Goal: Task Accomplishment & Management: Complete application form

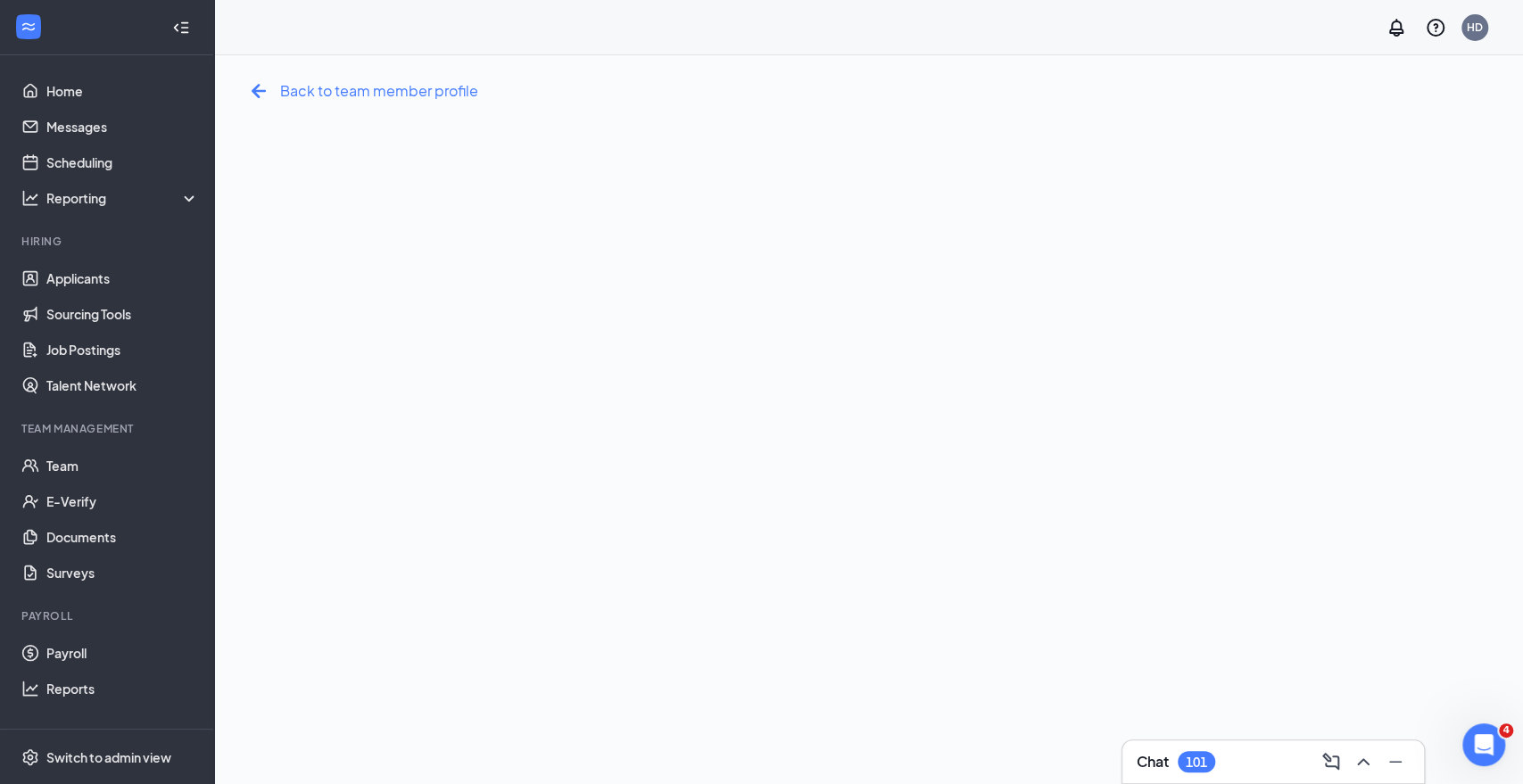
click at [273, 92] on div "Back to team member profile" at bounding box center [362, 90] width 234 height 29
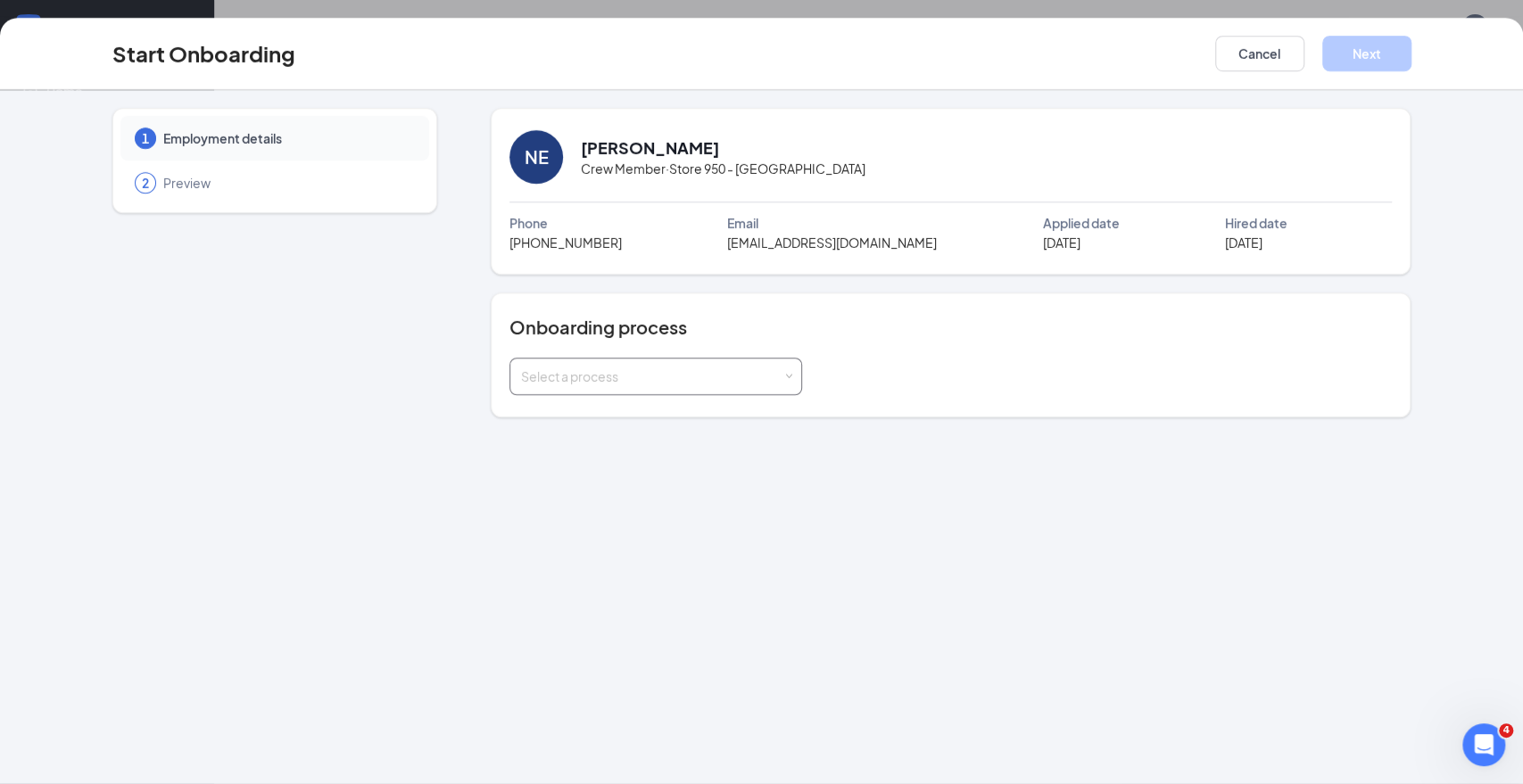
click at [799, 381] on div "Select a process" at bounding box center [655, 377] width 293 height 38
click at [798, 381] on div "Select a process" at bounding box center [655, 377] width 293 height 38
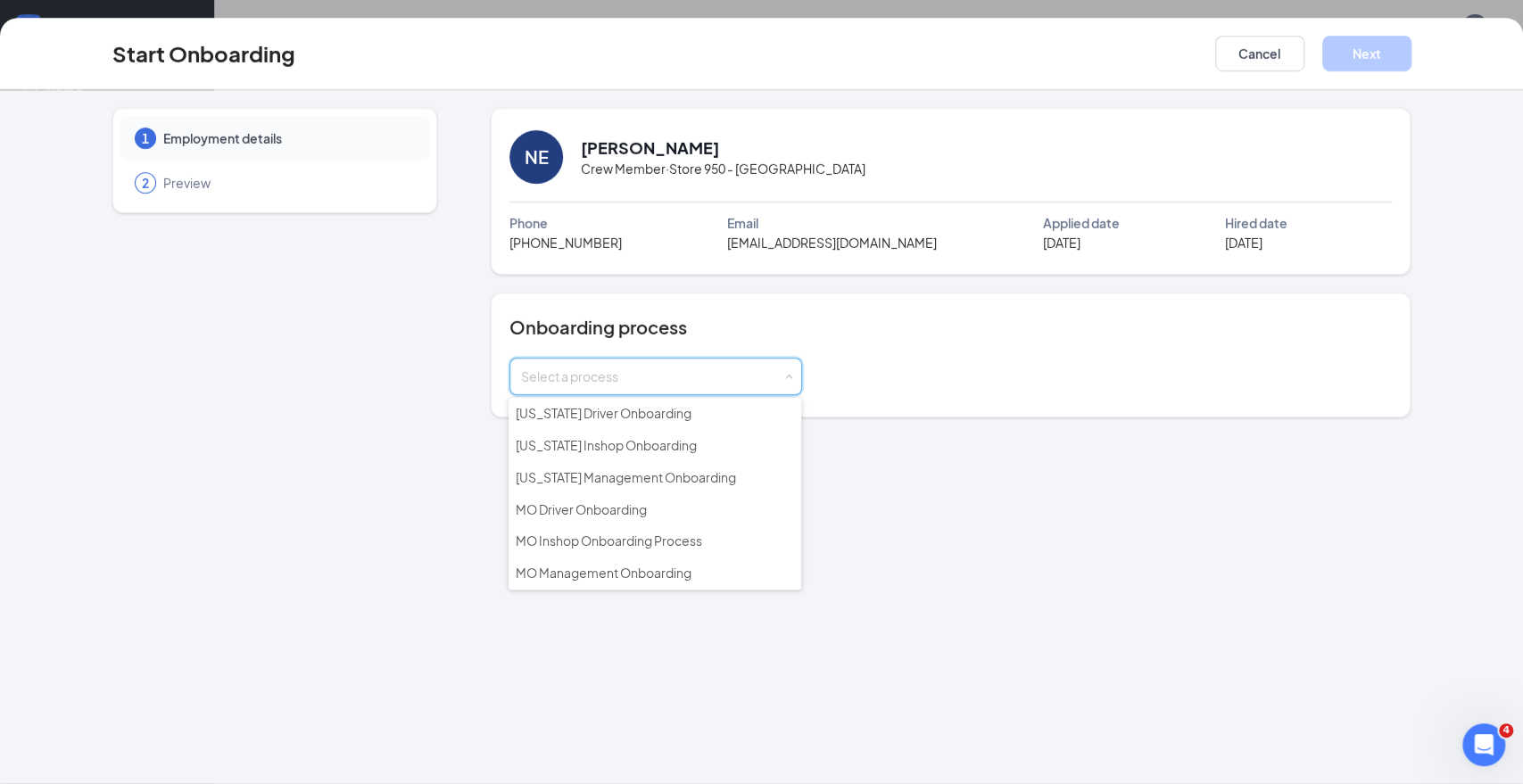
click at [411, 533] on div "1 Employment details 2 Preview NE Nyla Edwards Crew Member · Store 950 - Brentw…" at bounding box center [762, 437] width 1523 height 694
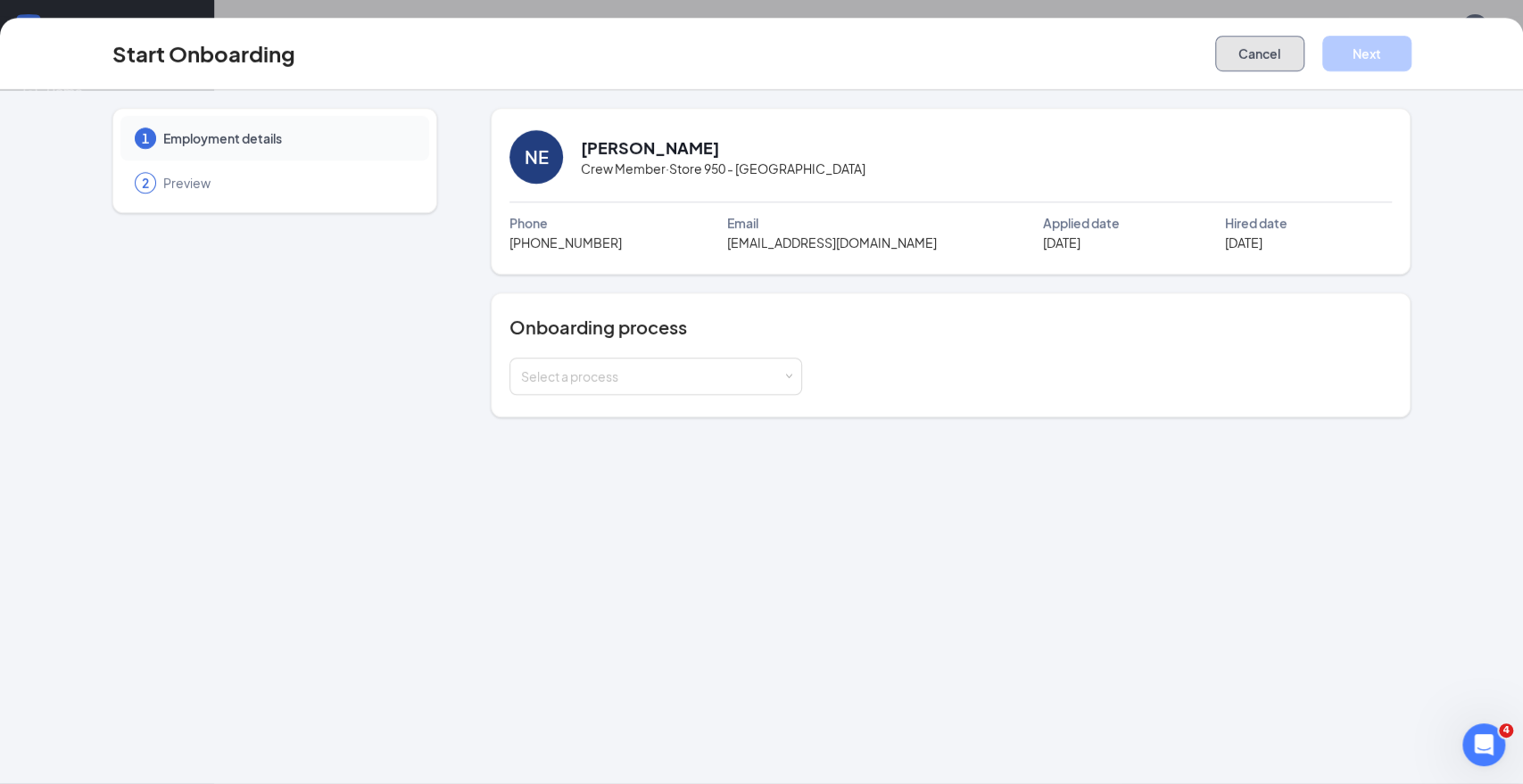
click at [1262, 40] on button "Cancel" at bounding box center [1259, 54] width 89 height 36
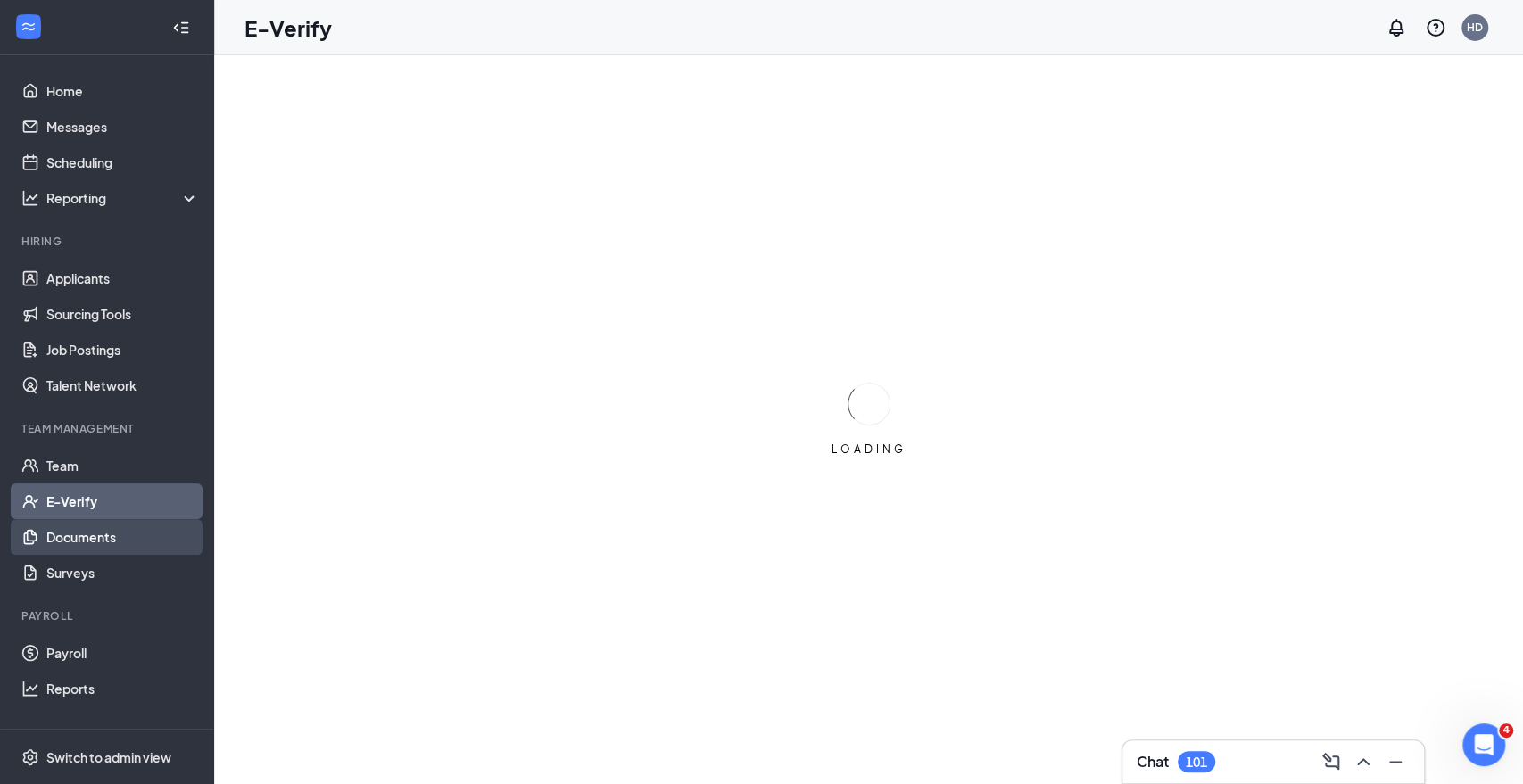
click at [134, 536] on link "Documents" at bounding box center [123, 537] width 153 height 36
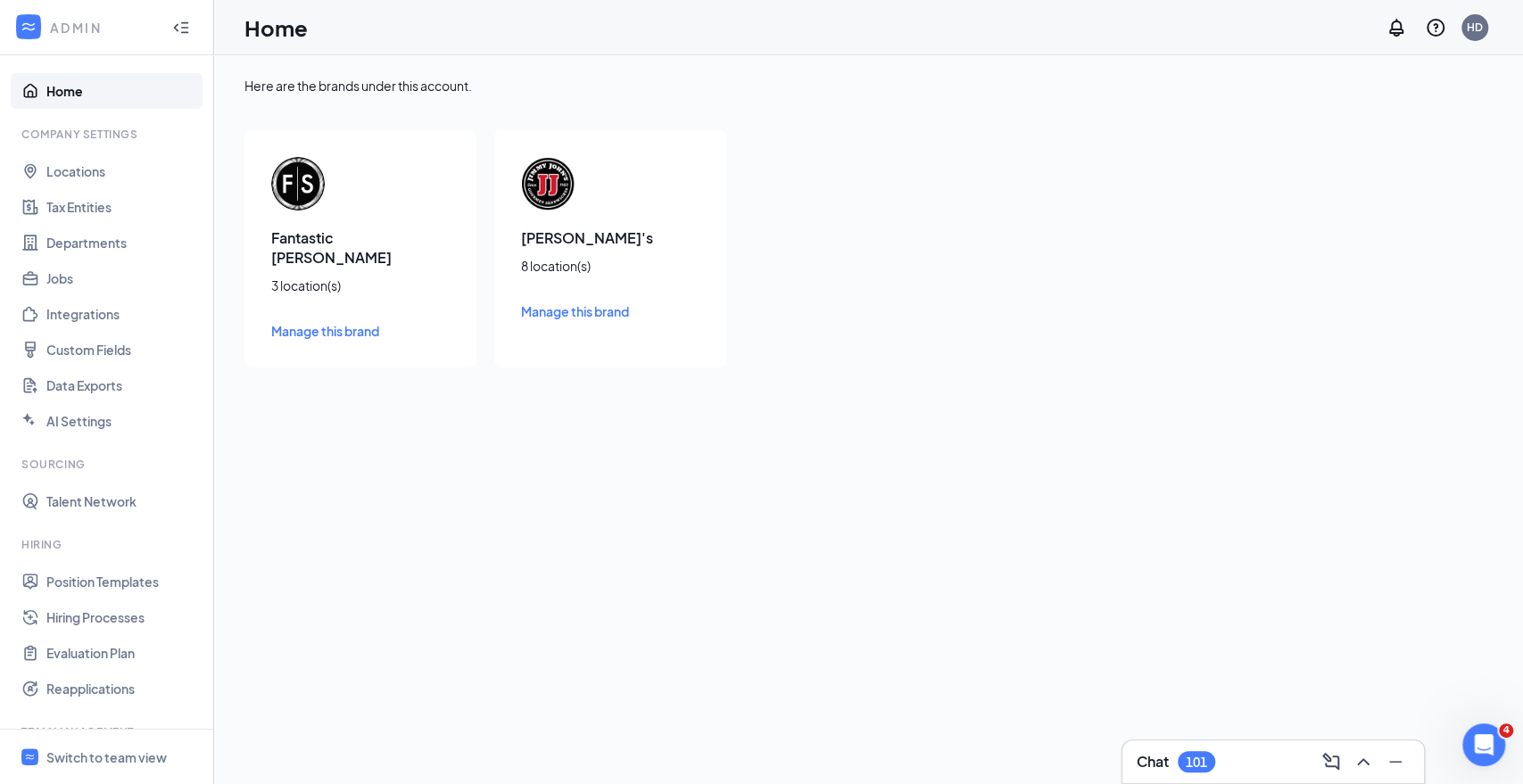
click at [554, 222] on div "[PERSON_NAME]'s 8 location(s) Manage this brand" at bounding box center [610, 248] width 232 height 237
click at [563, 272] on div "8 location(s)" at bounding box center [610, 266] width 178 height 18
click at [563, 245] on h3 "[PERSON_NAME]'s" at bounding box center [610, 238] width 178 height 20
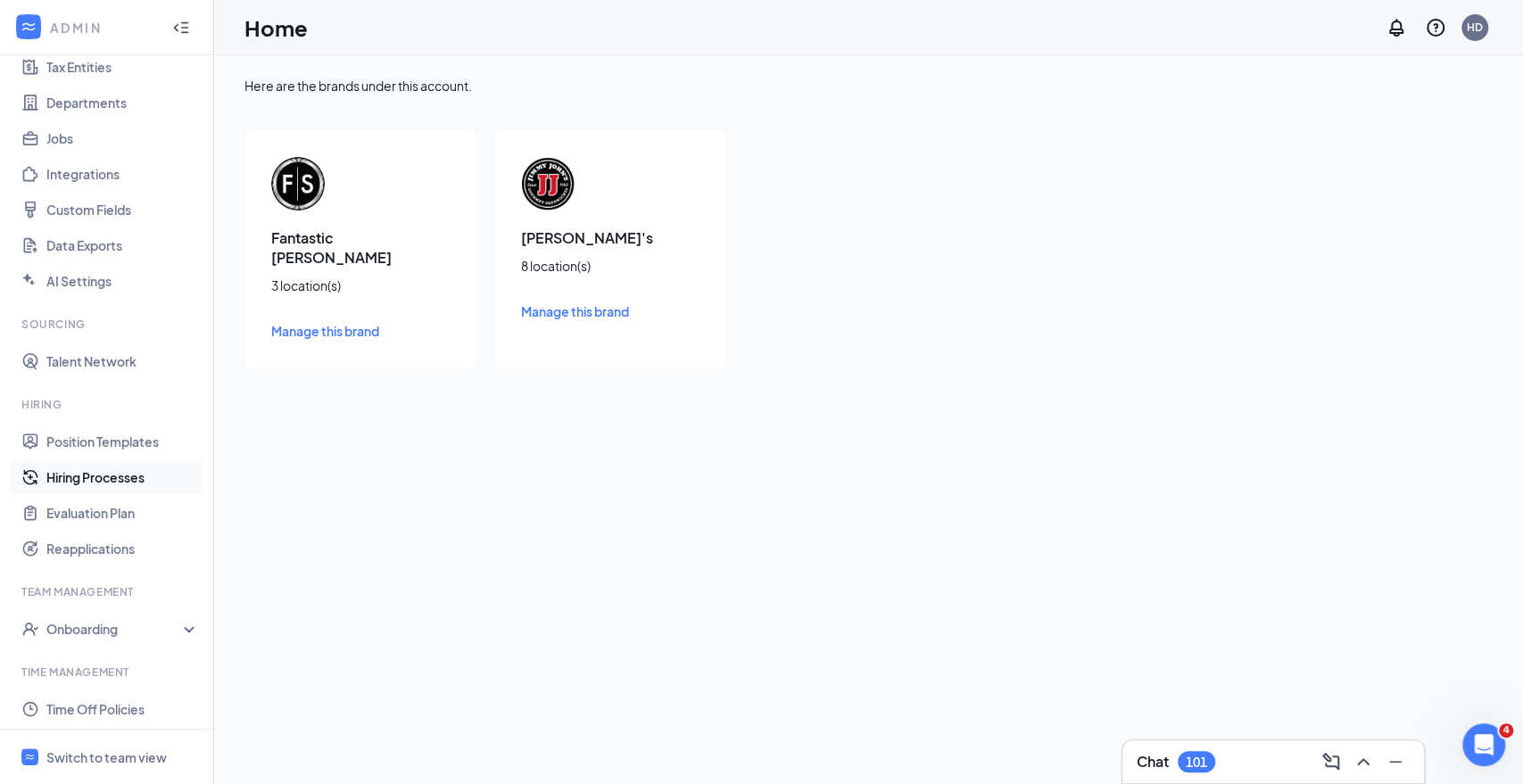
scroll to position [297, 0]
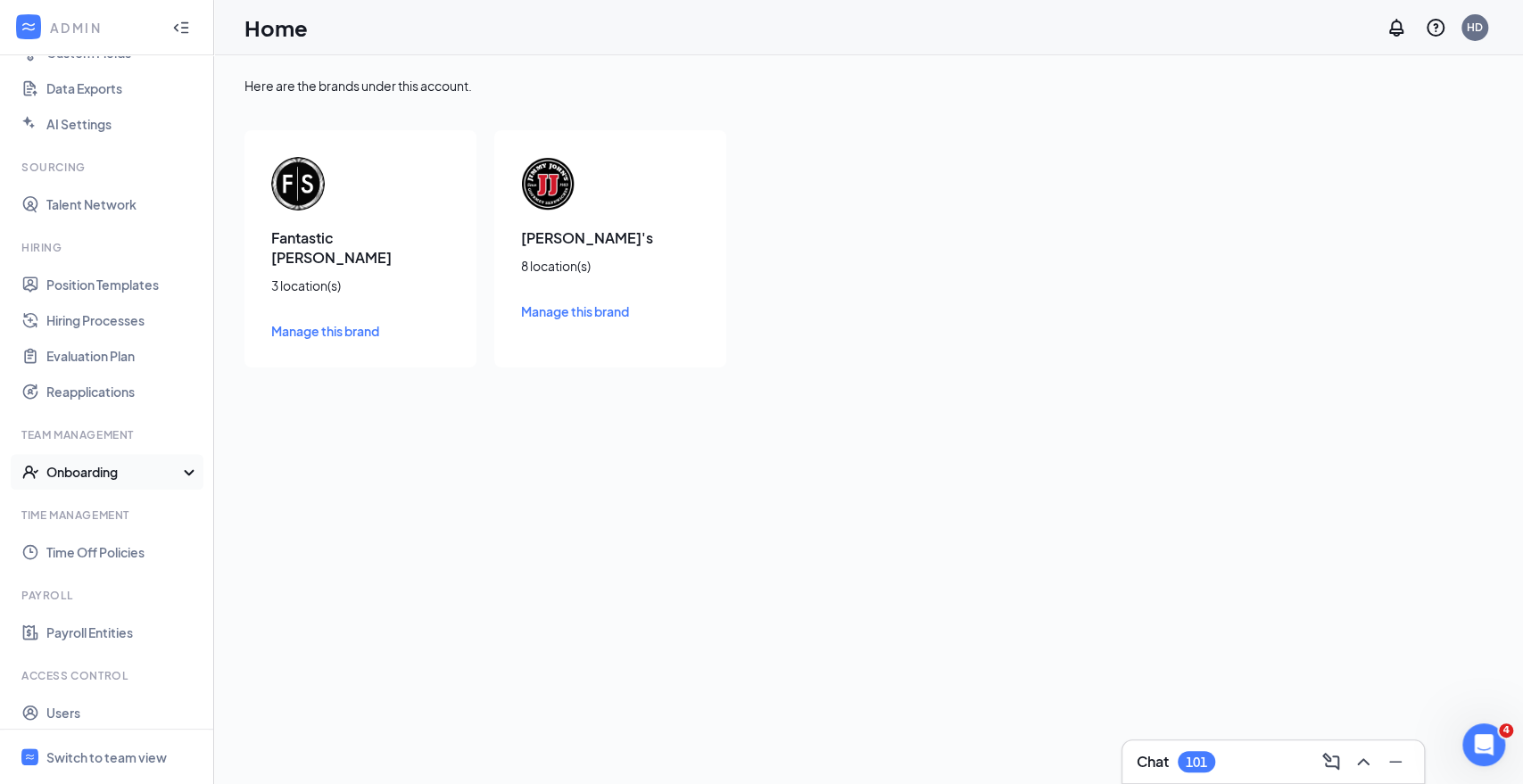
click at [133, 476] on div "Onboarding" at bounding box center [115, 472] width 138 height 18
click at [119, 536] on link "Onboarding Documents" at bounding box center [123, 543] width 153 height 36
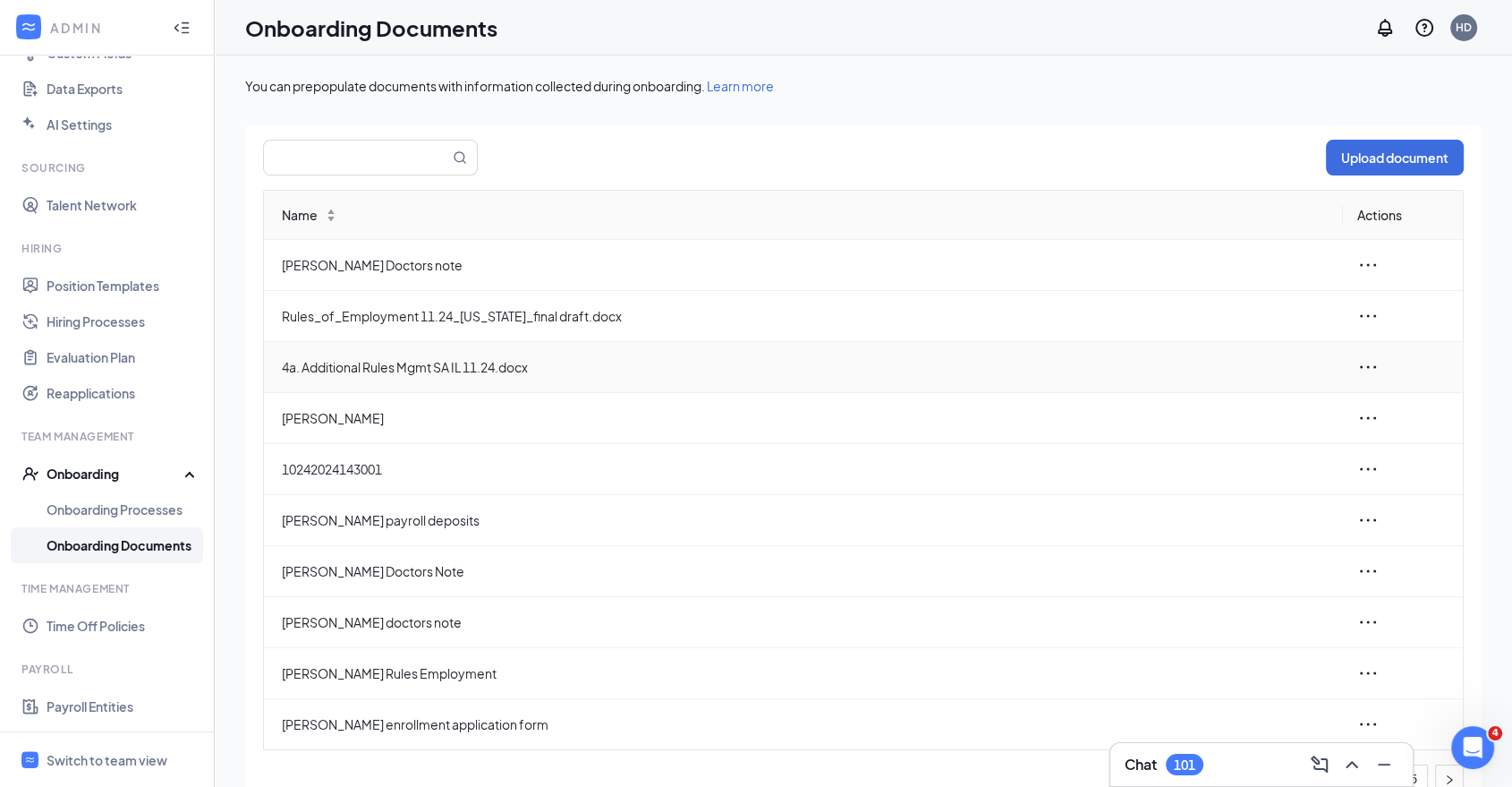
click at [1358, 369] on icon "ellipsis" at bounding box center [1369, 367] width 22 height 22
click at [1281, 445] on div "Edit" at bounding box center [1257, 447] width 193 height 22
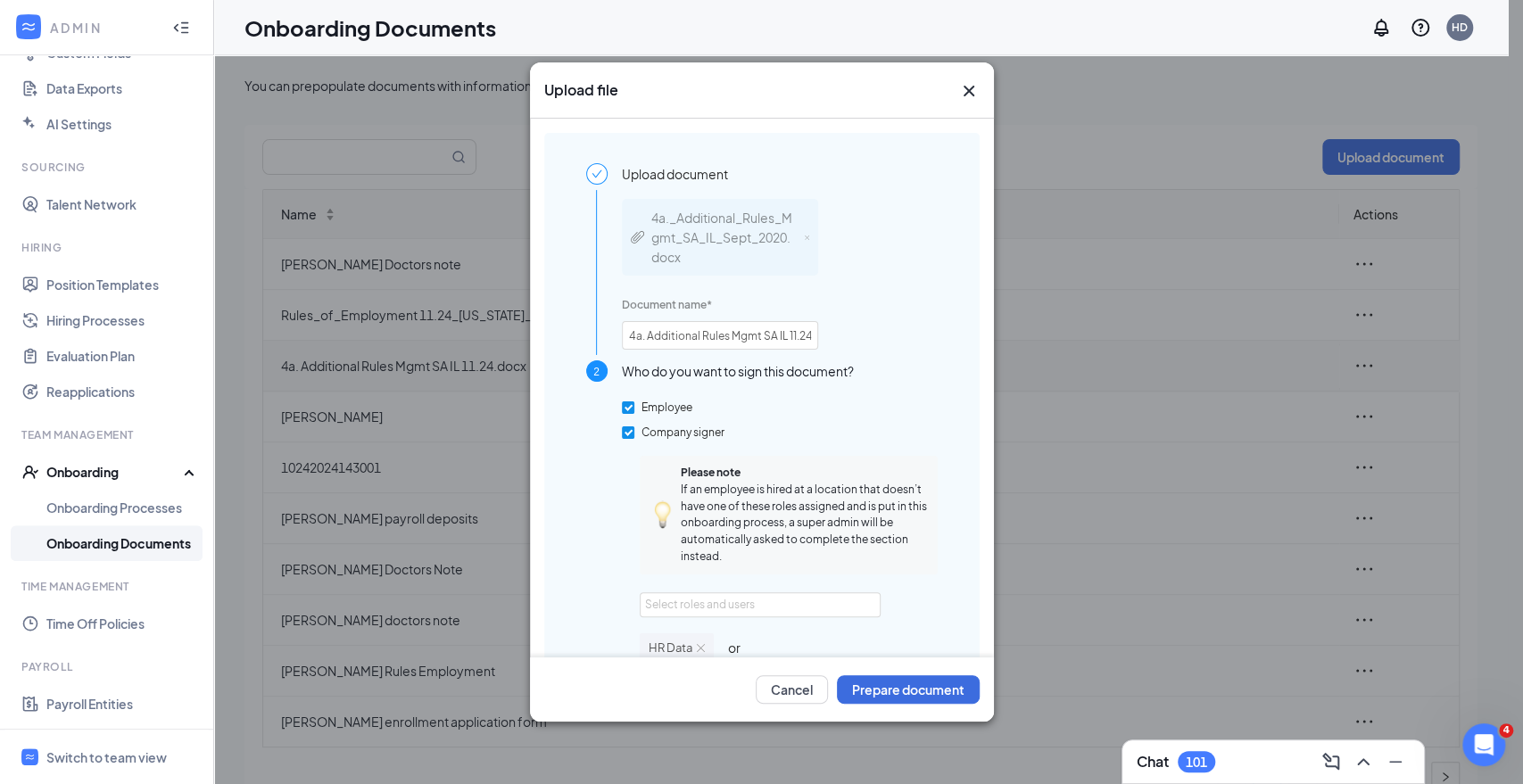
click at [971, 88] on icon "Cross" at bounding box center [968, 90] width 11 height 11
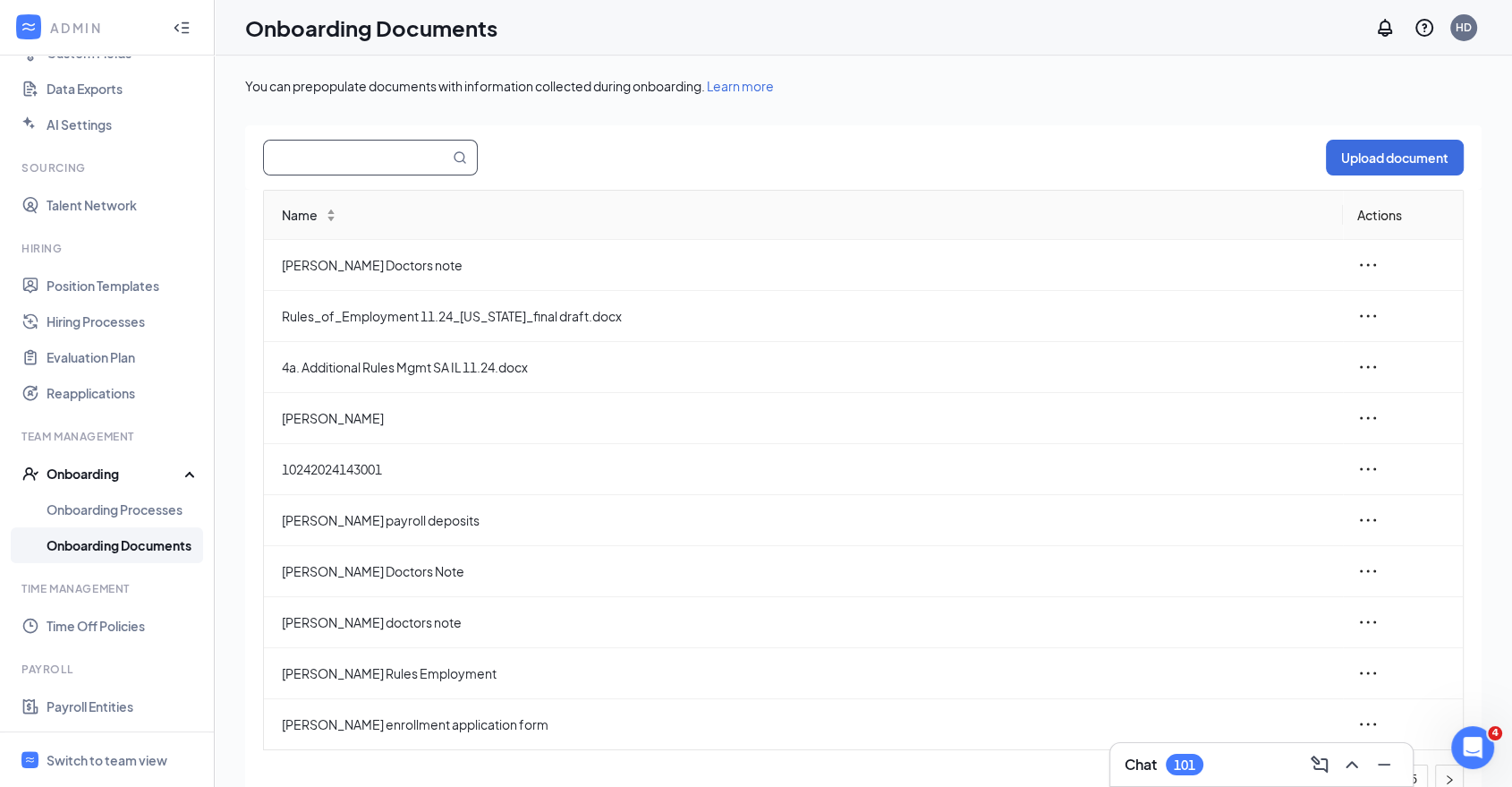
click at [373, 172] on input "text" at bounding box center [345, 157] width 164 height 34
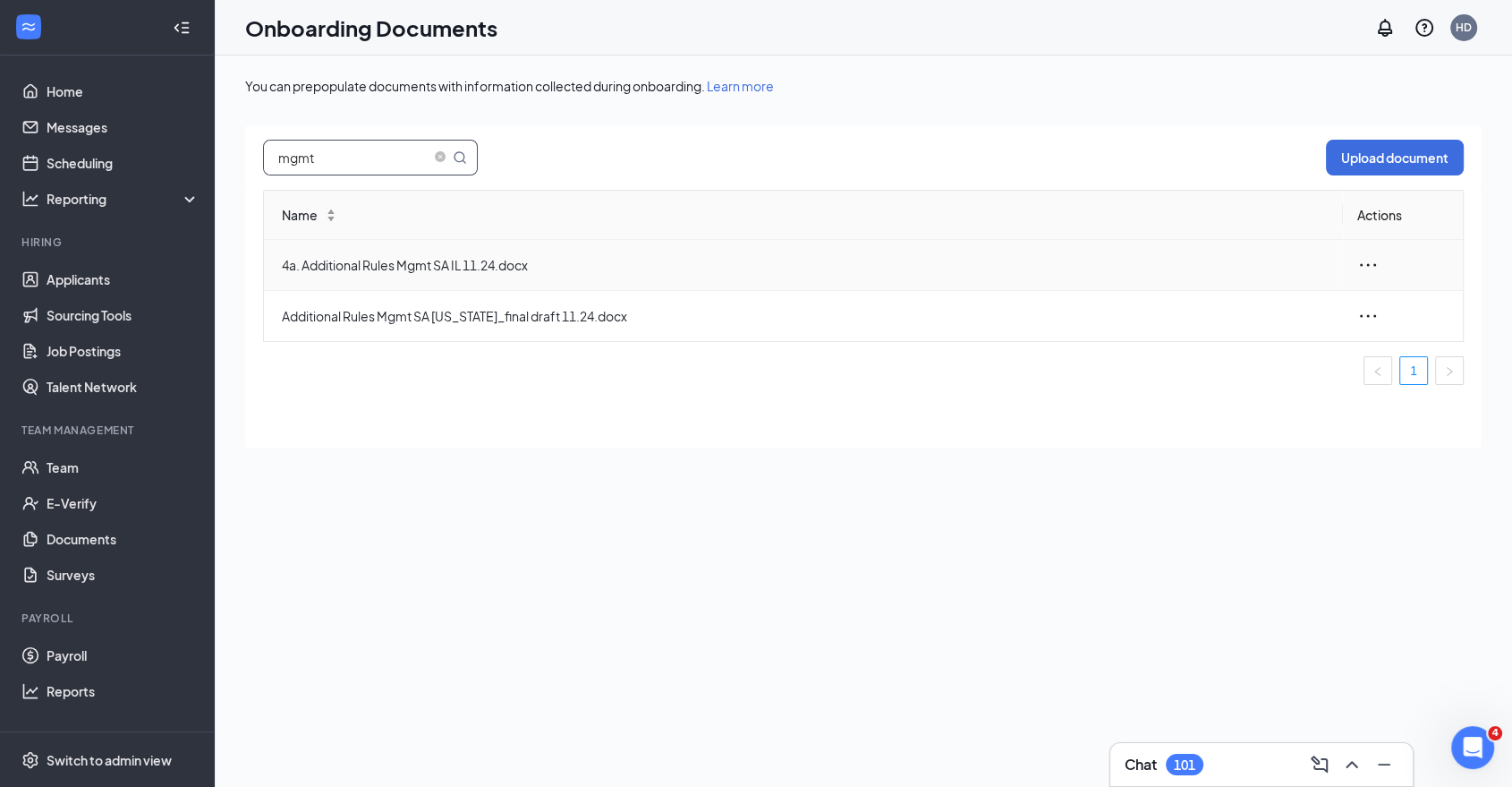
type input "mgmt"
click at [1379, 261] on div at bounding box center [1404, 266] width 92 height 22
click at [1379, 261] on icon "ellipsis" at bounding box center [1369, 266] width 22 height 22
click at [1292, 435] on div "Name Actions 4a. Additional Rules Mgmt SA IL 11.24.docx Additional Rules Mgmt S…" at bounding box center [863, 319] width 1236 height 259
click at [1476, 736] on icon "Open Intercom Messenger" at bounding box center [1471, 745] width 30 height 30
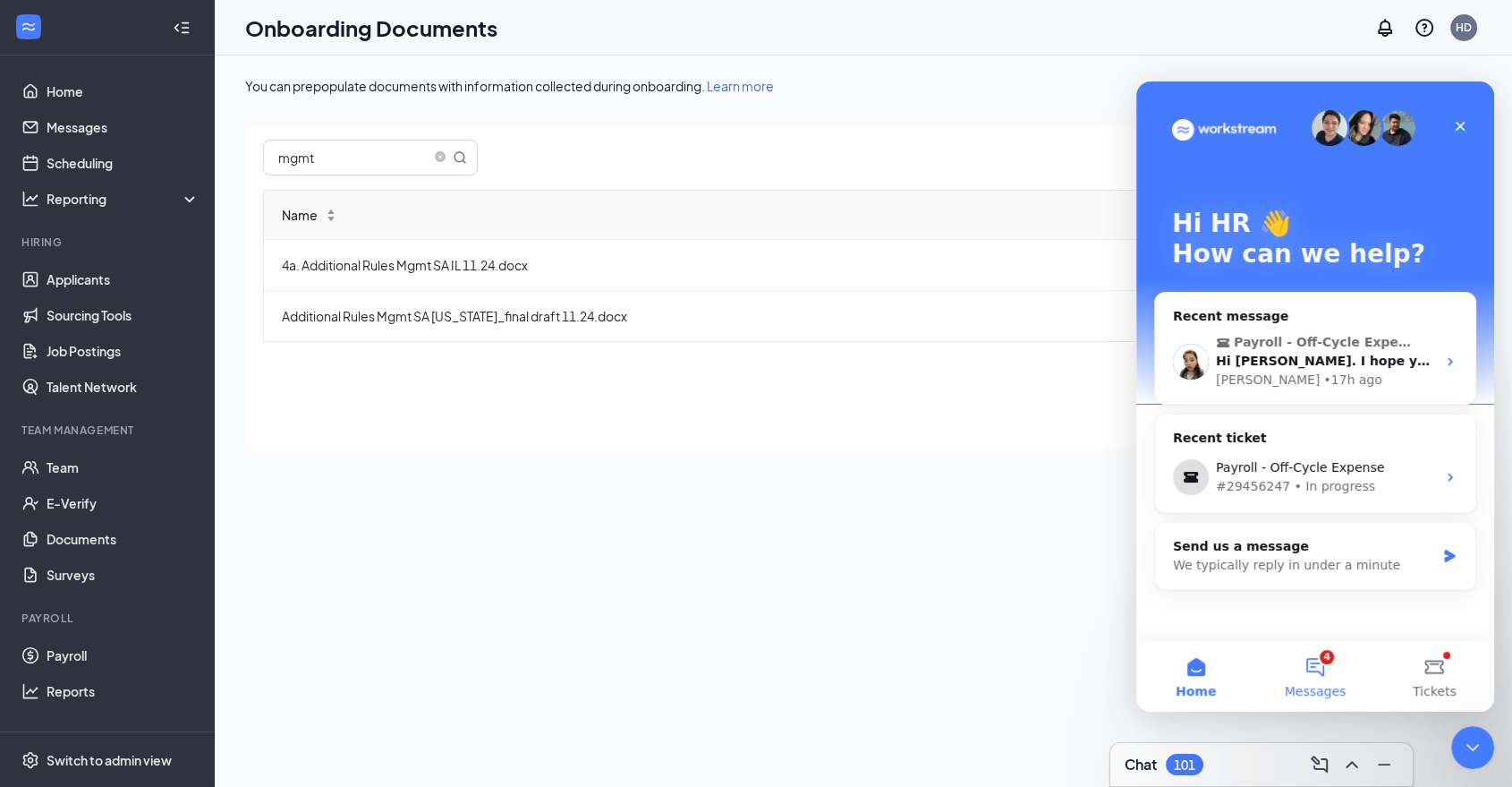
click at [1313, 666] on button "4 Messages" at bounding box center [1315, 676] width 119 height 72
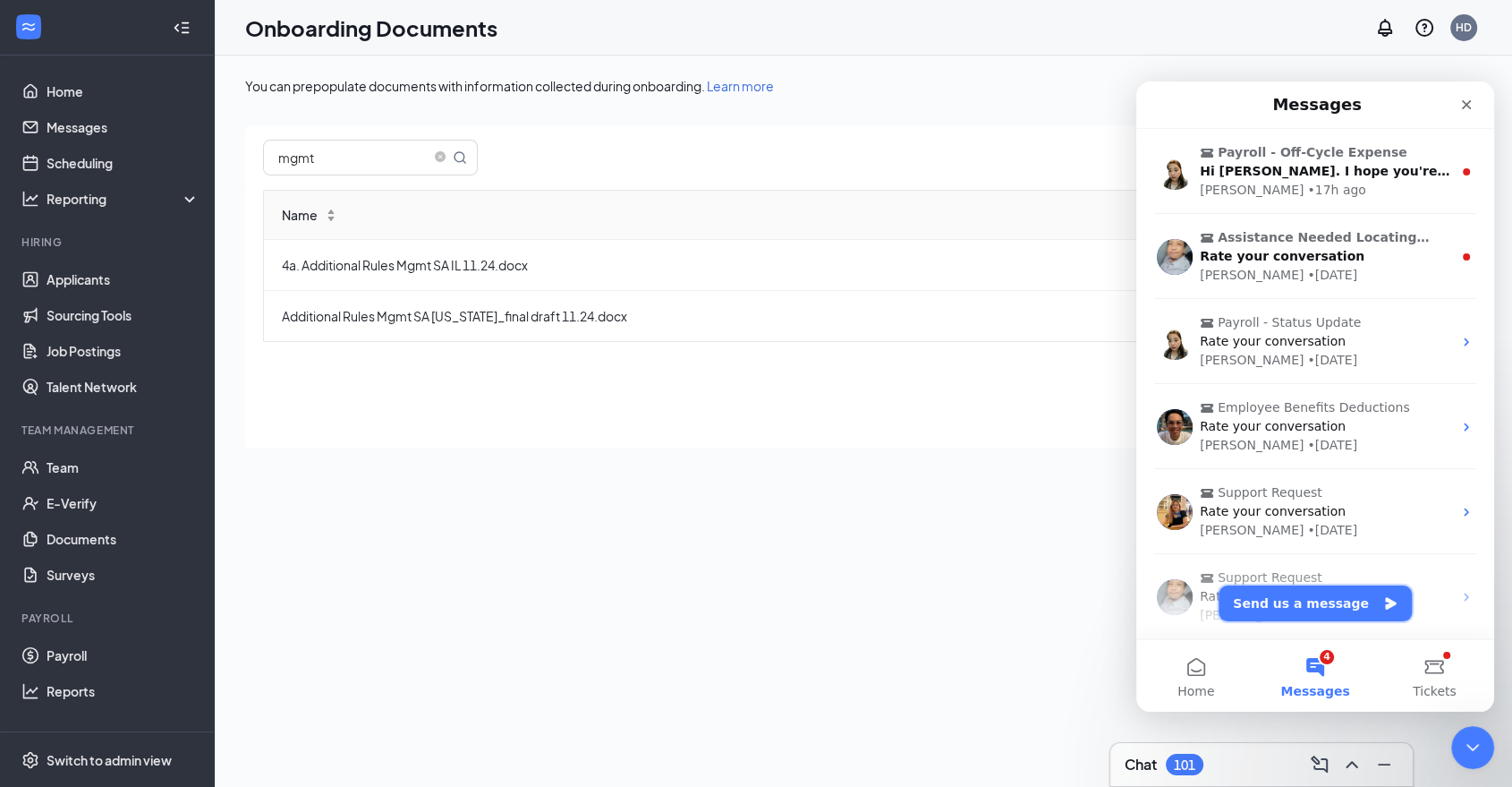
click at [1251, 607] on button "Send us a message" at bounding box center [1315, 603] width 193 height 36
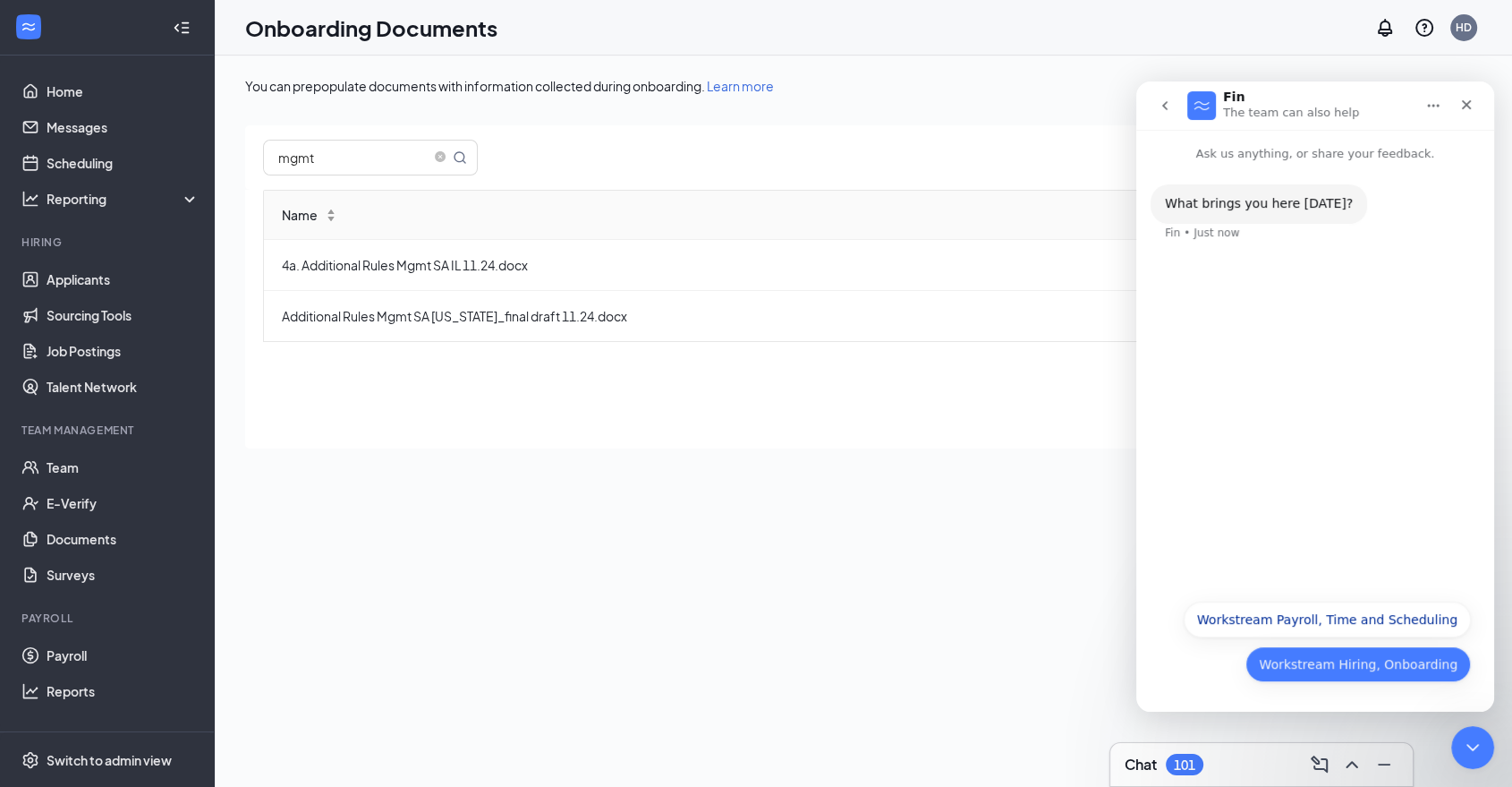
click at [1291, 656] on button "Workstream Hiring, Onboarding" at bounding box center [1358, 665] width 226 height 36
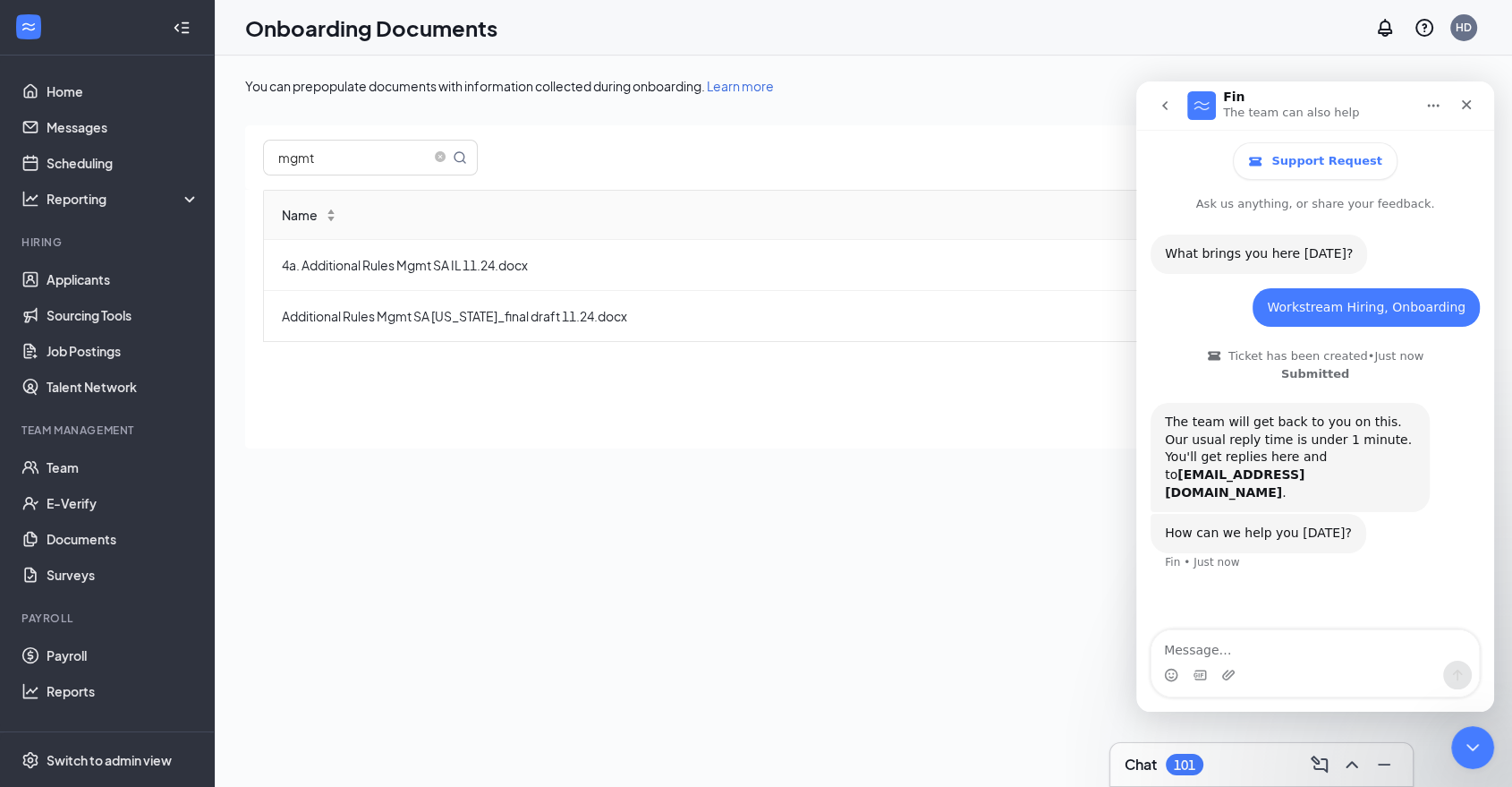
click at [1319, 649] on textarea "Message…" at bounding box center [1315, 645] width 327 height 31
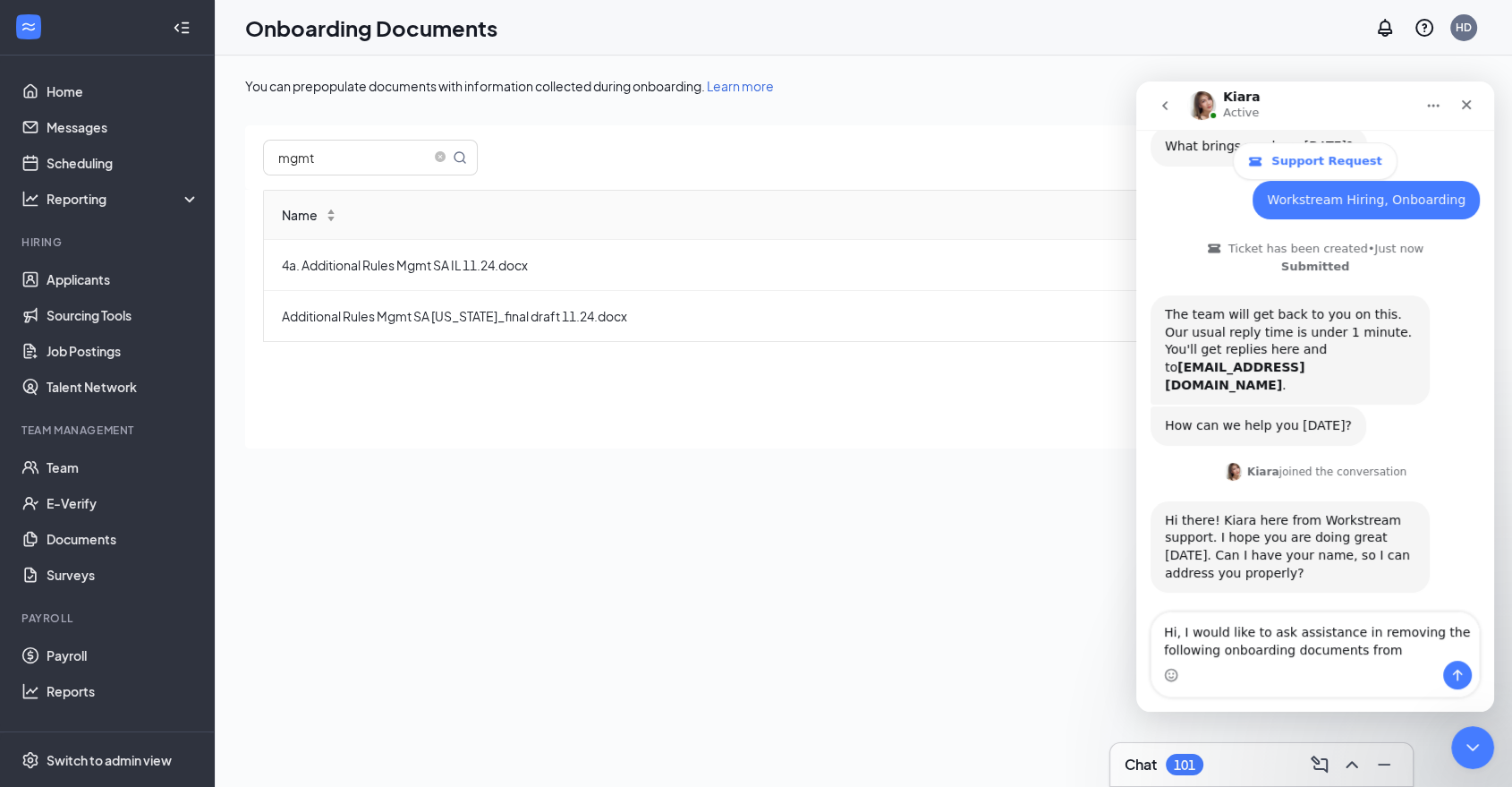
scroll to position [150, 0]
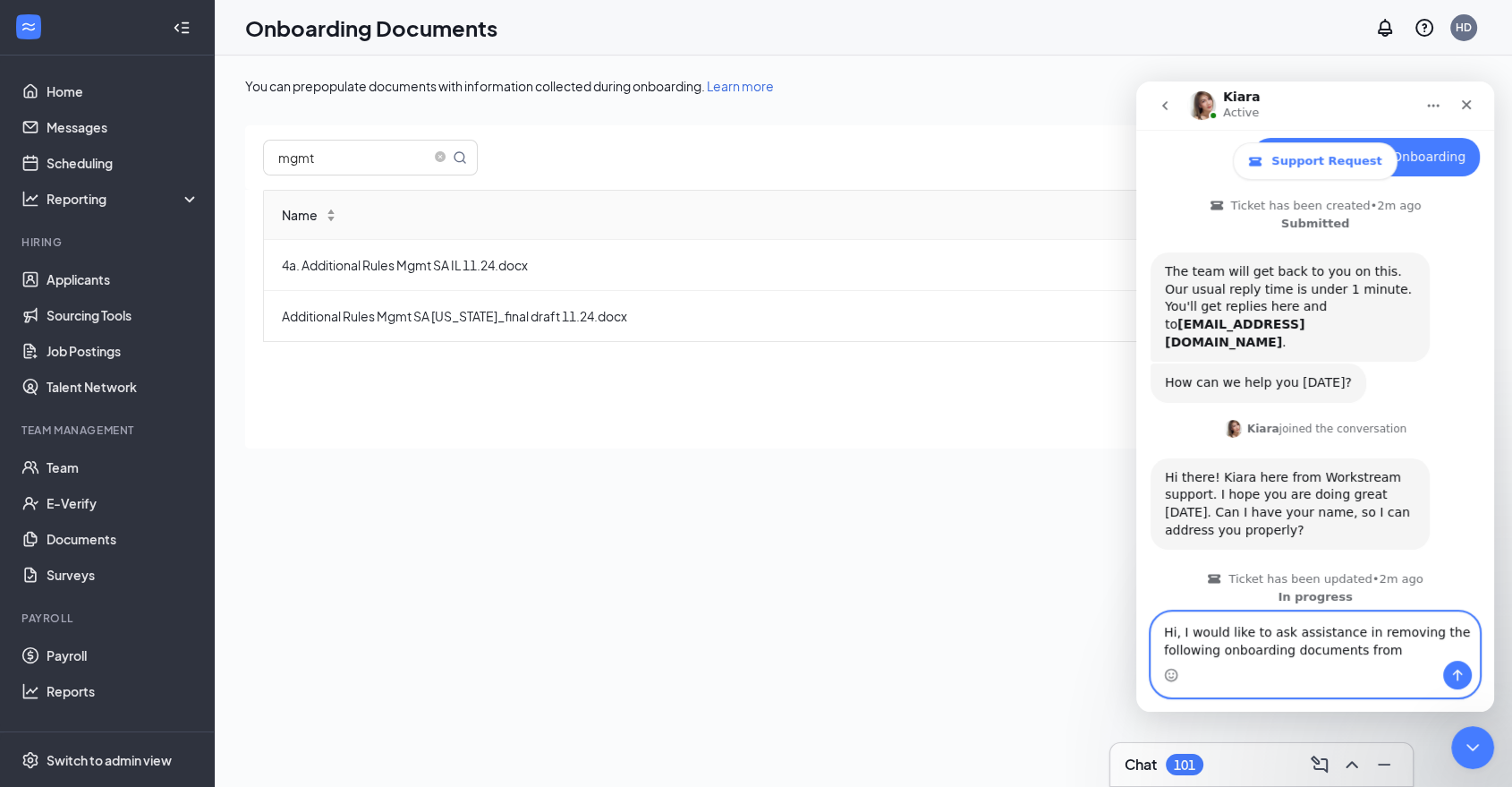
click at [1349, 656] on textarea "Hi, I would like to ask assistance in removing the following onboarding documen…" at bounding box center [1315, 636] width 327 height 49
click at [1388, 648] on textarea "Hi, I would like to ask assistance in removing the following onboarding documen…" at bounding box center [1315, 636] width 327 height 49
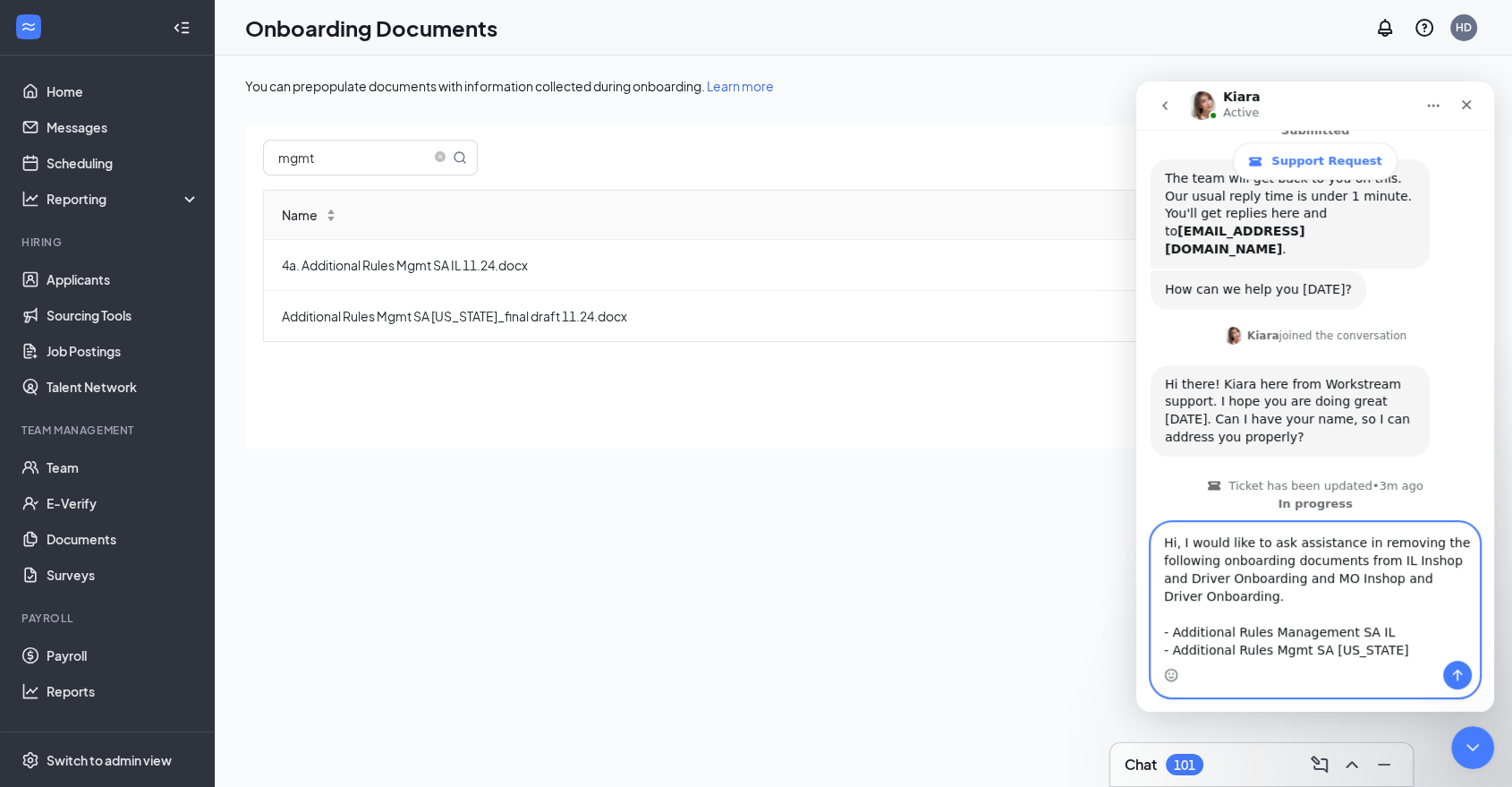
scroll to position [29, 0]
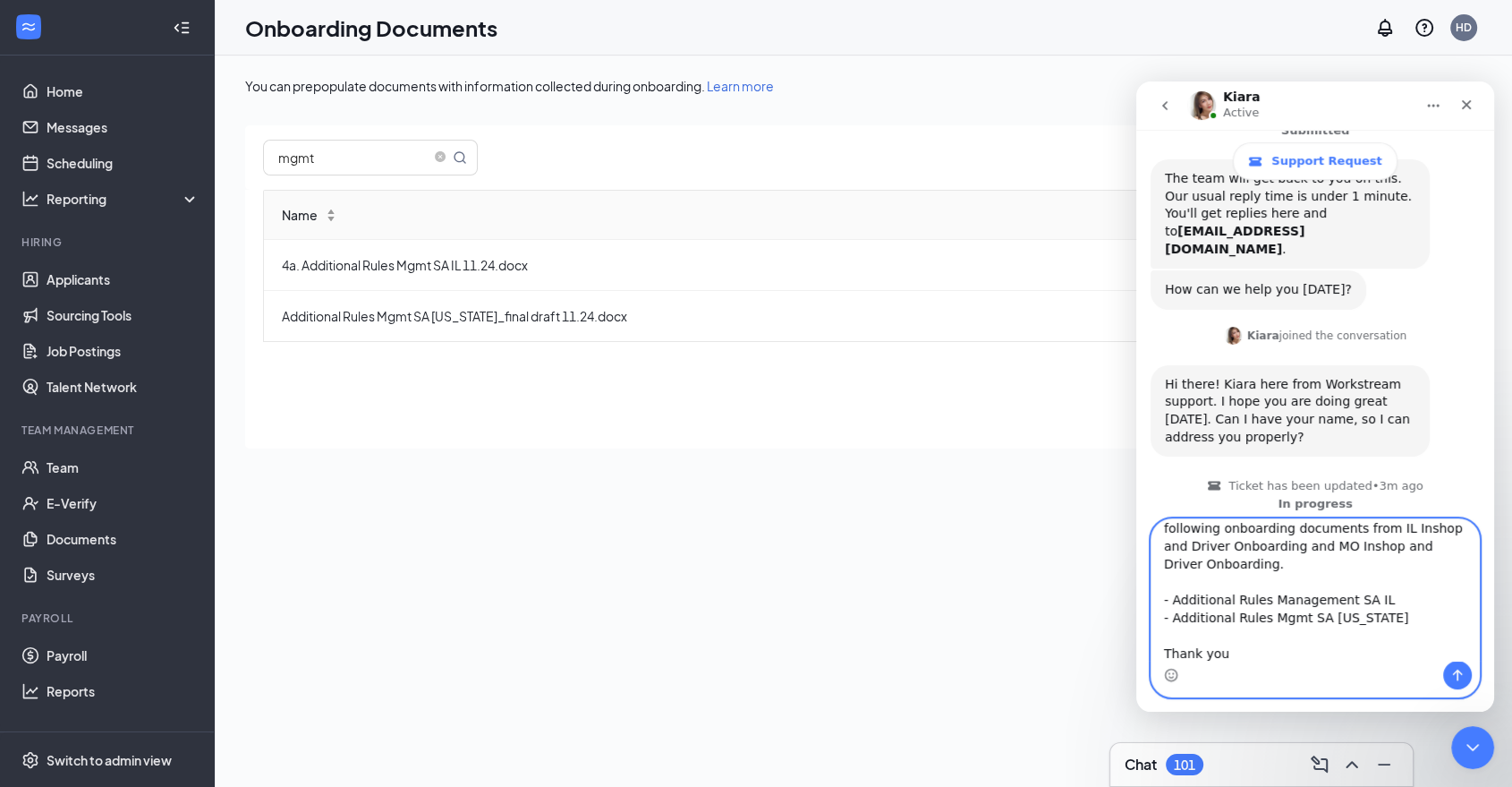
type textarea "Hi, I would like to ask assistance in removing the following onboarding documen…"
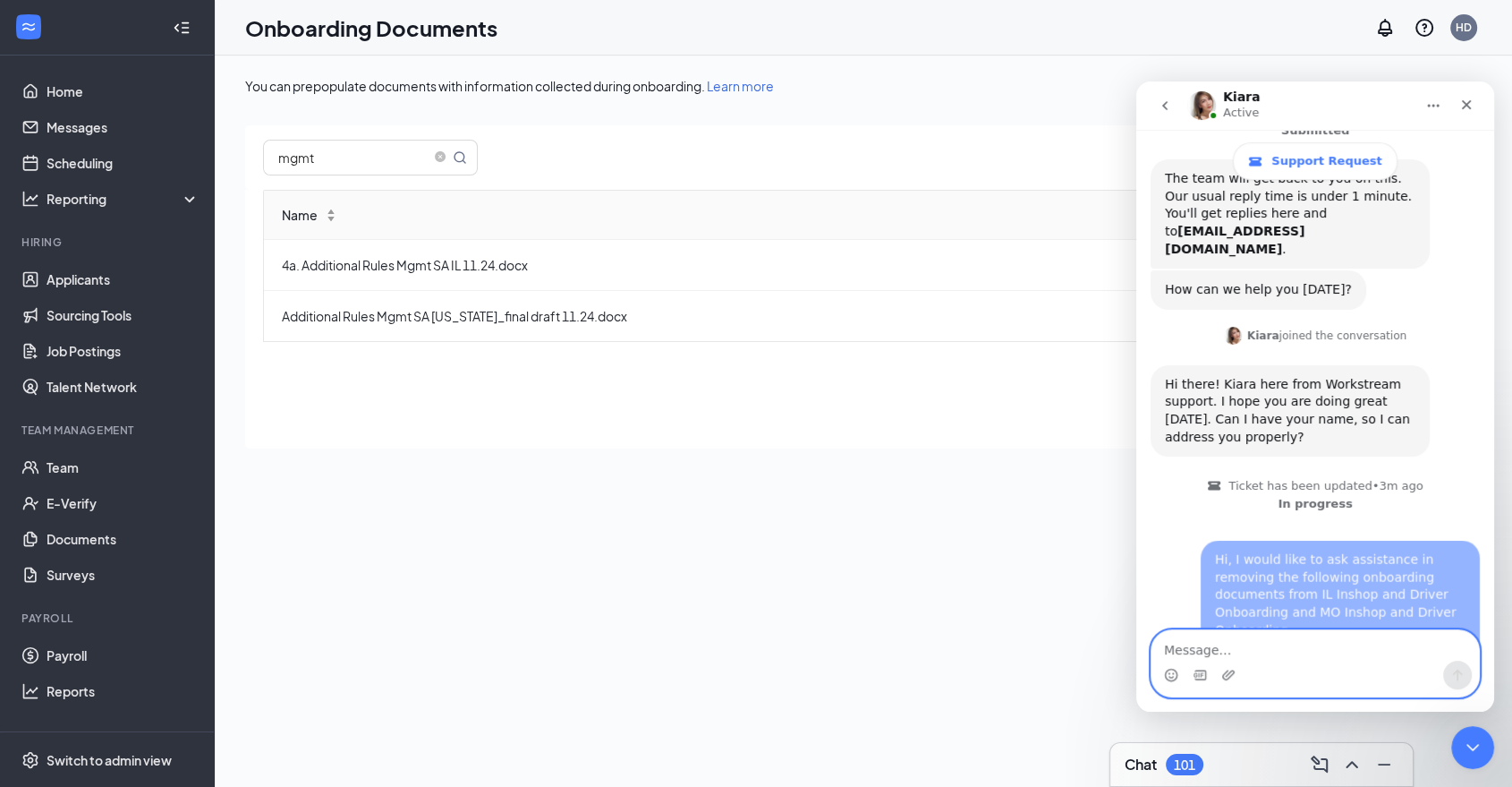
scroll to position [308, 0]
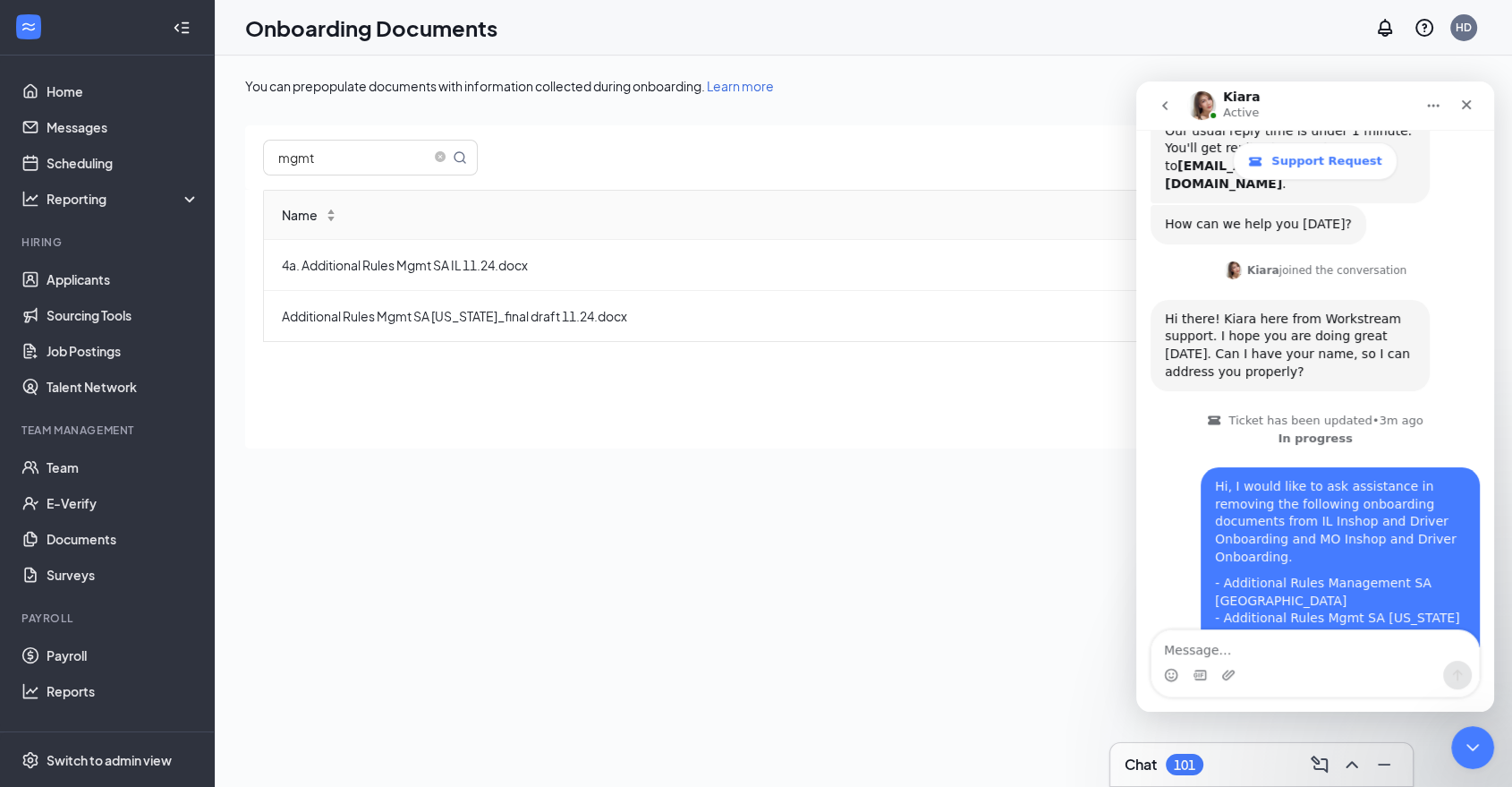
drag, startPoint x: 1280, startPoint y: 334, endPoint x: 1349, endPoint y: 358, distance: 73.1
click at [1356, 334] on div "Hi there! Kiara here from Workstream support. I hope you are doing great [DATE]…" at bounding box center [1290, 345] width 251 height 70
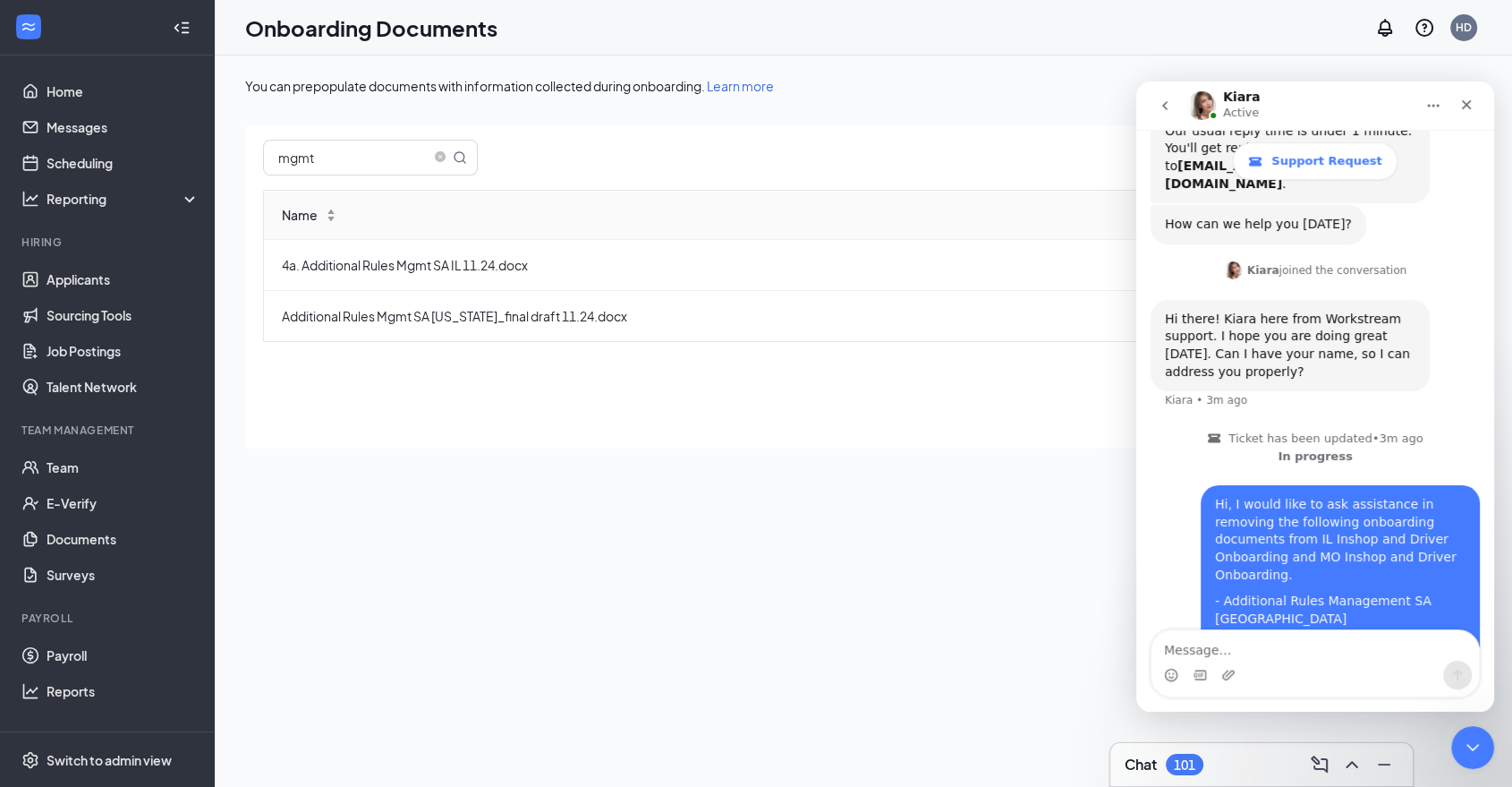
scroll to position [327, 0]
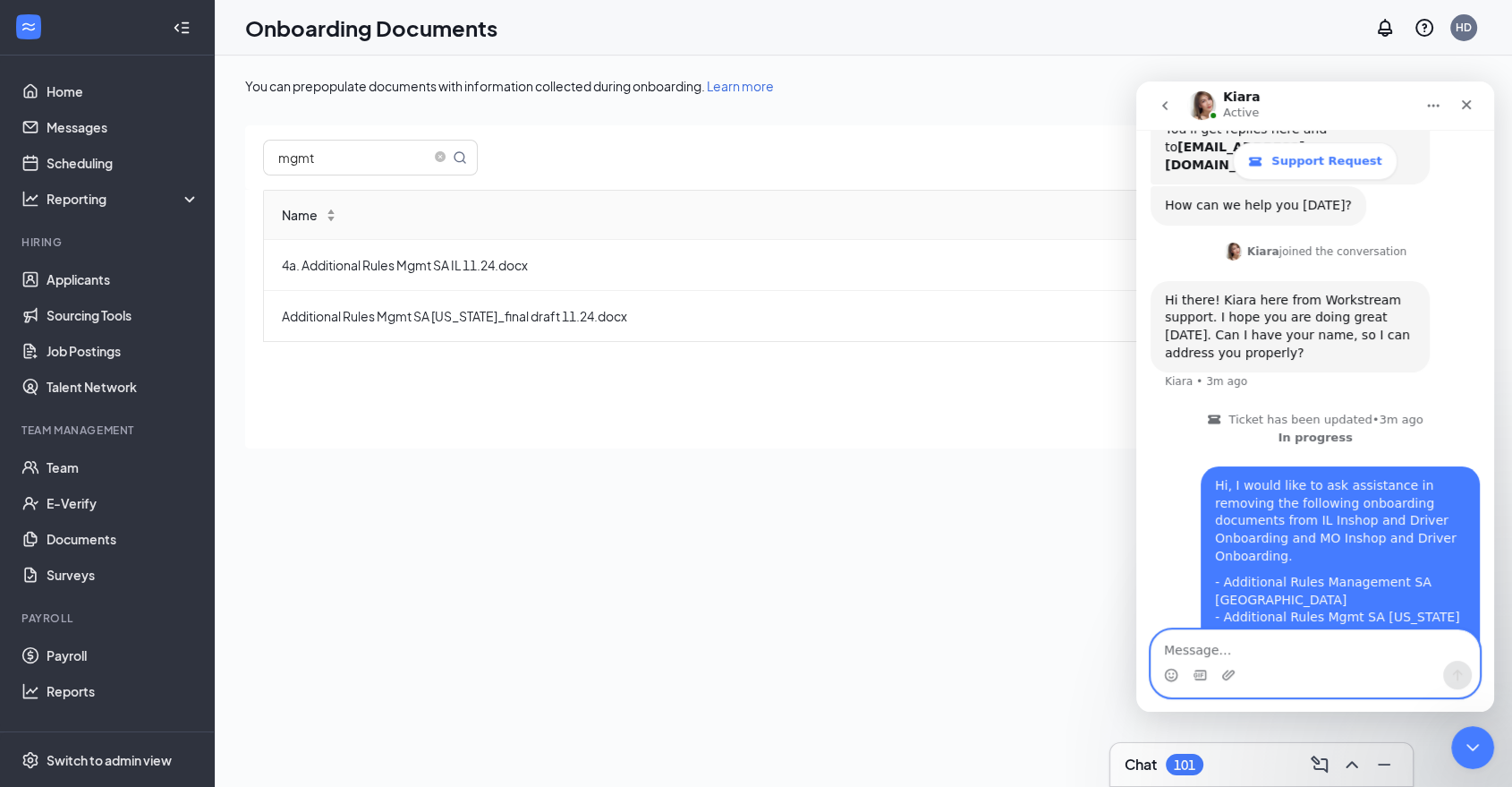
click at [1315, 635] on textarea "Message…" at bounding box center [1315, 645] width 327 height 31
type textarea "This is [PERSON_NAME], btw."
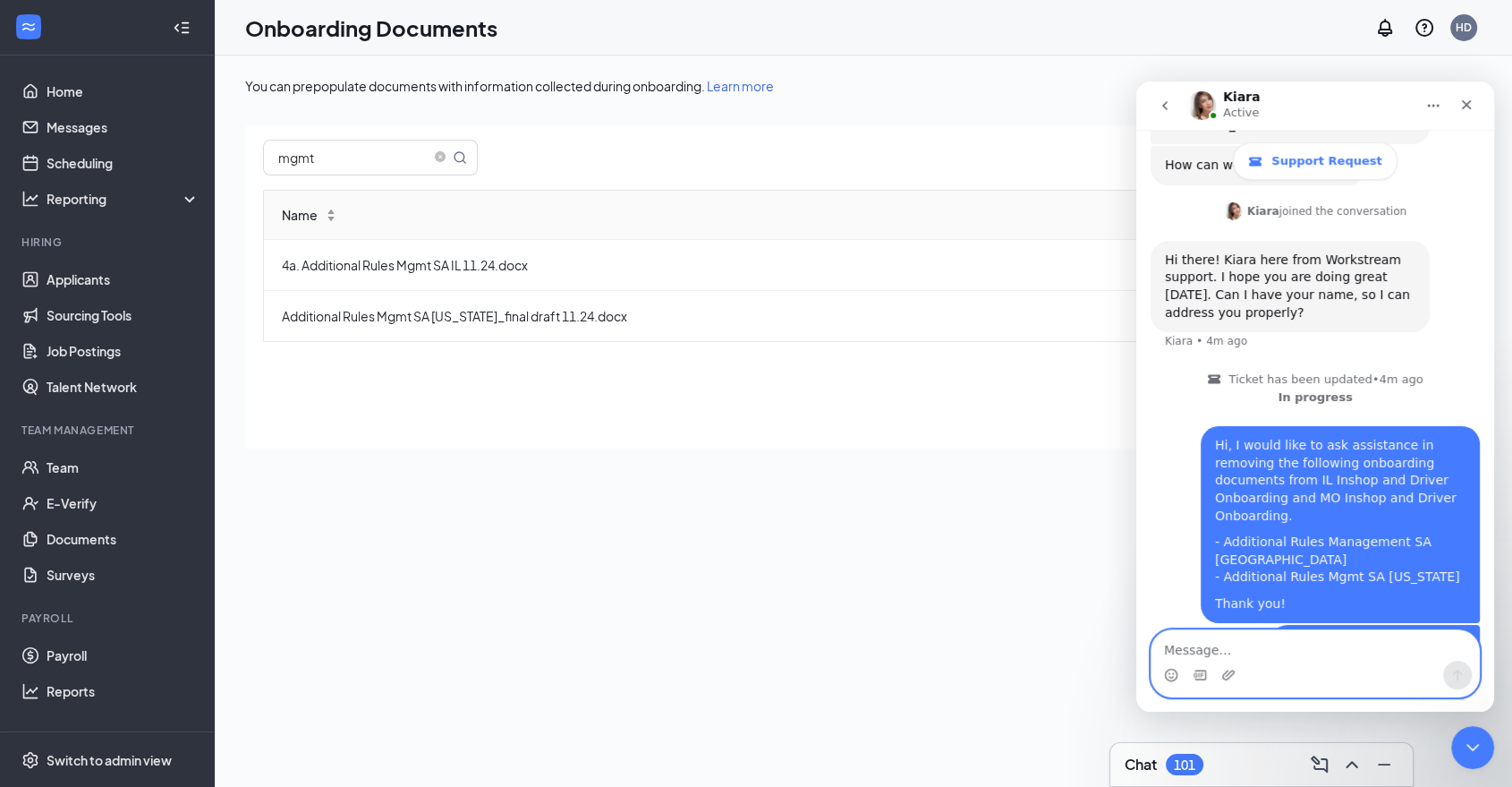
scroll to position [492, 0]
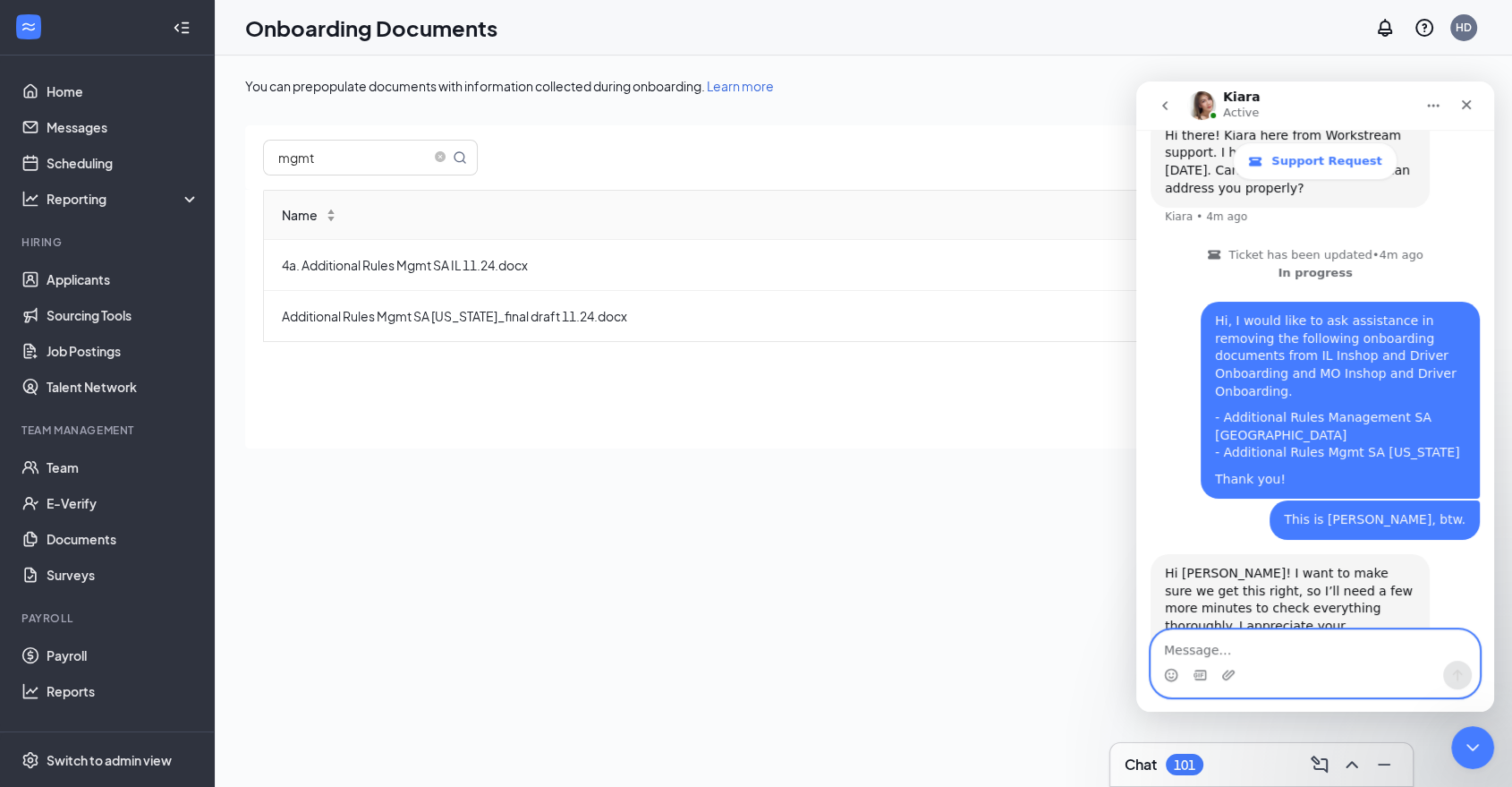
click at [1231, 656] on textarea "Message…" at bounding box center [1315, 645] width 327 height 31
type textarea "No worries!"
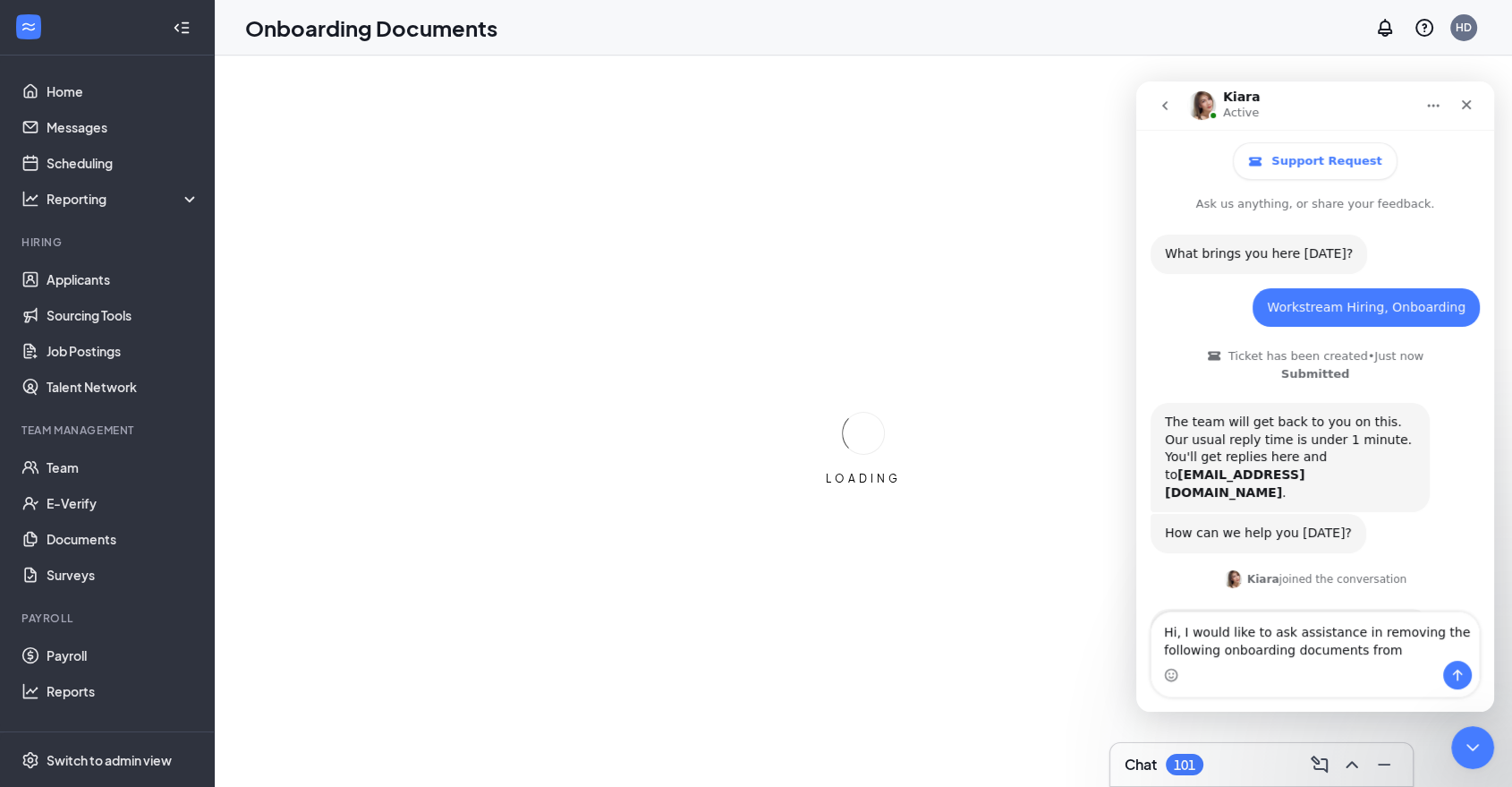
scroll to position [150, 0]
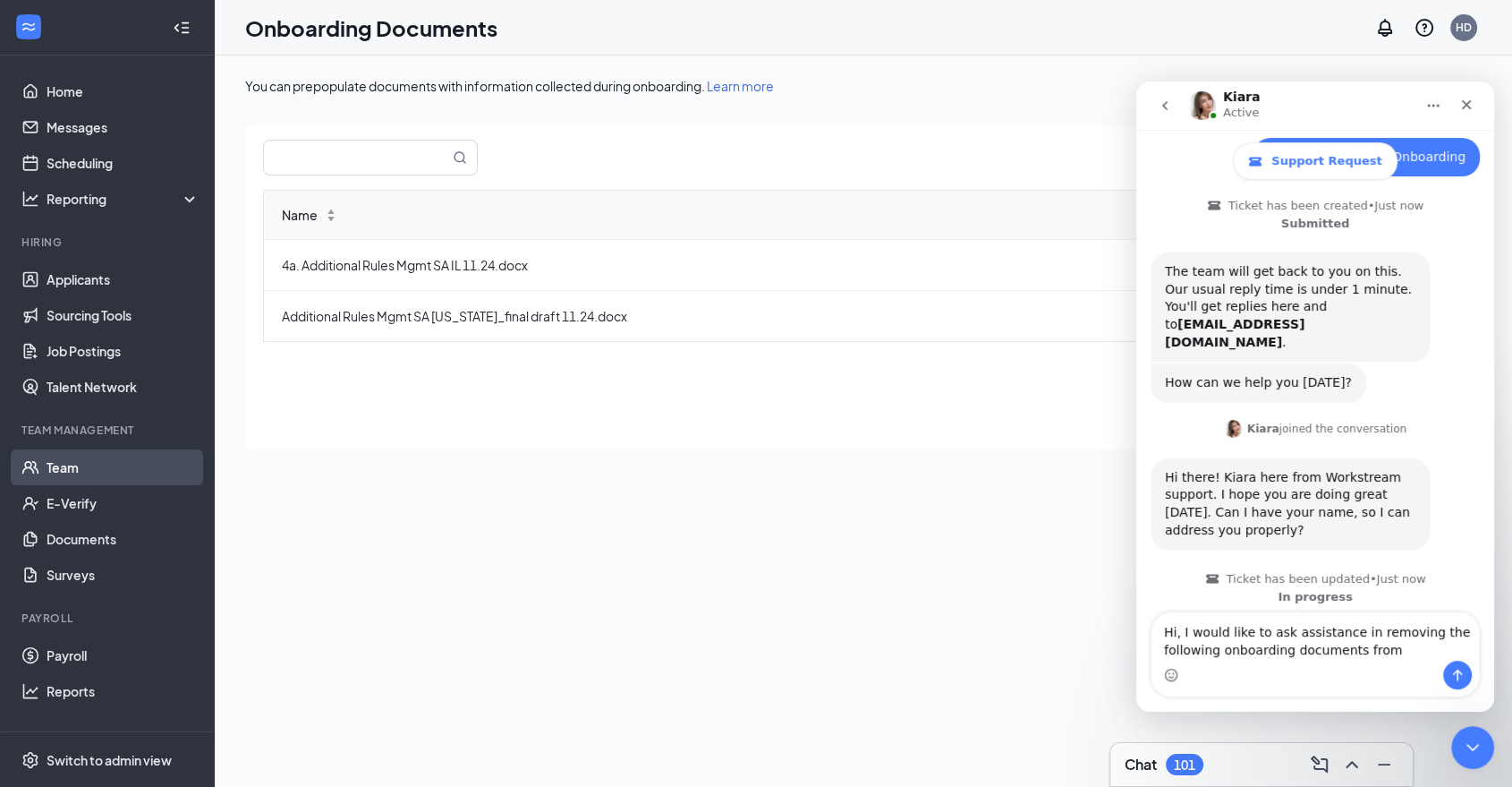
click at [92, 477] on link "Team" at bounding box center [123, 468] width 153 height 36
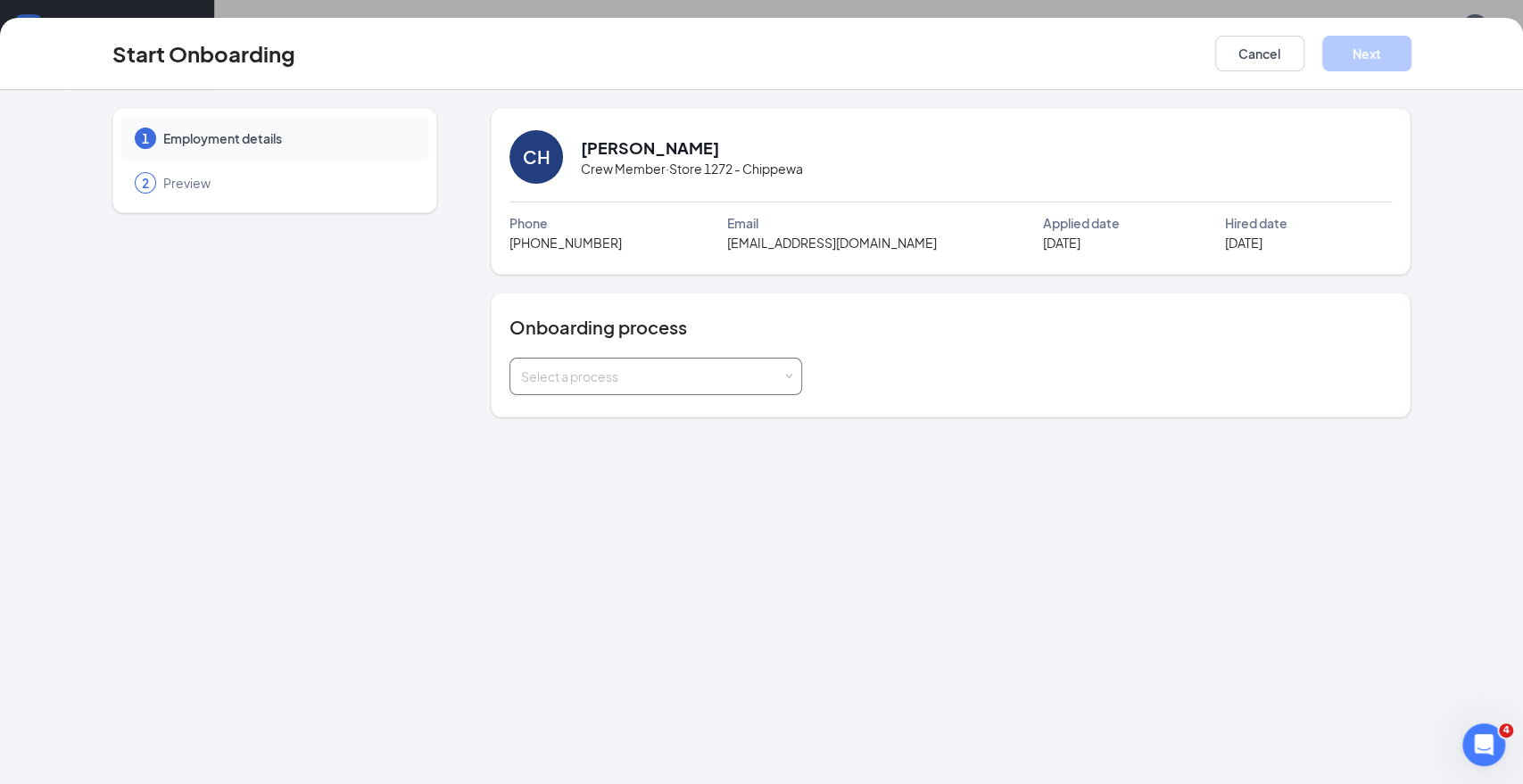
click at [787, 373] on span at bounding box center [789, 377] width 8 height 8
click at [667, 368] on div "Select a process" at bounding box center [651, 377] width 262 height 18
click at [1260, 49] on button "Cancel" at bounding box center [1259, 54] width 89 height 36
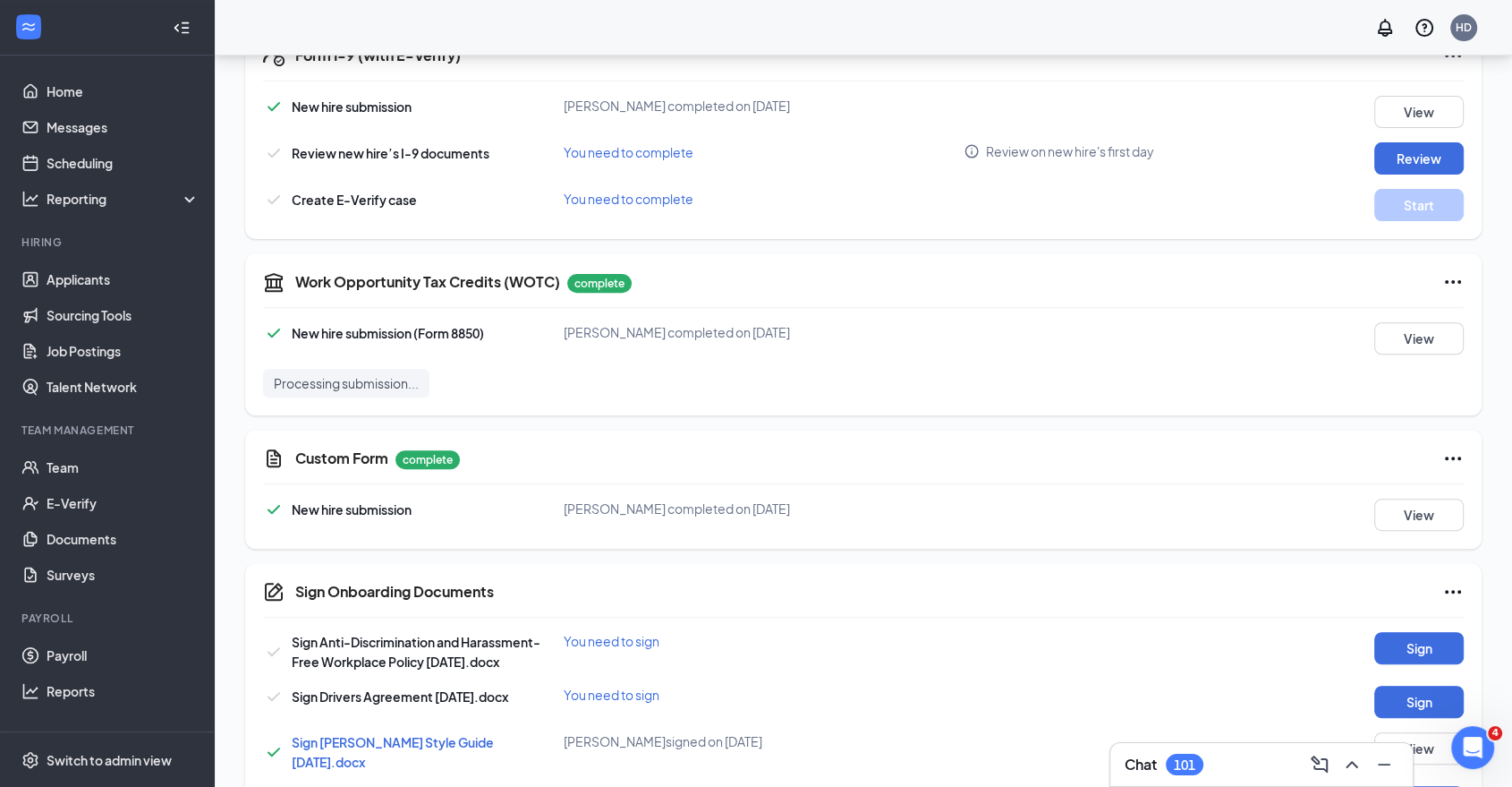
scroll to position [364, 0]
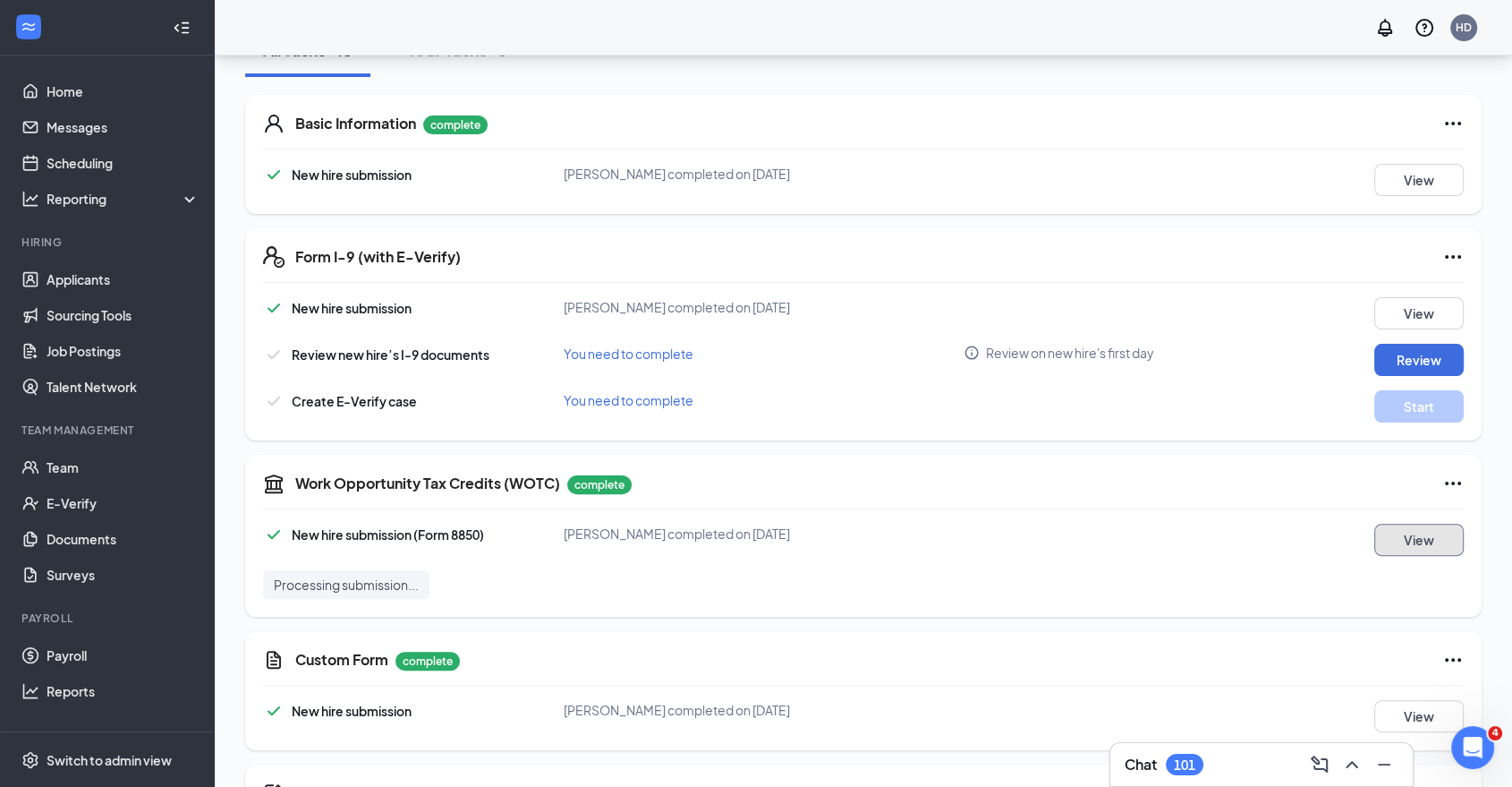
click at [1409, 542] on button "View" at bounding box center [1419, 539] width 90 height 32
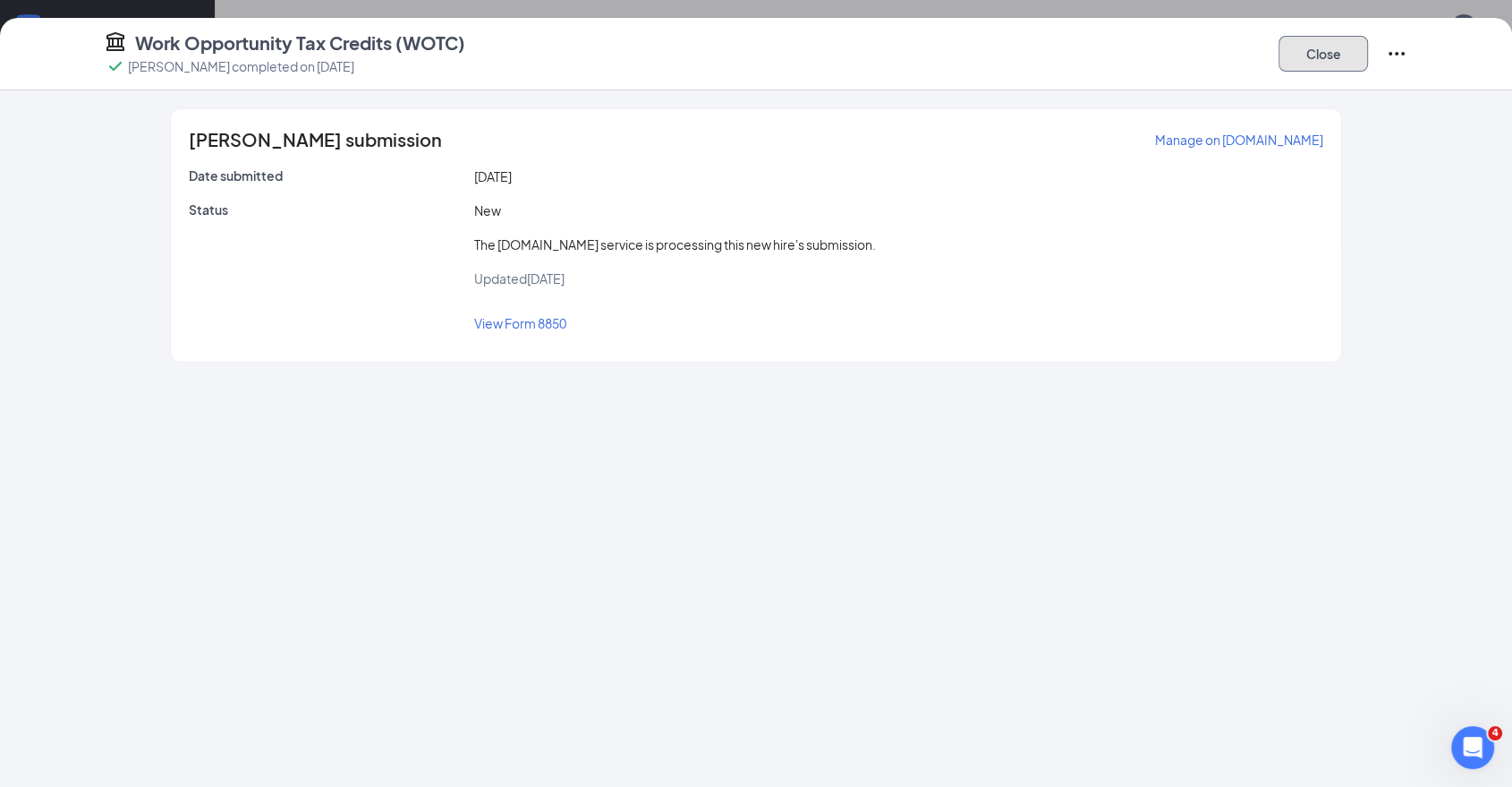
click at [1303, 63] on button "Close" at bounding box center [1324, 54] width 90 height 36
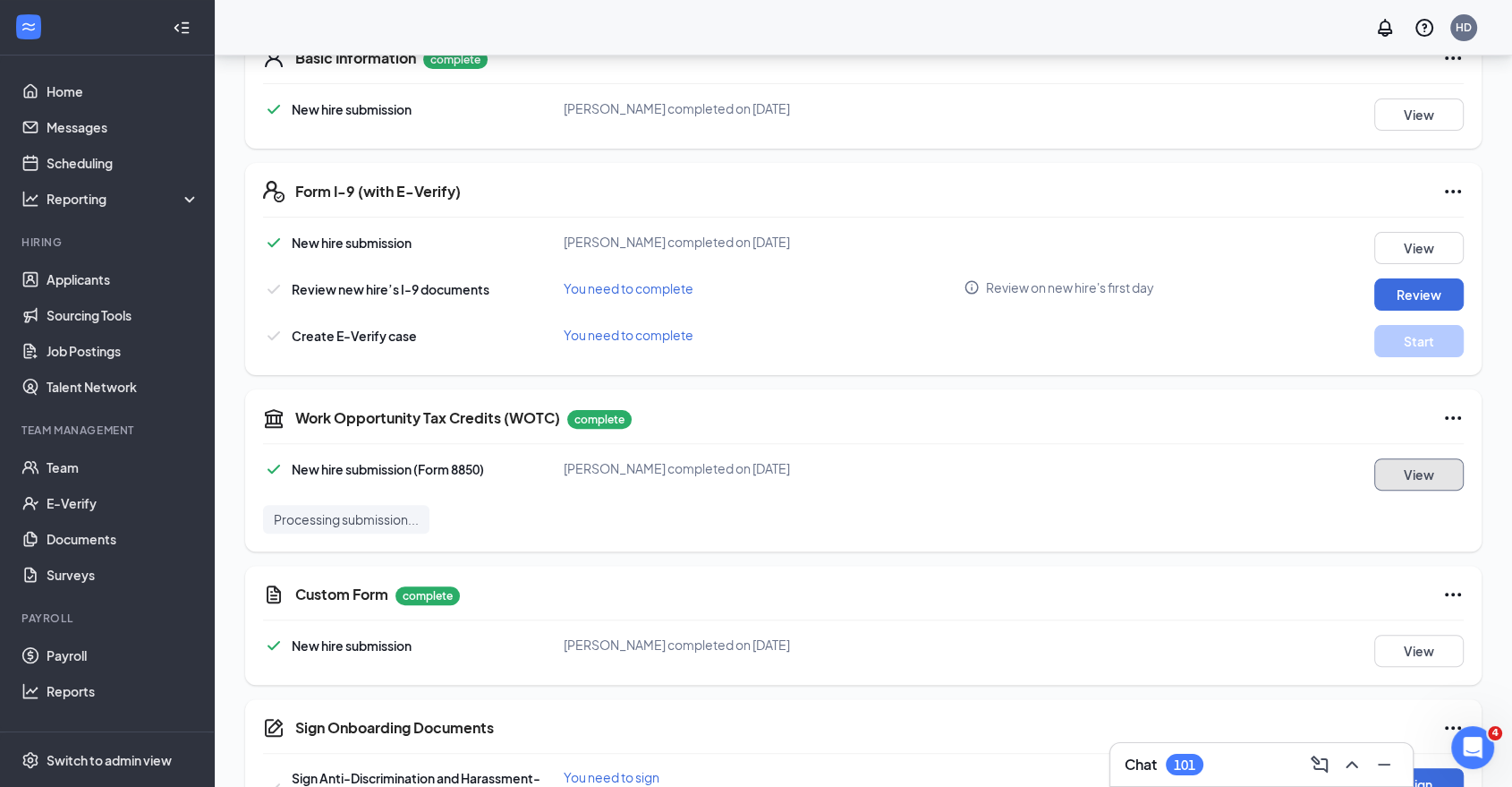
scroll to position [464, 0]
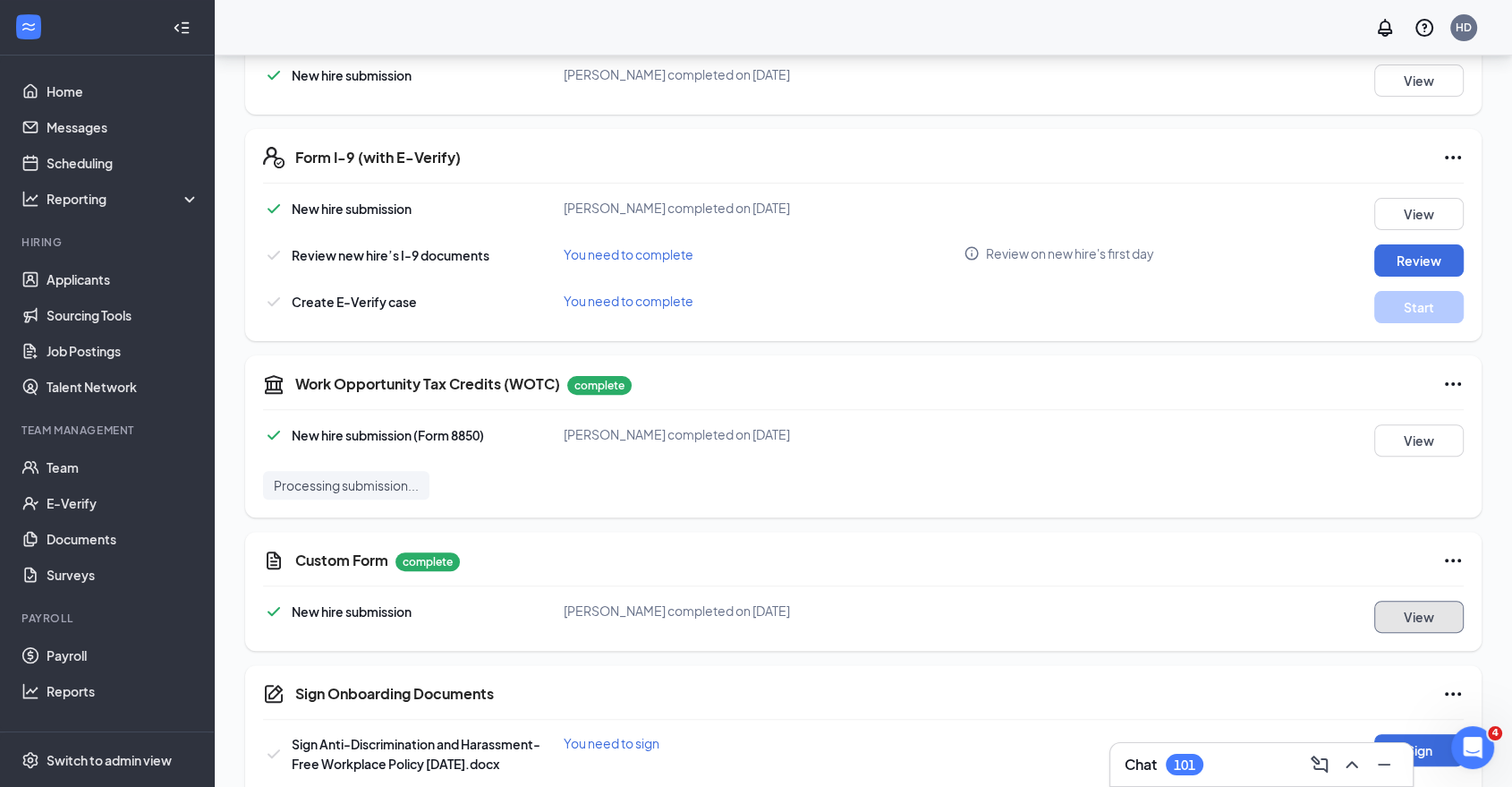
click at [1404, 614] on button "View" at bounding box center [1419, 617] width 90 height 32
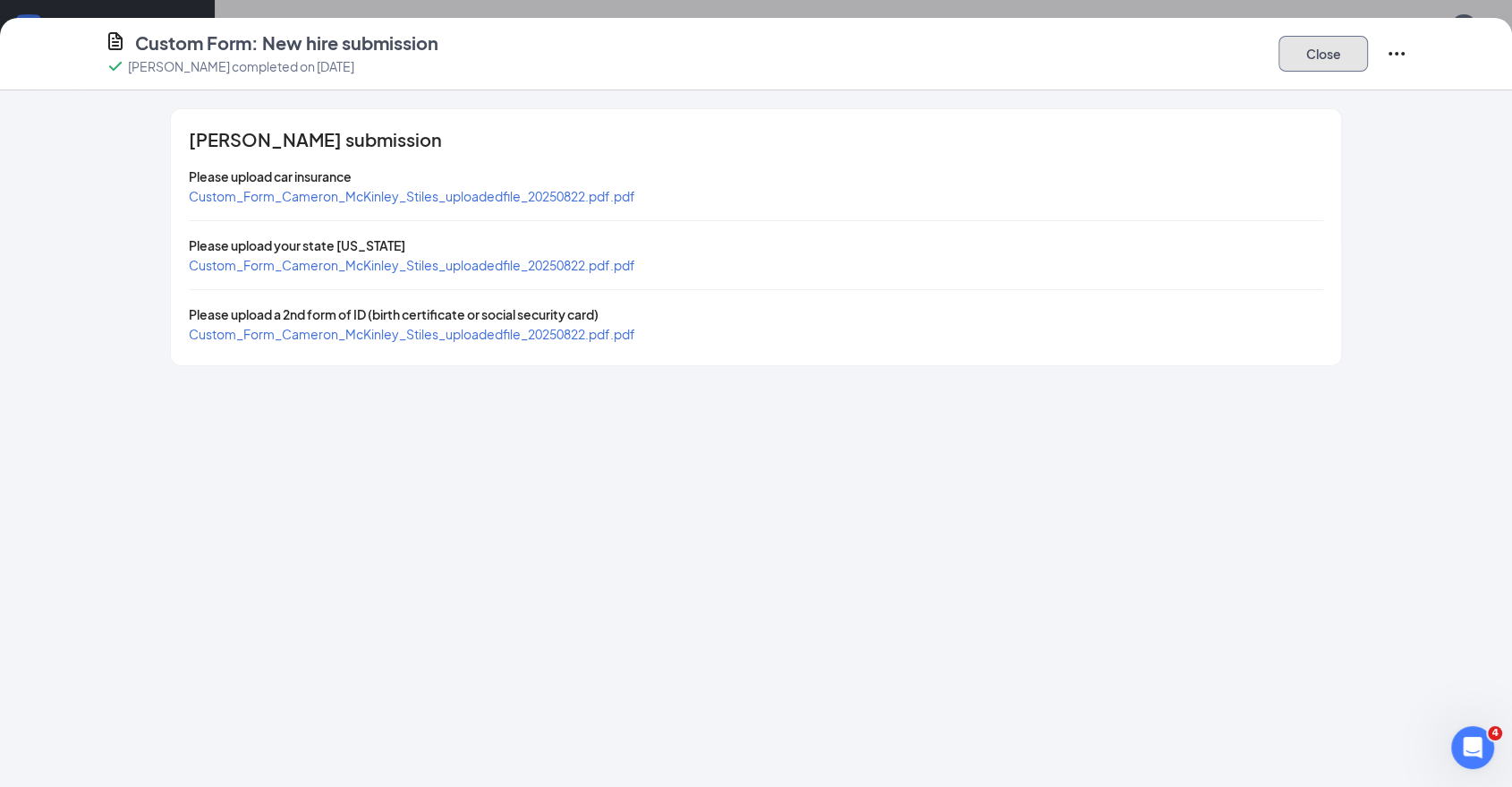
click at [1359, 41] on button "Close" at bounding box center [1324, 54] width 90 height 36
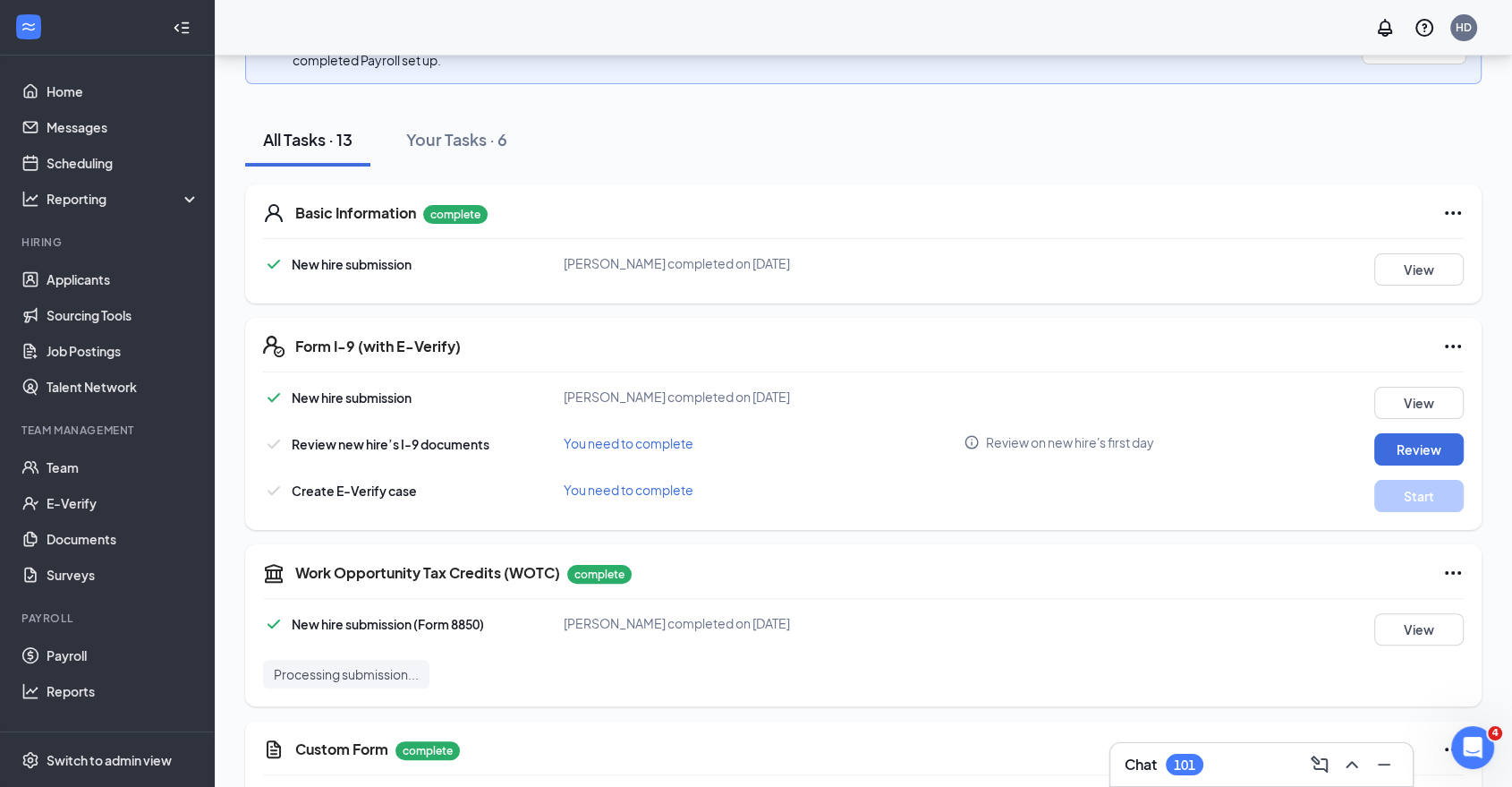
scroll to position [265, 0]
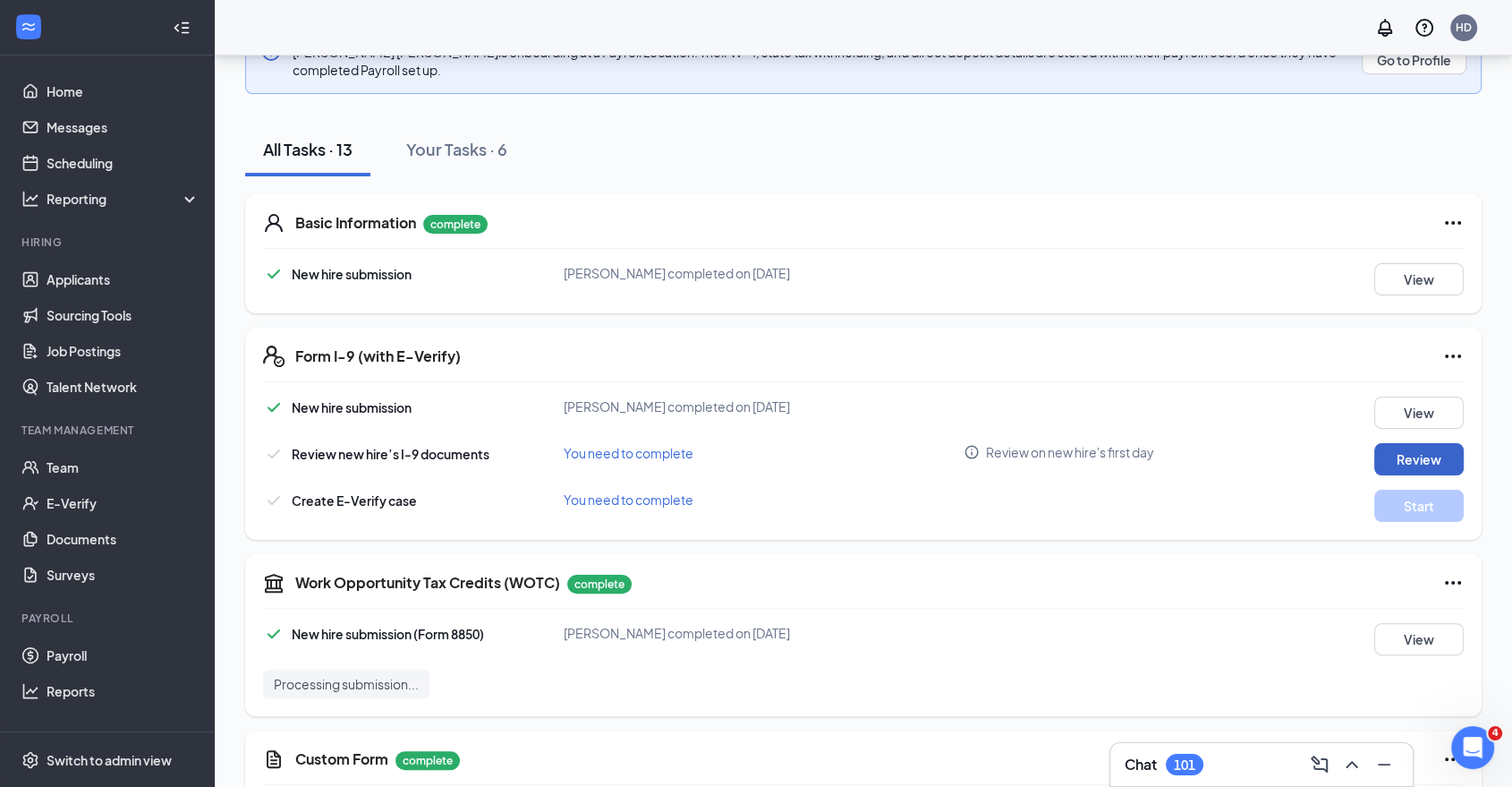
click at [1379, 456] on button "Review" at bounding box center [1419, 459] width 90 height 32
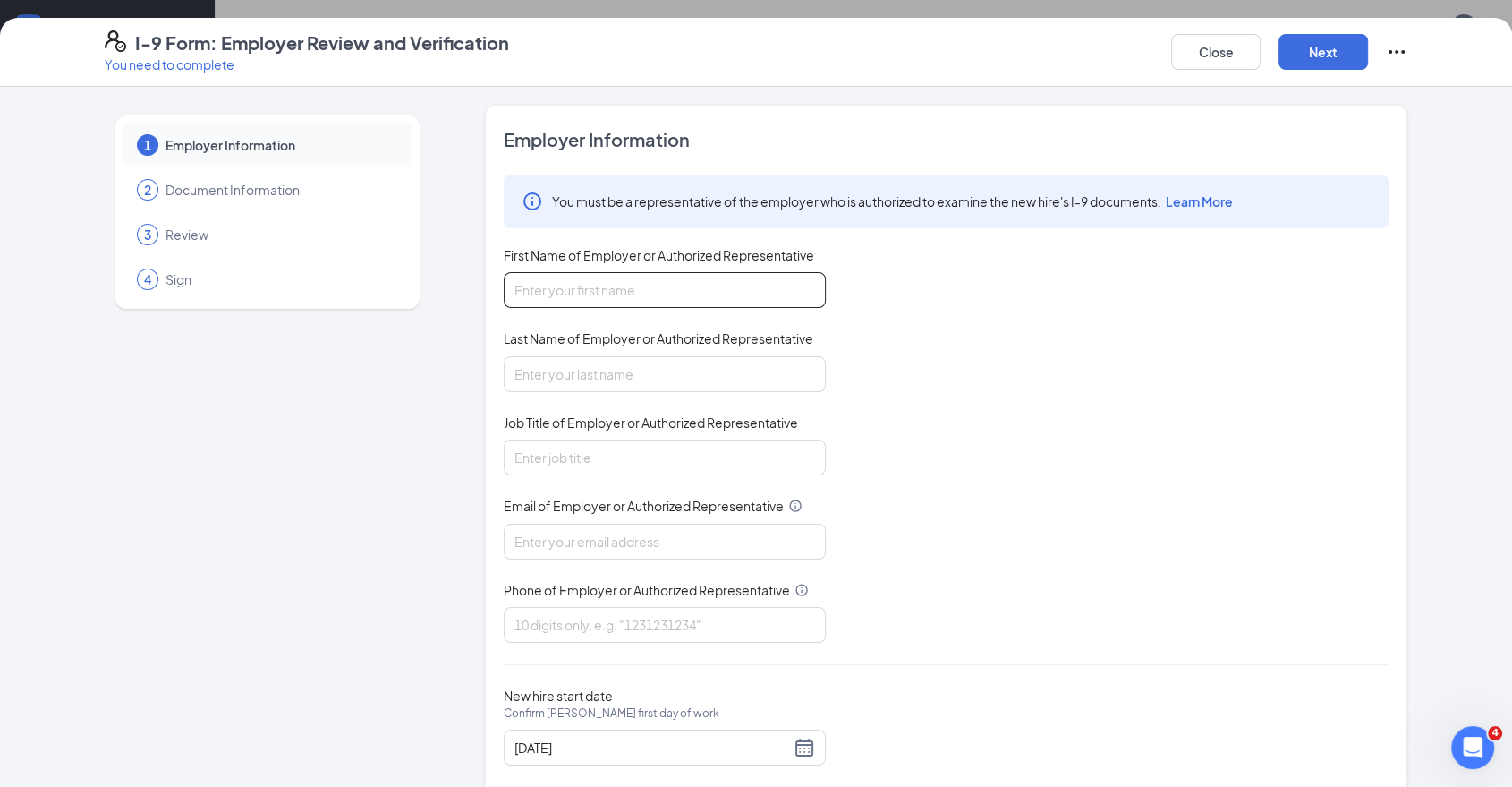
click at [728, 280] on input "First Name of Employer or Authorized Representative" at bounding box center [665, 291] width 322 height 36
click at [690, 296] on input "First Name of Employer or Authorized Representative" at bounding box center [665, 291] width 322 height 36
type input "Jana"
click at [710, 377] on input "Last Name of Employer or Authorized Representative" at bounding box center [665, 374] width 322 height 36
type input "Franklin"
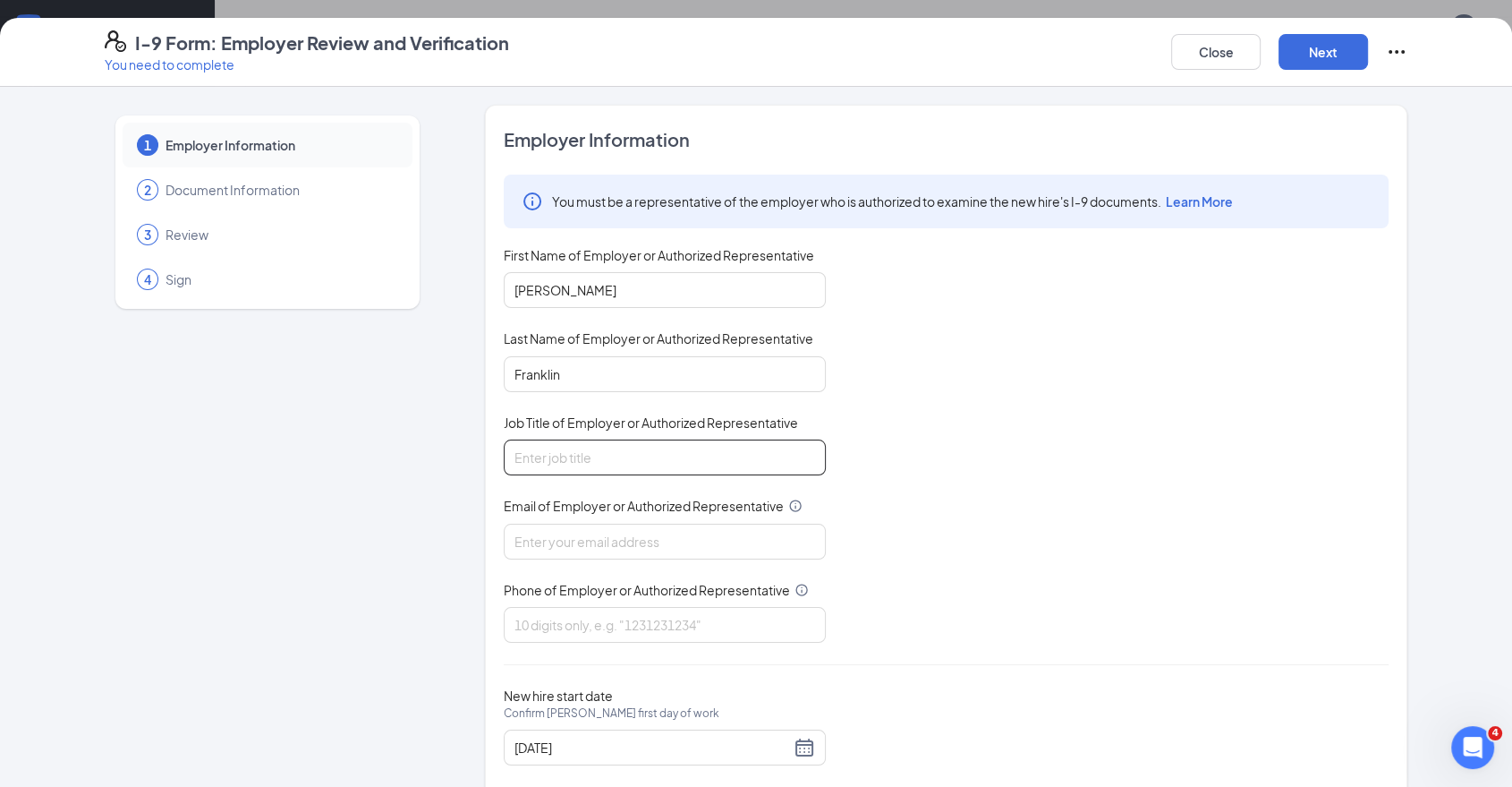
click at [696, 440] on input "Job Title of Employer or Authorized Representative" at bounding box center [665, 458] width 322 height 36
drag, startPoint x: 674, startPoint y: 444, endPoint x: 680, endPoint y: 425, distance: 19.9
click at [675, 442] on input "Job Title of Employer or Authorized Representative" at bounding box center [665, 458] width 322 height 36
type input "CEO"
click at [655, 540] on input "Email of Employer or Authorized Representative" at bounding box center [665, 541] width 322 height 36
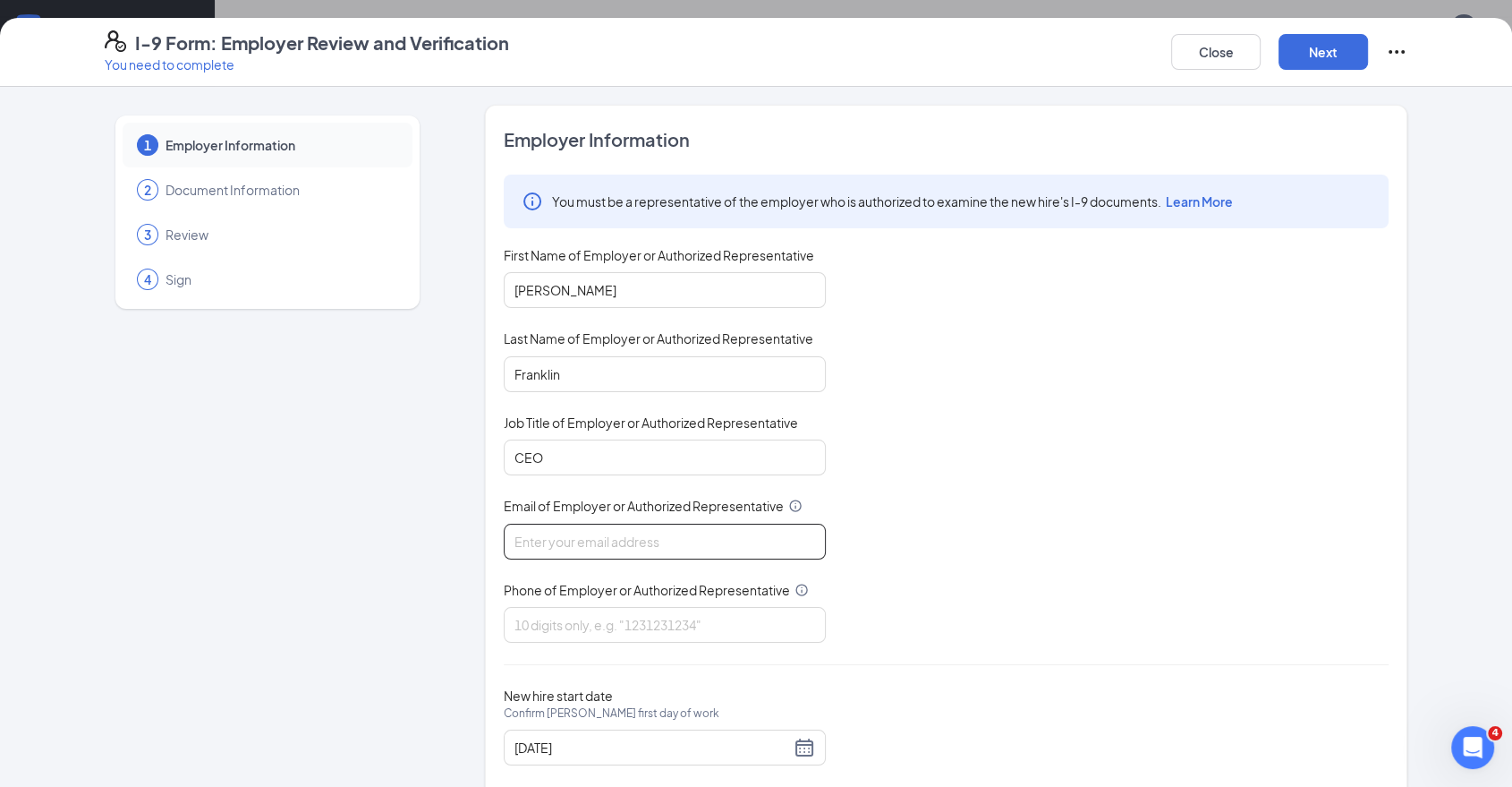
click at [638, 539] on input "Email of Employer or Authorized Representative" at bounding box center [665, 541] width 322 height 36
paste input "janafranklin40@gmail.com"
type input "janafranklin40@gmail.com"
click at [1218, 509] on div "You must be a representative of the employer who is authorized to examine the n…" at bounding box center [947, 408] width 885 height 469
click at [659, 629] on input "Phone of Employer or Authorized Representative" at bounding box center [665, 625] width 322 height 36
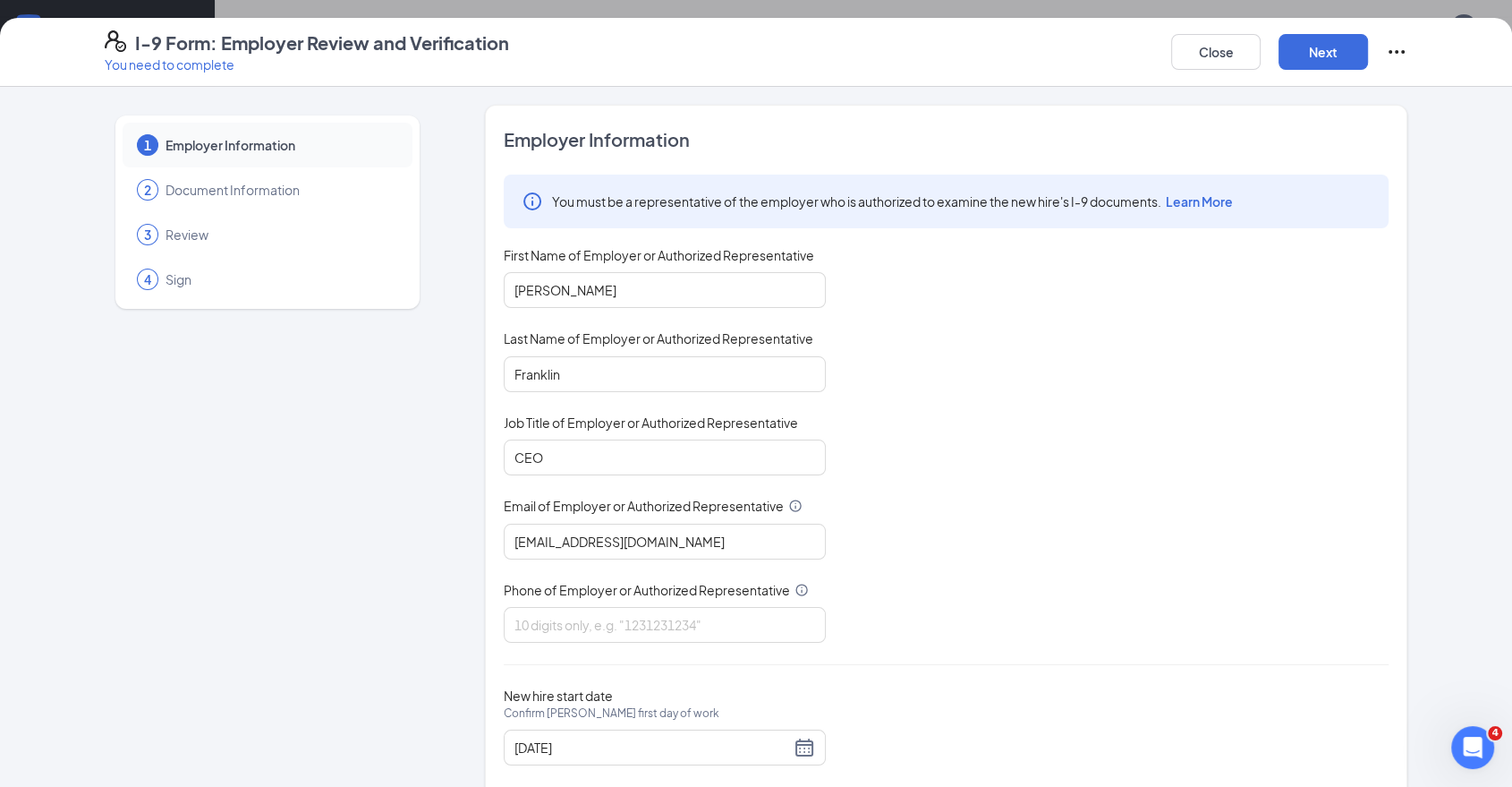
click at [1198, 505] on div "You must be a representative of the employer who is authorized to examine the n…" at bounding box center [947, 408] width 885 height 469
click at [600, 614] on input "Phone of Employer or Authorized Representative" at bounding box center [665, 625] width 322 height 36
paste input "3142876092"
type input "3142876092"
click at [954, 527] on div "You must be a representative of the employer who is authorized to examine the n…" at bounding box center [947, 408] width 885 height 469
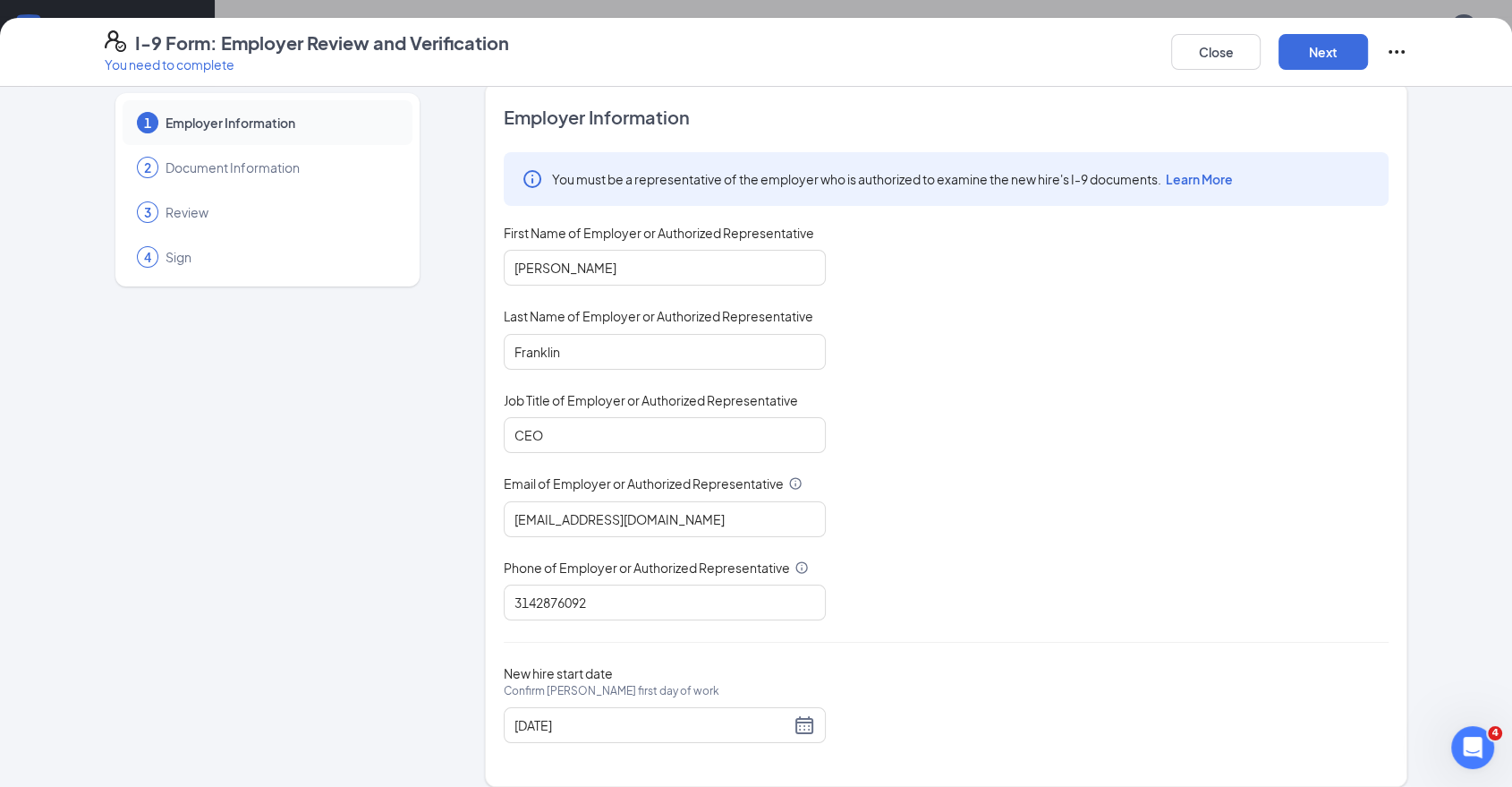
scroll to position [36, 0]
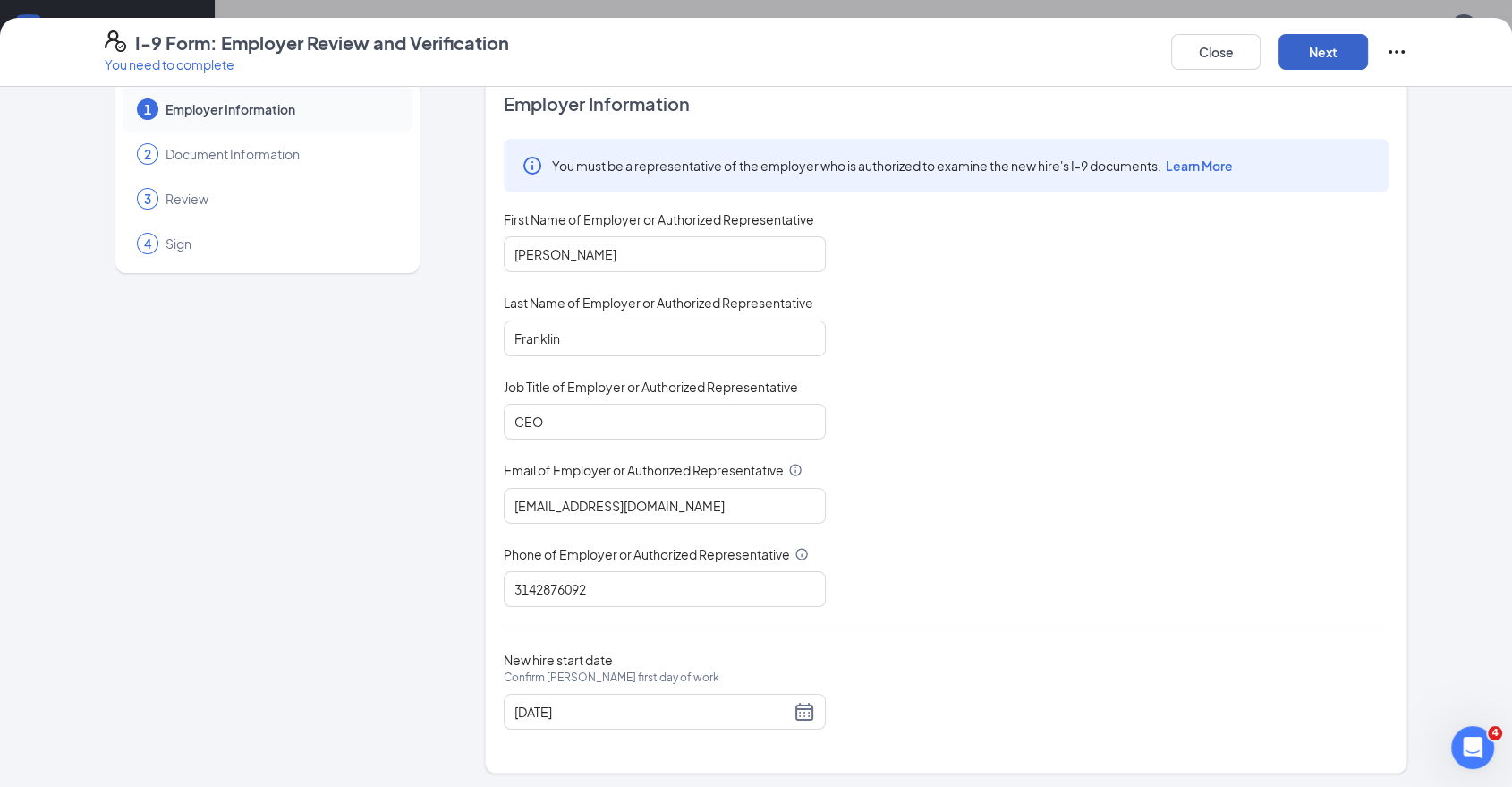
click at [1281, 64] on button "Next" at bounding box center [1324, 52] width 90 height 36
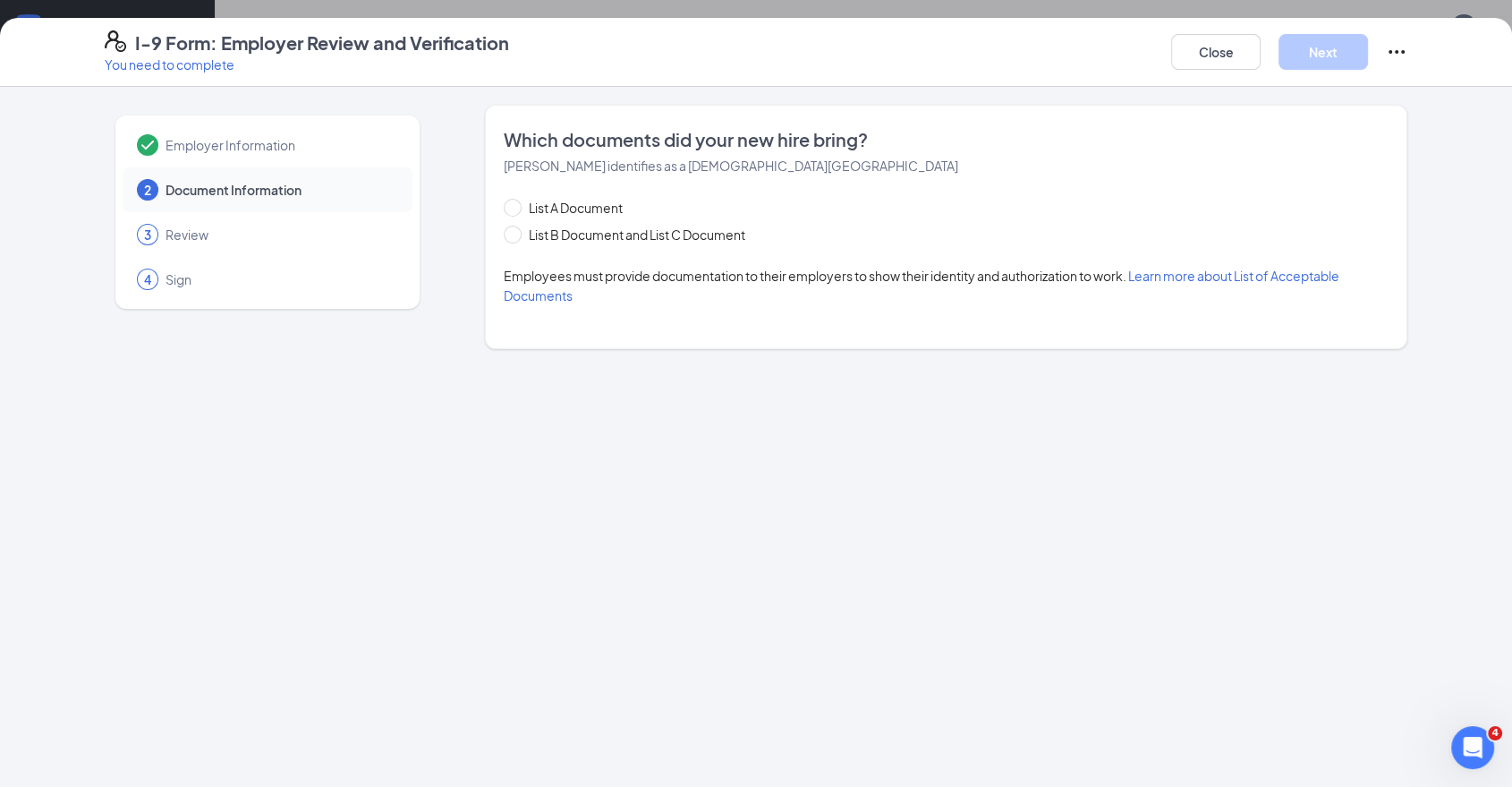
click at [685, 220] on div "List A Document List B Document and List C Document" at bounding box center [643, 221] width 278 height 47
click at [681, 231] on span "List B Document and List C Document" at bounding box center [638, 235] width 231 height 20
click at [516, 231] on input "List B Document and List C Document" at bounding box center [510, 232] width 13 height 13
radio input "true"
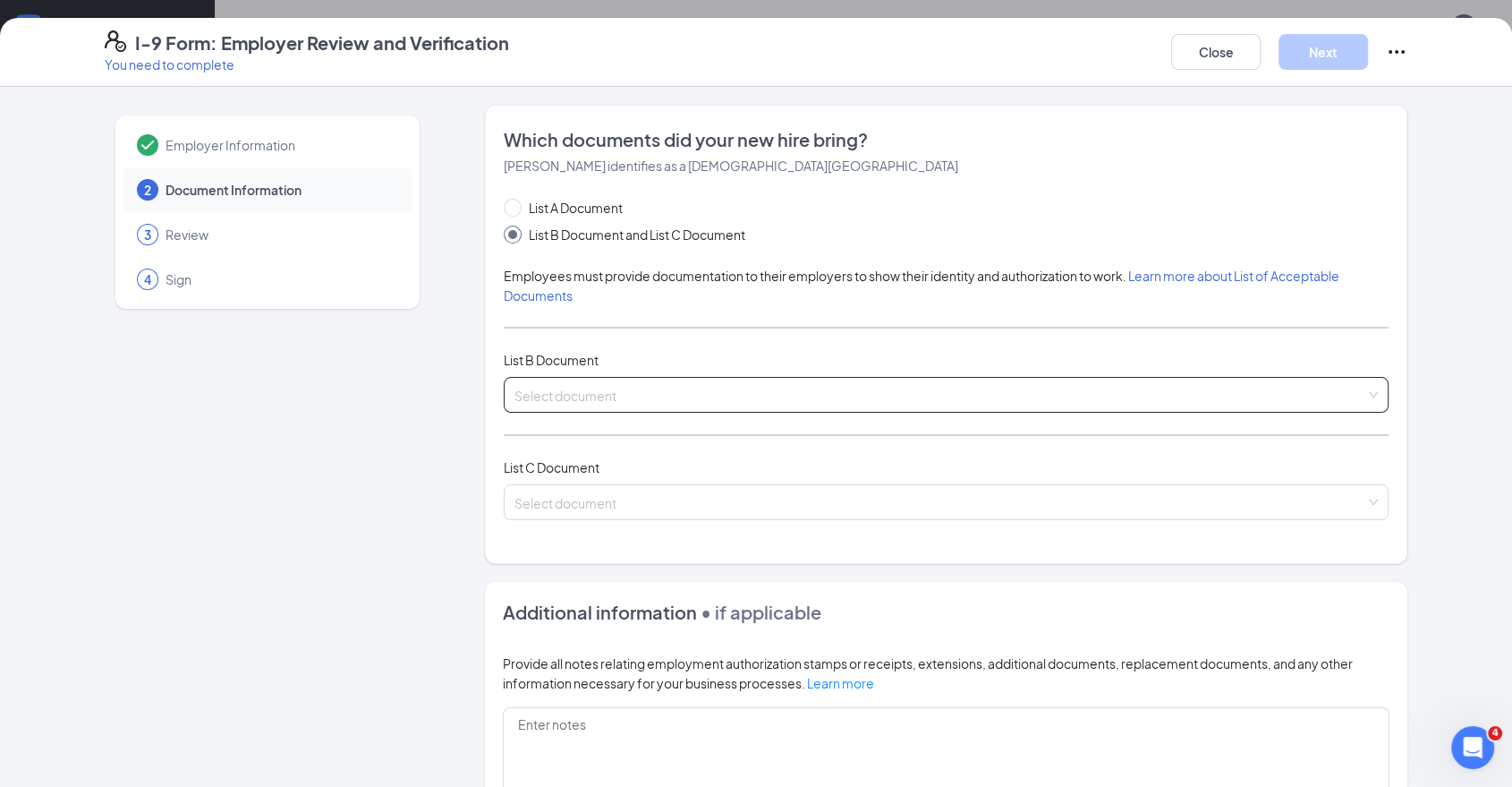
click at [623, 401] on input "search" at bounding box center [940, 391] width 851 height 27
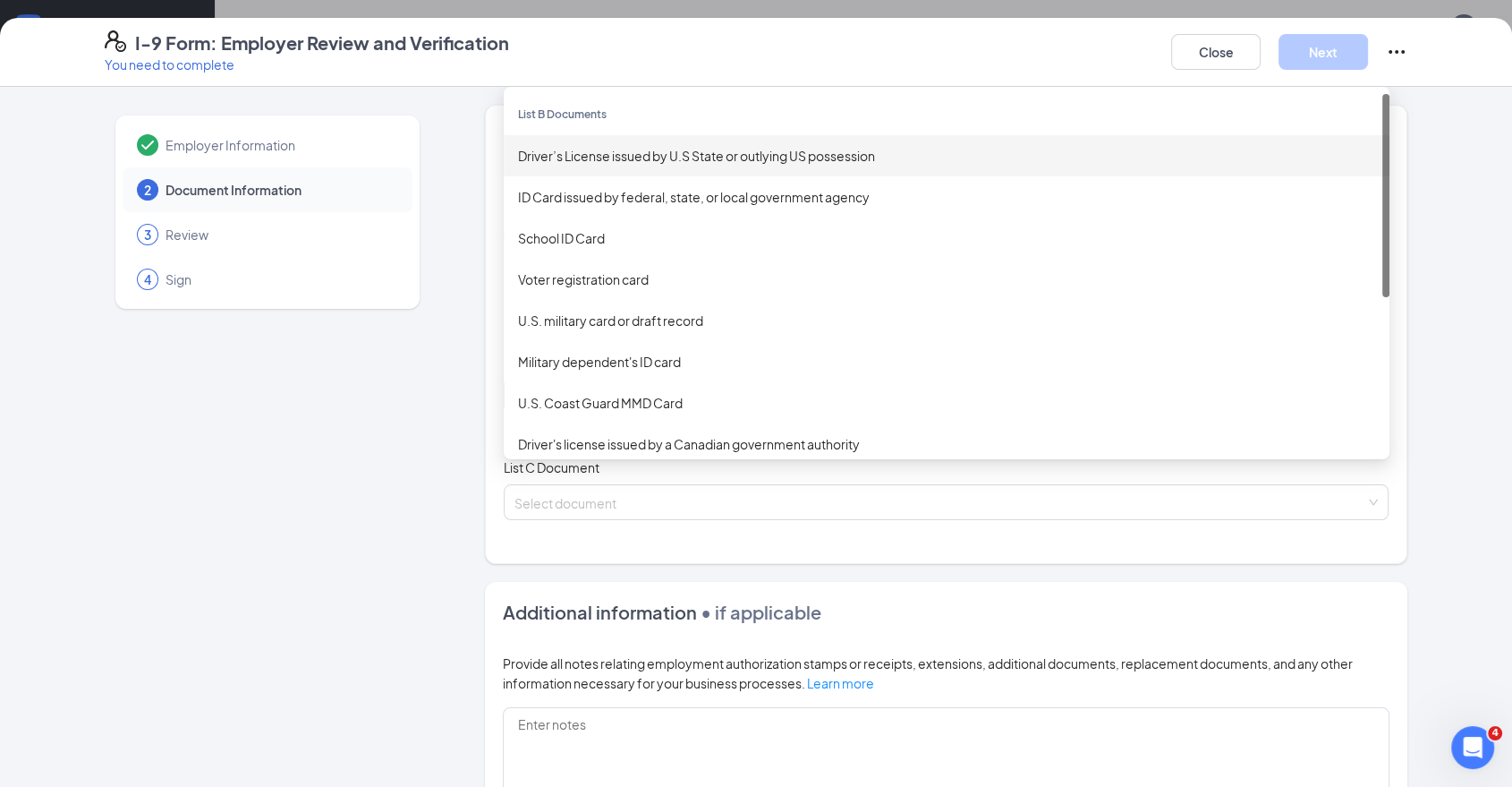
click at [674, 156] on div "Driver’s License issued by U.S State or outlying US possession" at bounding box center [947, 156] width 857 height 20
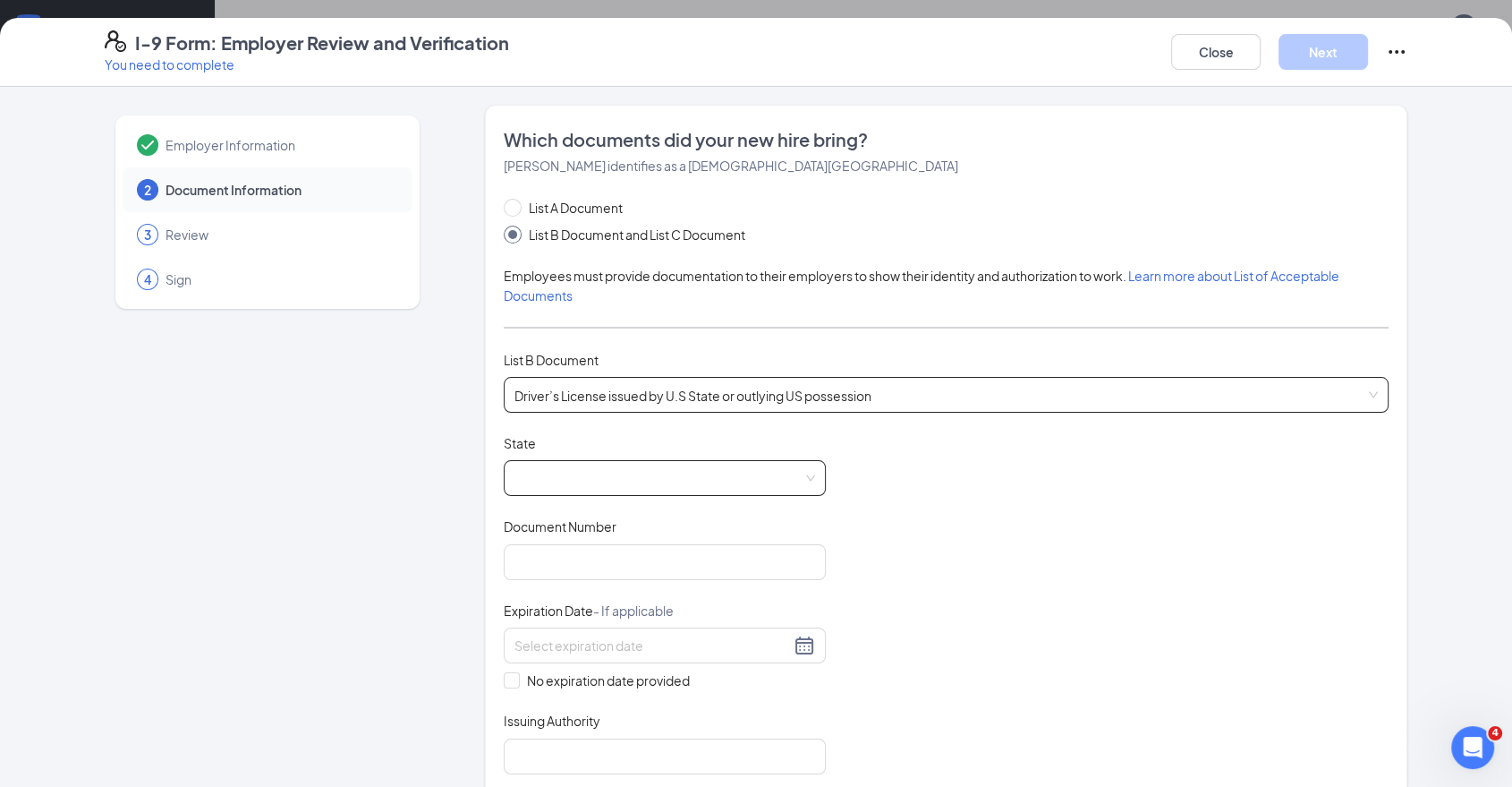
click at [583, 476] on span at bounding box center [664, 478] width 300 height 34
click at [848, 460] on div "Document Title Driver’s License issued by U.S State or outlying US possession S…" at bounding box center [947, 604] width 885 height 340
click at [580, 472] on span at bounding box center [664, 478] width 300 height 34
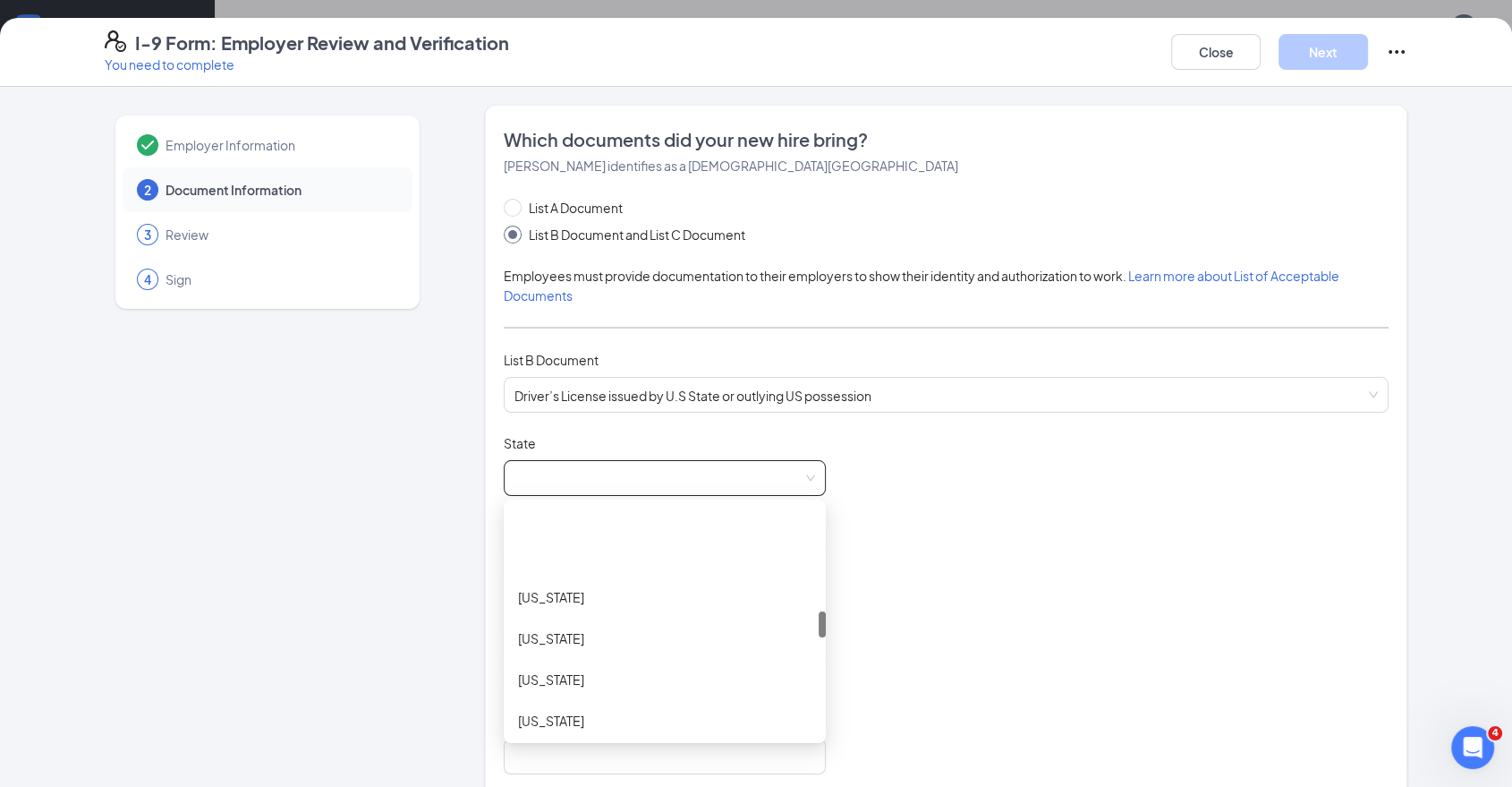
scroll to position [995, 0]
click at [642, 649] on div "[US_STATE]" at bounding box center [664, 645] width 293 height 20
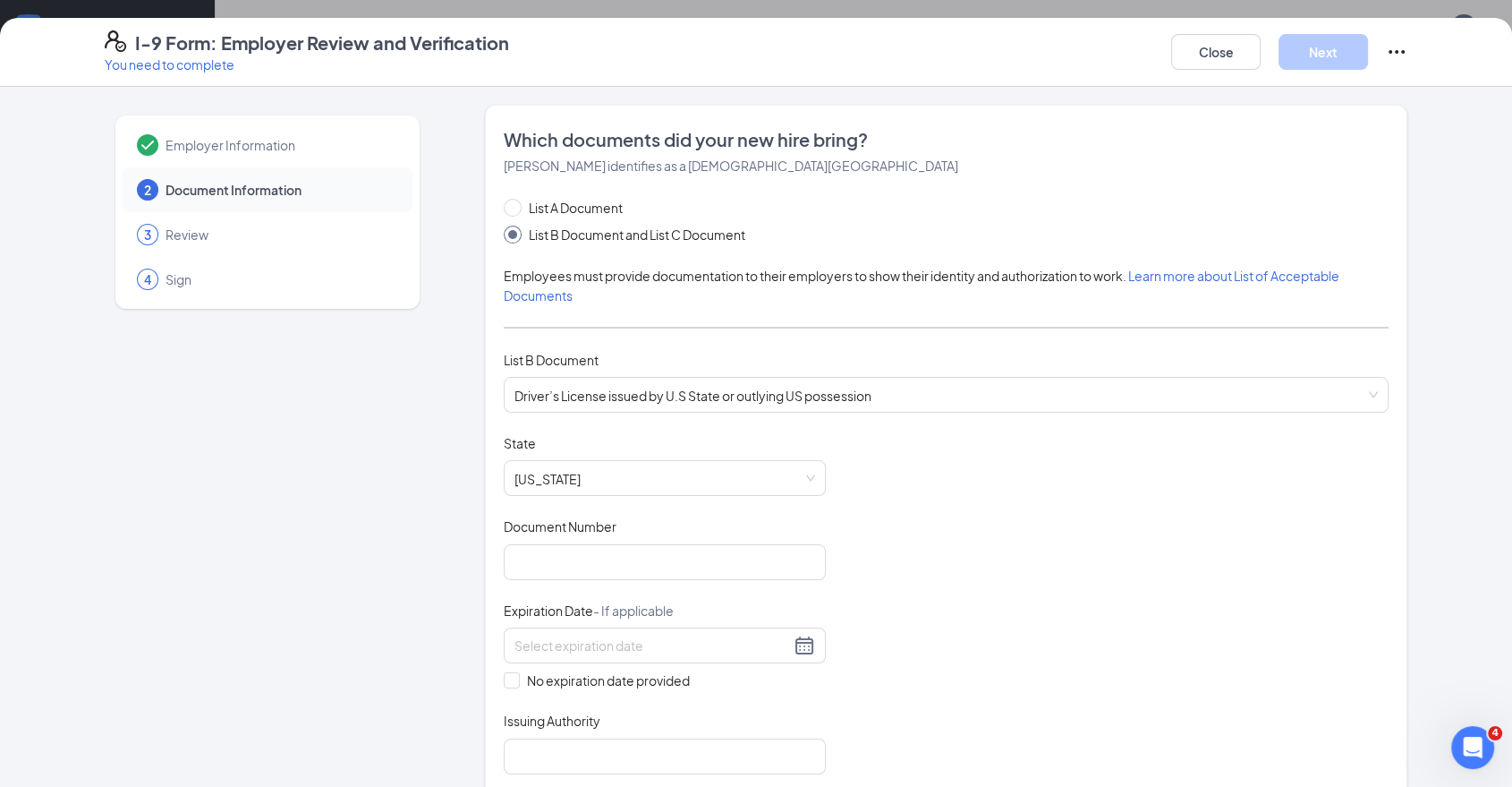
click at [909, 578] on div "Document Title Driver’s License issued by U.S State or outlying US possession S…" at bounding box center [947, 604] width 885 height 340
click at [620, 576] on input "Document Number" at bounding box center [665, 562] width 322 height 36
paste input "S204104047"
type input "S204104047"
click at [1165, 613] on div "Document Title Driver’s License issued by U.S State or outlying US possession S…" at bounding box center [947, 604] width 885 height 340
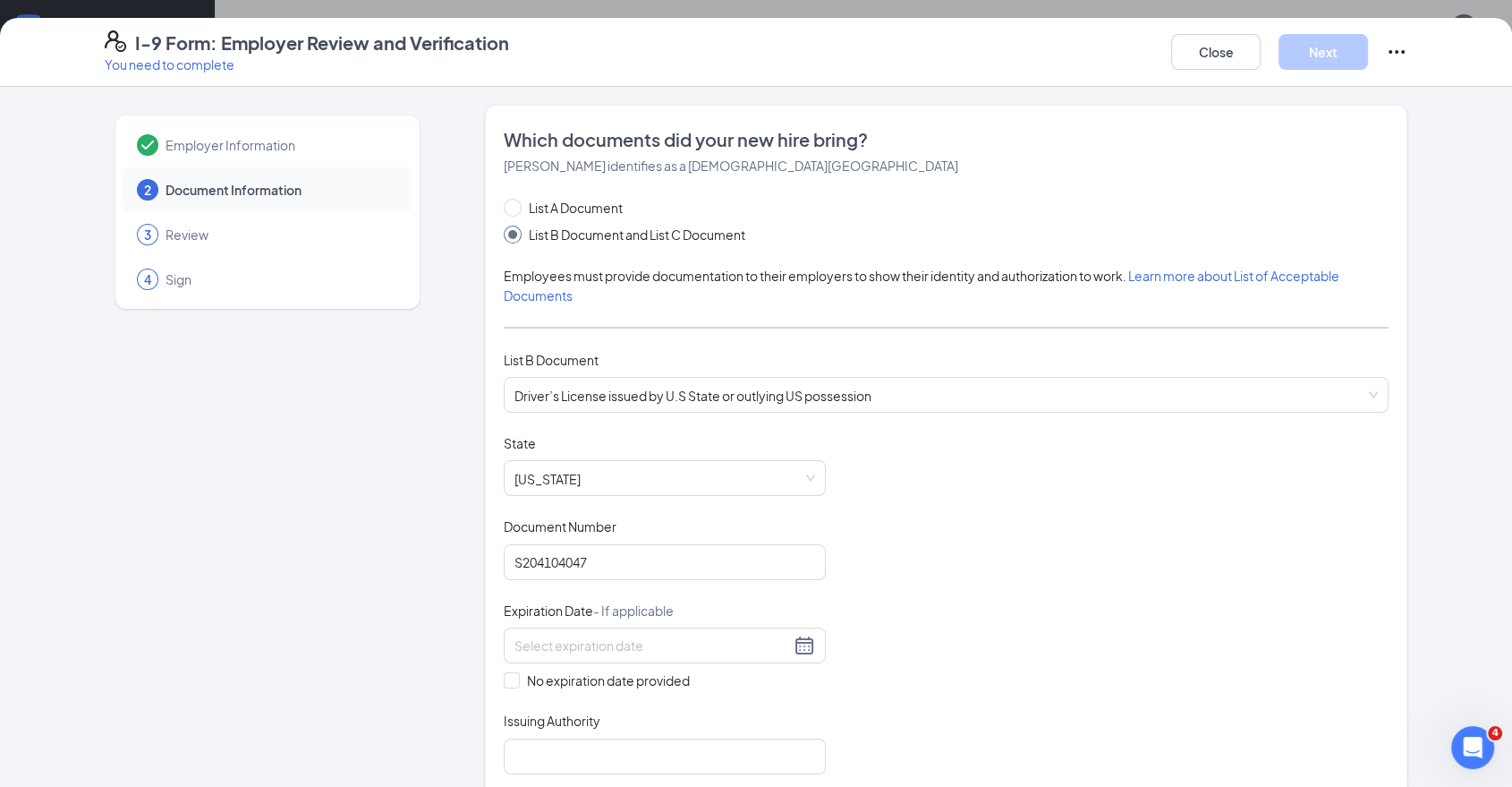
click at [631, 622] on div "Expiration Date - If applicable" at bounding box center [665, 615] width 322 height 26
click at [629, 648] on input at bounding box center [652, 646] width 276 height 20
paste input "12/18/2027"
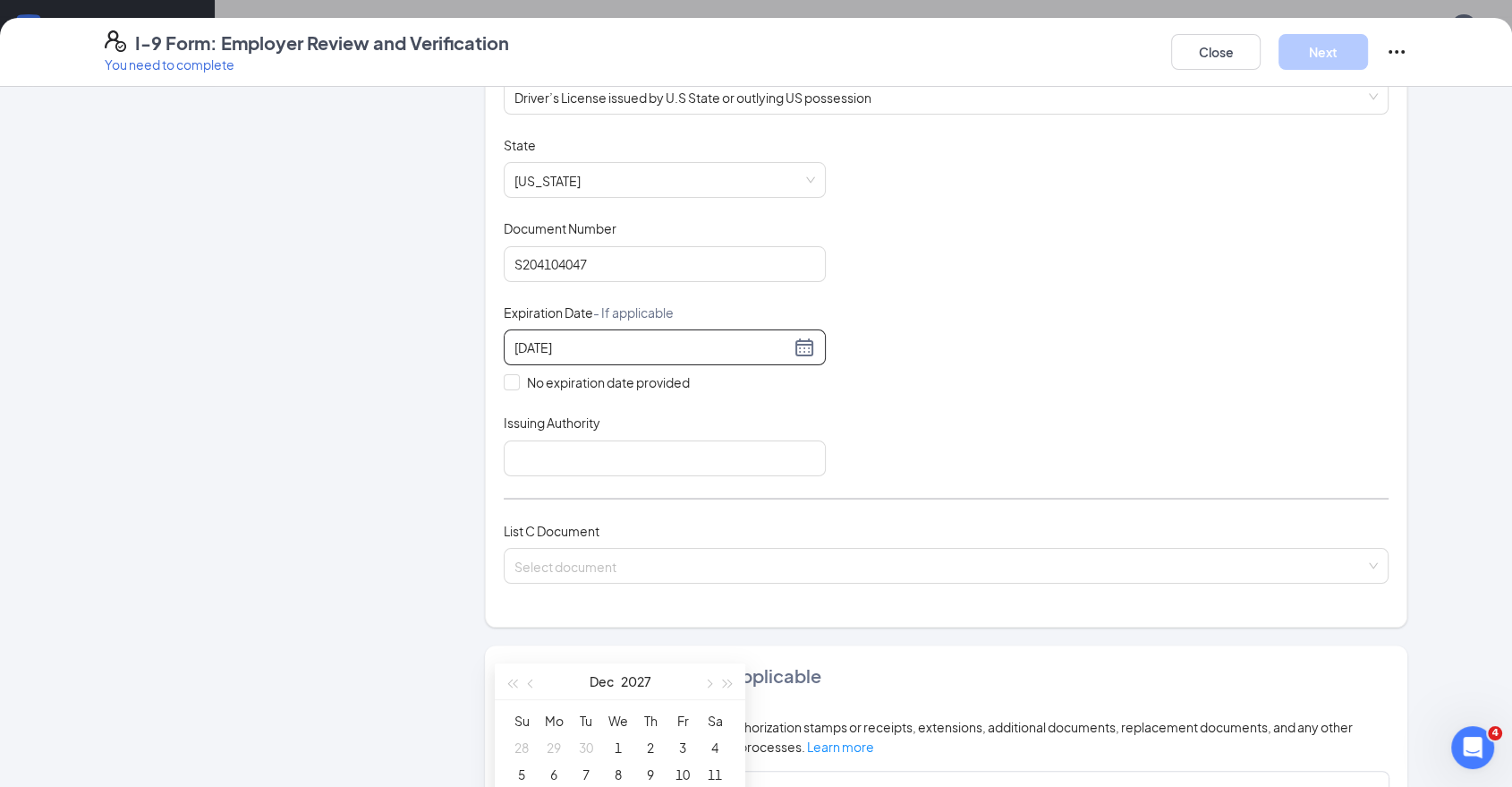
type input "12/18/2027"
click at [1307, 422] on div "Document Title Driver’s License issued by U.S State or outlying US possession S…" at bounding box center [947, 306] width 885 height 340
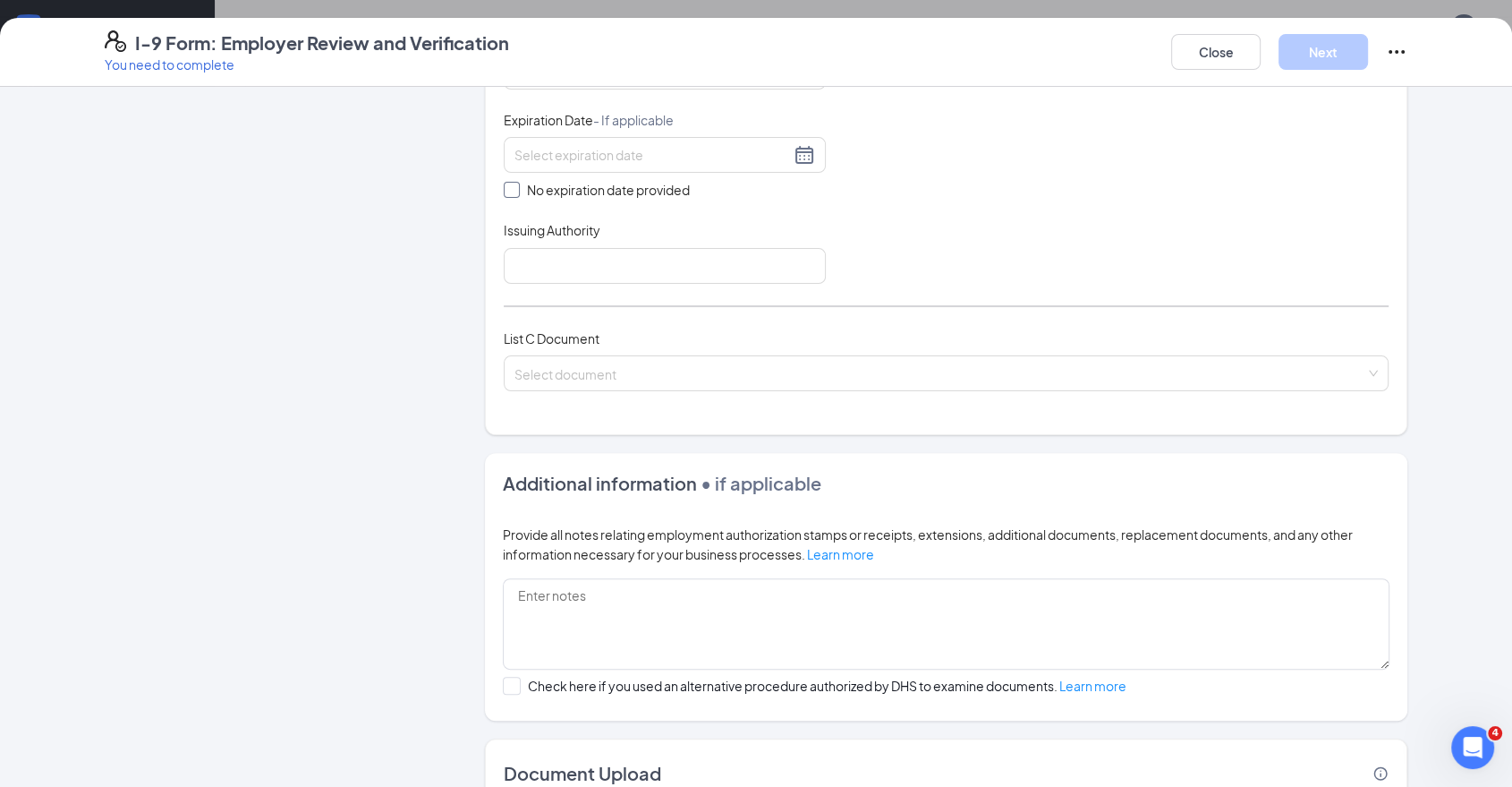
scroll to position [397, 0]
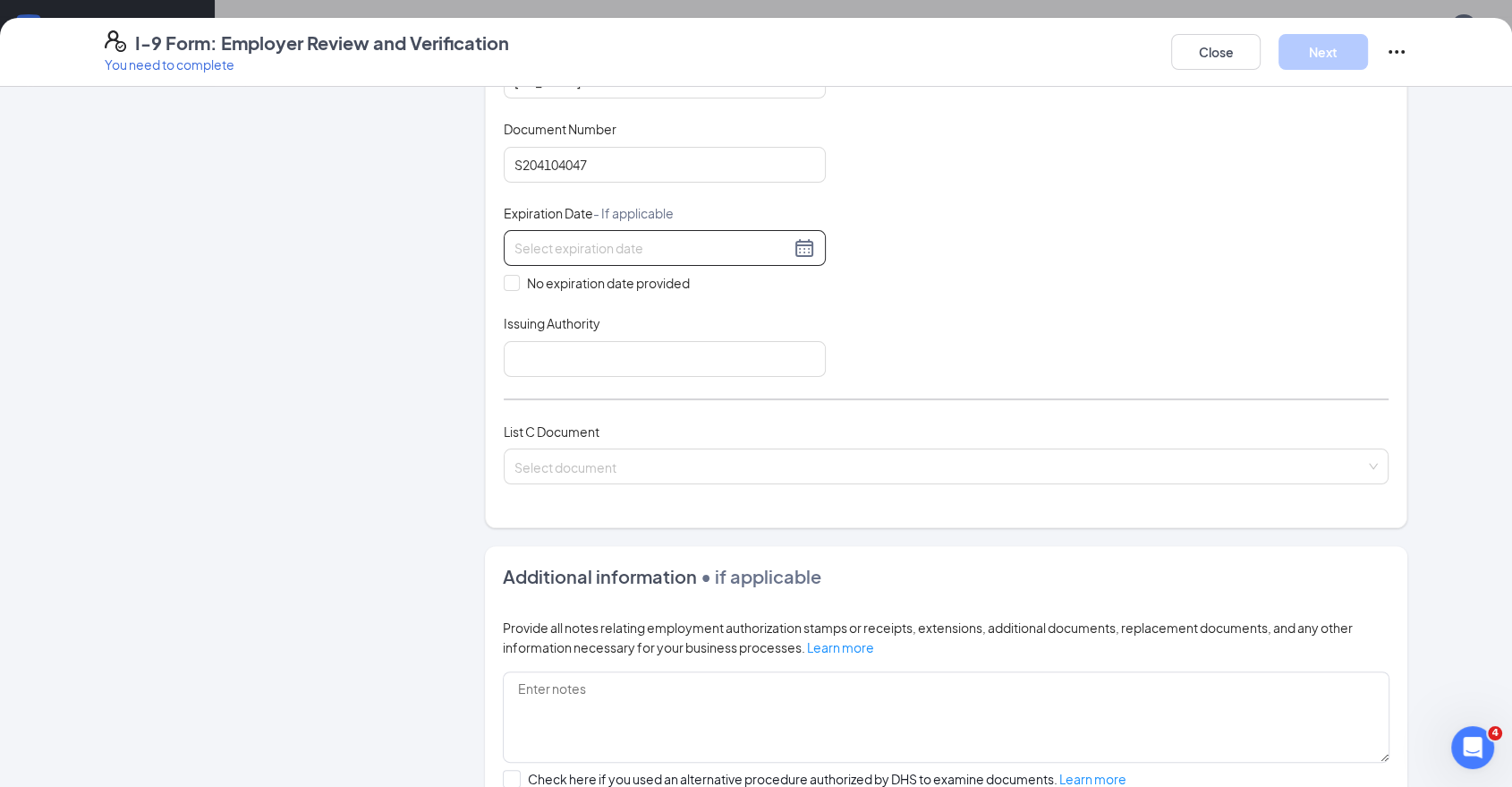
click at [594, 243] on input at bounding box center [652, 248] width 276 height 20
paste input "12/18/2027"
click at [718, 402] on div "18" at bounding box center [715, 404] width 22 height 22
type input "12/18/2027"
click at [1187, 228] on div "Document Title Driver’s License issued by U.S State or outlying US possession S…" at bounding box center [947, 207] width 885 height 340
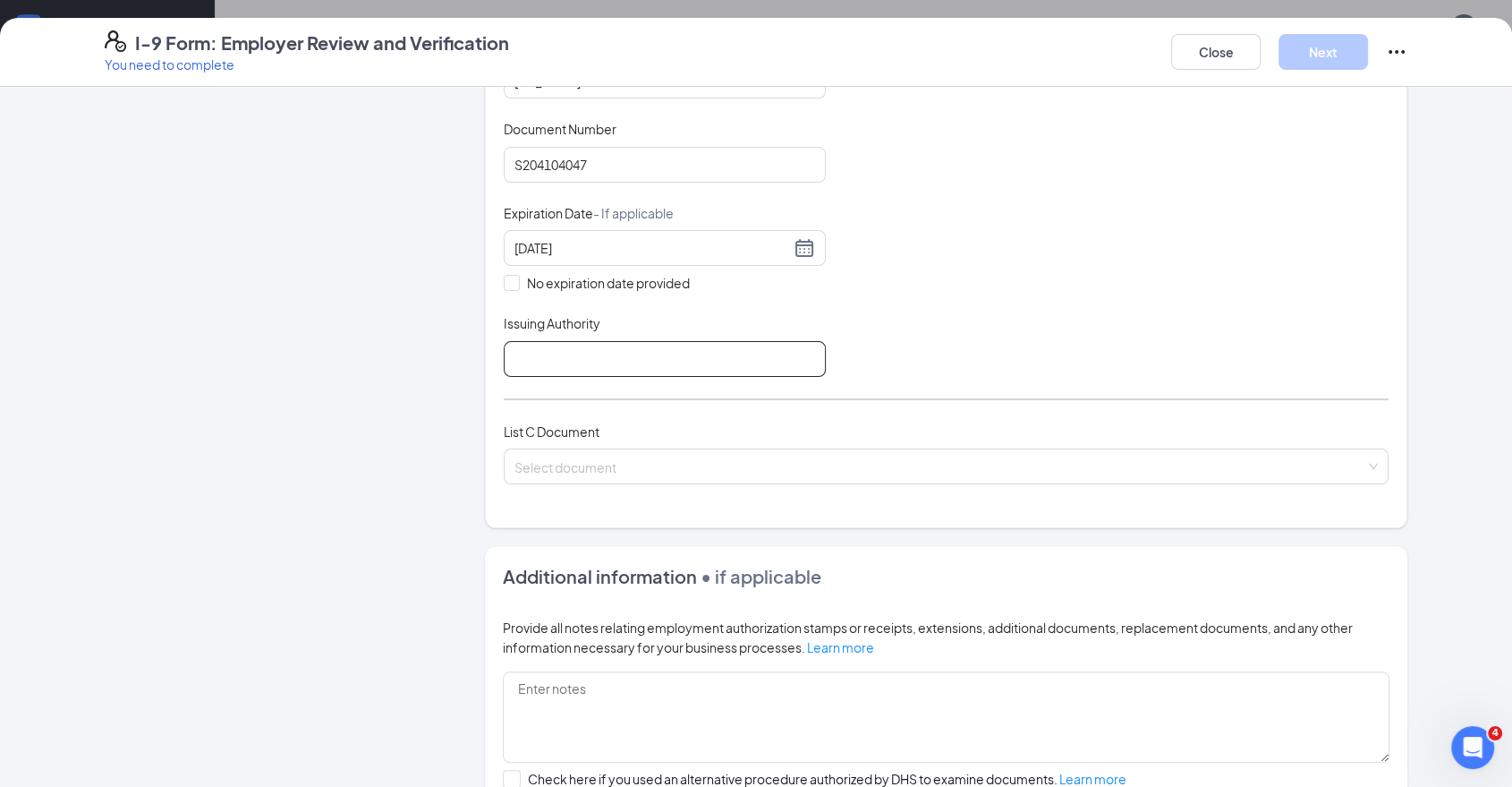
drag, startPoint x: 558, startPoint y: 357, endPoint x: 574, endPoint y: 355, distance: 16.1
click at [559, 355] on input "Issuing Authority" at bounding box center [665, 359] width 322 height 36
type input "MO"
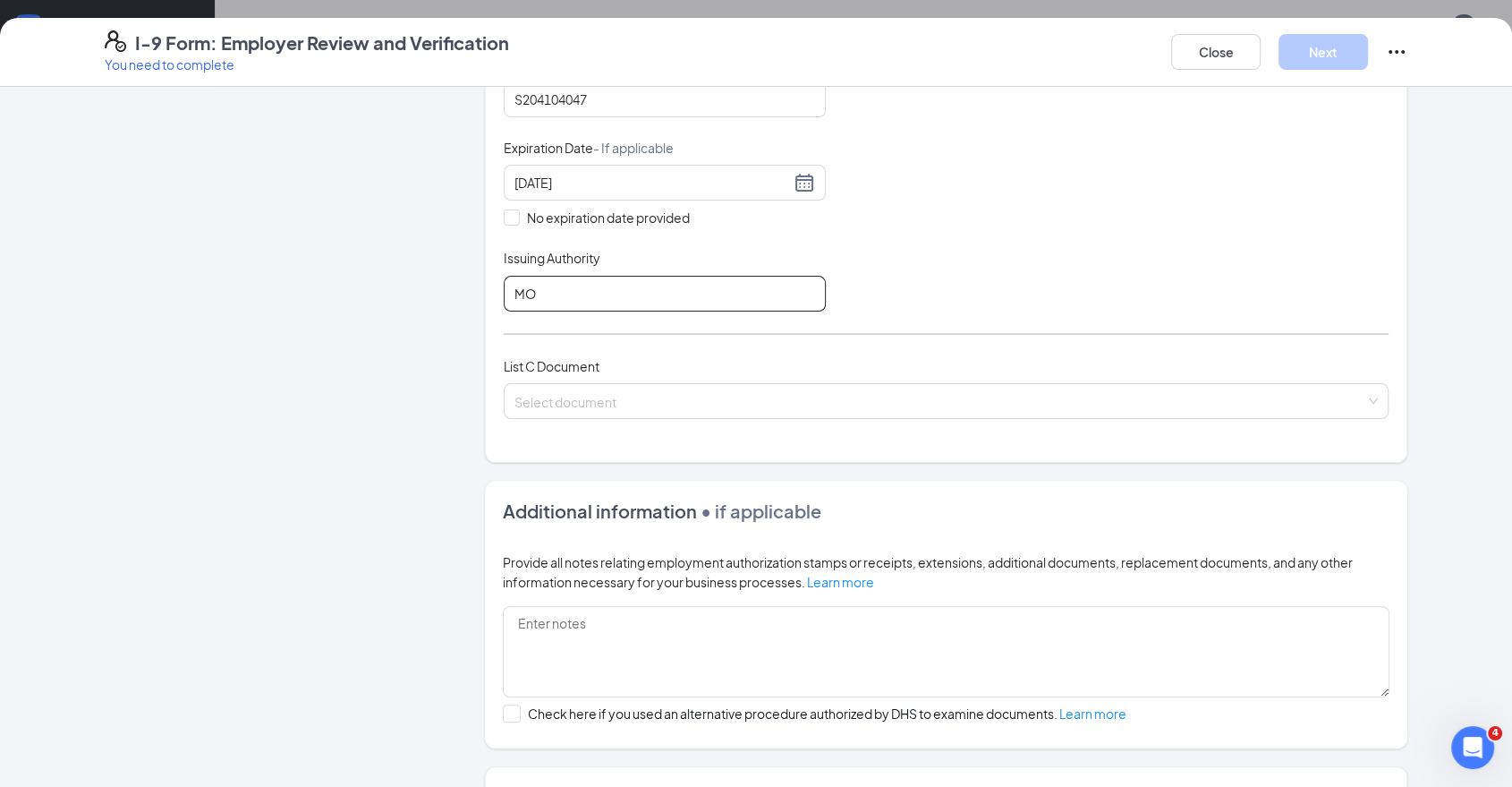
scroll to position [496, 0]
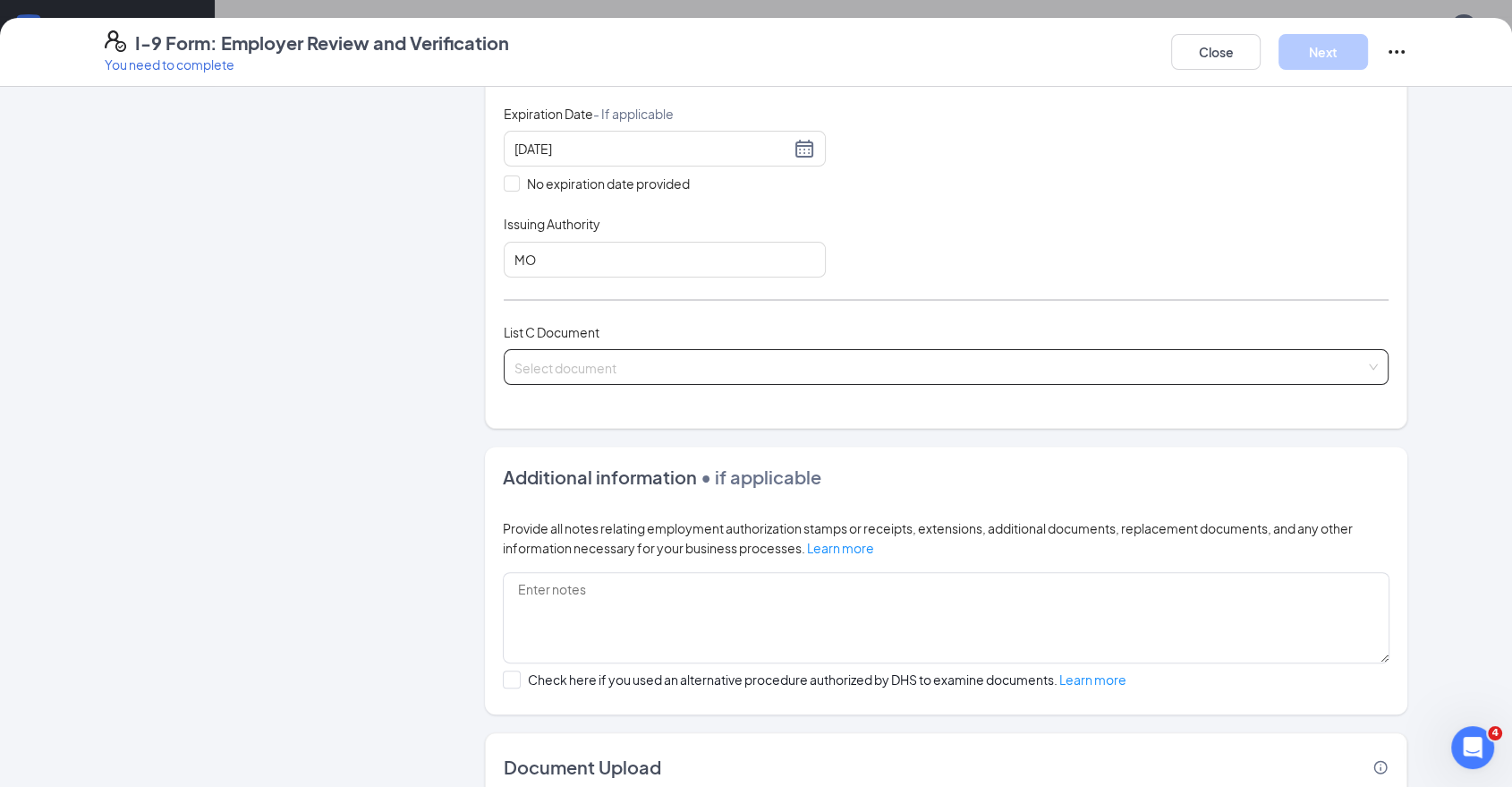
click at [943, 354] on input "search" at bounding box center [940, 363] width 851 height 27
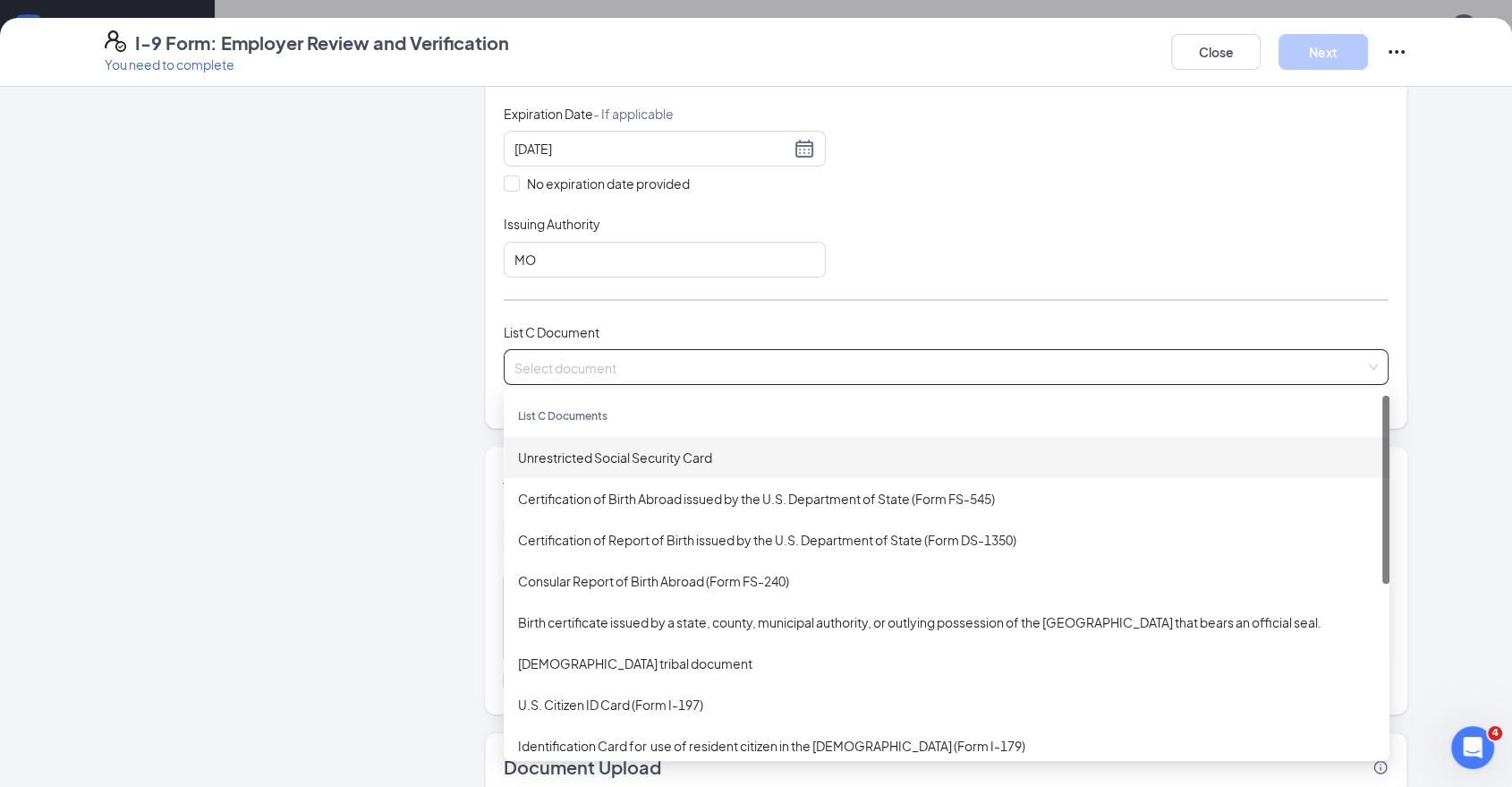
click at [880, 448] on div "Unrestricted Social Security Card" at bounding box center [947, 458] width 857 height 20
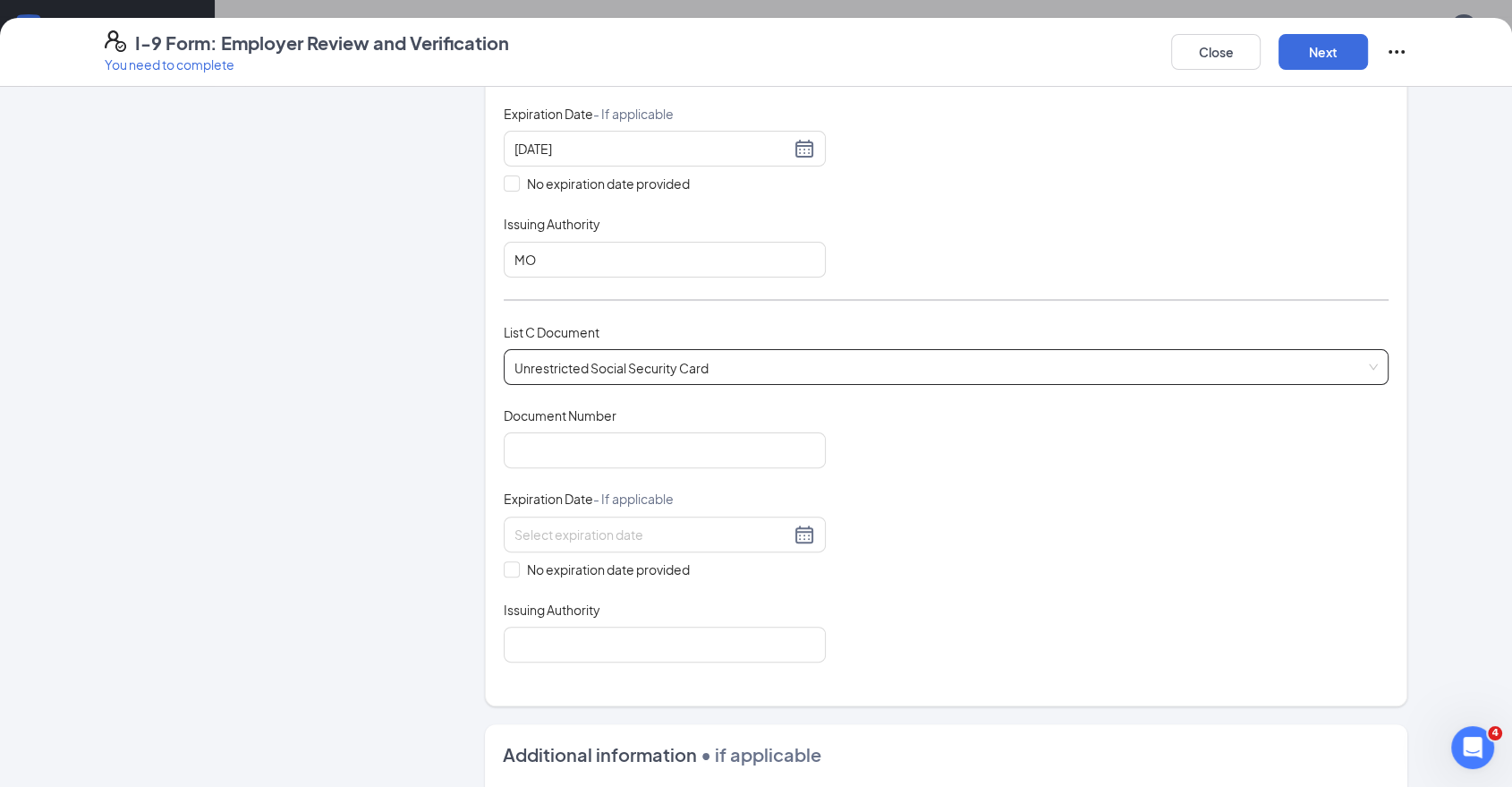
drag, startPoint x: 1305, startPoint y: 360, endPoint x: 1257, endPoint y: 372, distance: 49.5
click at [1305, 360] on span "Unrestricted Social Security Card" at bounding box center [946, 367] width 863 height 34
click at [1146, 279] on div "List A Document List B Document and List C Document Employees must provide docu…" at bounding box center [947, 182] width 885 height 961
click at [660, 462] on input "Document Number" at bounding box center [665, 451] width 322 height 36
paste input "621186389"
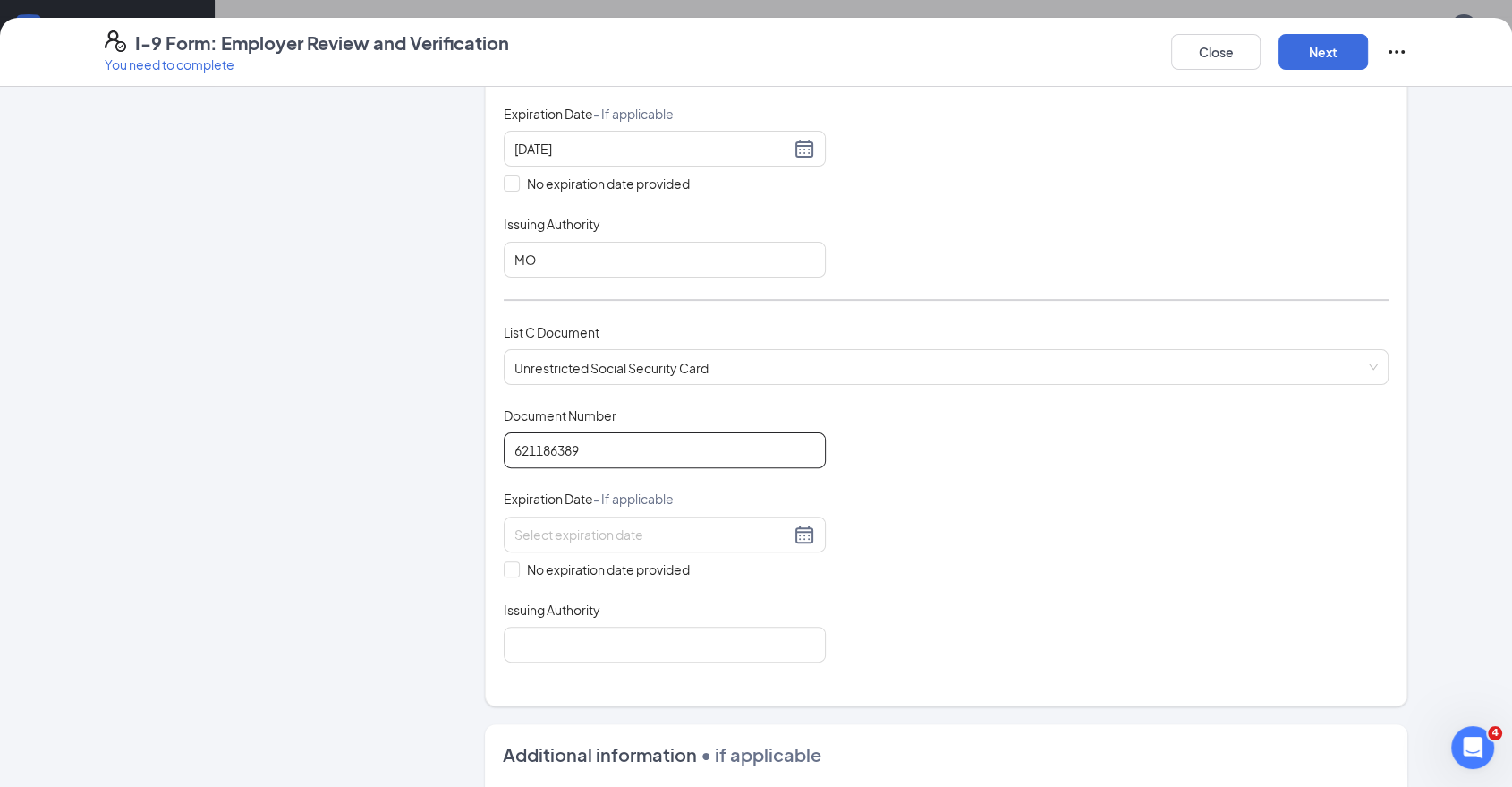
type input "621186389"
click at [985, 496] on div "Document Title Unrestricted Social Security Card Document Number 621186389 Expi…" at bounding box center [947, 533] width 885 height 256
click at [566, 567] on span "No expiration date provided" at bounding box center [609, 569] width 177 height 20
click at [516, 567] on input "No expiration date provided" at bounding box center [510, 567] width 13 height 13
checkbox input "true"
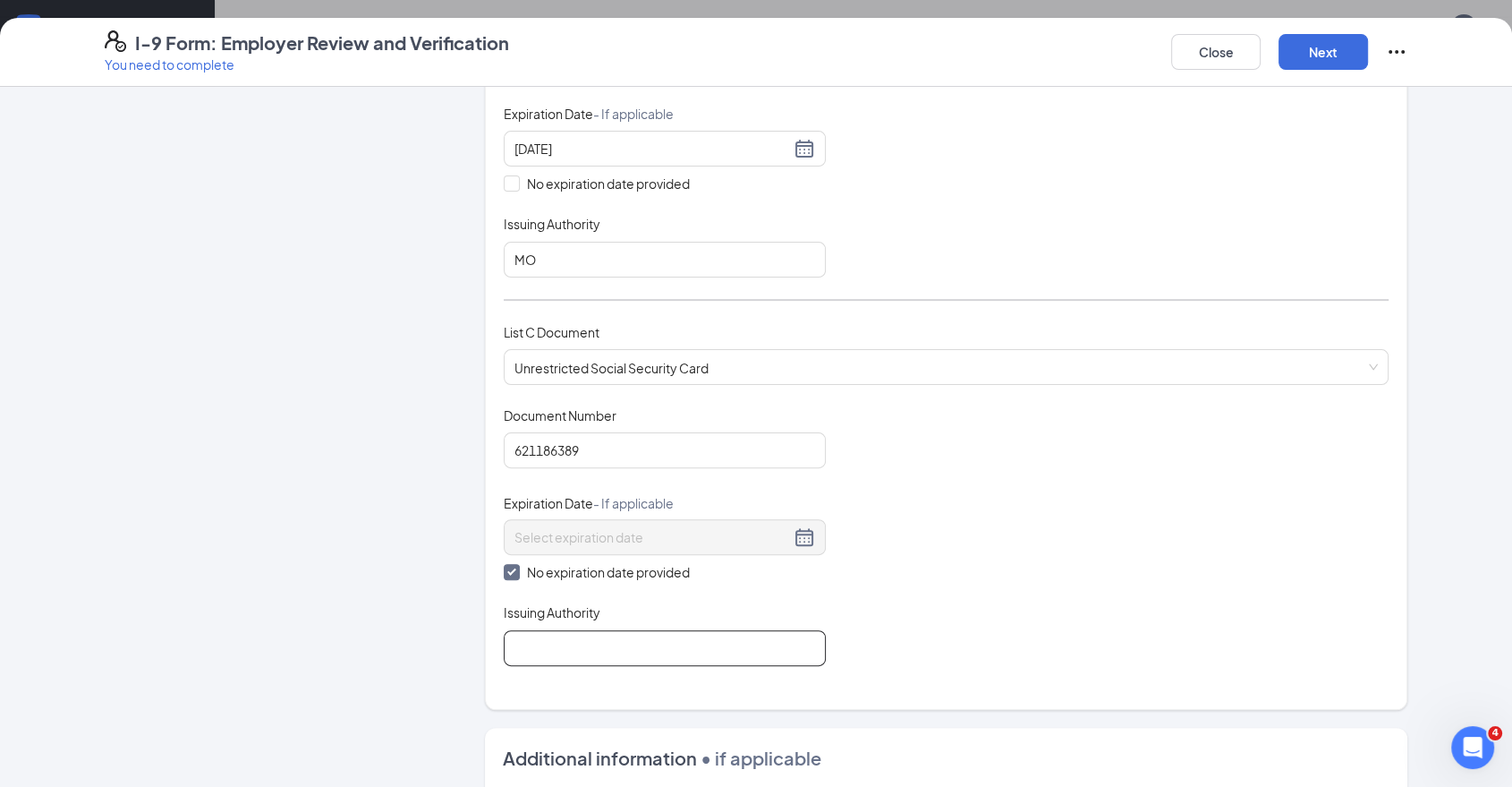
click at [556, 640] on input "Issuing Authority" at bounding box center [665, 648] width 322 height 36
type input "[GEOGRAPHIC_DATA]"
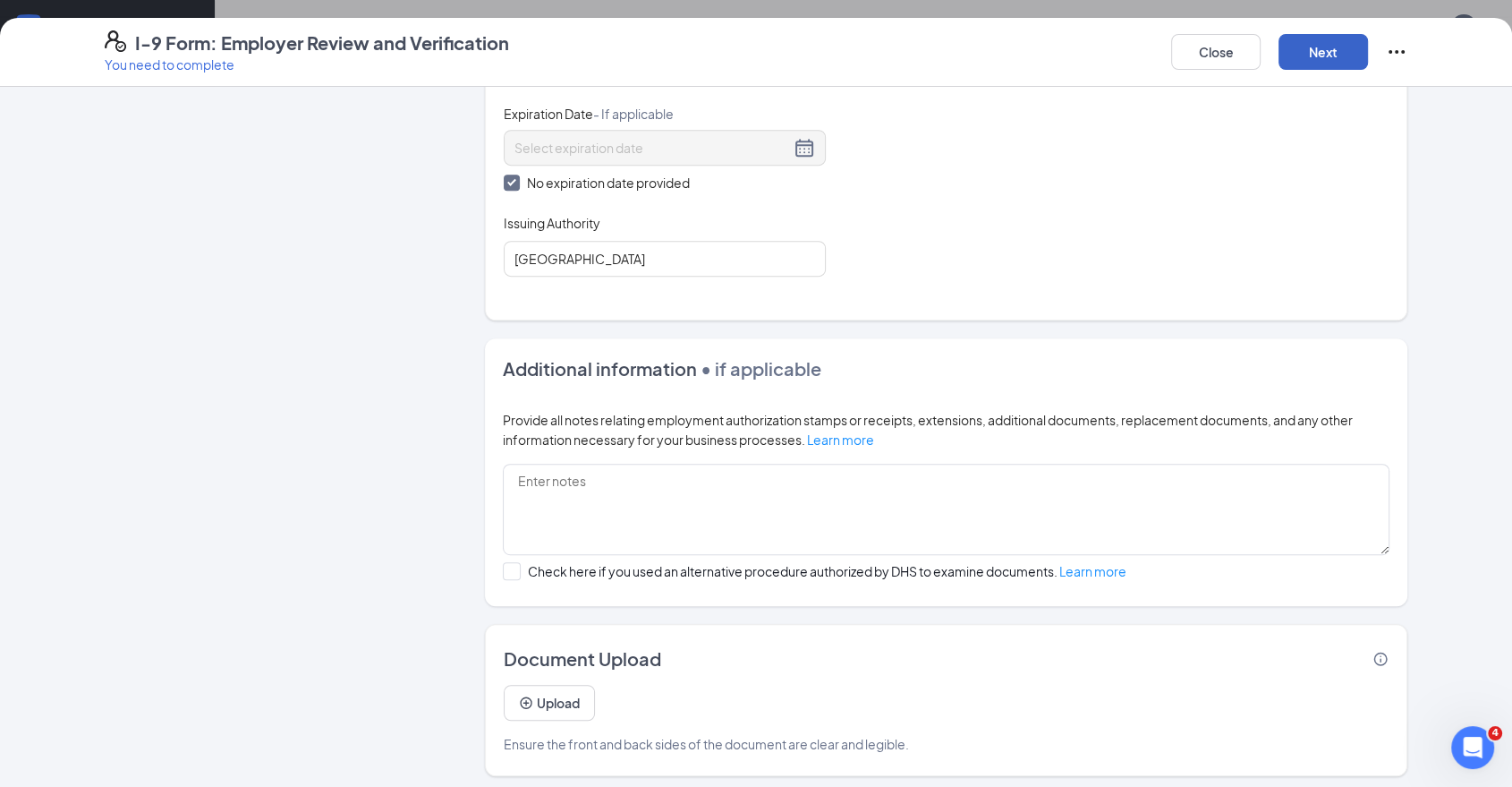
click at [1316, 58] on button "Next" at bounding box center [1324, 52] width 90 height 36
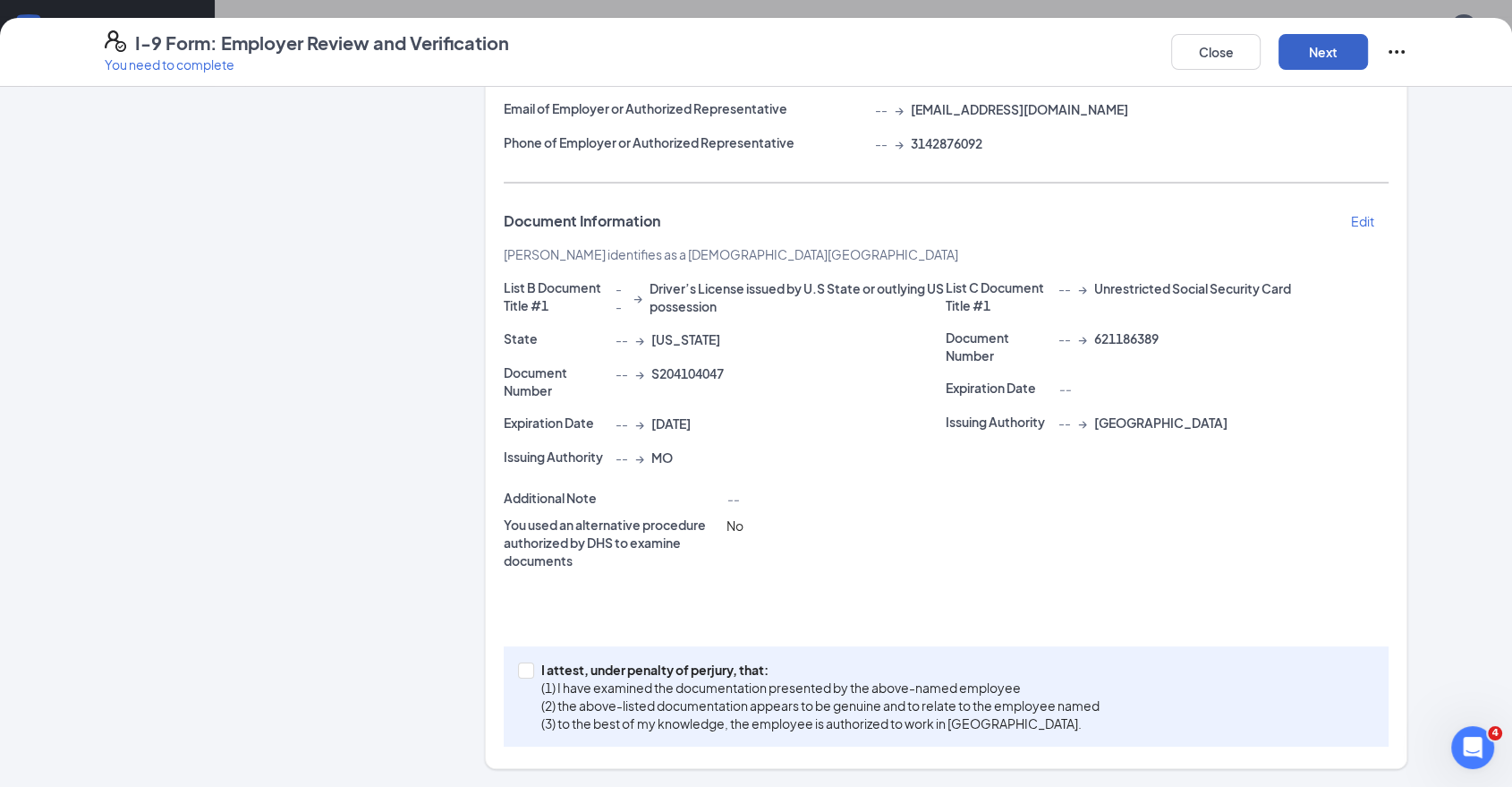
scroll to position [250, 0]
click at [524, 673] on span at bounding box center [526, 673] width 16 height 16
click at [524, 673] on input "I attest, under penalty of [PERSON_NAME], that: (1) I have examined the documen…" at bounding box center [524, 671] width 13 height 13
checkbox input "true"
click at [1315, 72] on div "Close Next" at bounding box center [1290, 52] width 237 height 43
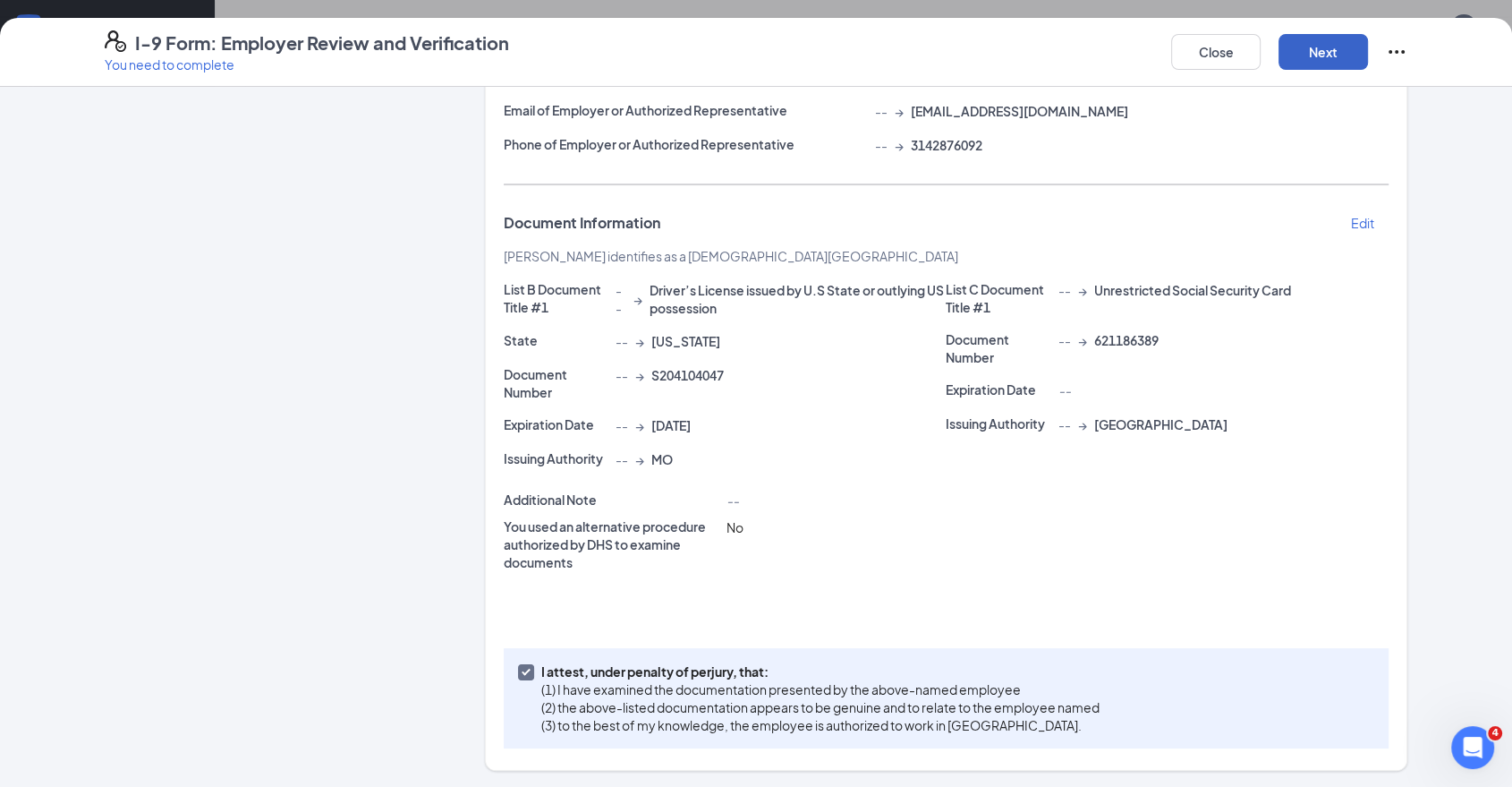
click at [1338, 49] on button "Next" at bounding box center [1324, 52] width 90 height 36
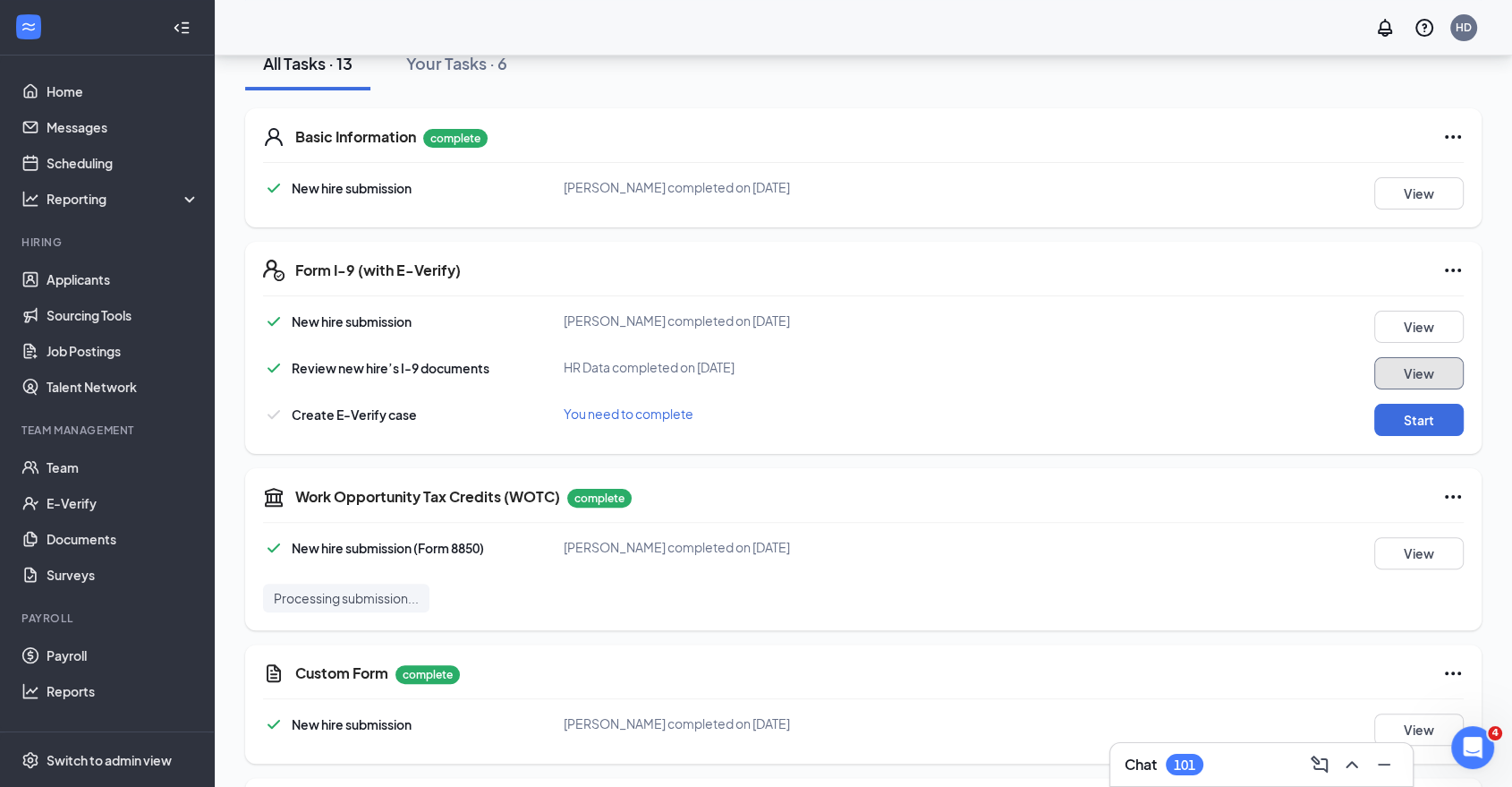
scroll to position [397, 0]
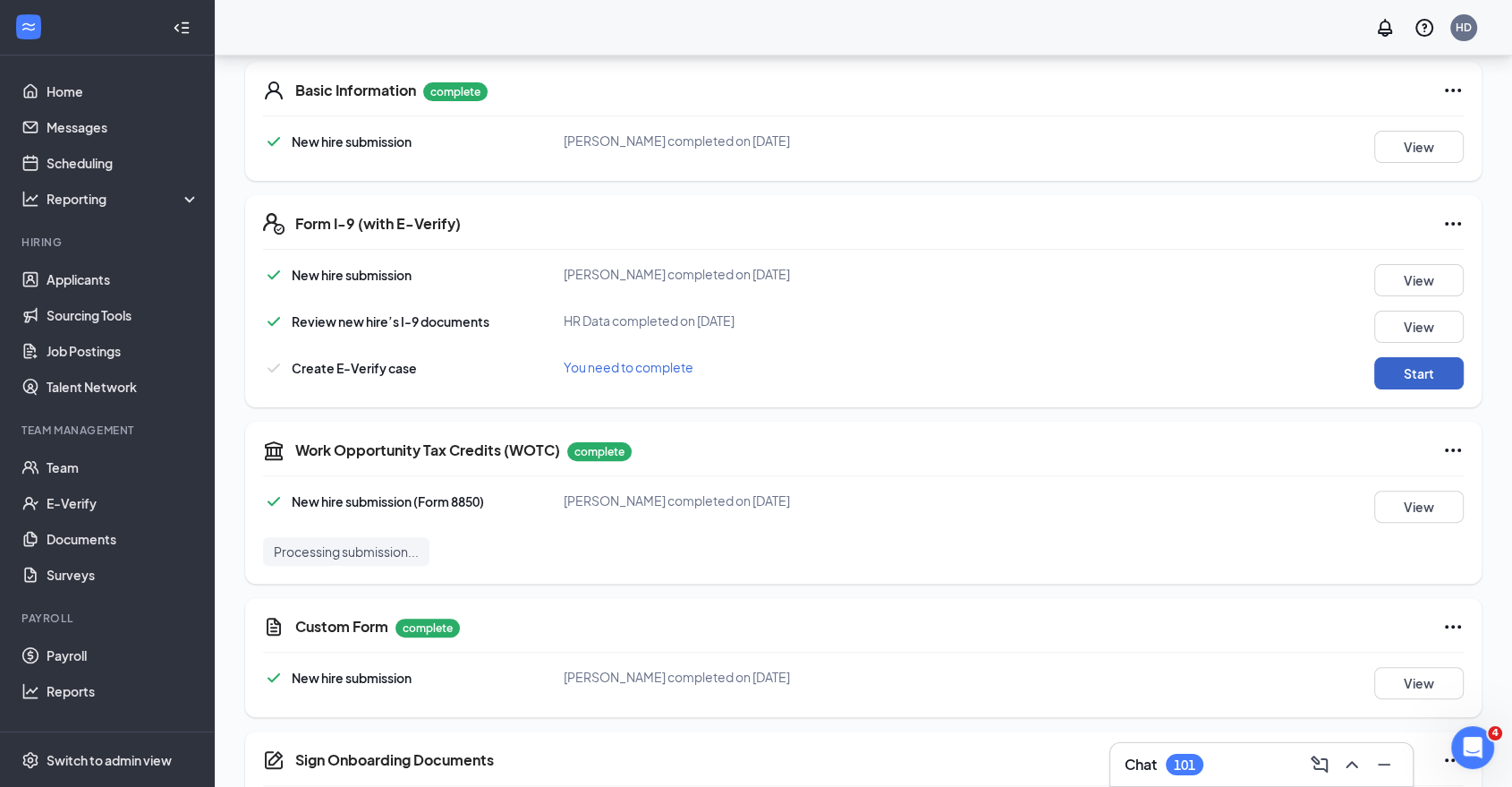
click at [1433, 369] on button "Start" at bounding box center [1419, 373] width 90 height 32
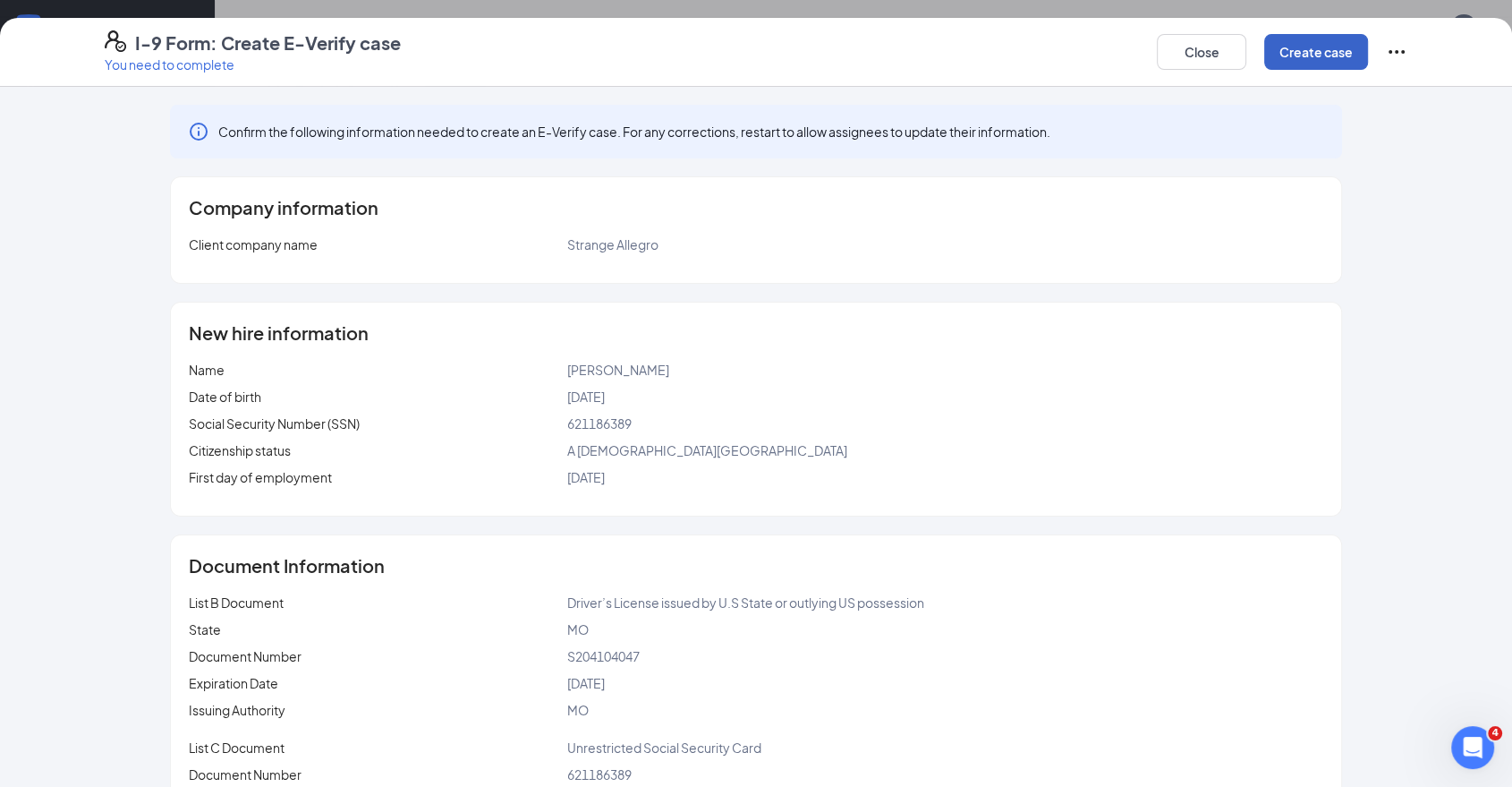
click at [1336, 54] on button "Create case" at bounding box center [1316, 52] width 103 height 36
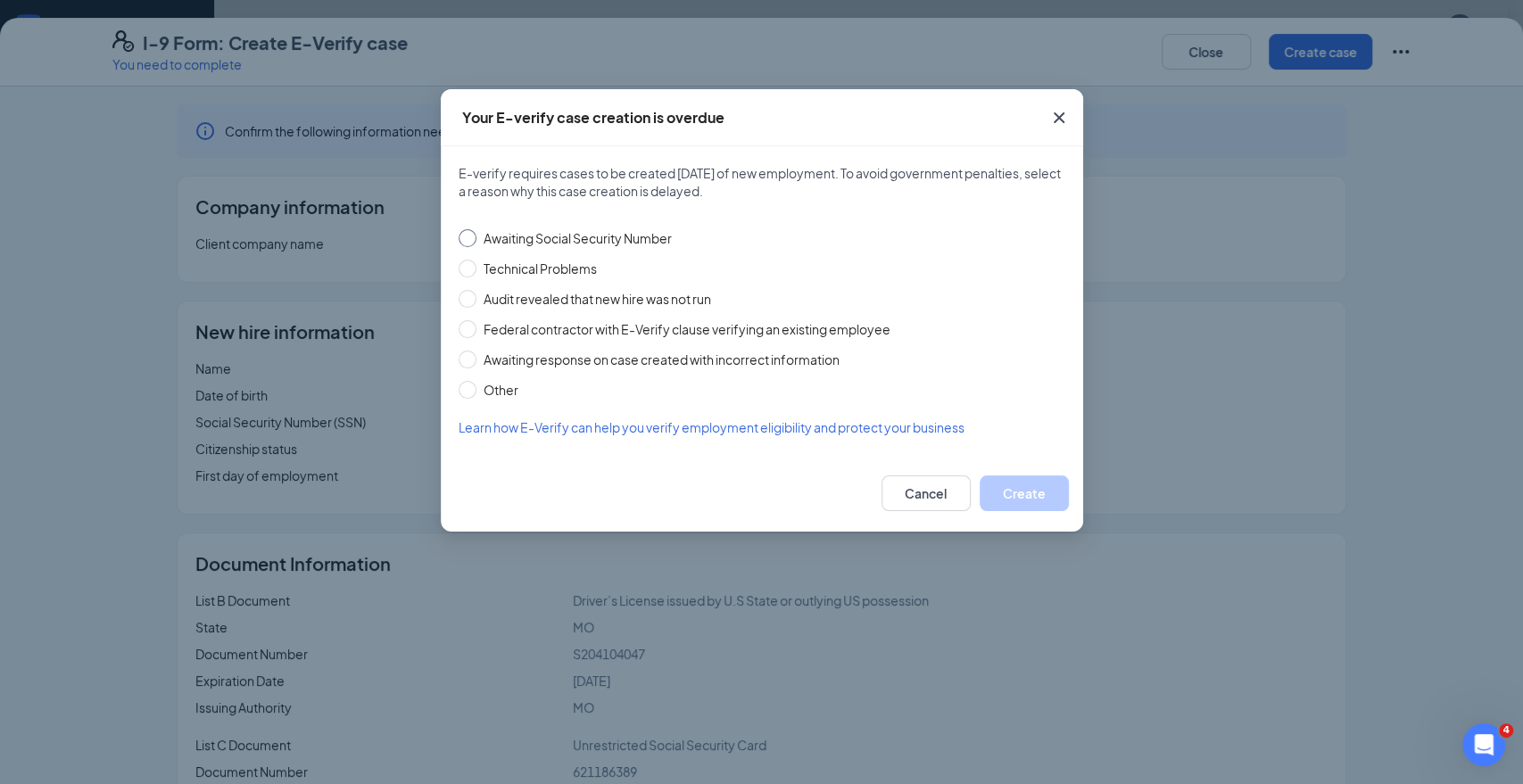
click at [585, 235] on span "Awaiting Social Security Number" at bounding box center [577, 238] width 202 height 20
click at [476, 235] on input "Awaiting Social Security Number" at bounding box center [467, 238] width 18 height 18
radio input "true"
click at [1022, 497] on button "Create" at bounding box center [1024, 494] width 89 height 36
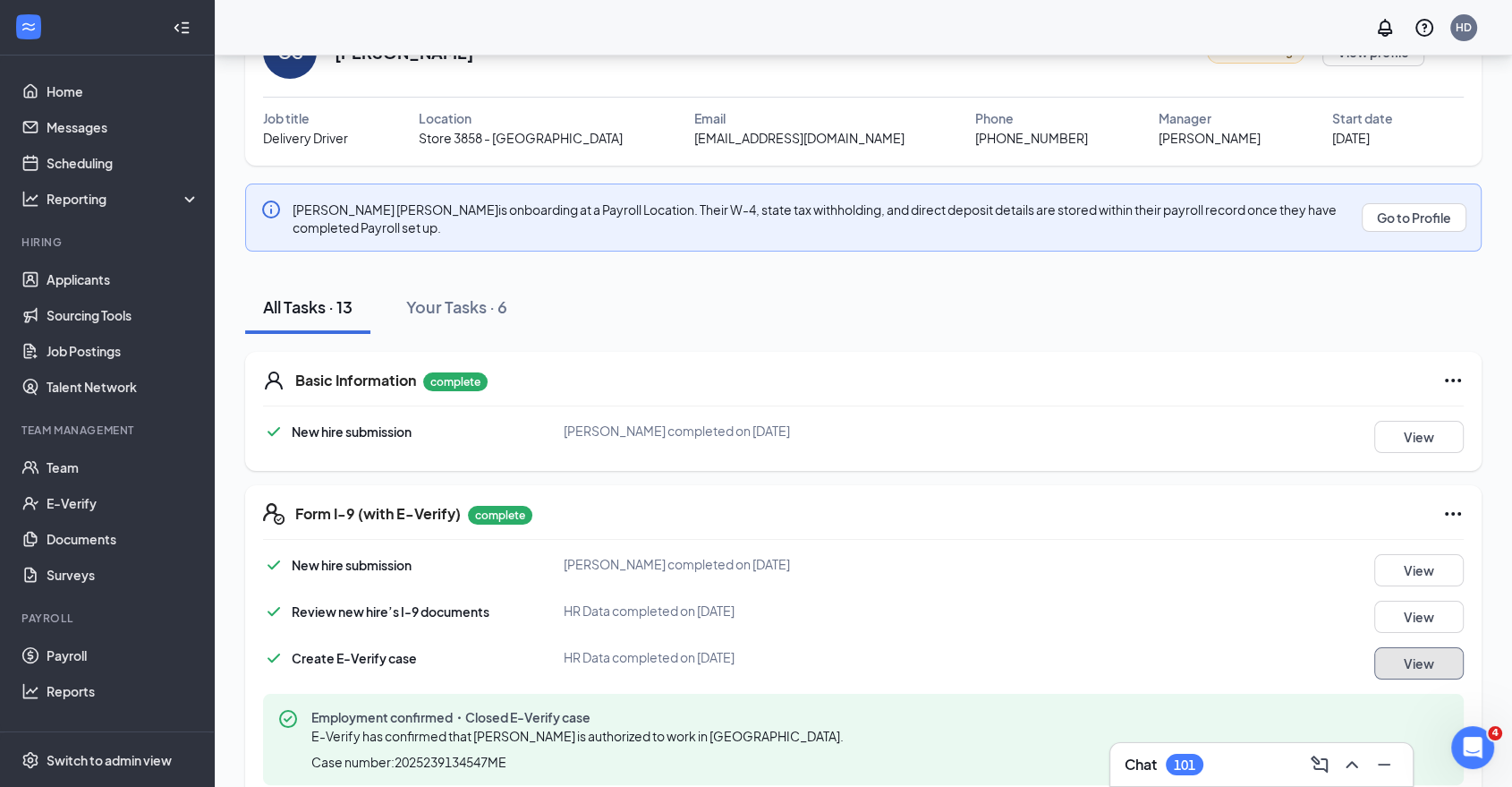
scroll to position [0, 0]
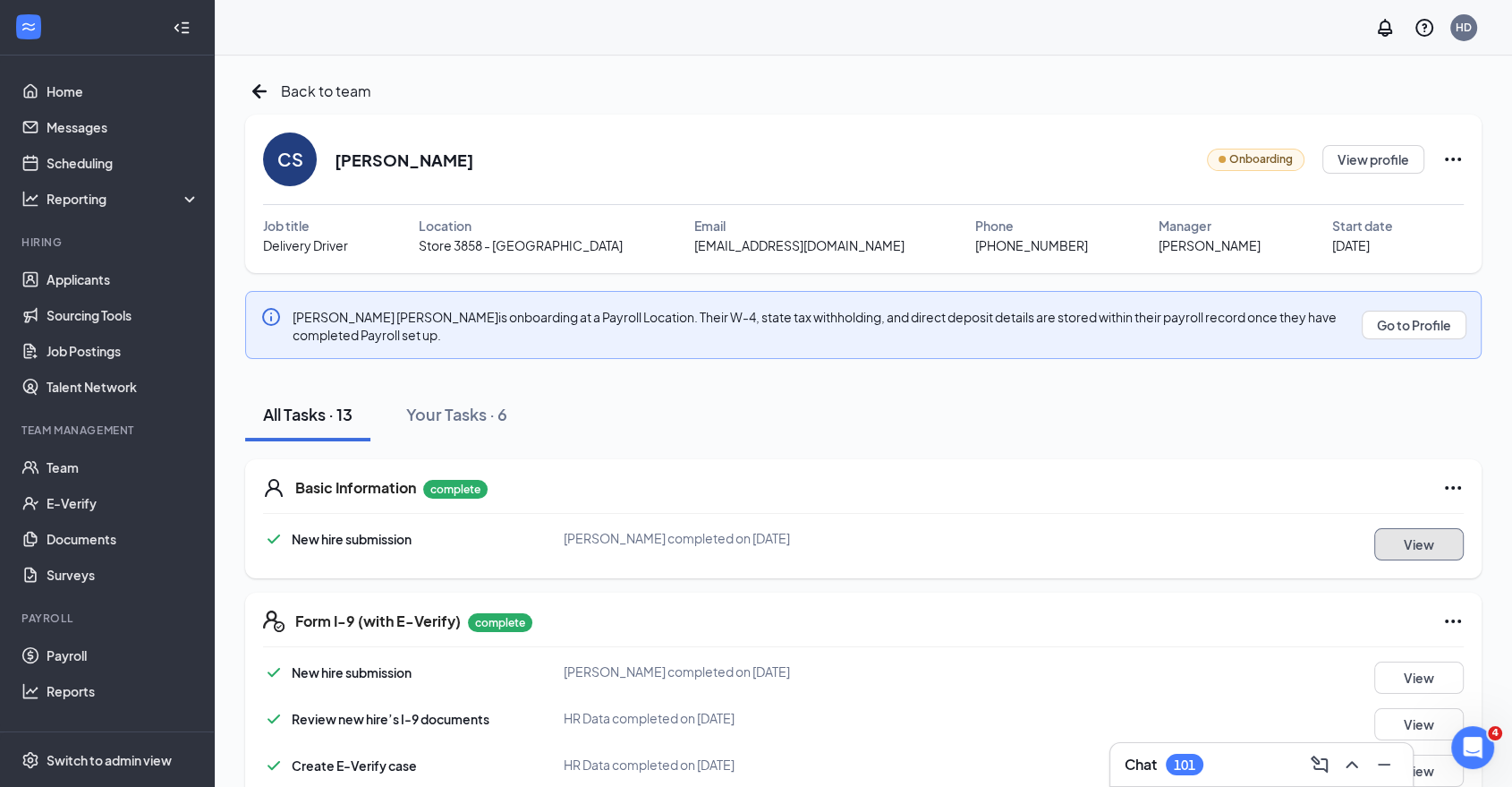
click at [1426, 536] on button "View" at bounding box center [1419, 544] width 90 height 32
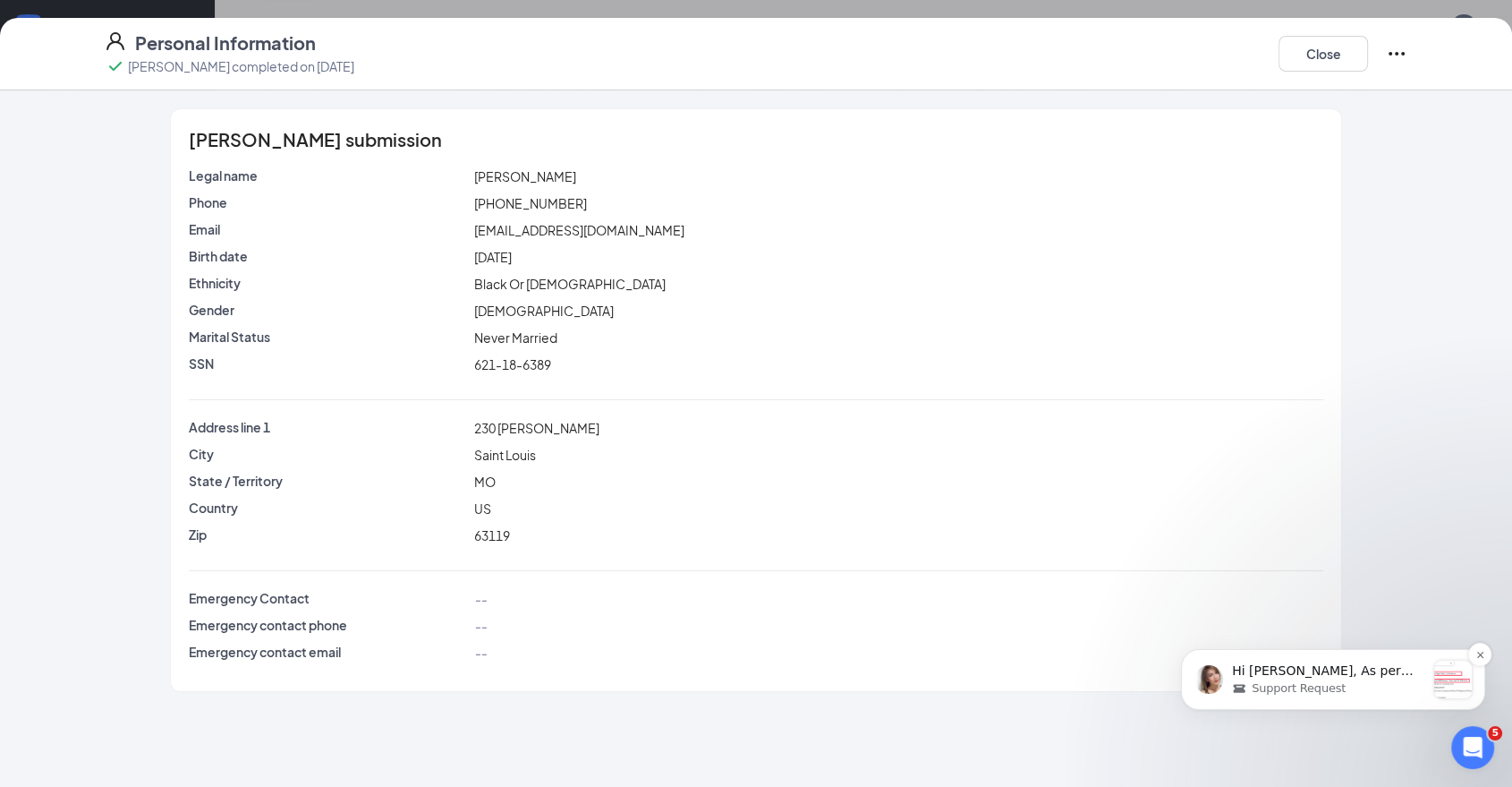
click at [1328, 686] on span "Support Request" at bounding box center [1299, 689] width 94 height 16
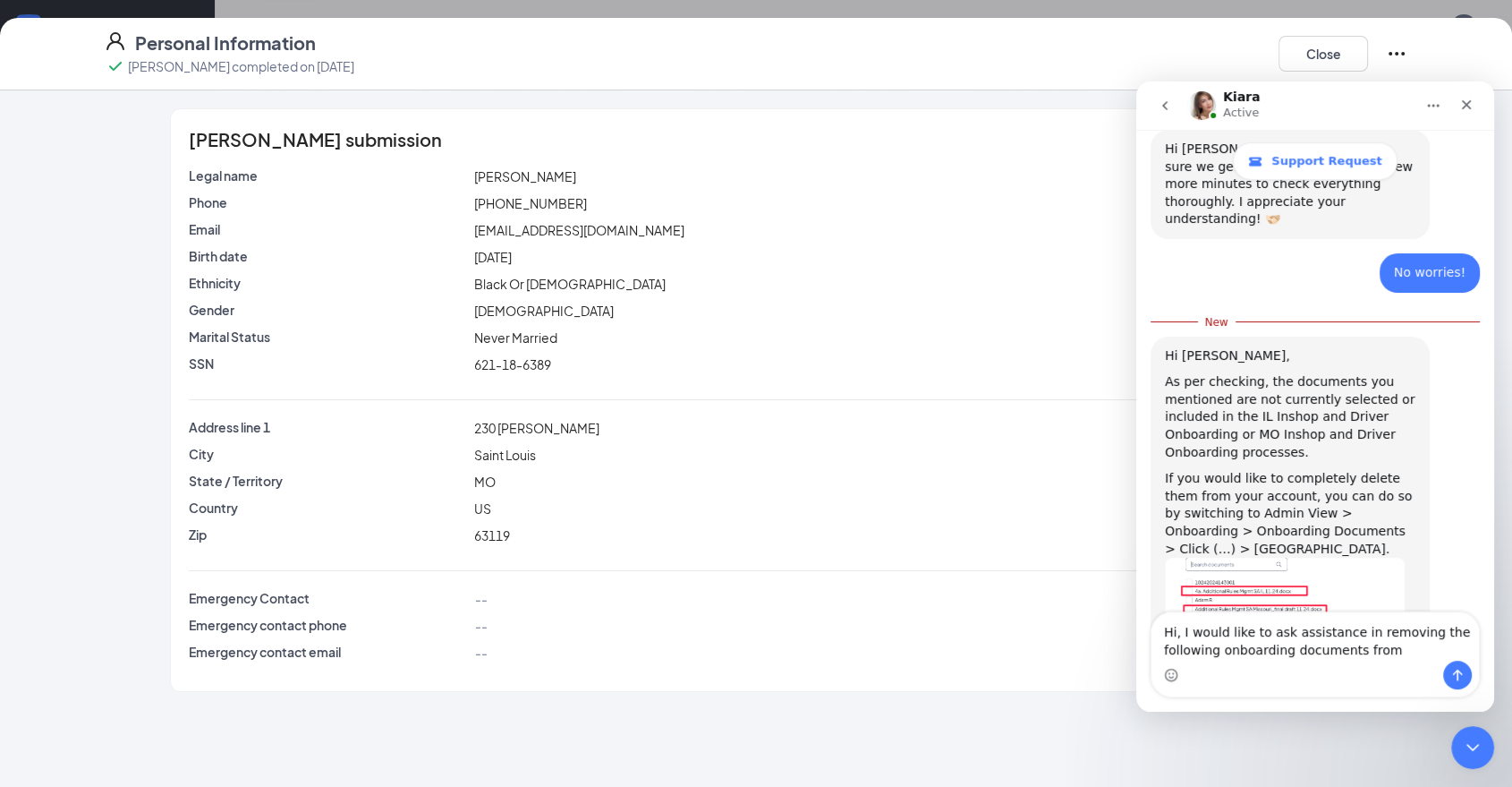
scroll to position [901, 0]
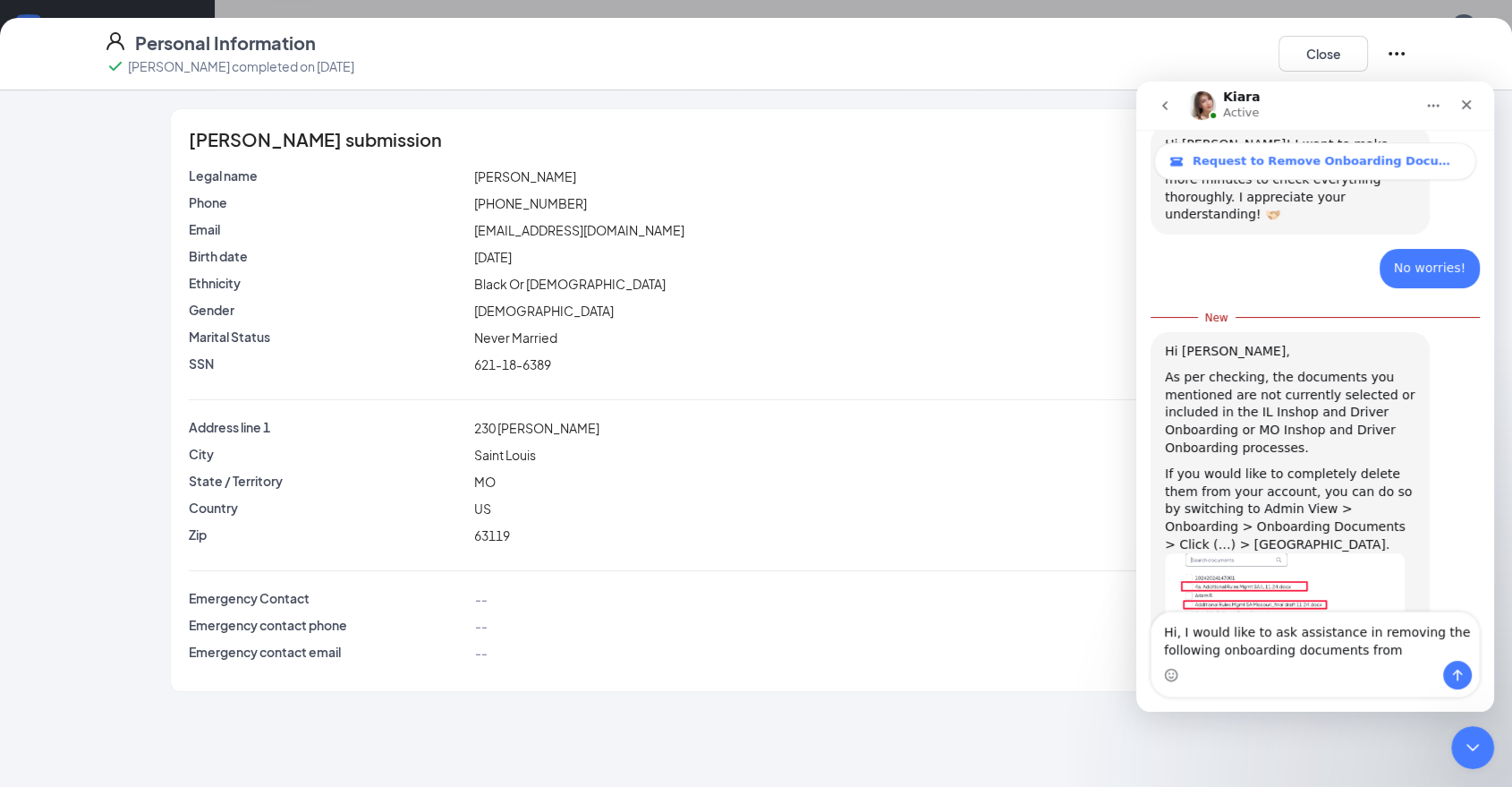
click at [1304, 553] on img "Kiara says…" at bounding box center [1284, 602] width 240 height 98
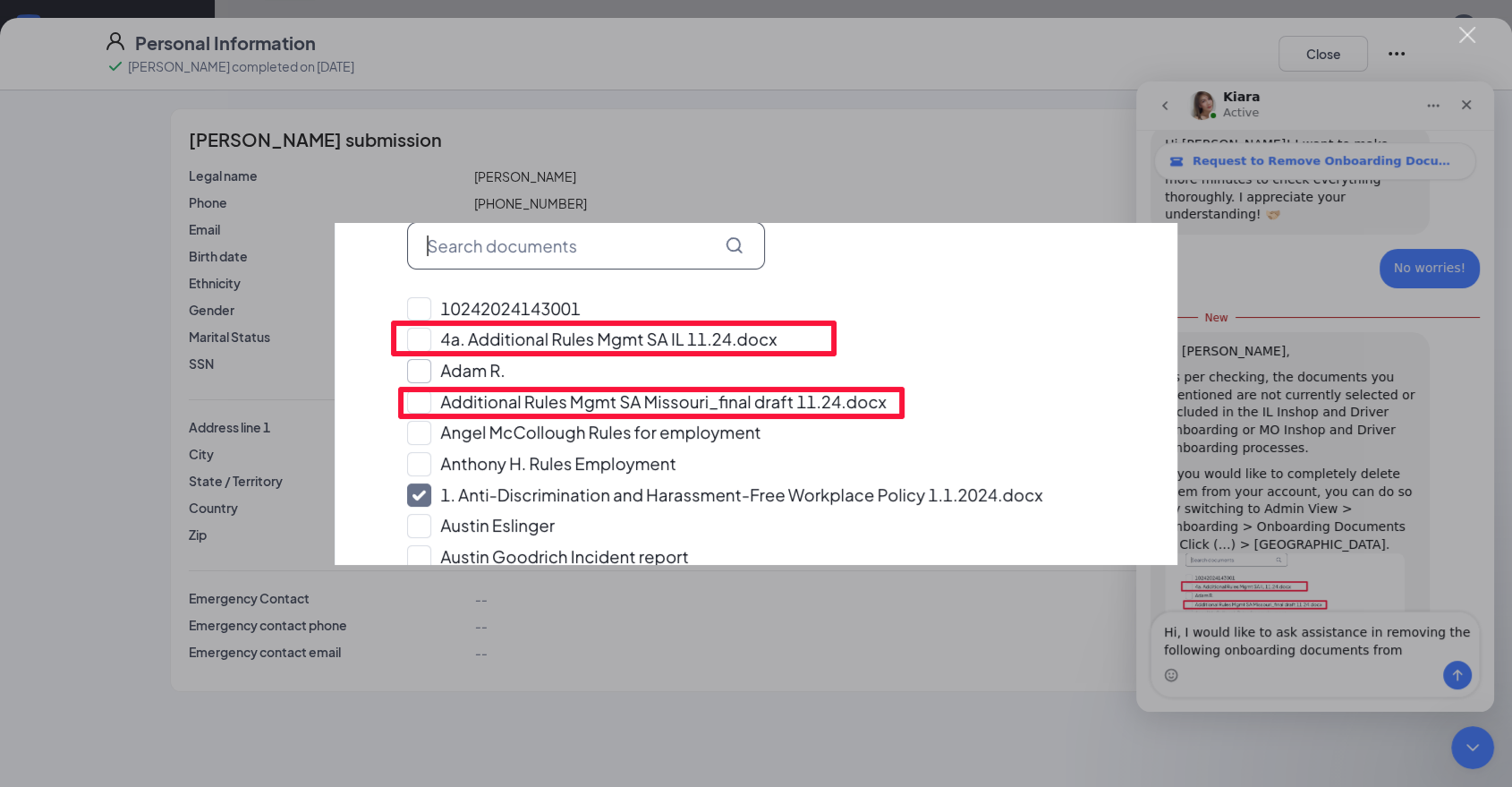
click at [1045, 129] on div "Intercom messenger" at bounding box center [756, 393] width 1512 height 787
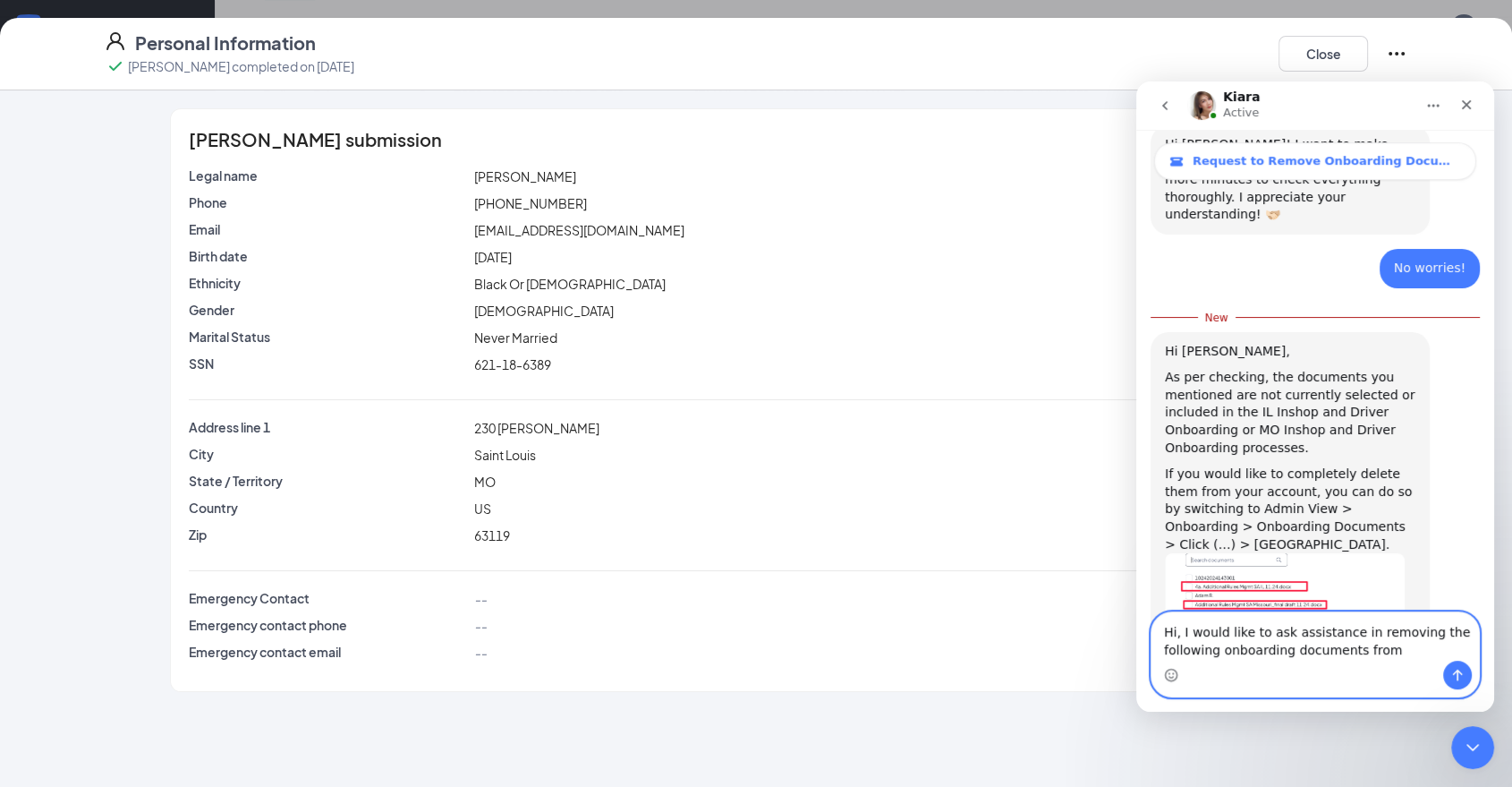
drag, startPoint x: 1410, startPoint y: 647, endPoint x: 920, endPoint y: 628, distance: 490.4
click html "Kiara Active Request to Remove Onboarding Documents Ask us anything, or share y…"
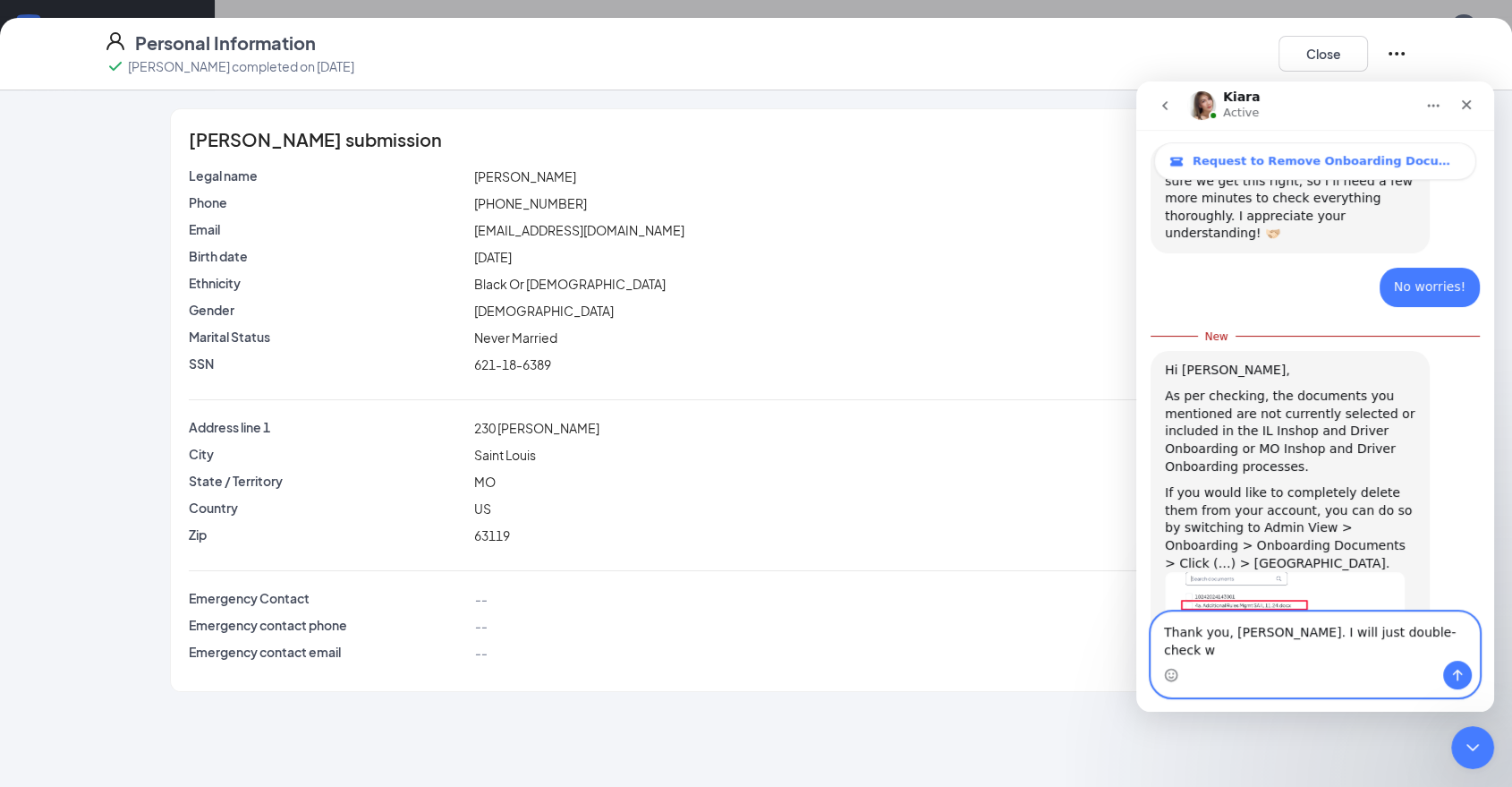
scroll to position [99, 0]
type textarea "Thank you, Kiara."
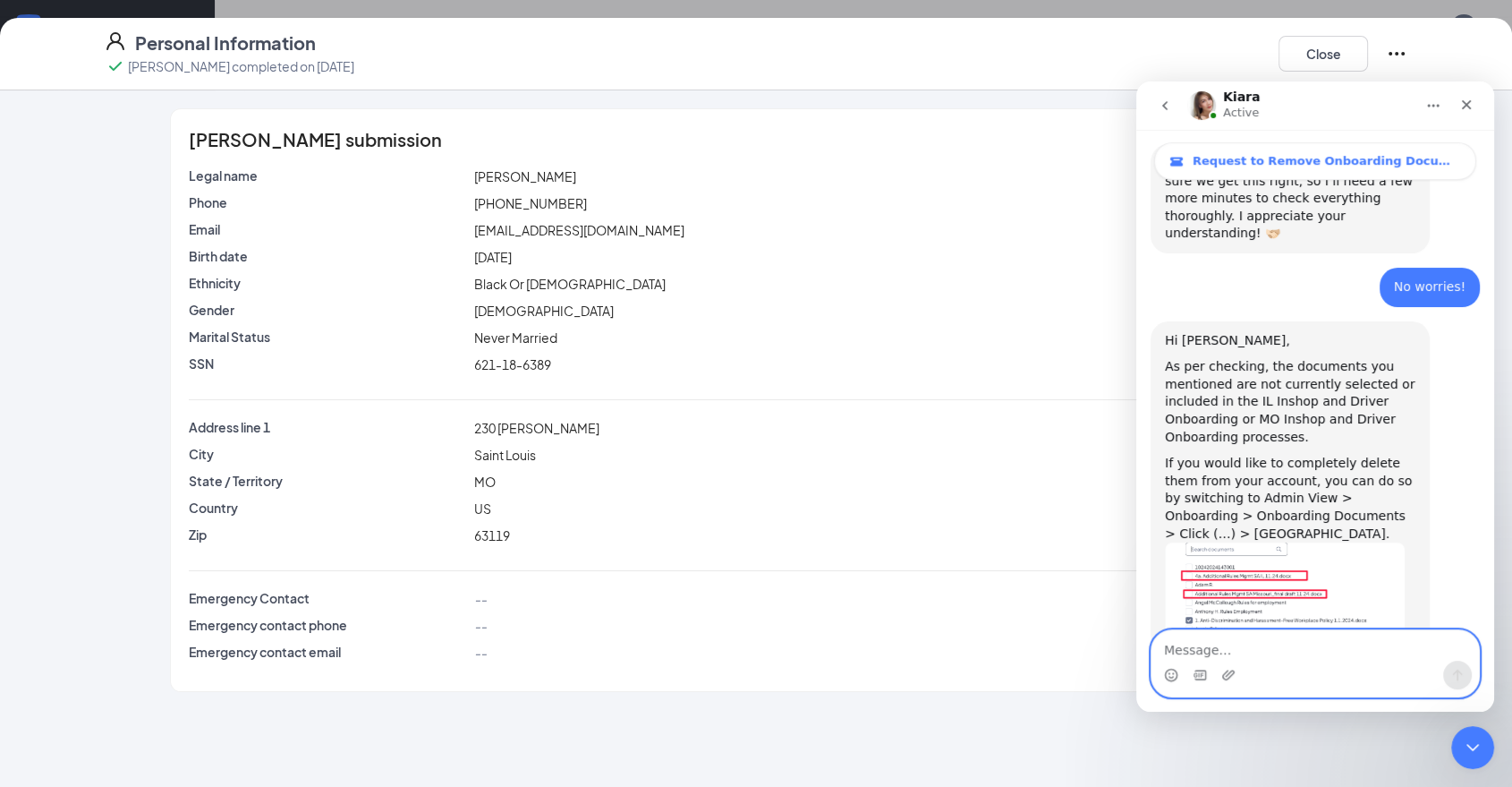
scroll to position [906, 0]
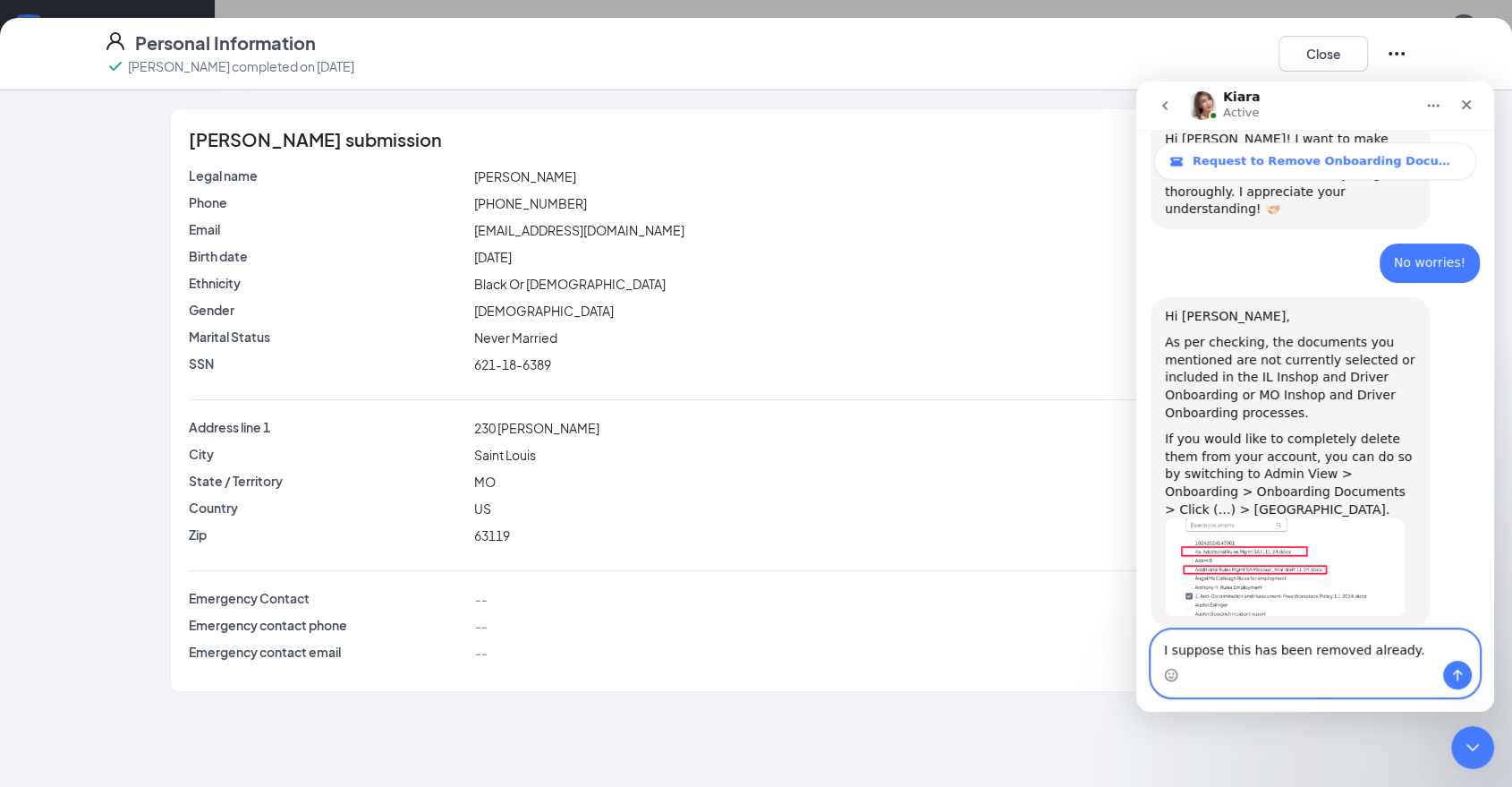
type textarea "I suppose this has been removed already."
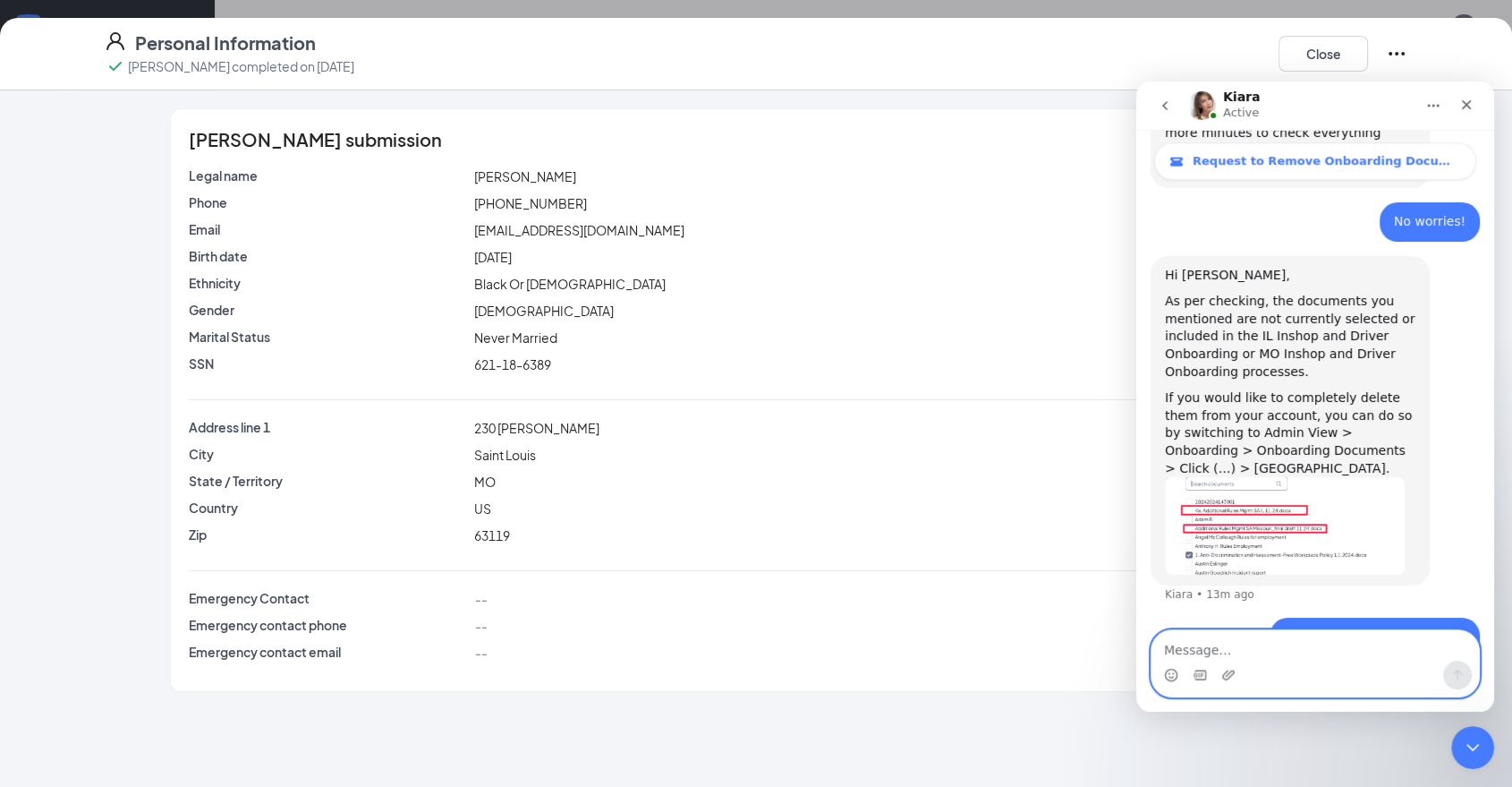
scroll to position [101, 0]
type textarea "I appreciate your assistance"
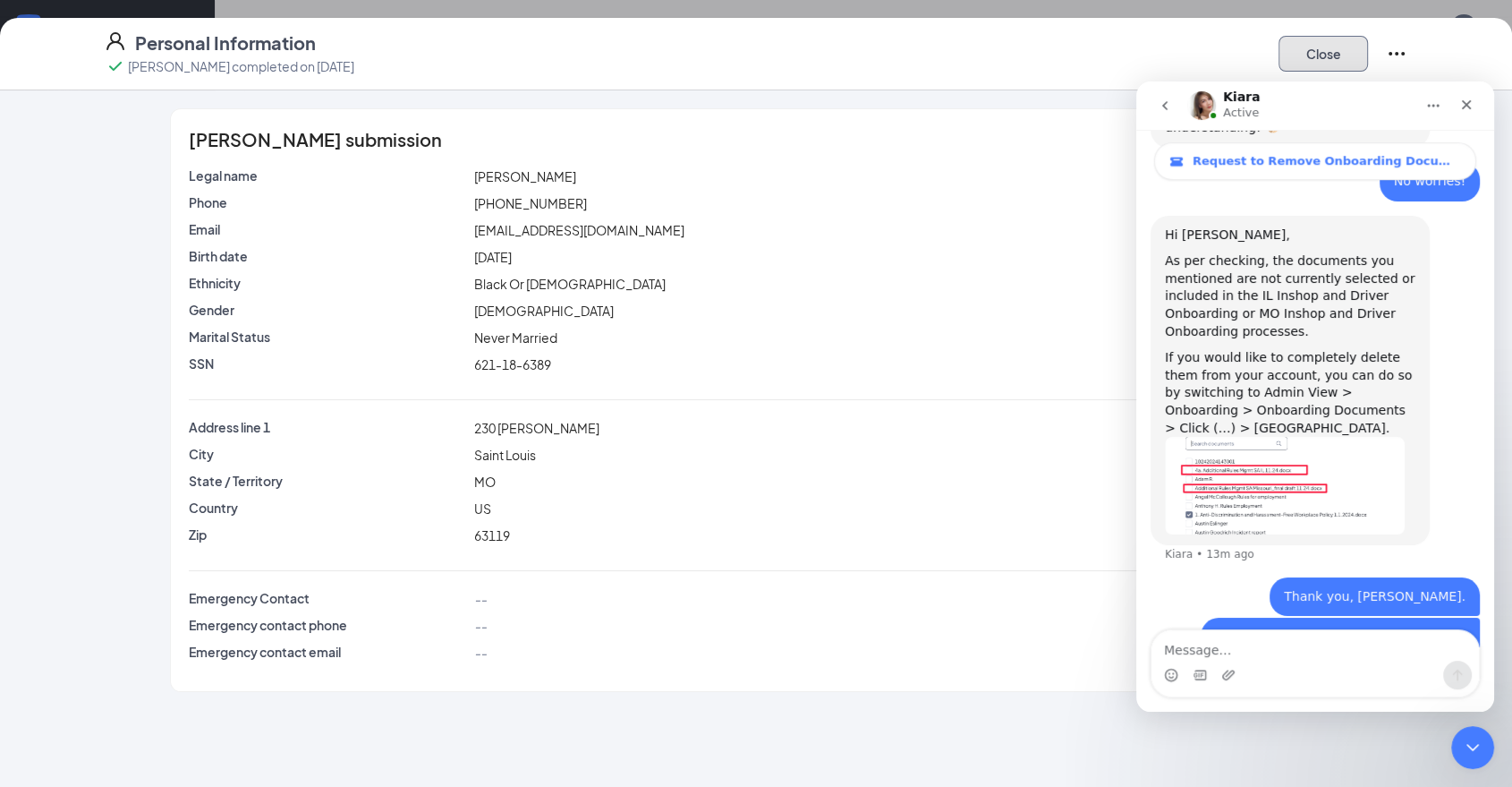
click at [1317, 42] on button "Close" at bounding box center [1324, 54] width 90 height 36
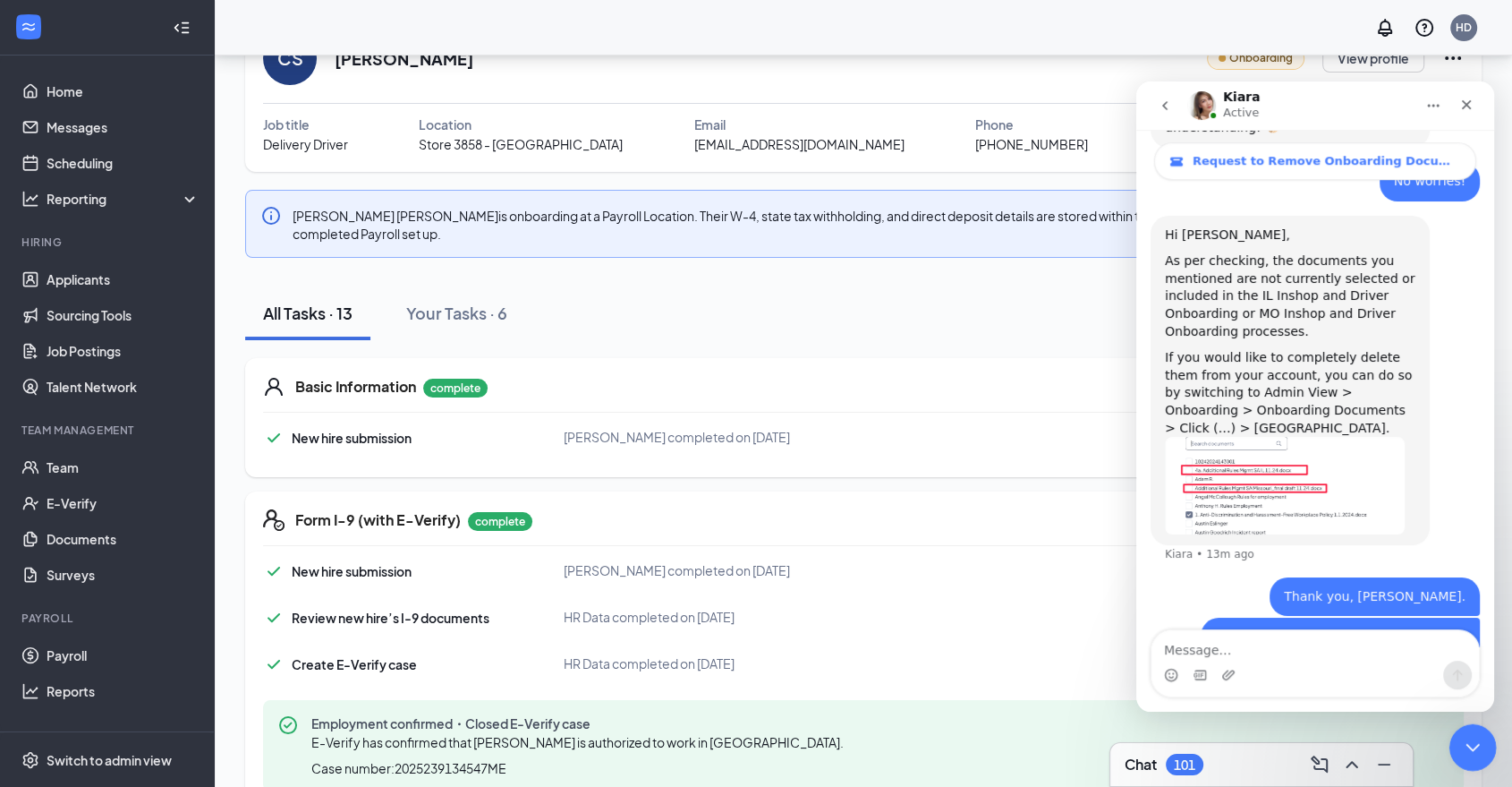
drag, startPoint x: 2939, startPoint y: 1455, endPoint x: 1484, endPoint y: 733, distance: 1624.3
click at [1486, 730] on div "Close Intercom Messenger" at bounding box center [1470, 744] width 43 height 43
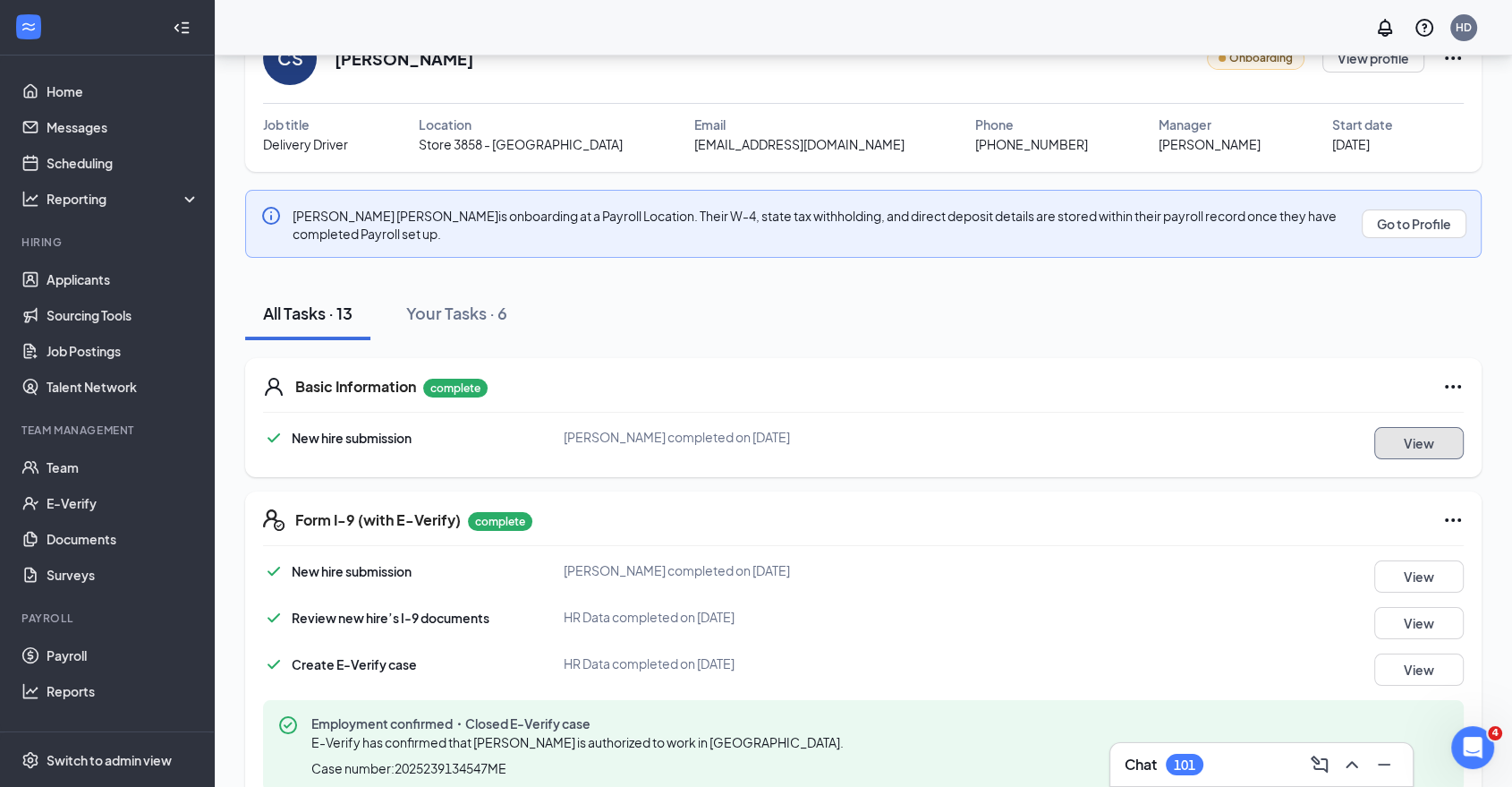
click at [1418, 447] on button "View" at bounding box center [1419, 443] width 90 height 32
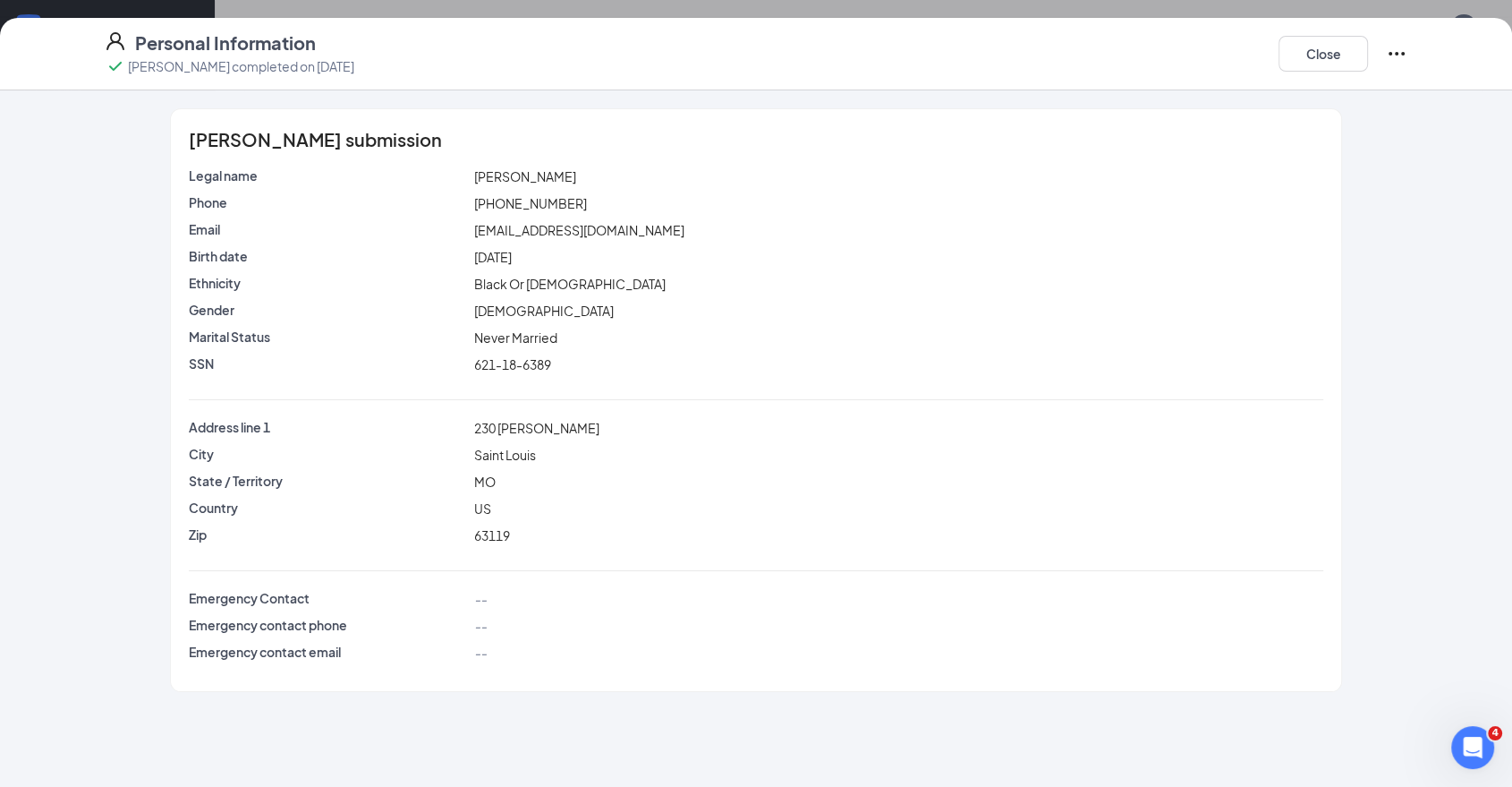
click at [505, 349] on div "Marital Status [DEMOGRAPHIC_DATA]" at bounding box center [756, 340] width 1135 height 27
click at [556, 240] on div "Email familyboss314@gmail.com" at bounding box center [756, 233] width 1135 height 27
drag, startPoint x: 580, startPoint y: 192, endPoint x: 454, endPoint y: 202, distance: 126.4
click at [452, 202] on div "Legal name Cameron McKinley Stiles Phone (314) 267-2619 Email familyboss314@gma…" at bounding box center [756, 274] width 1135 height 215
click at [585, 196] on div "(314) 267-2619" at bounding box center [898, 203] width 856 height 20
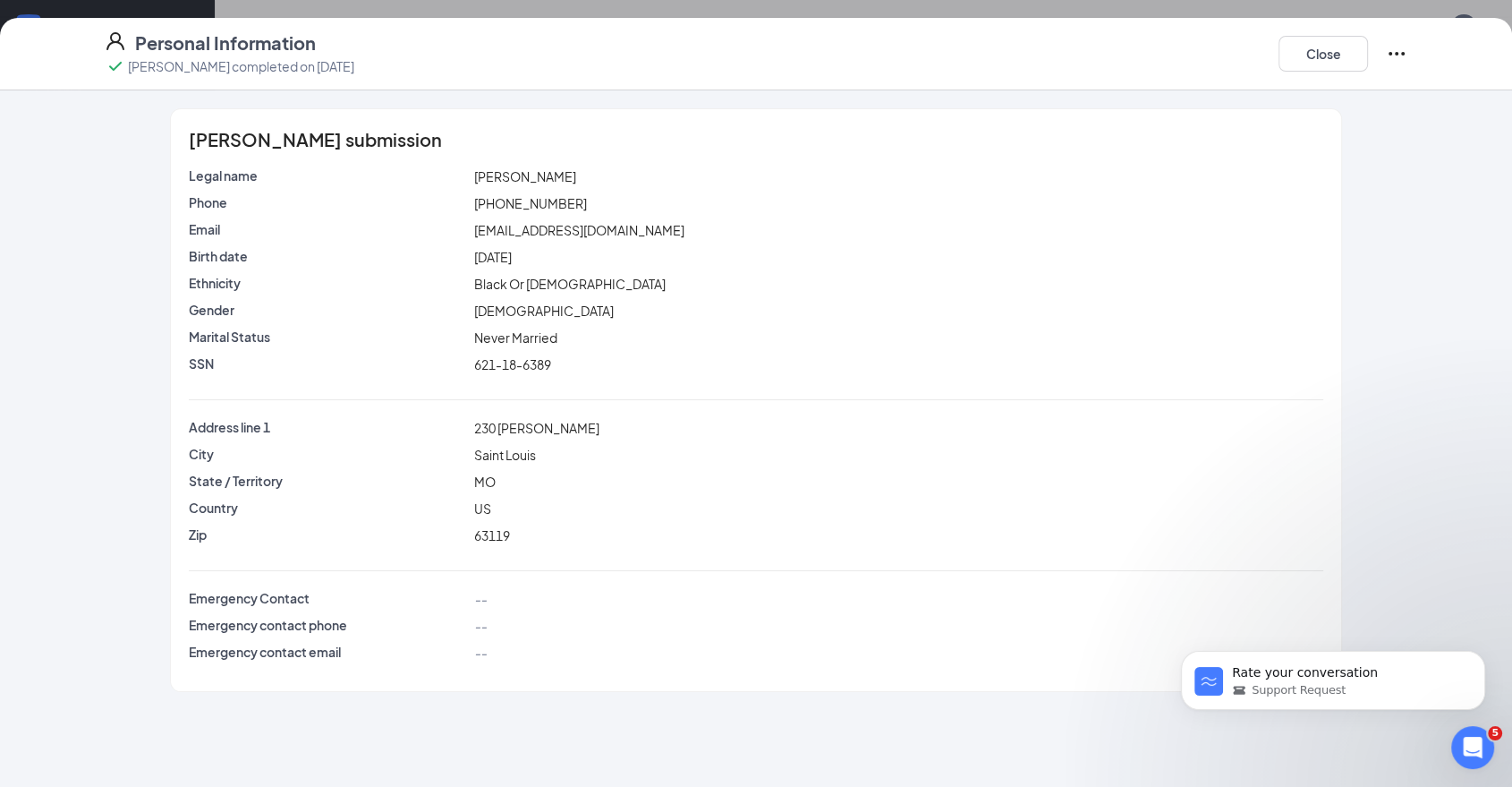
scroll to position [1352, 0]
drag, startPoint x: 566, startPoint y: 206, endPoint x: 410, endPoint y: 206, distance: 156.0
click at [410, 206] on div "Phone (314) 267-2619" at bounding box center [756, 203] width 1142 height 20
copy div "(314) 267-2619"
click at [1312, 51] on button "Close" at bounding box center [1324, 54] width 90 height 36
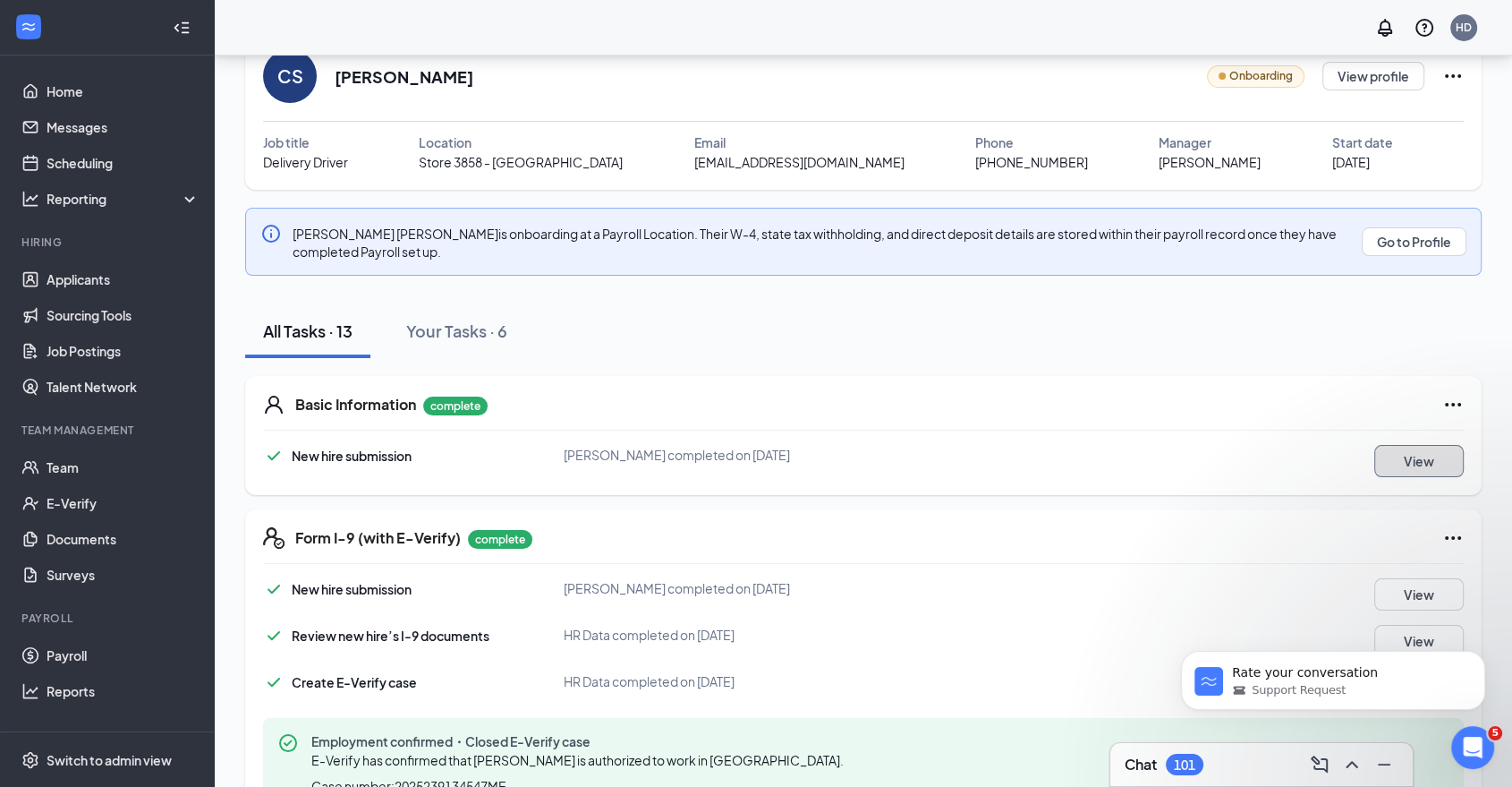
scroll to position [199, 0]
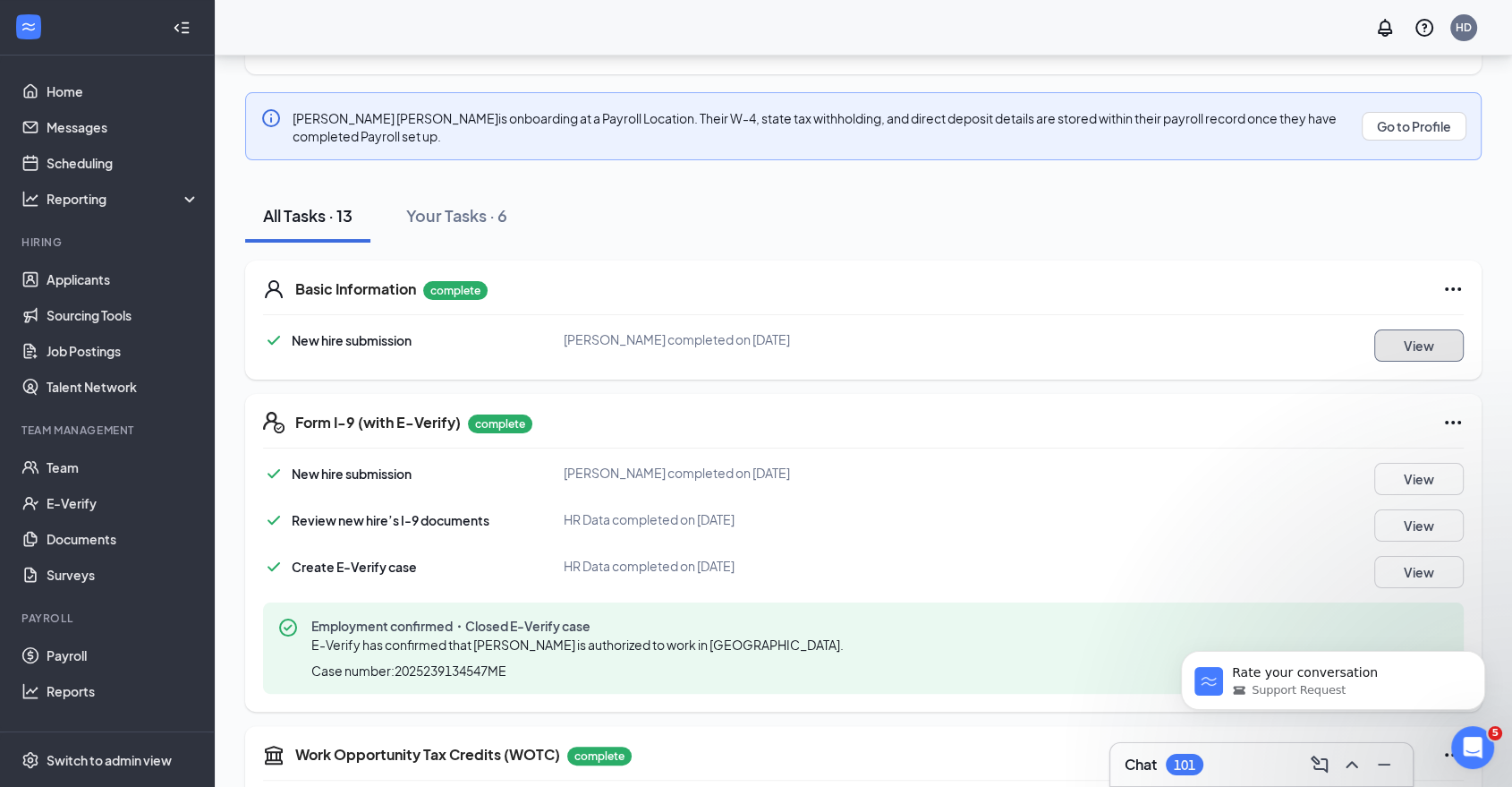
click at [1418, 351] on button "View" at bounding box center [1419, 345] width 90 height 32
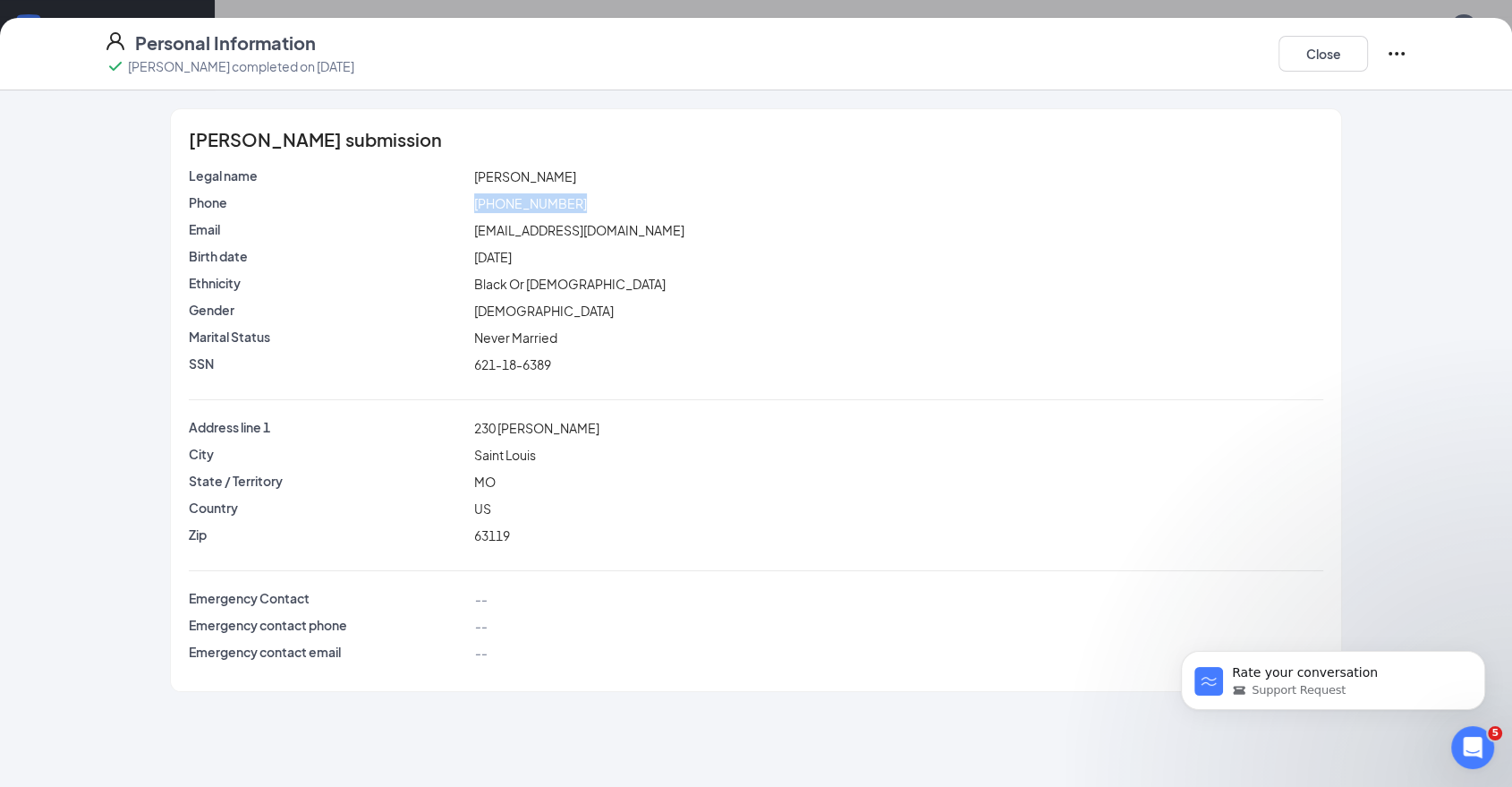
drag, startPoint x: 577, startPoint y: 199, endPoint x: 442, endPoint y: 195, distance: 135.1
click at [439, 195] on div "Phone (314) 267-2619" at bounding box center [756, 203] width 1142 height 20
copy div "(314) 267-2619"
click at [589, 259] on div "Fri Dec 18, 1987" at bounding box center [898, 257] width 856 height 20
click at [570, 285] on span "Black Or African American" at bounding box center [570, 284] width 192 height 16
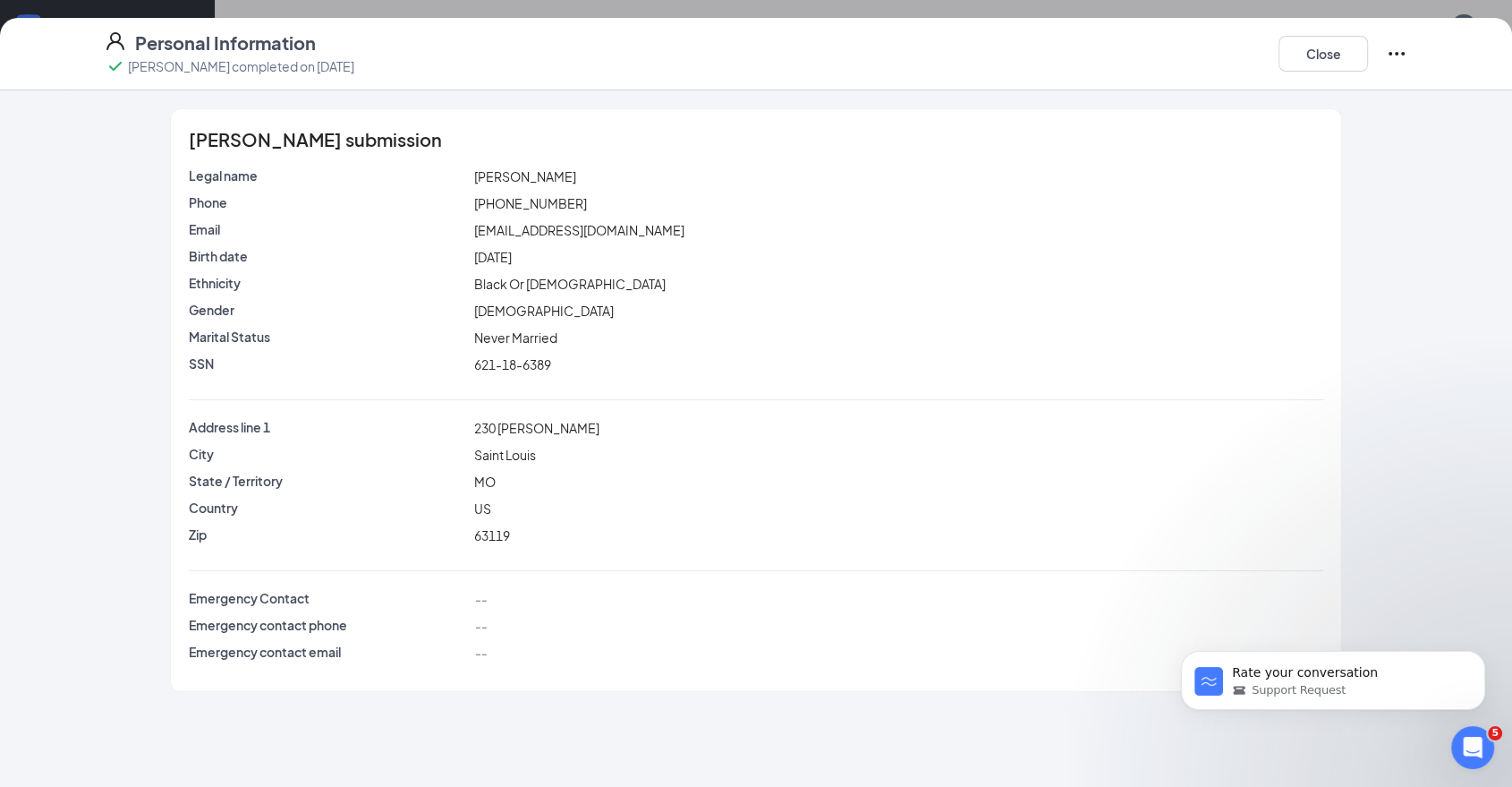
click at [565, 325] on div "Gender Male" at bounding box center [756, 313] width 1135 height 27
drag, startPoint x: 548, startPoint y: 433, endPoint x: 424, endPoint y: 433, distance: 124.0
click at [424, 433] on div "Address line 1 230 eldridge" at bounding box center [756, 428] width 1142 height 20
copy div "230 eldridge"
drag, startPoint x: 551, startPoint y: 450, endPoint x: 457, endPoint y: 451, distance: 94.0
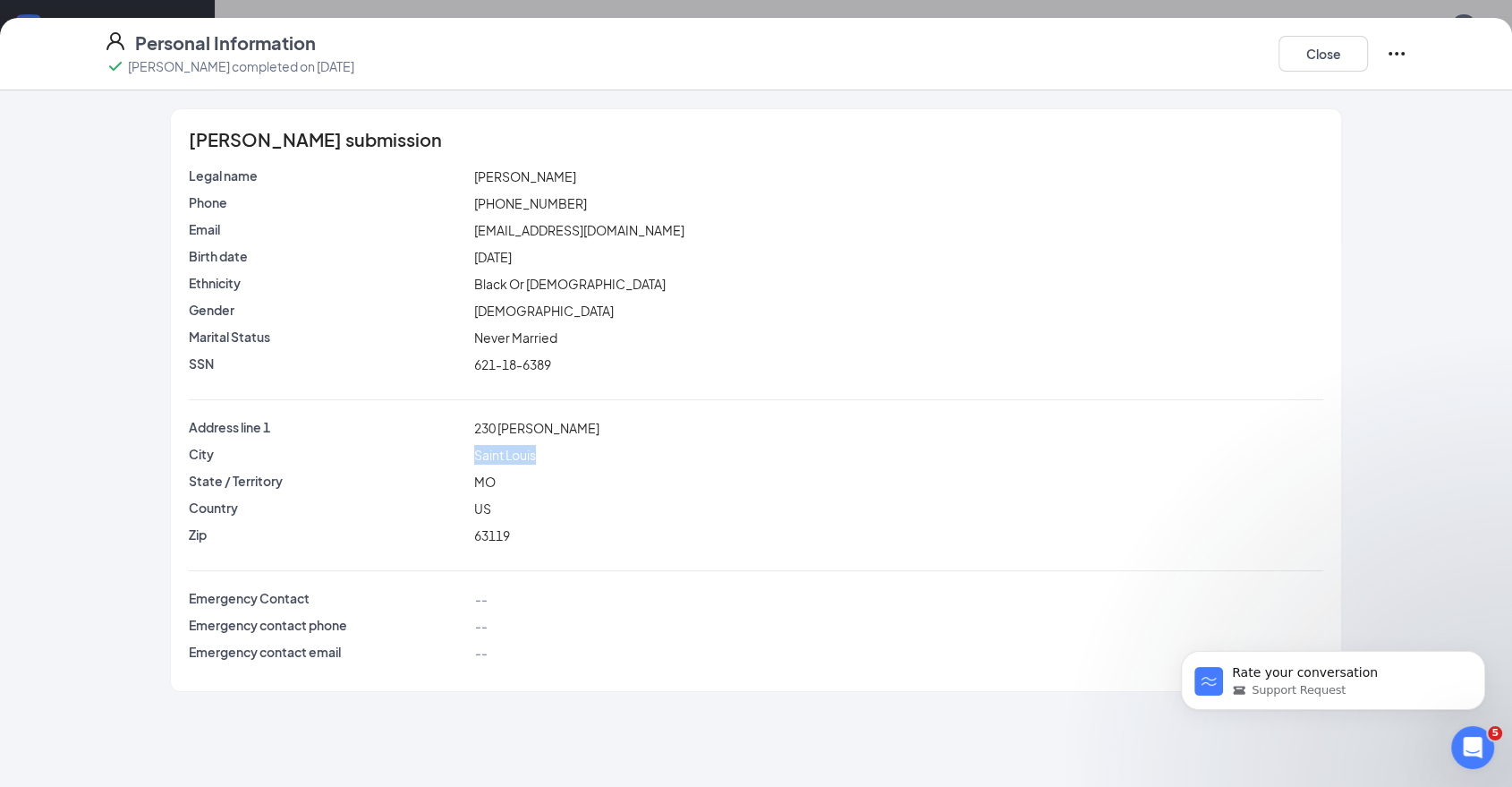
click at [457, 451] on div "City Saint Louis" at bounding box center [756, 455] width 1142 height 20
copy div "Saint Louis"
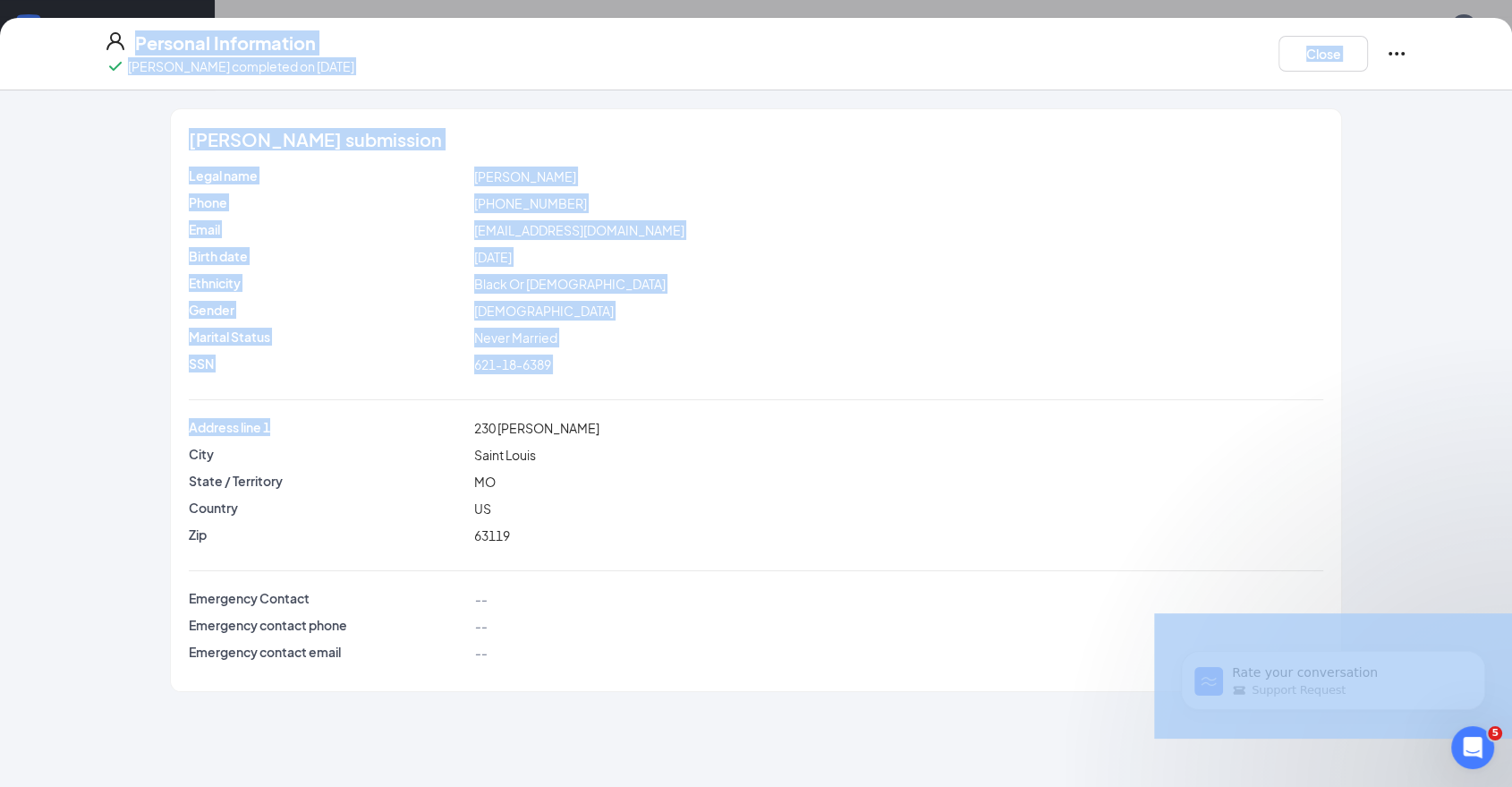
drag, startPoint x: 562, startPoint y: -107, endPoint x: 576, endPoint y: -120, distance: 19.1
click at [576, 0] on html "Home Messages Scheduling Reporting Hiring Applicants Sourcing Tools Job Posting…" at bounding box center [756, 194] width 1512 height 787
click at [593, 381] on div "Legal name Cameron McKinley Stiles Phone (314) 267-2619 Email familyboss314@gma…" at bounding box center [756, 418] width 1135 height 503
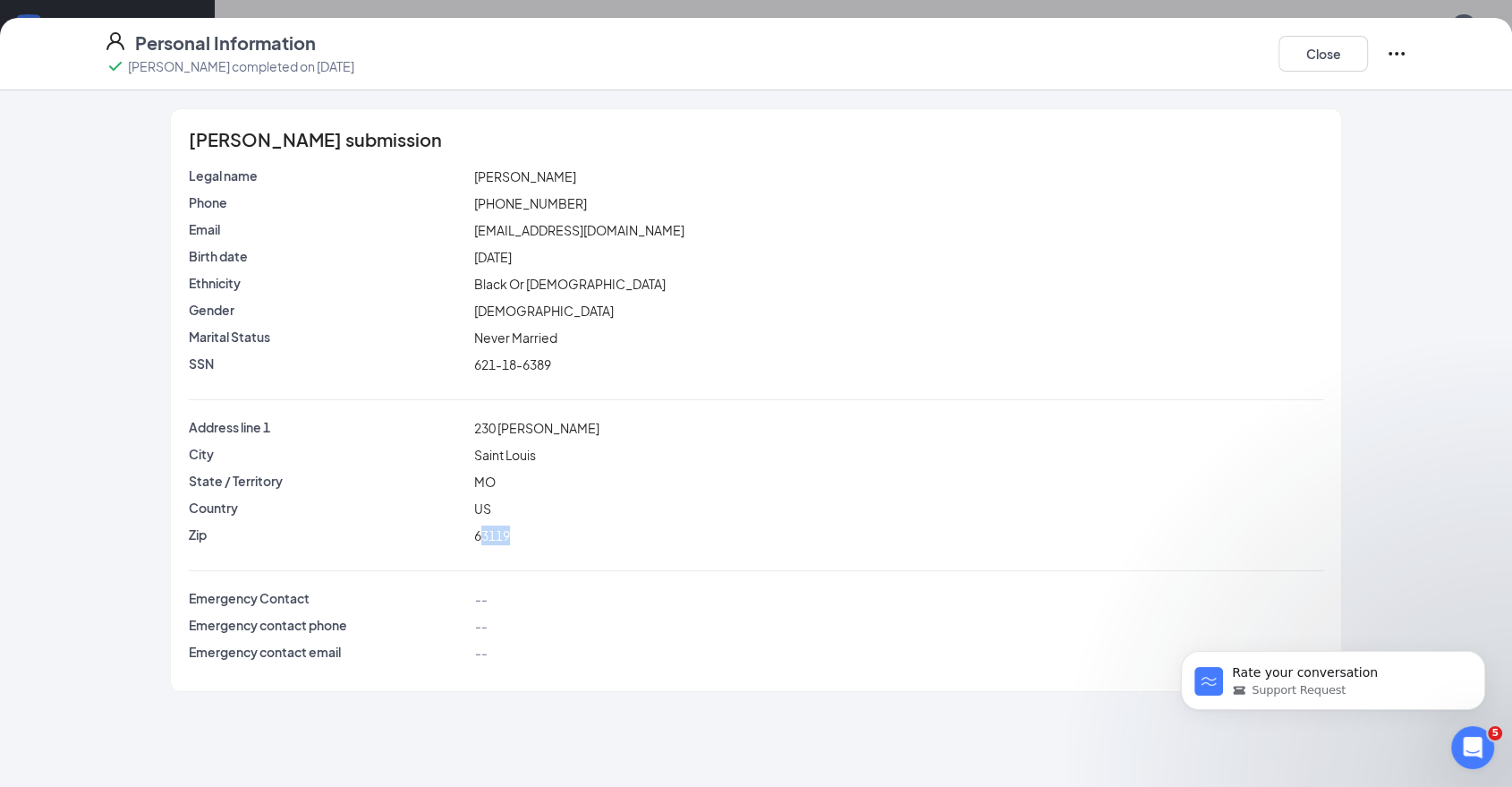
drag, startPoint x: 490, startPoint y: 543, endPoint x: 478, endPoint y: 546, distance: 12.4
click at [478, 546] on div "Zip 63119" at bounding box center [756, 538] width 1135 height 27
copy span "3119"
drag, startPoint x: 470, startPoint y: 538, endPoint x: 557, endPoint y: 538, distance: 87.0
click at [557, 538] on div "63119" at bounding box center [898, 535] width 856 height 20
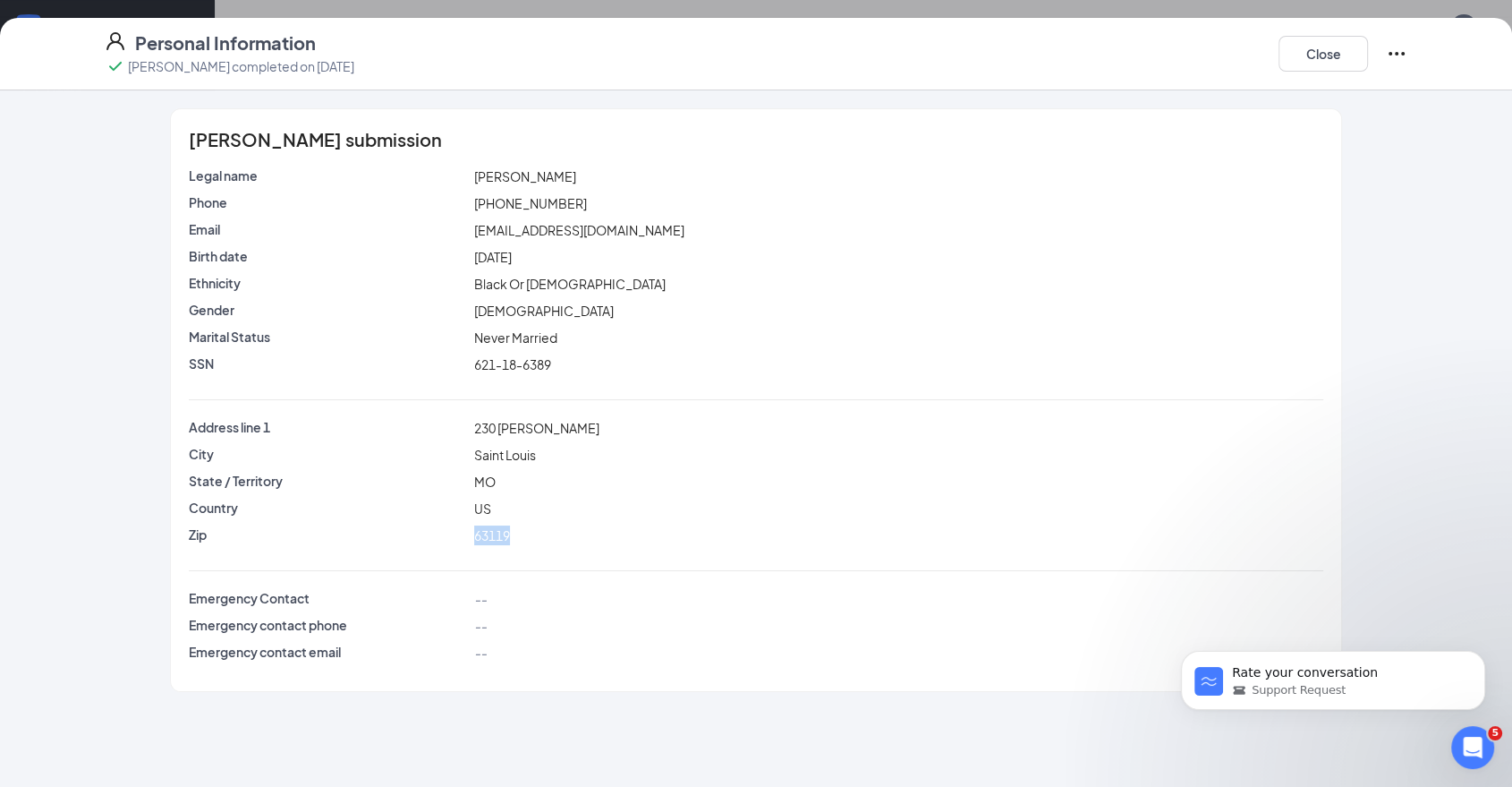
copy span "63119"
click at [1361, 59] on button "Close" at bounding box center [1324, 54] width 90 height 36
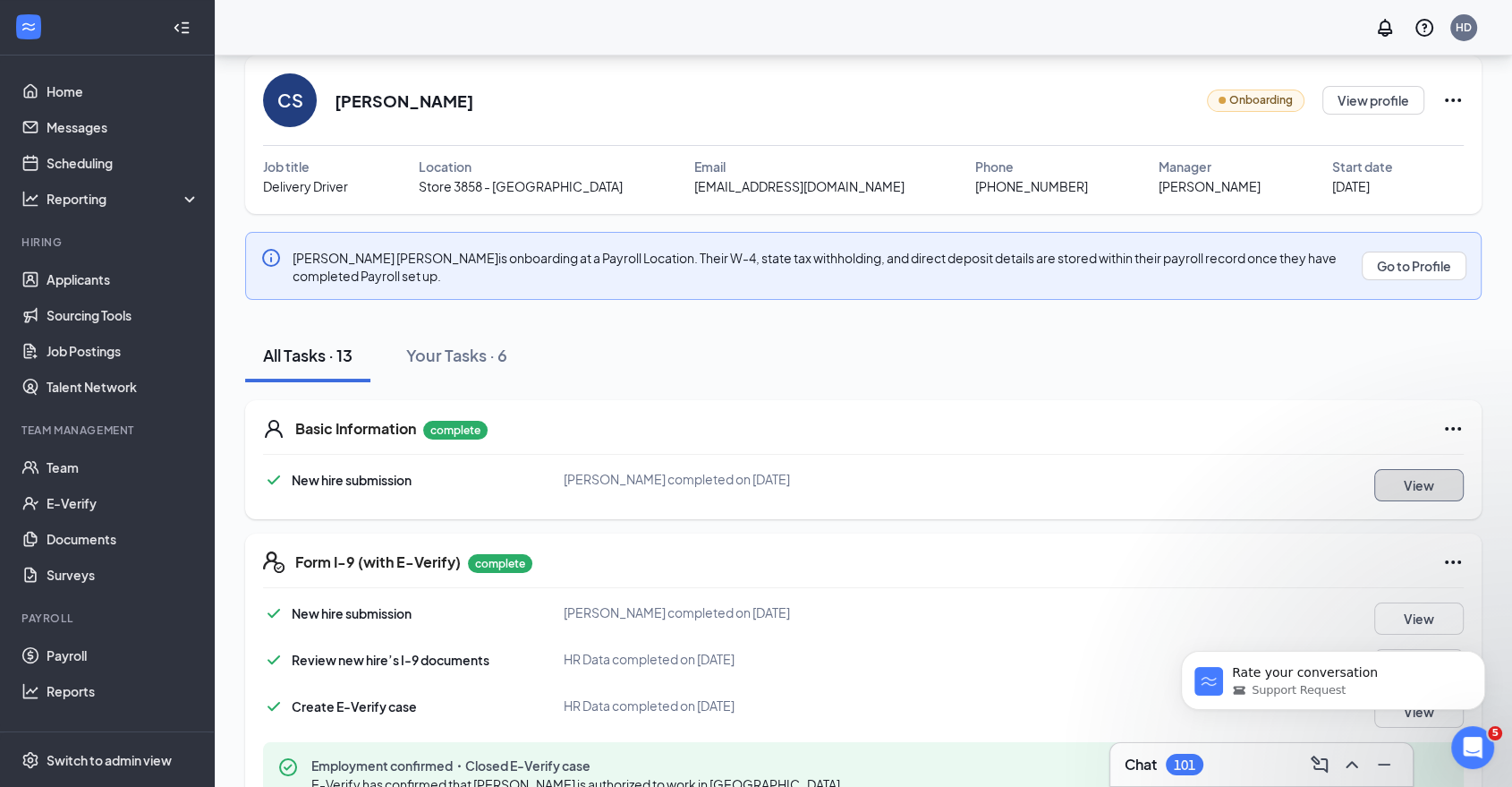
scroll to position [0, 0]
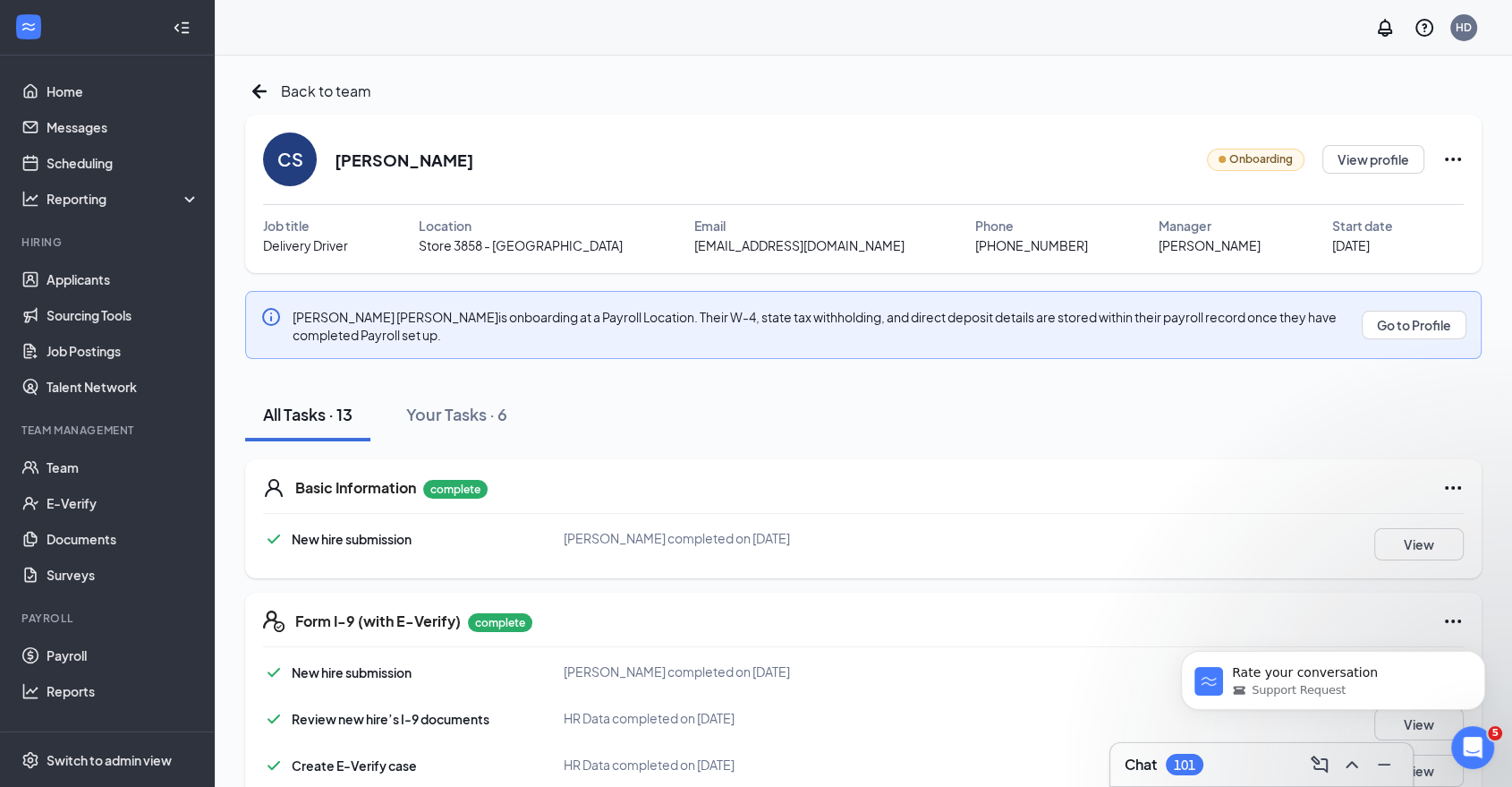
click at [1378, 503] on div "Basic Information complete New hire submission Cameron McKinley Stiles complete…" at bounding box center [863, 519] width 1236 height 119
click at [1394, 524] on div "Basic Information complete New hire submission Cameron McKinley Stiles complete…" at bounding box center [863, 519] width 1236 height 119
click at [1397, 537] on button "View" at bounding box center [1419, 544] width 90 height 32
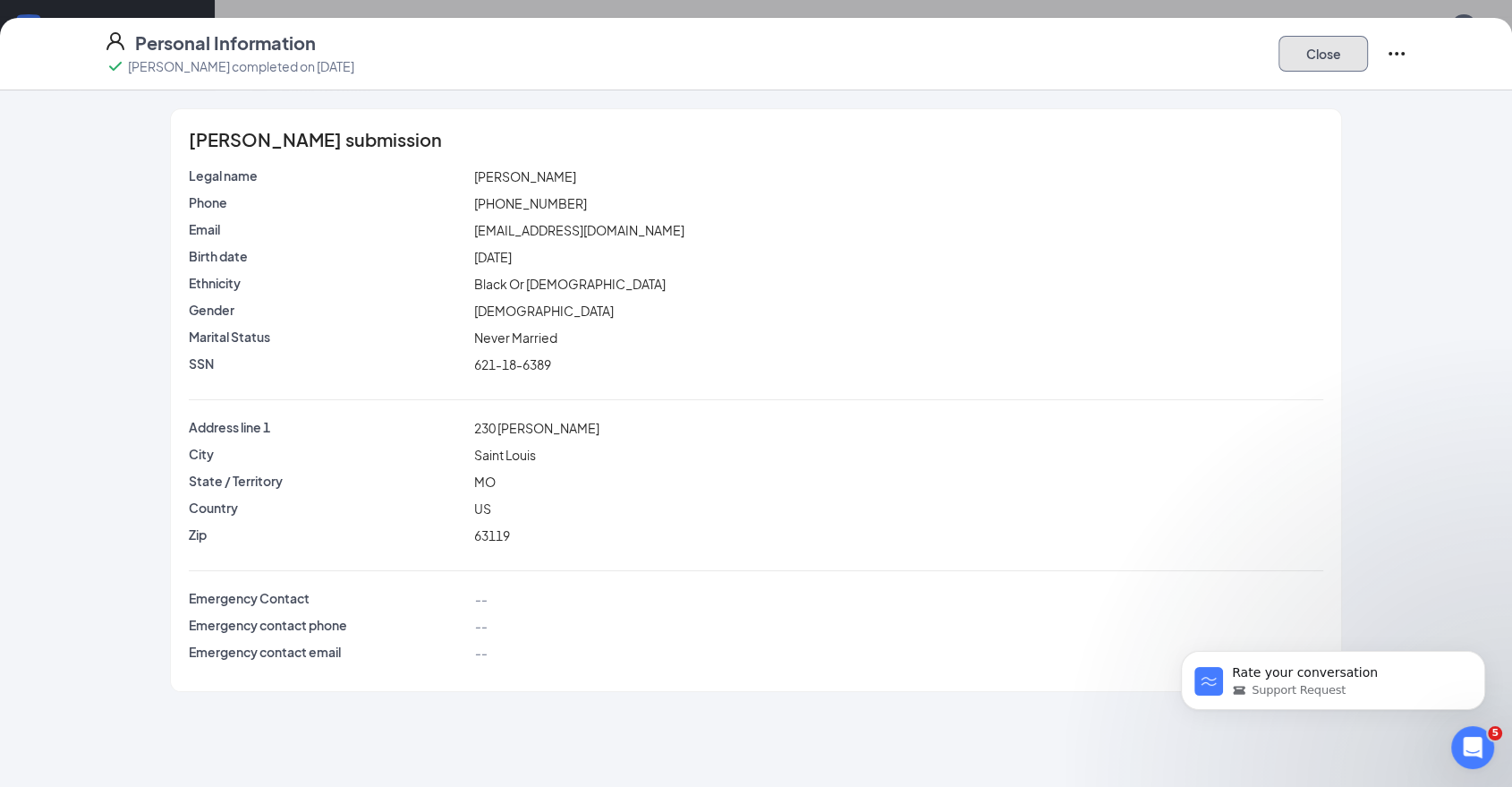
click at [1327, 59] on button "Close" at bounding box center [1324, 54] width 90 height 36
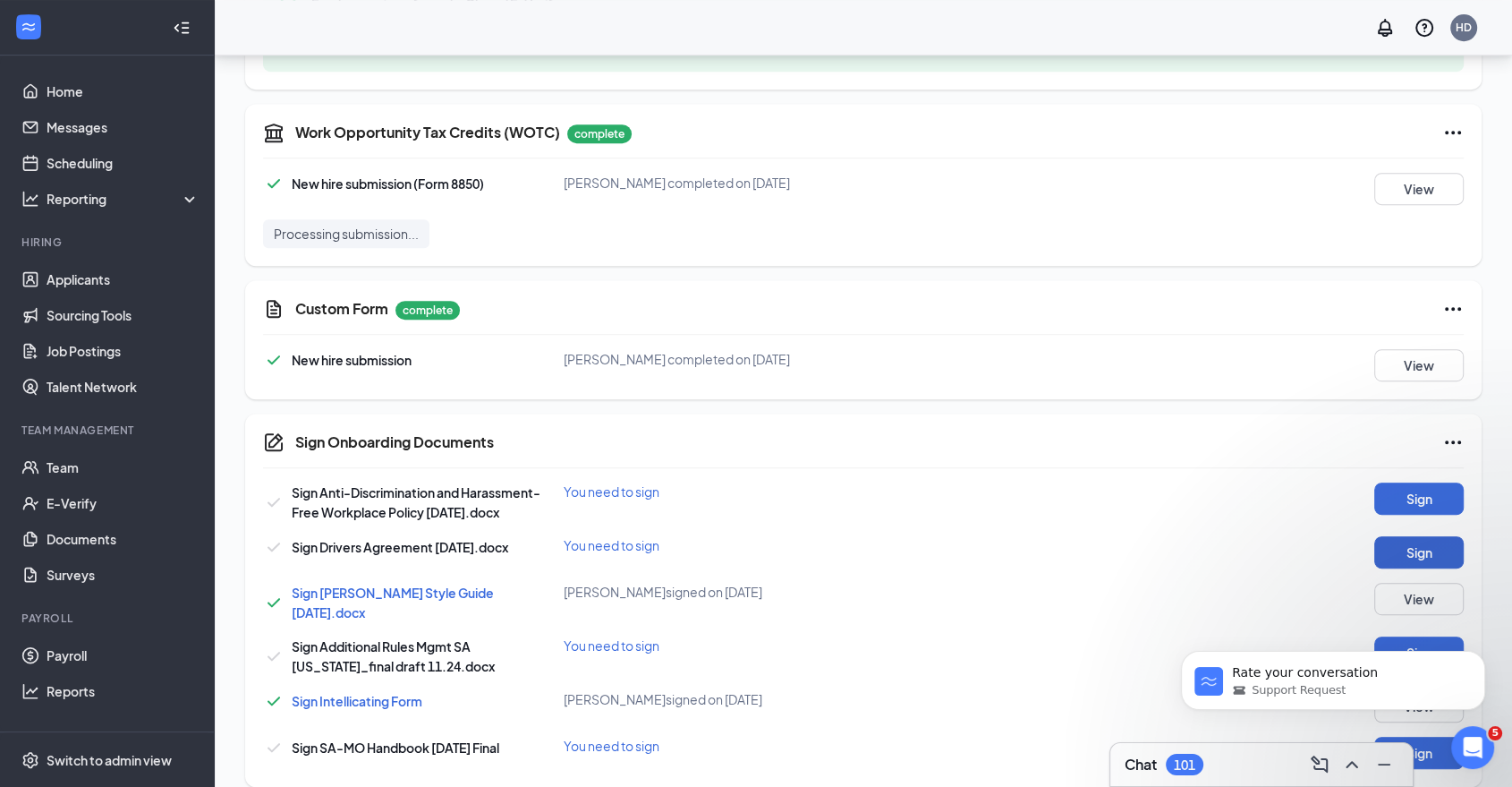
scroll to position [967, 0]
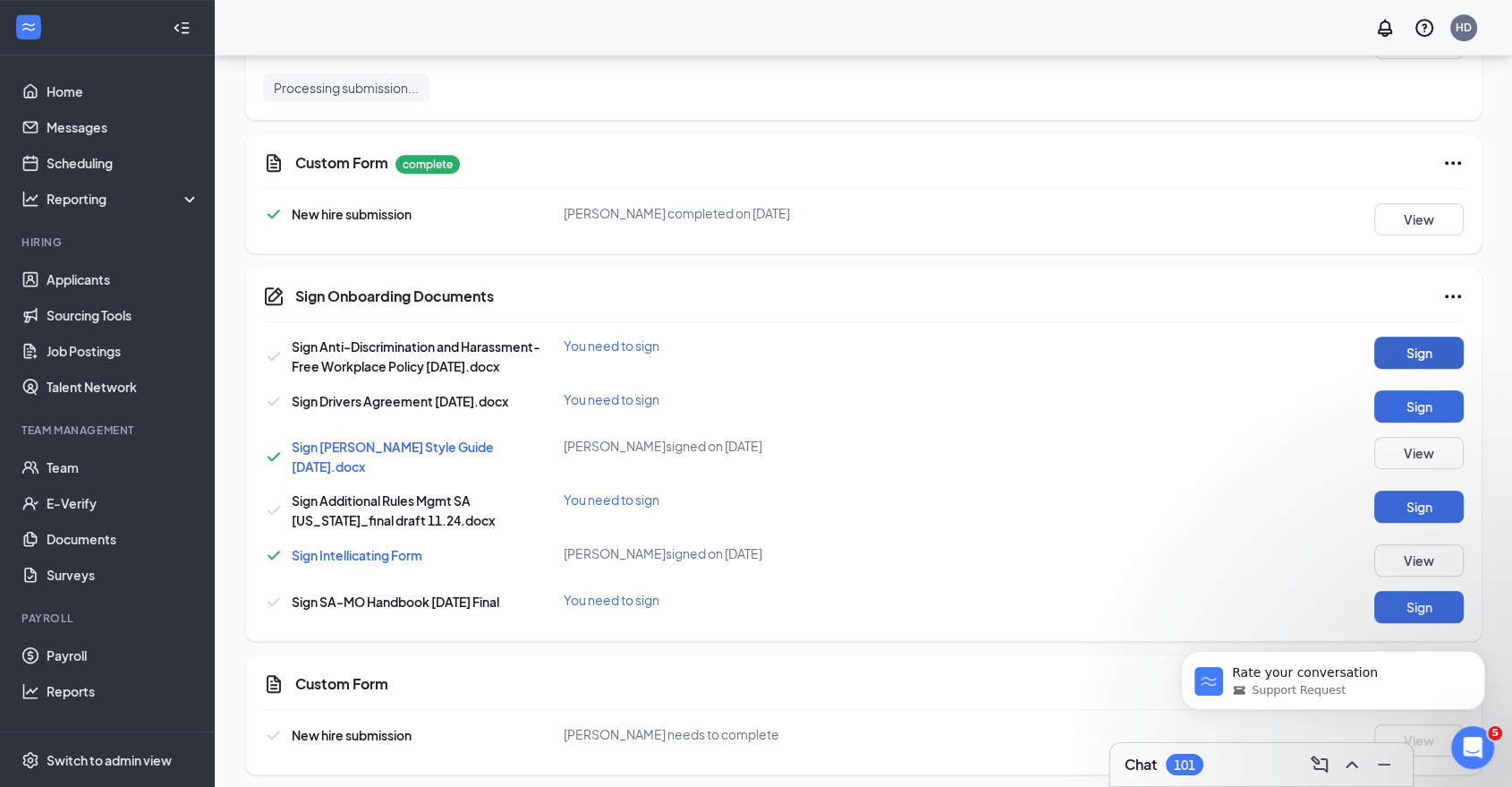
click at [1407, 360] on button "Sign" at bounding box center [1419, 352] width 90 height 32
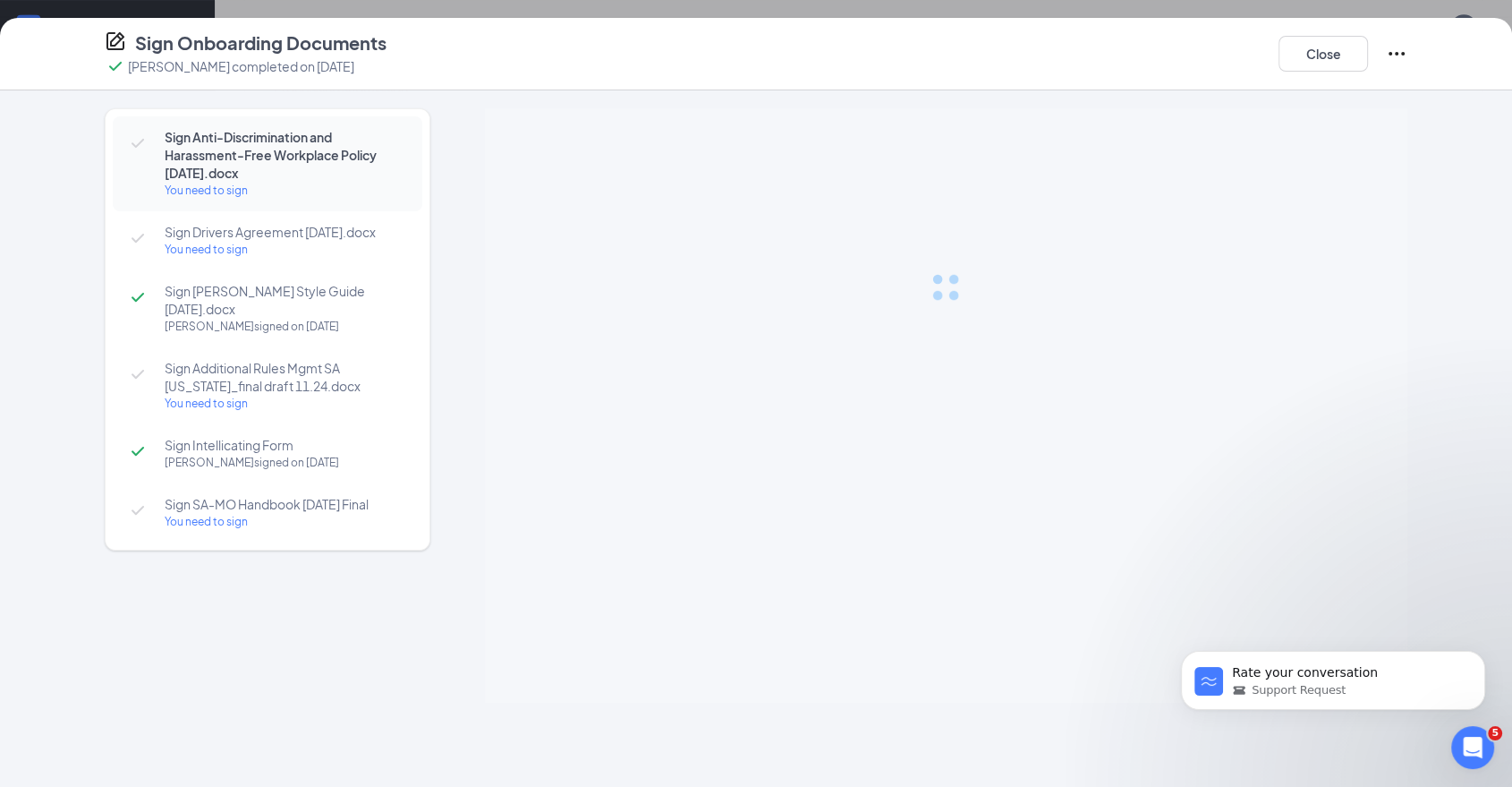
scroll to position [974, 0]
click at [1314, 49] on button "Close" at bounding box center [1324, 54] width 90 height 36
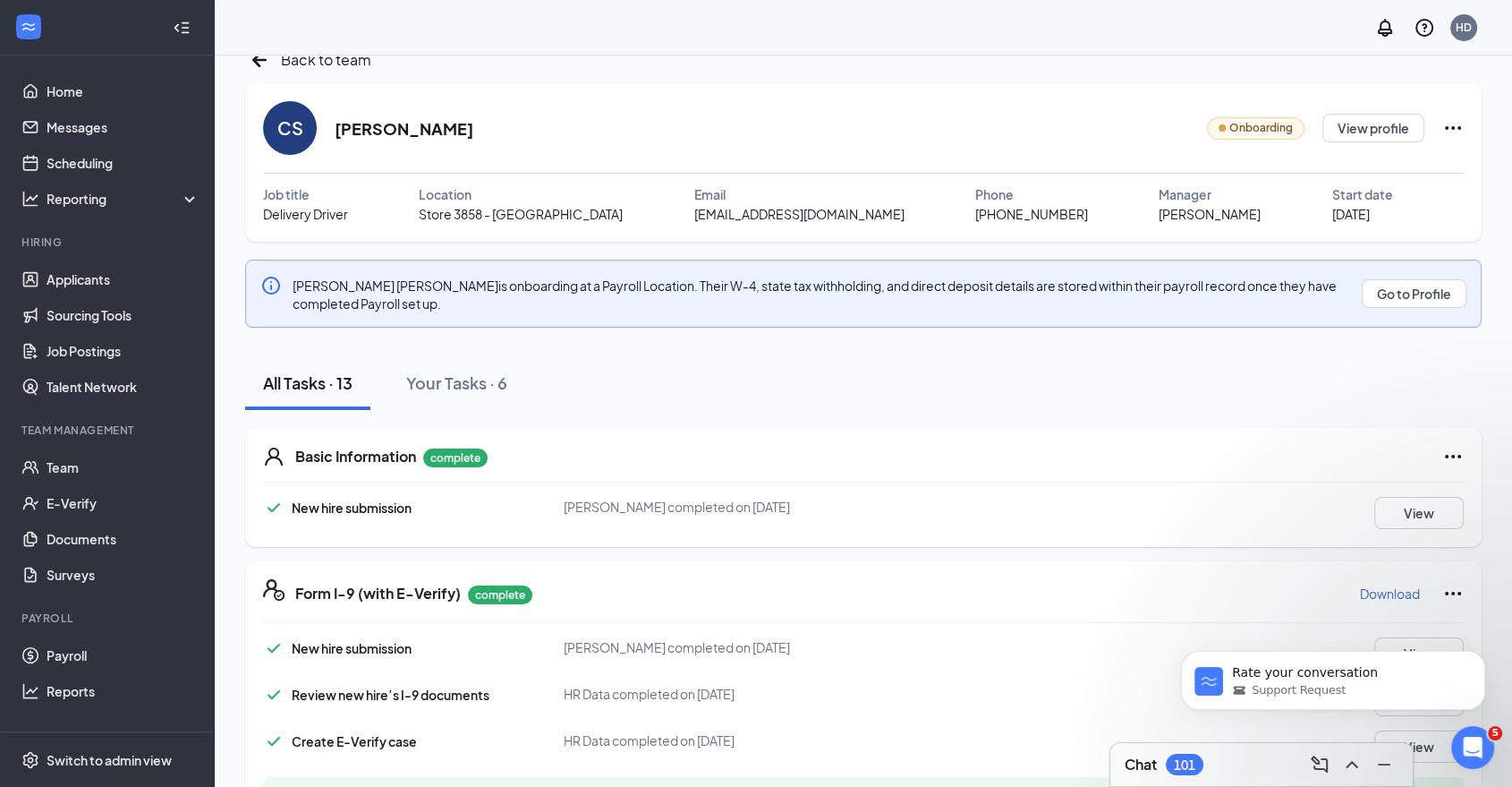
scroll to position [50, 0]
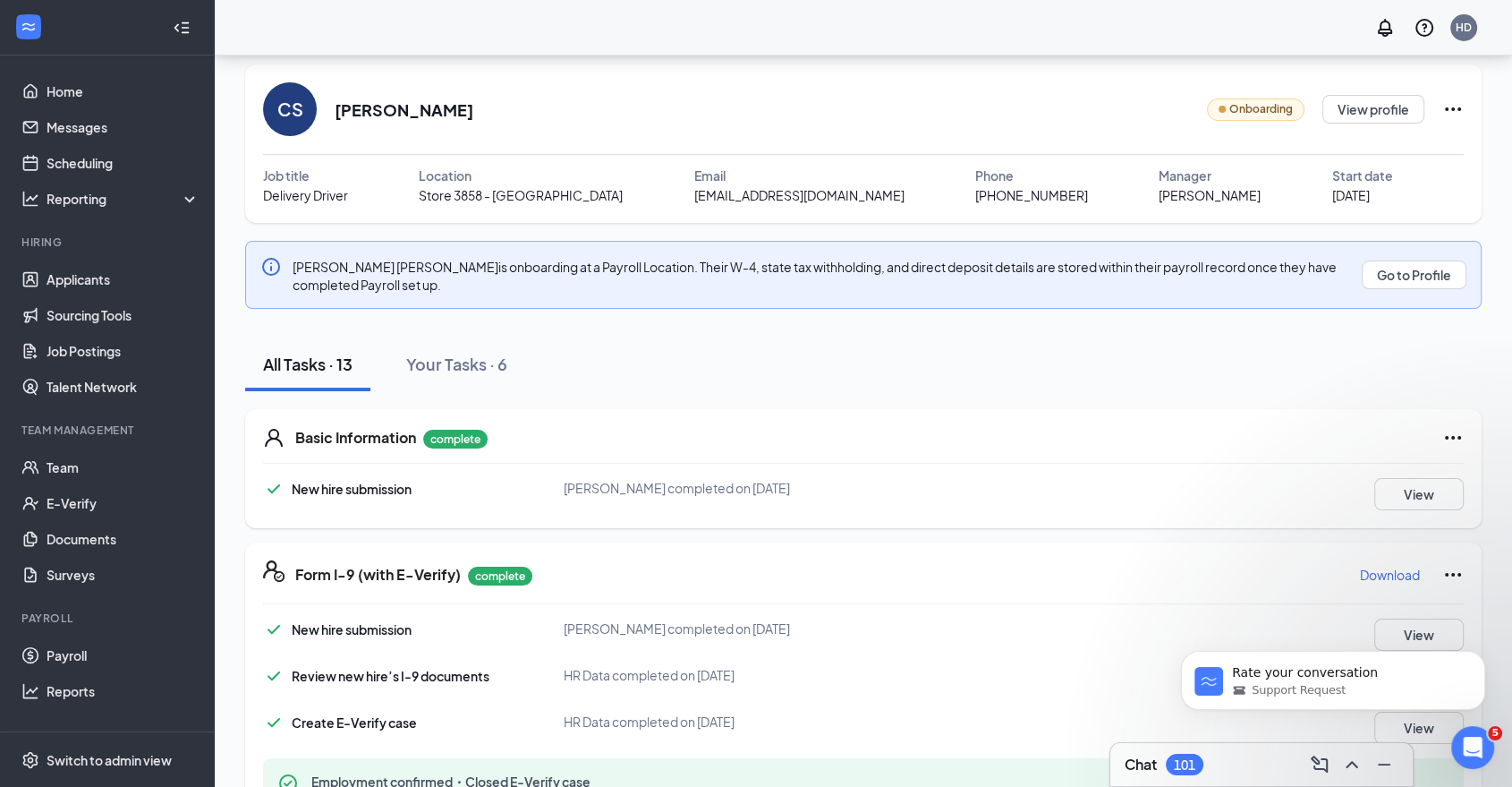
click at [1449, 108] on icon "Ellipses" at bounding box center [1453, 109] width 22 height 22
click at [1396, 182] on div "Change process" at bounding box center [1373, 190] width 256 height 18
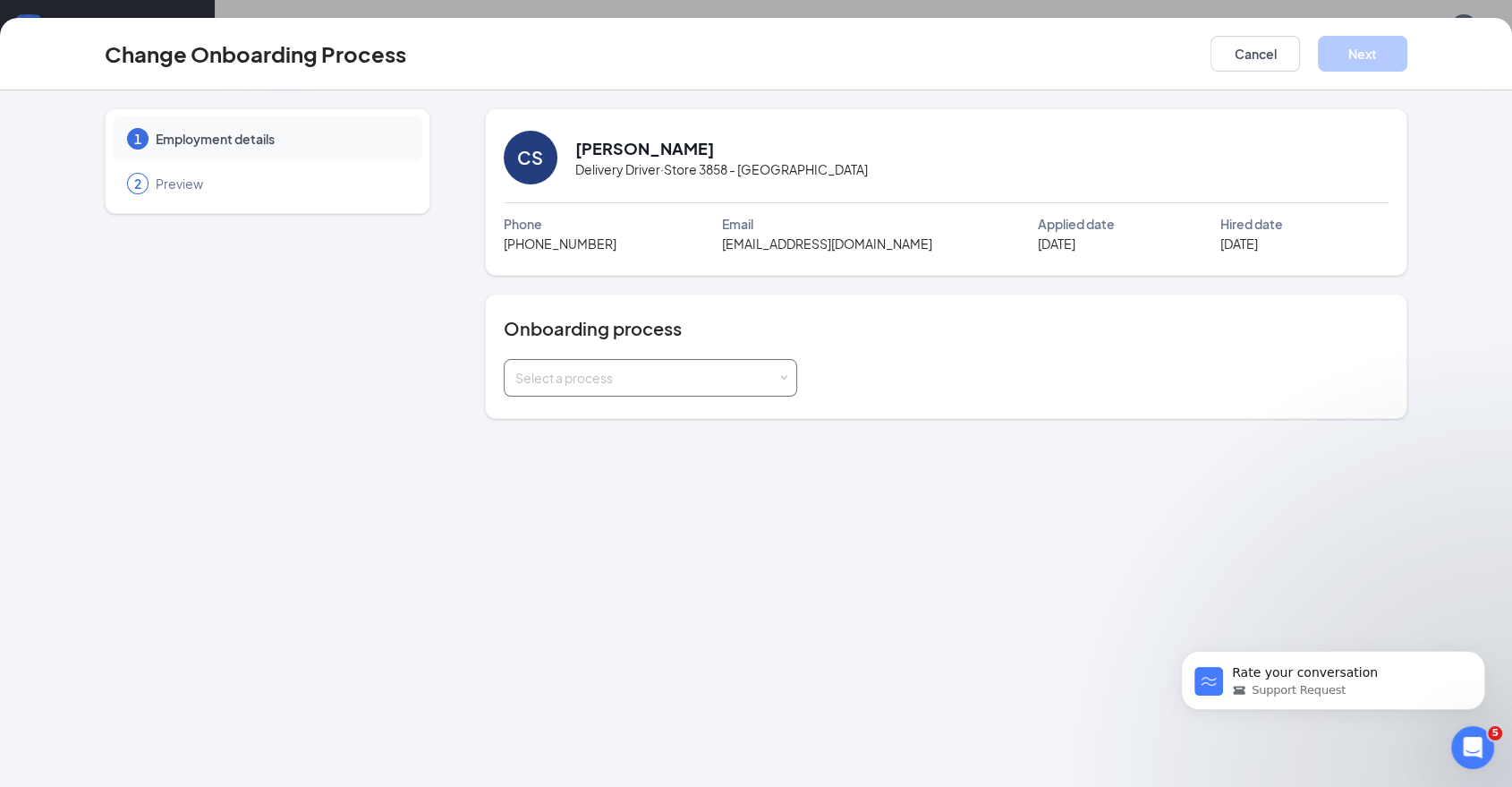
click at [764, 387] on div "Select a process" at bounding box center [651, 378] width 271 height 36
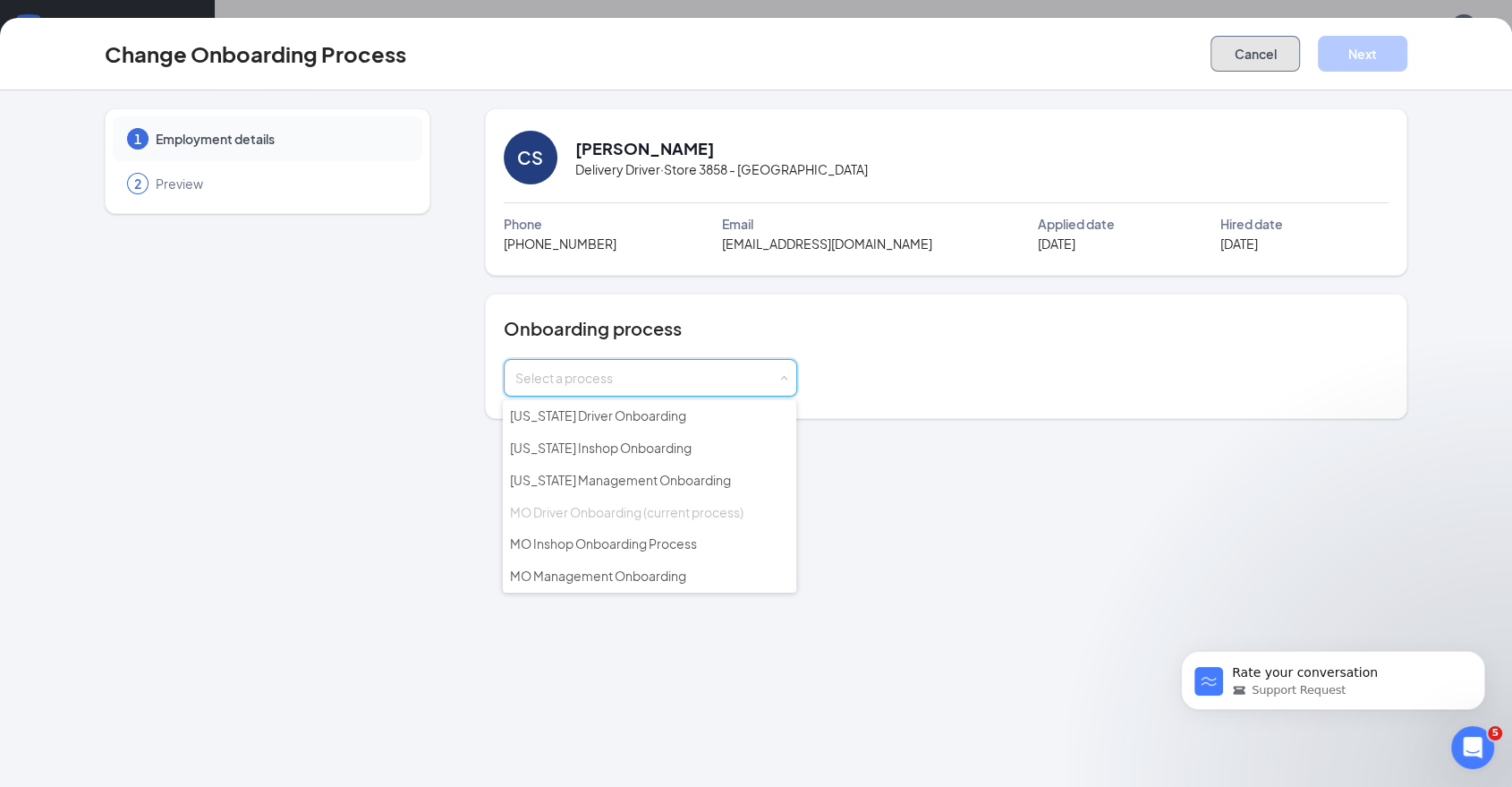
click at [1266, 60] on button "Cancel" at bounding box center [1255, 54] width 90 height 36
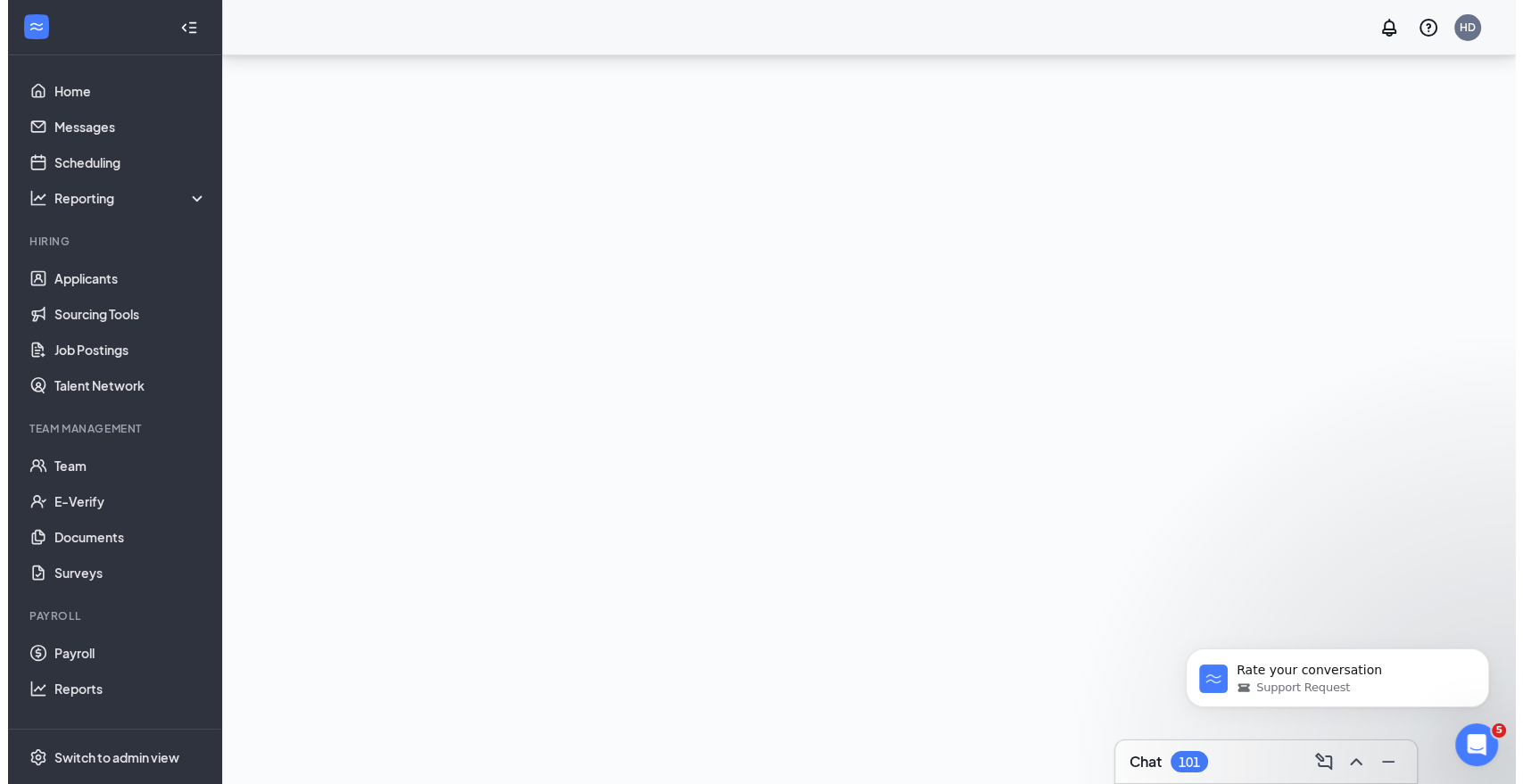
scroll to position [0, 0]
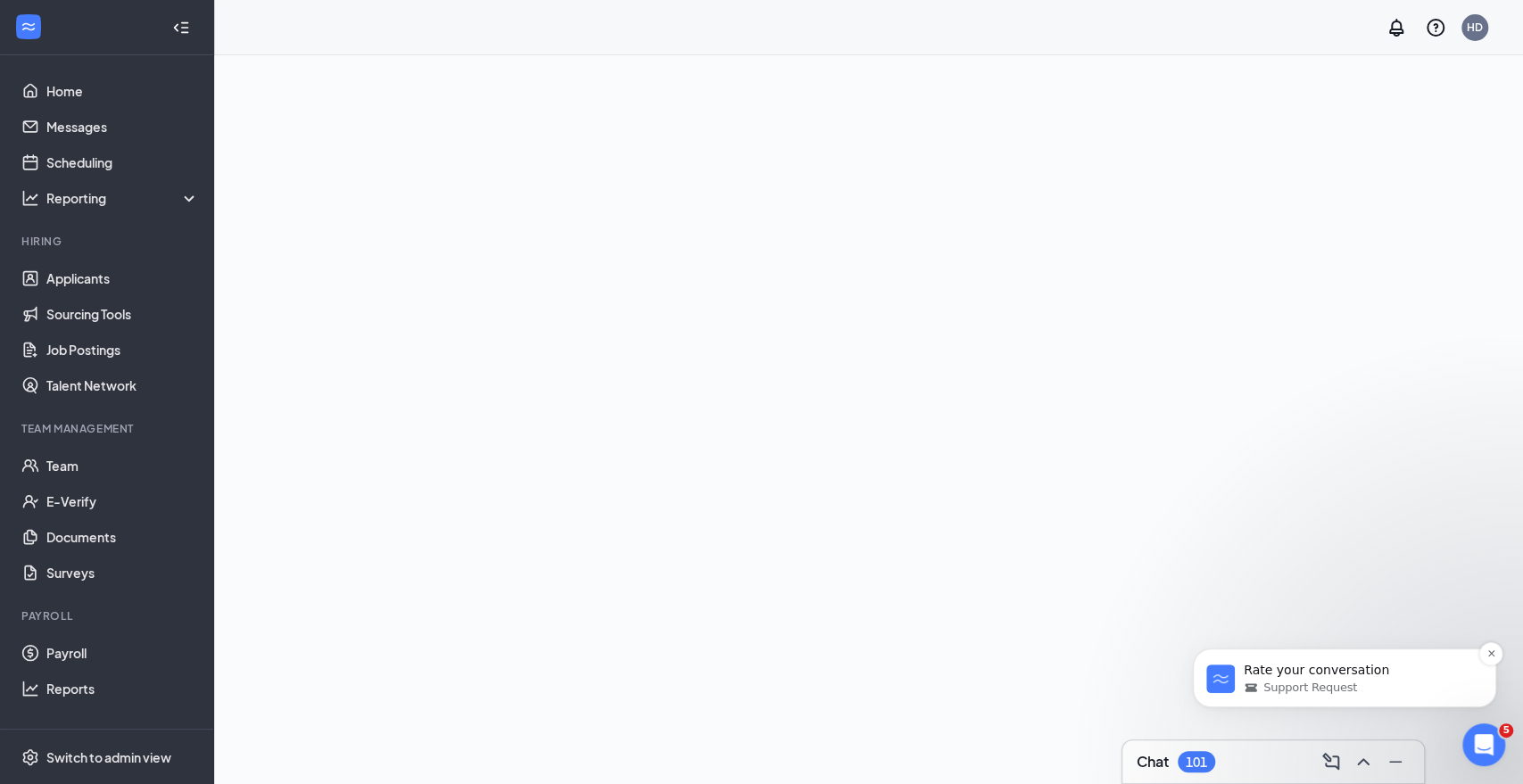
click at [1322, 671] on p "Rate your conversation" at bounding box center [1358, 671] width 230 height 18
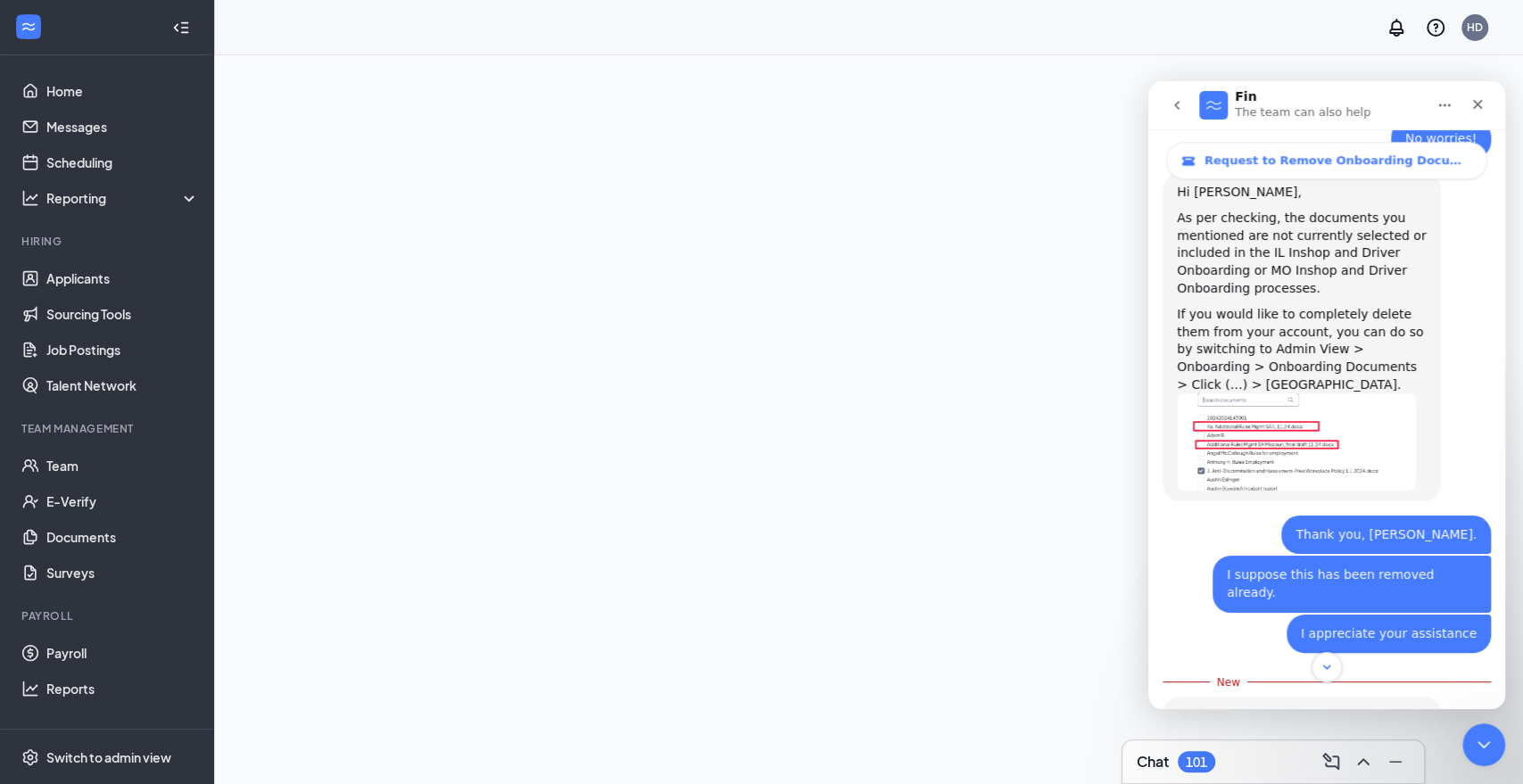
scroll to position [980, 0]
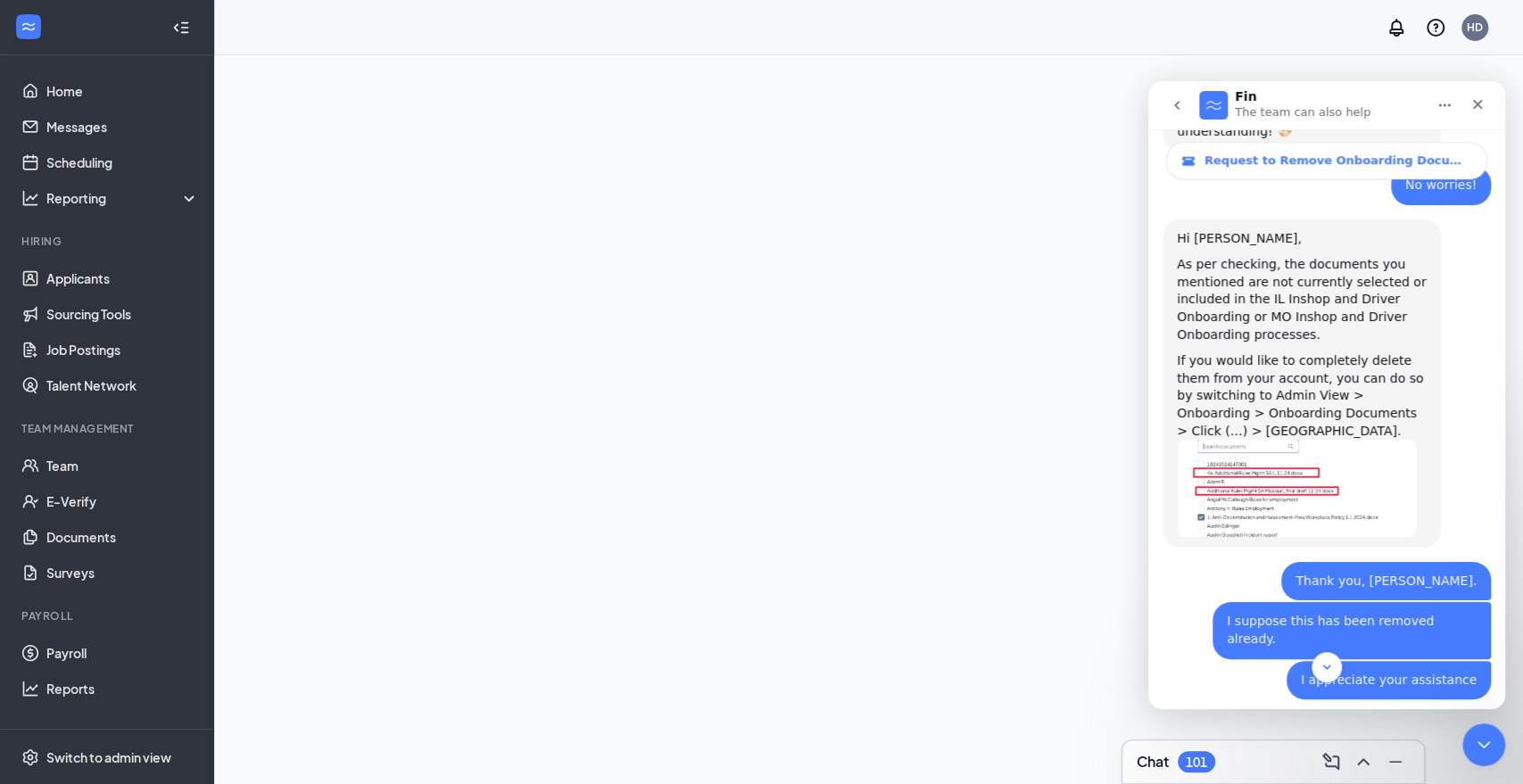
click at [1303, 440] on img "Kiara says…" at bounding box center [1296, 489] width 239 height 97
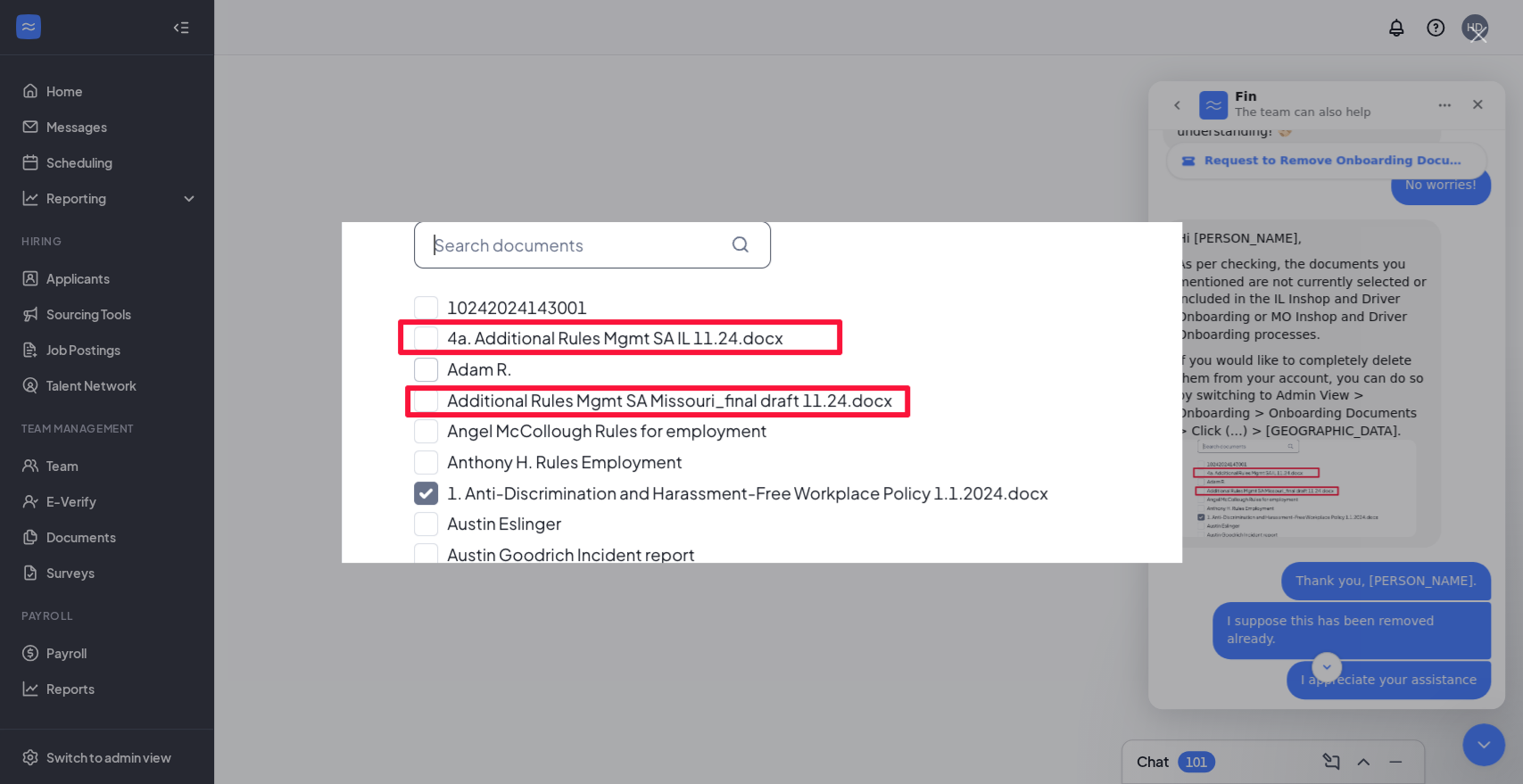
click at [692, 148] on div "Intercom messenger" at bounding box center [762, 392] width 1523 height 784
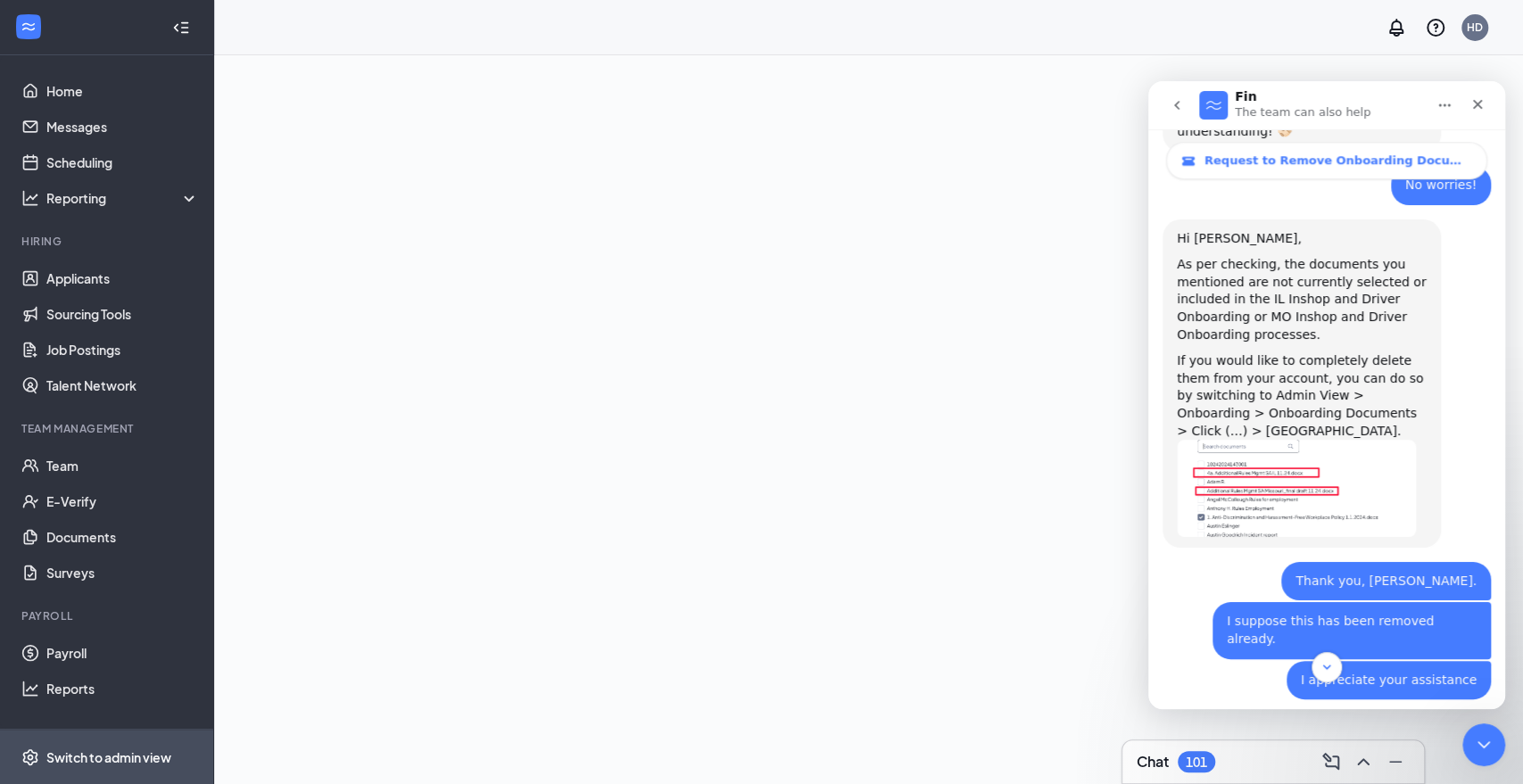
drag, startPoint x: 114, startPoint y: 749, endPoint x: 65, endPoint y: 760, distance: 50.2
click at [65, 760] on div "Switch to admin view" at bounding box center [109, 757] width 125 height 18
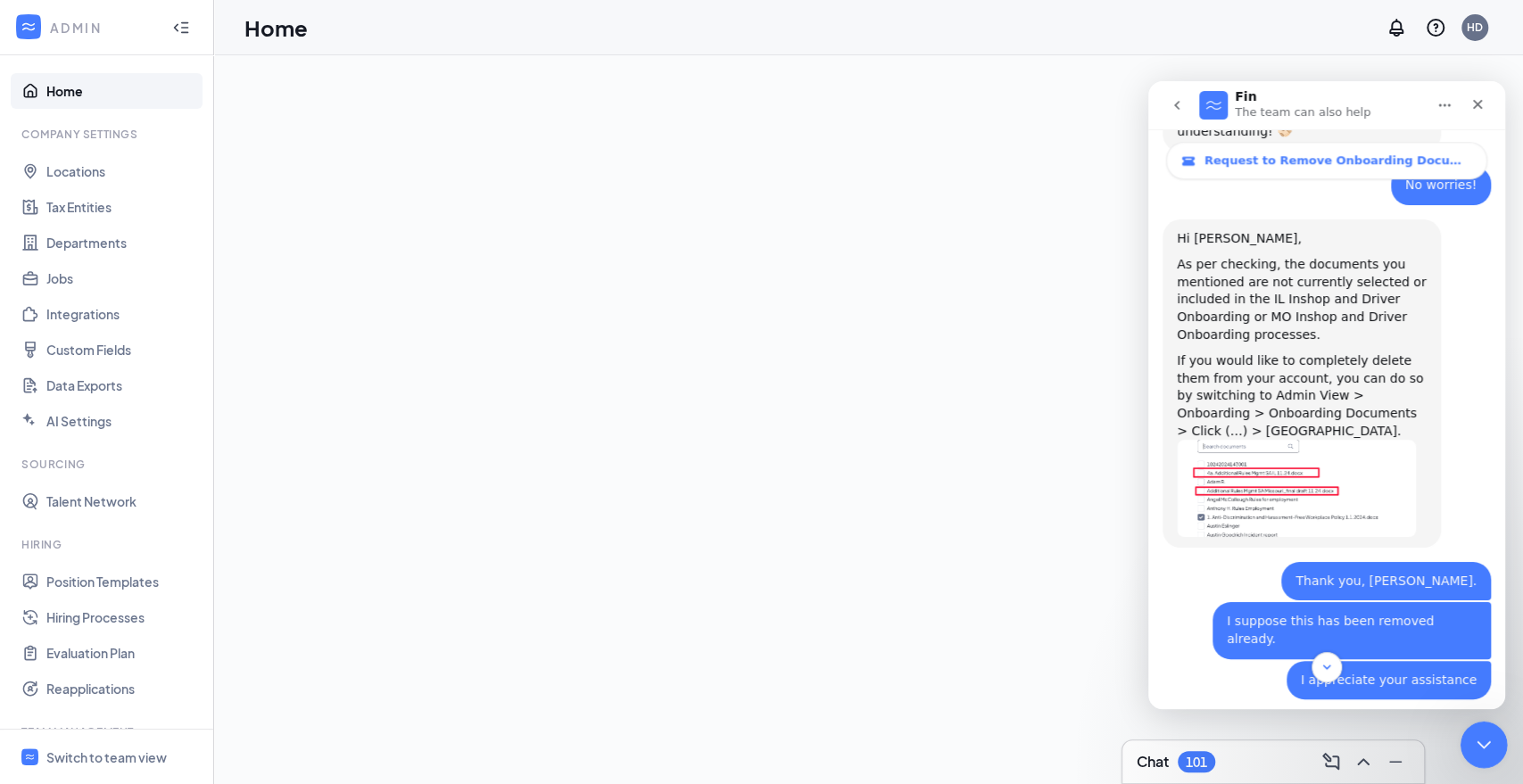
click at [1471, 726] on div "Close Intercom Messenger" at bounding box center [1480, 741] width 43 height 43
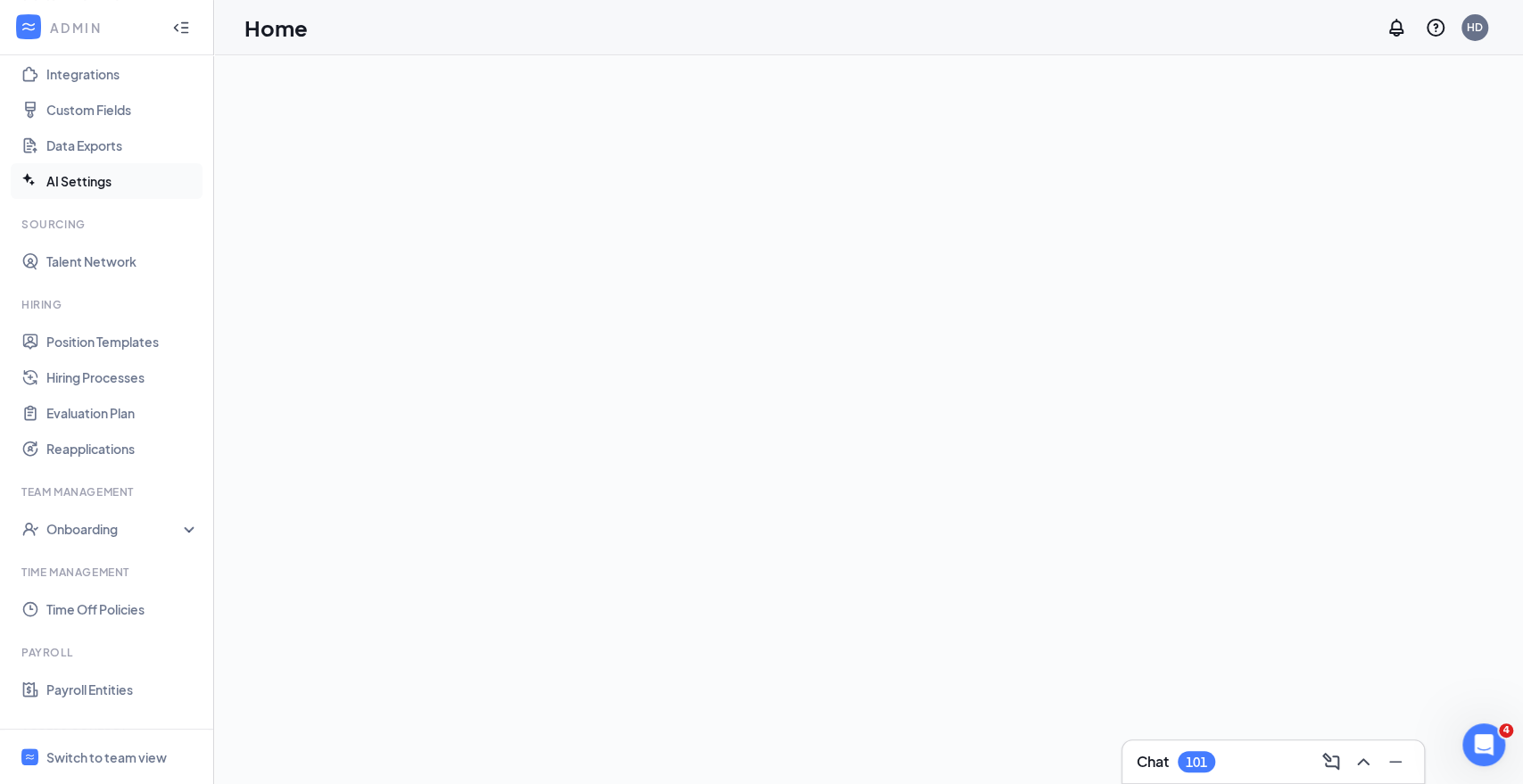
scroll to position [297, 0]
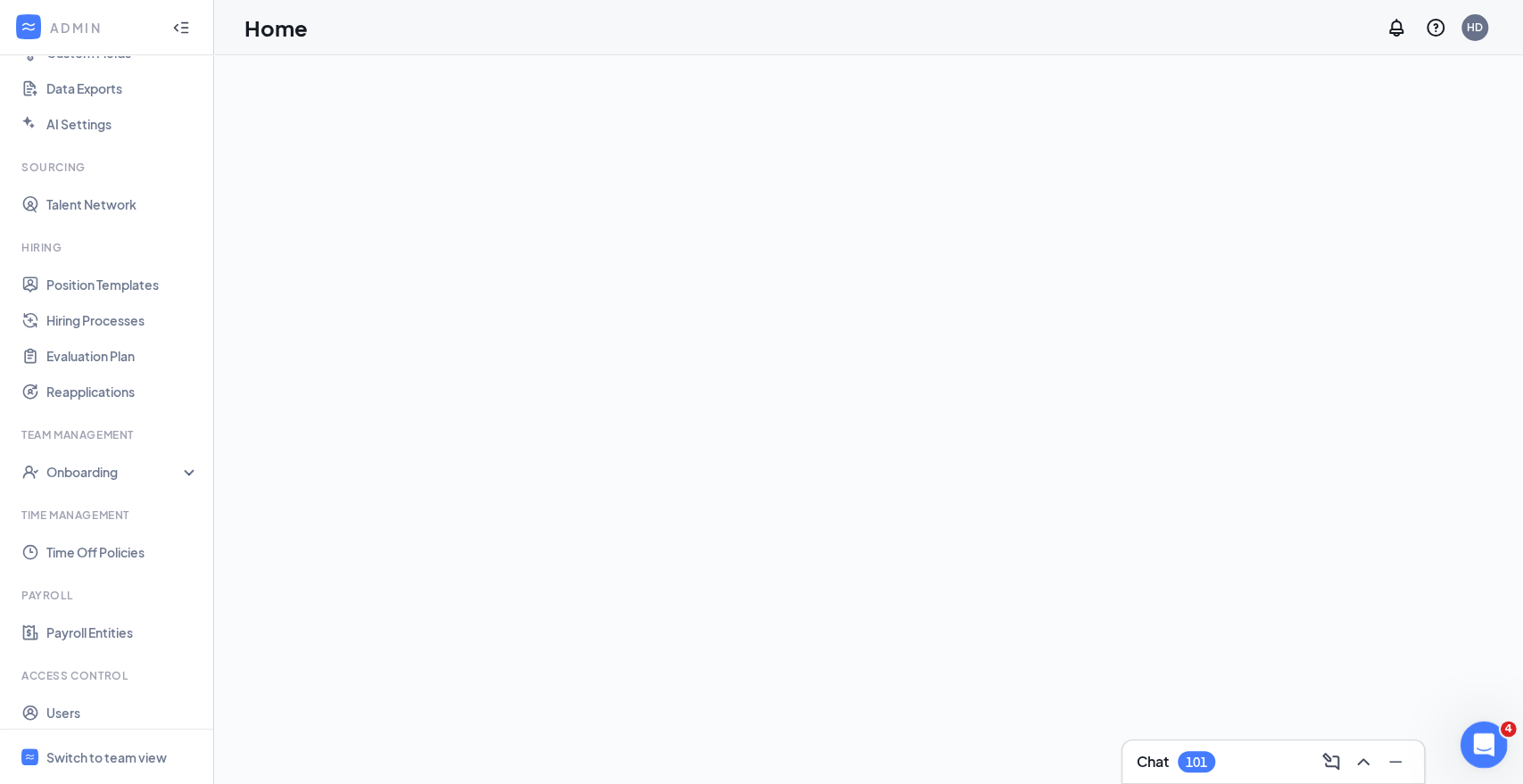
click at [1471, 739] on icon "Open Intercom Messenger" at bounding box center [1481, 742] width 30 height 30
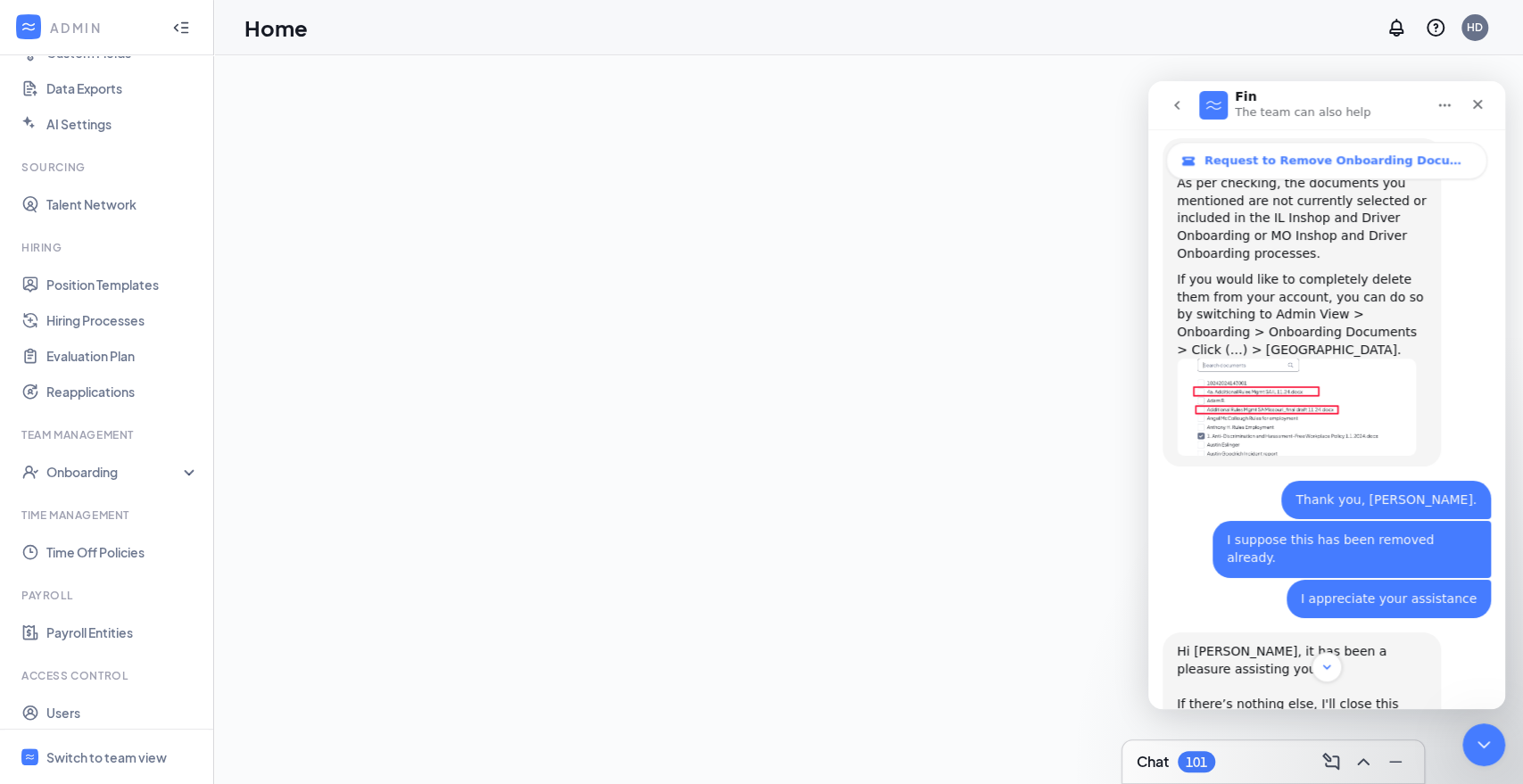
scroll to position [951, 0]
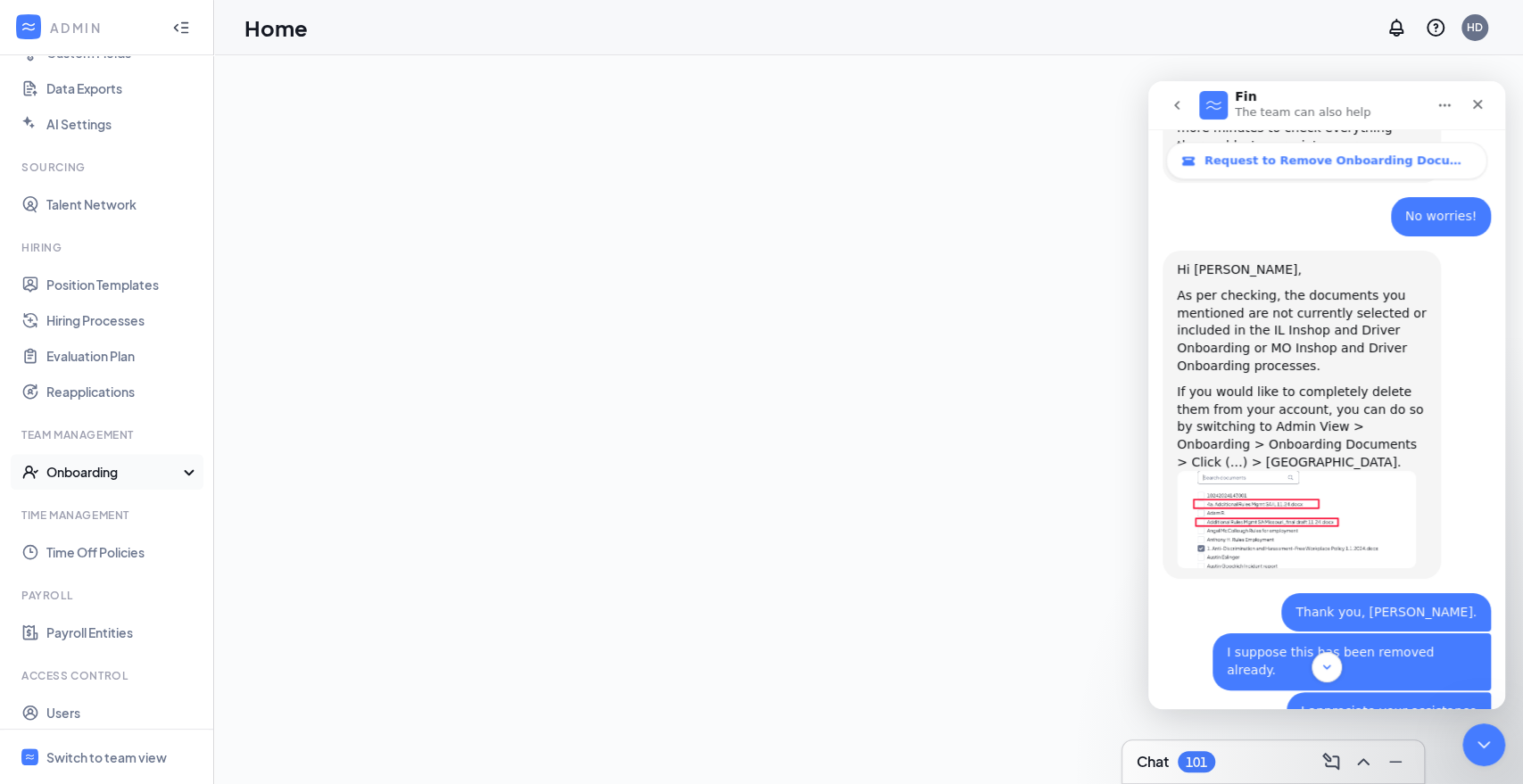
click at [142, 475] on div "Onboarding" at bounding box center [115, 472] width 138 height 18
click at [156, 516] on link "Onboarding Processes" at bounding box center [123, 507] width 153 height 36
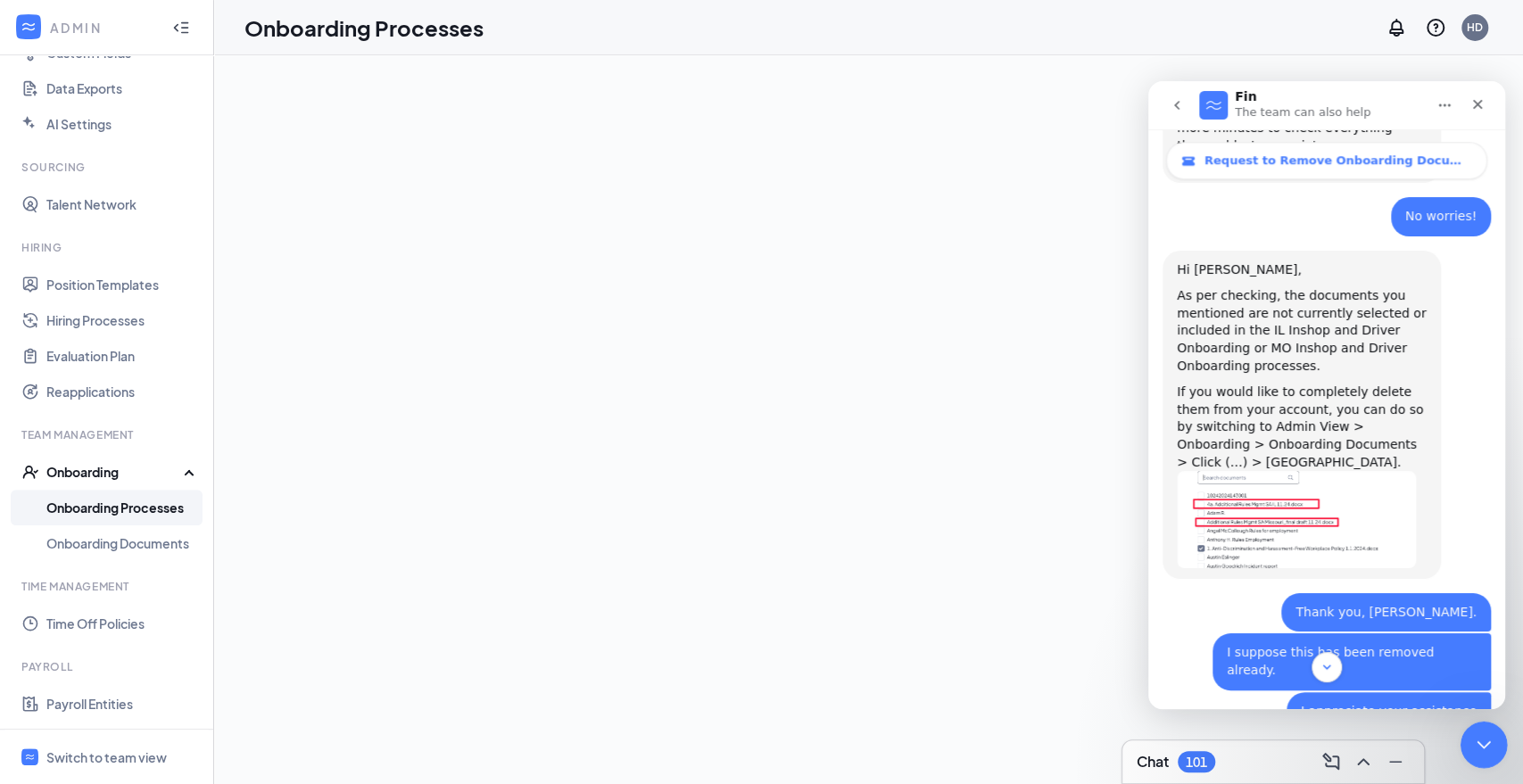
click at [1492, 755] on div "Close Intercom Messenger" at bounding box center [1480, 741] width 43 height 43
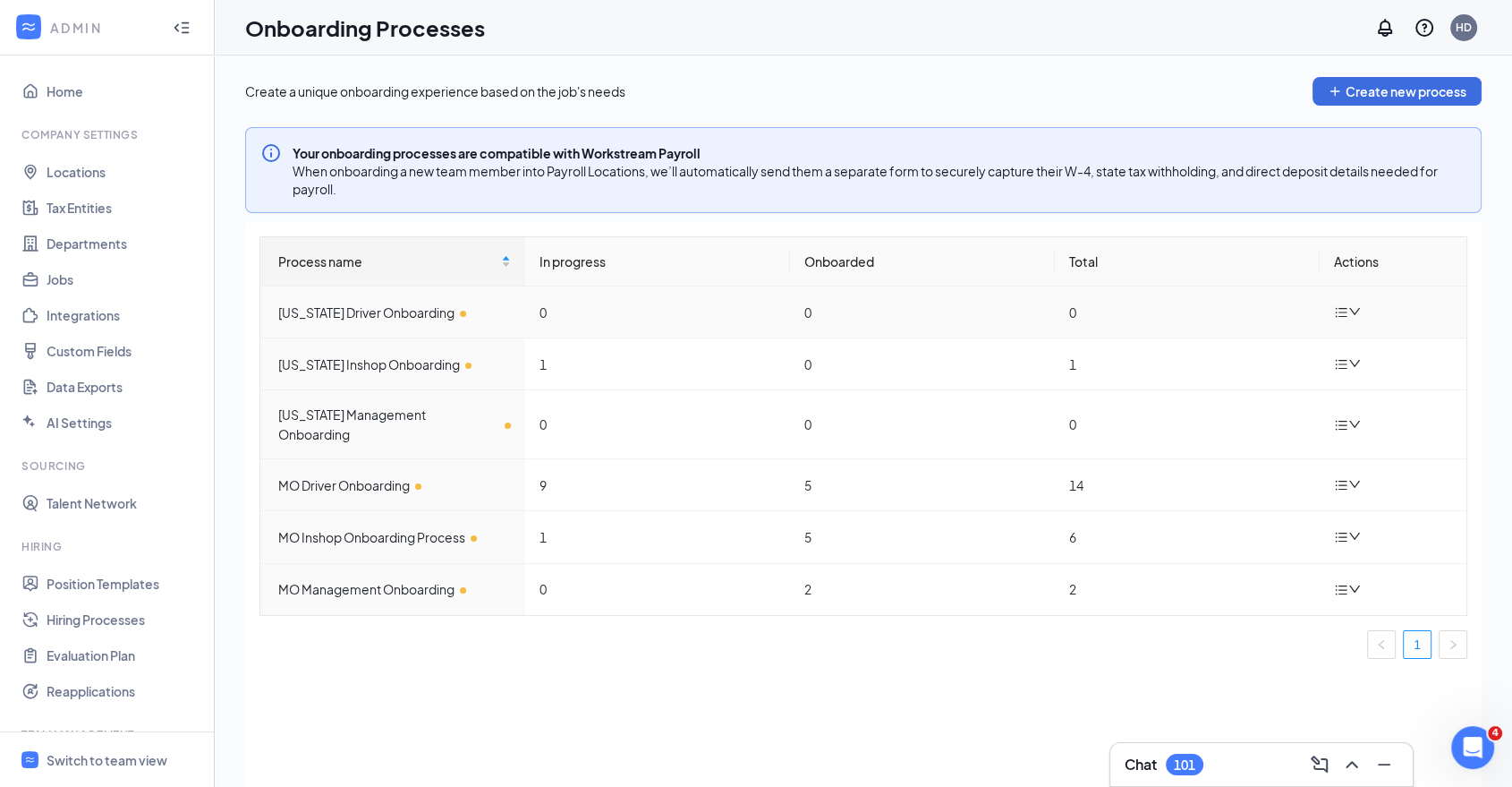
click at [1356, 307] on icon "down" at bounding box center [1355, 311] width 13 height 13
drag, startPoint x: 1311, startPoint y: 340, endPoint x: 1343, endPoint y: 353, distance: 34.5
click at [1343, 353] on div "Edit process" at bounding box center [1257, 353] width 193 height 22
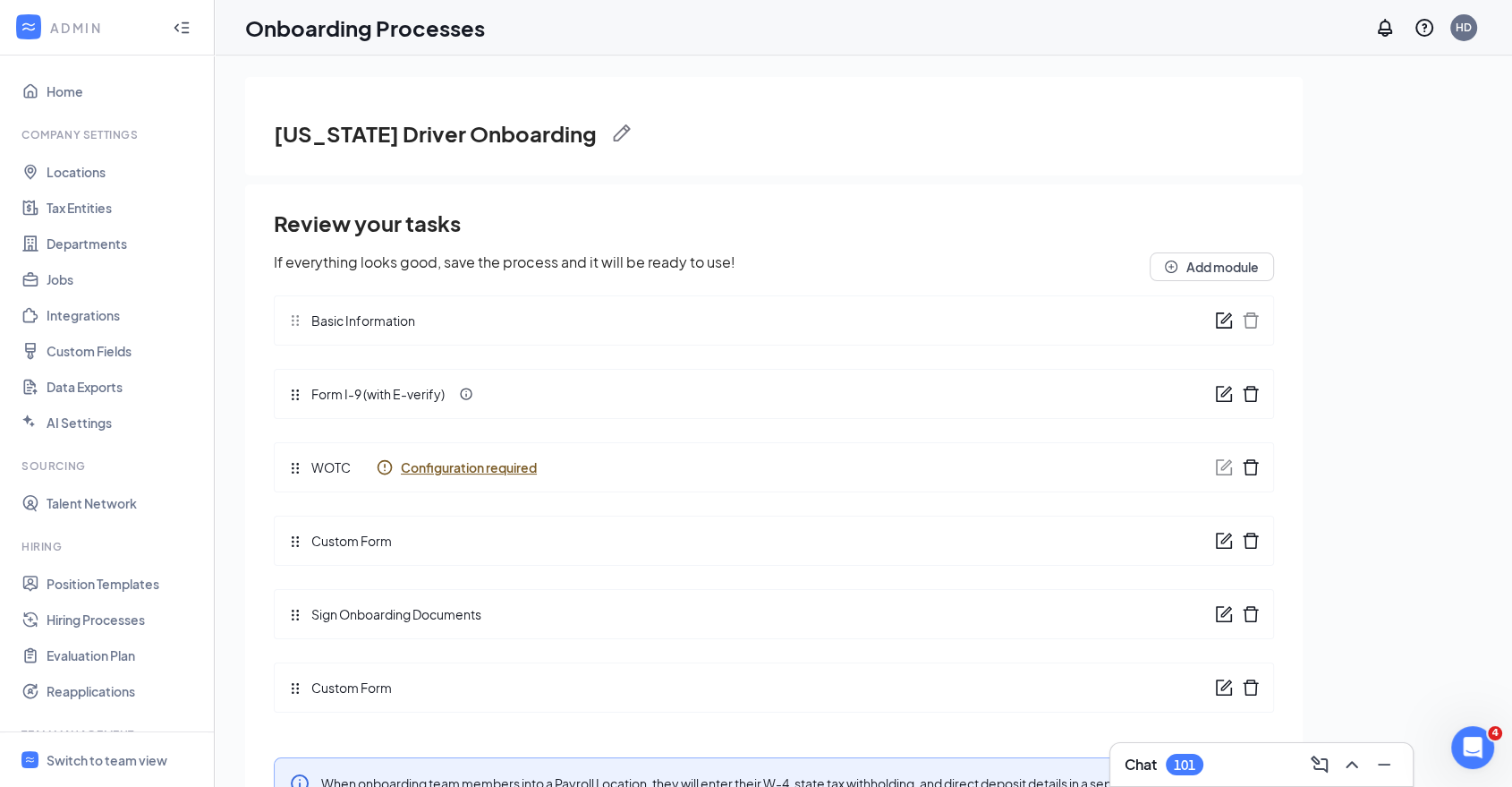
scroll to position [80, 0]
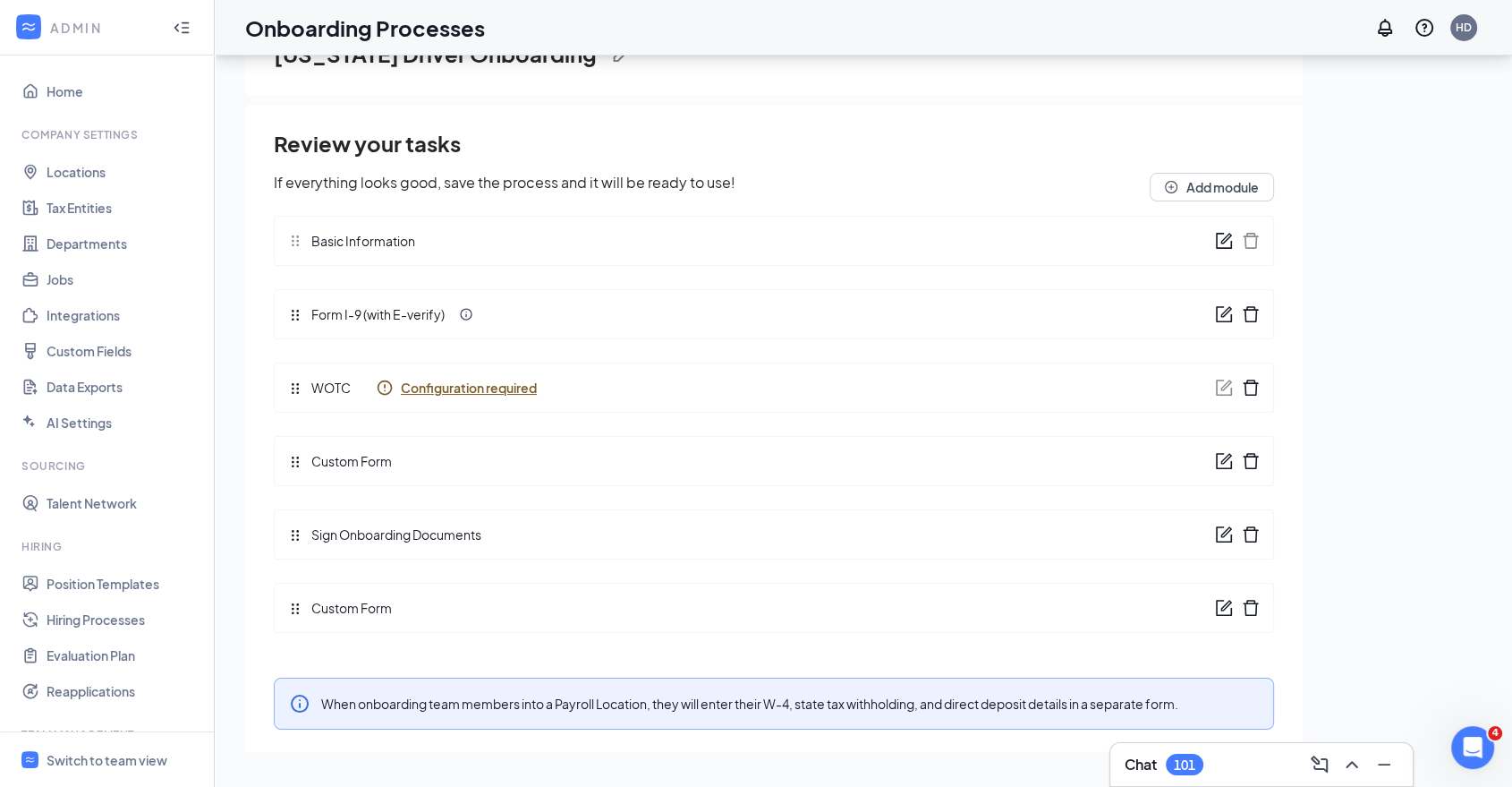
click at [294, 531] on div "Review your tasks If everything looks good, save the process and it will be rea…" at bounding box center [774, 387] width 1001 height 517
click at [1226, 535] on icon "form" at bounding box center [1225, 534] width 18 height 18
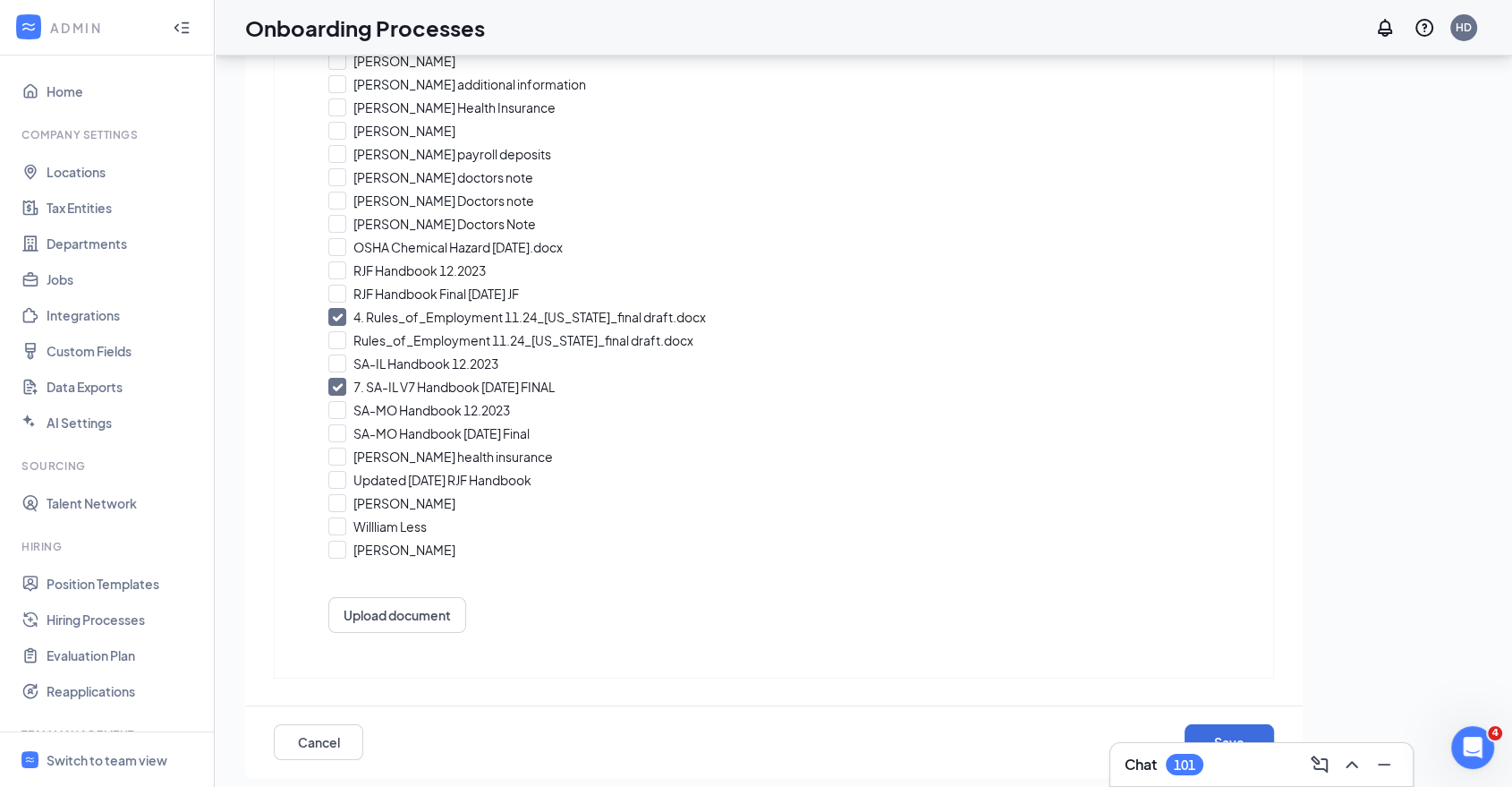
scroll to position [905, 0]
click at [1237, 734] on button "Save" at bounding box center [1229, 738] width 90 height 36
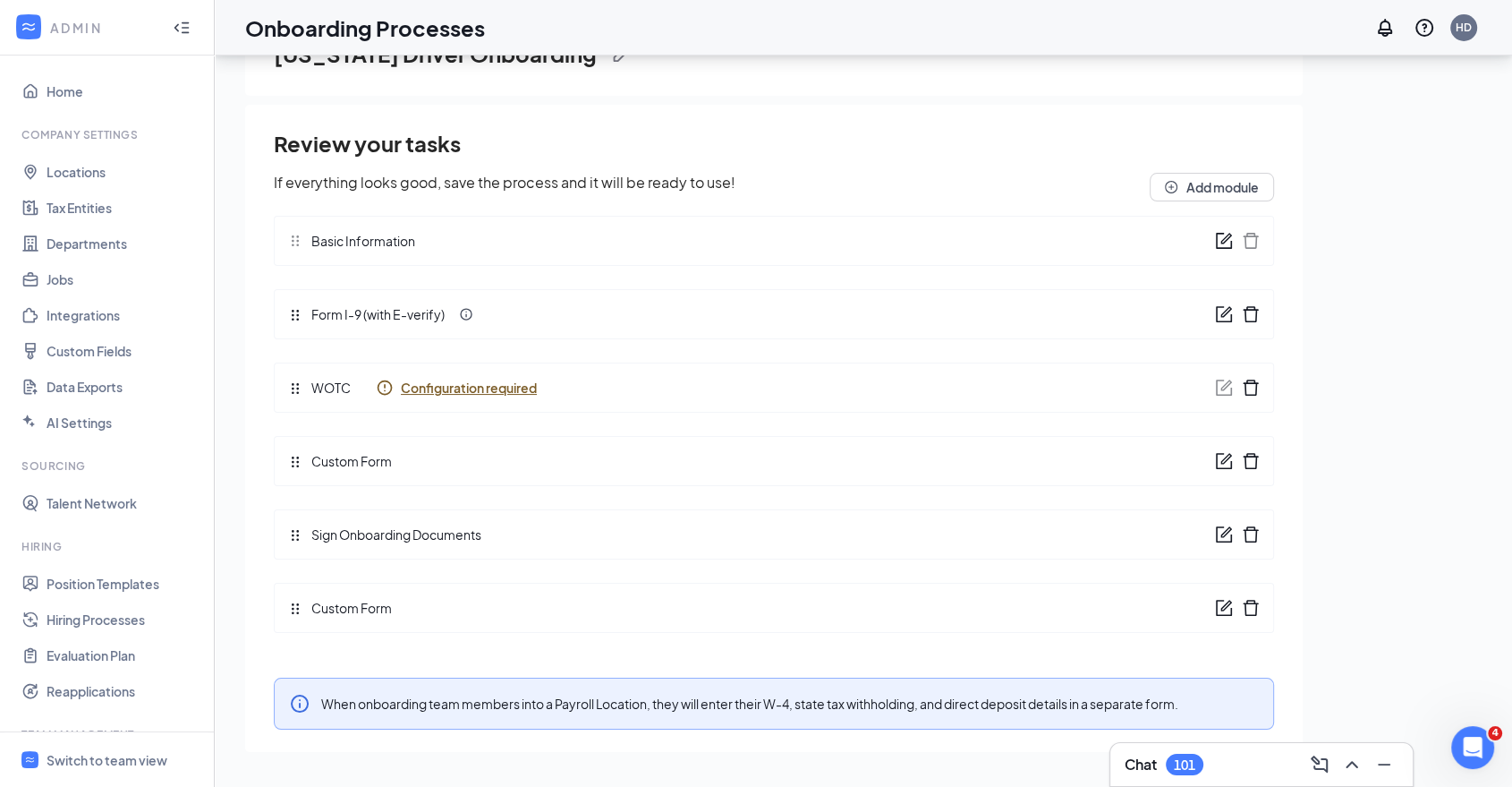
scroll to position [0, 0]
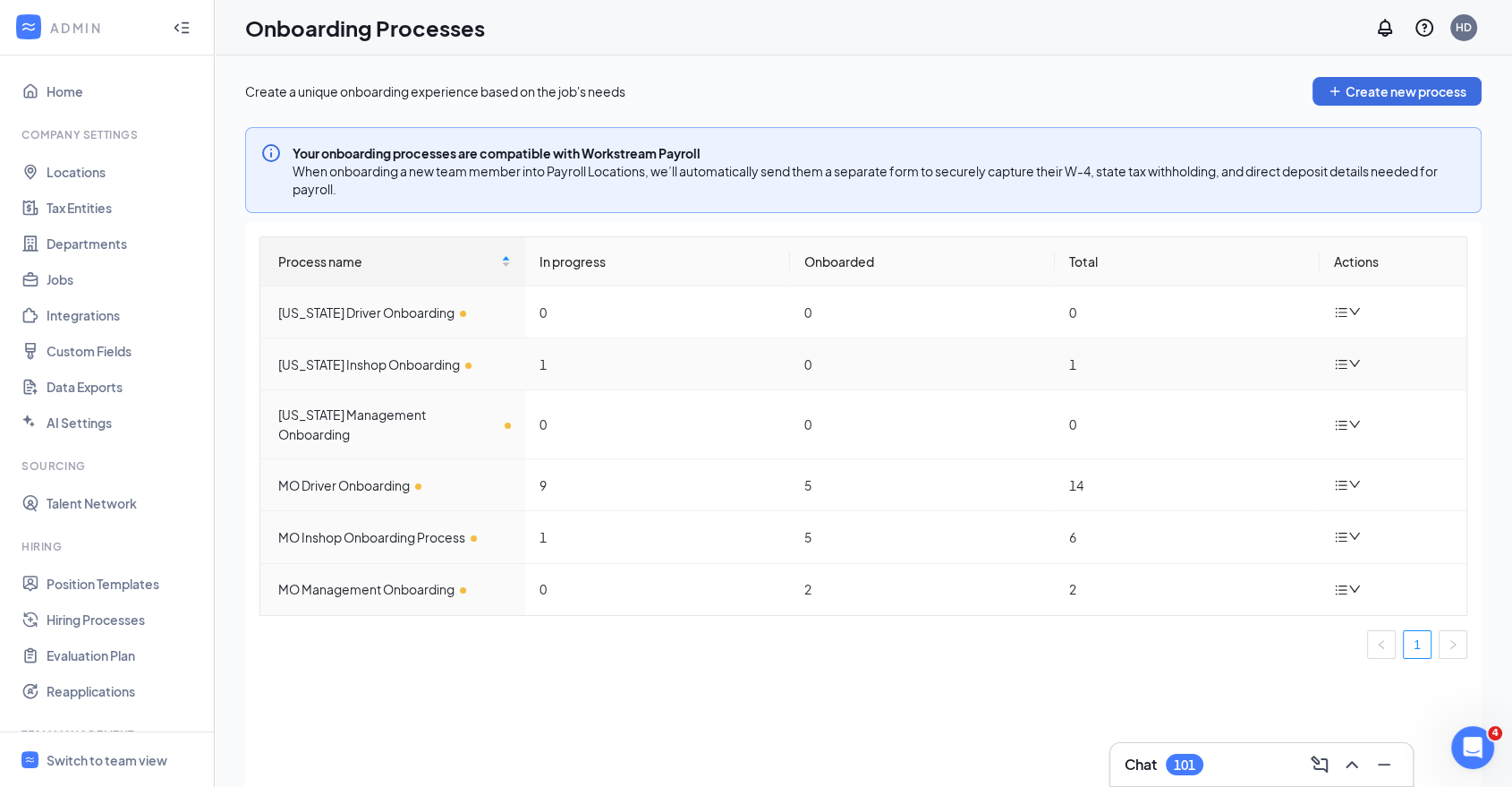
click at [1358, 362] on icon "down" at bounding box center [1355, 363] width 13 height 13
click at [1267, 407] on div "Edit process" at bounding box center [1257, 405] width 193 height 22
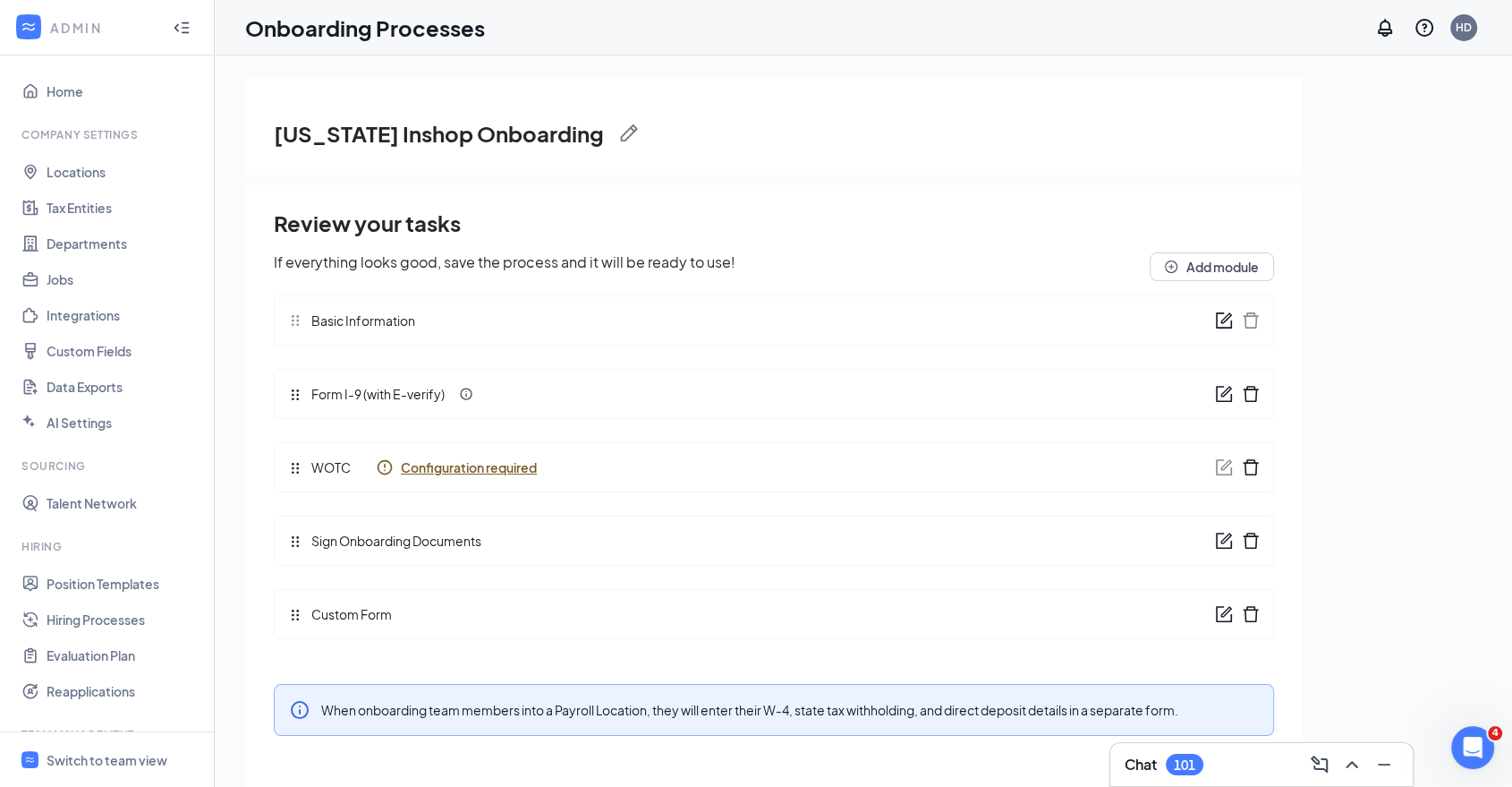
click at [1228, 538] on icon "form" at bounding box center [1226, 537] width 11 height 11
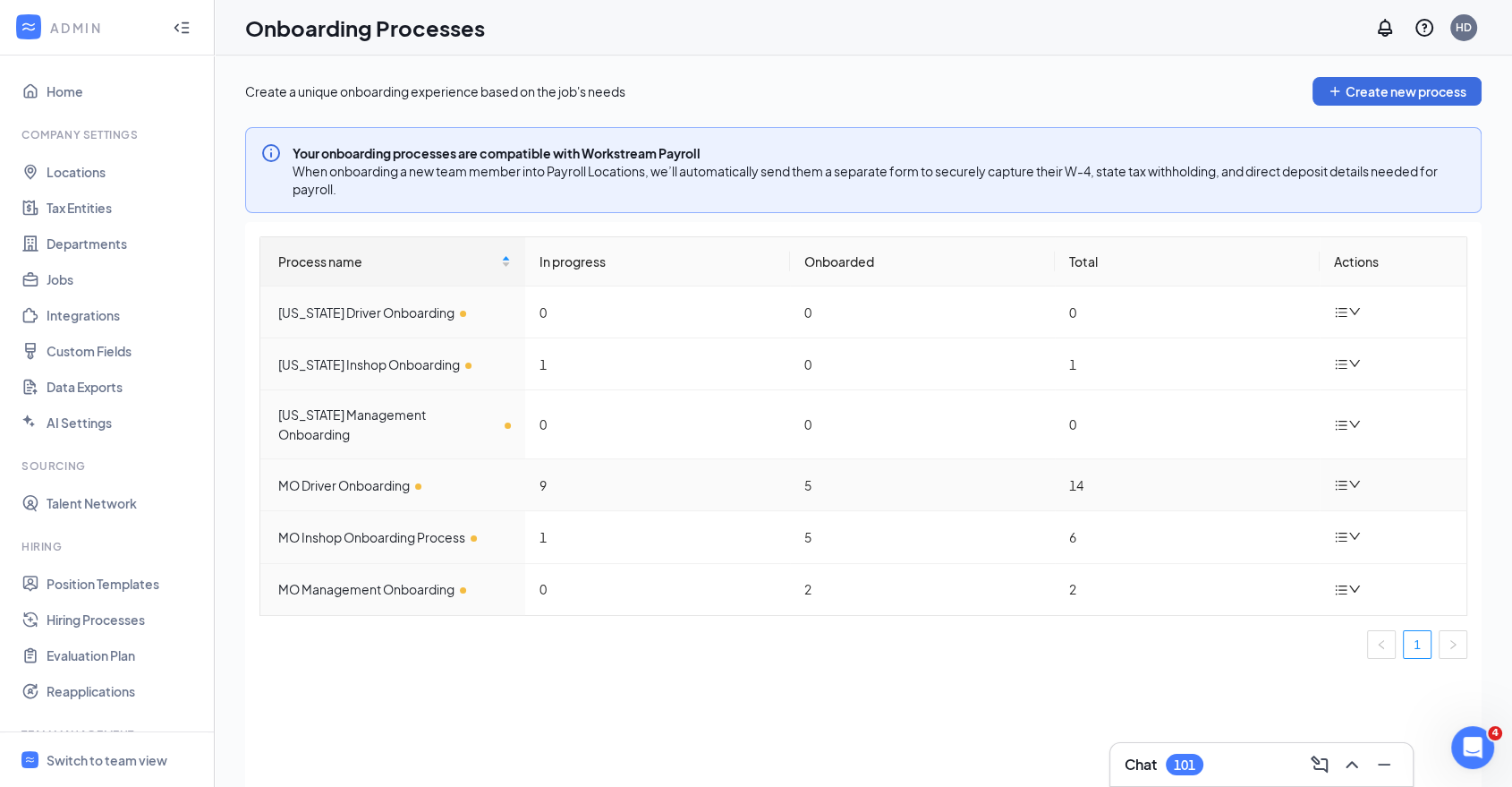
click at [1359, 478] on icon "down" at bounding box center [1355, 484] width 13 height 13
click at [1335, 504] on div "Edit process" at bounding box center [1257, 508] width 193 height 22
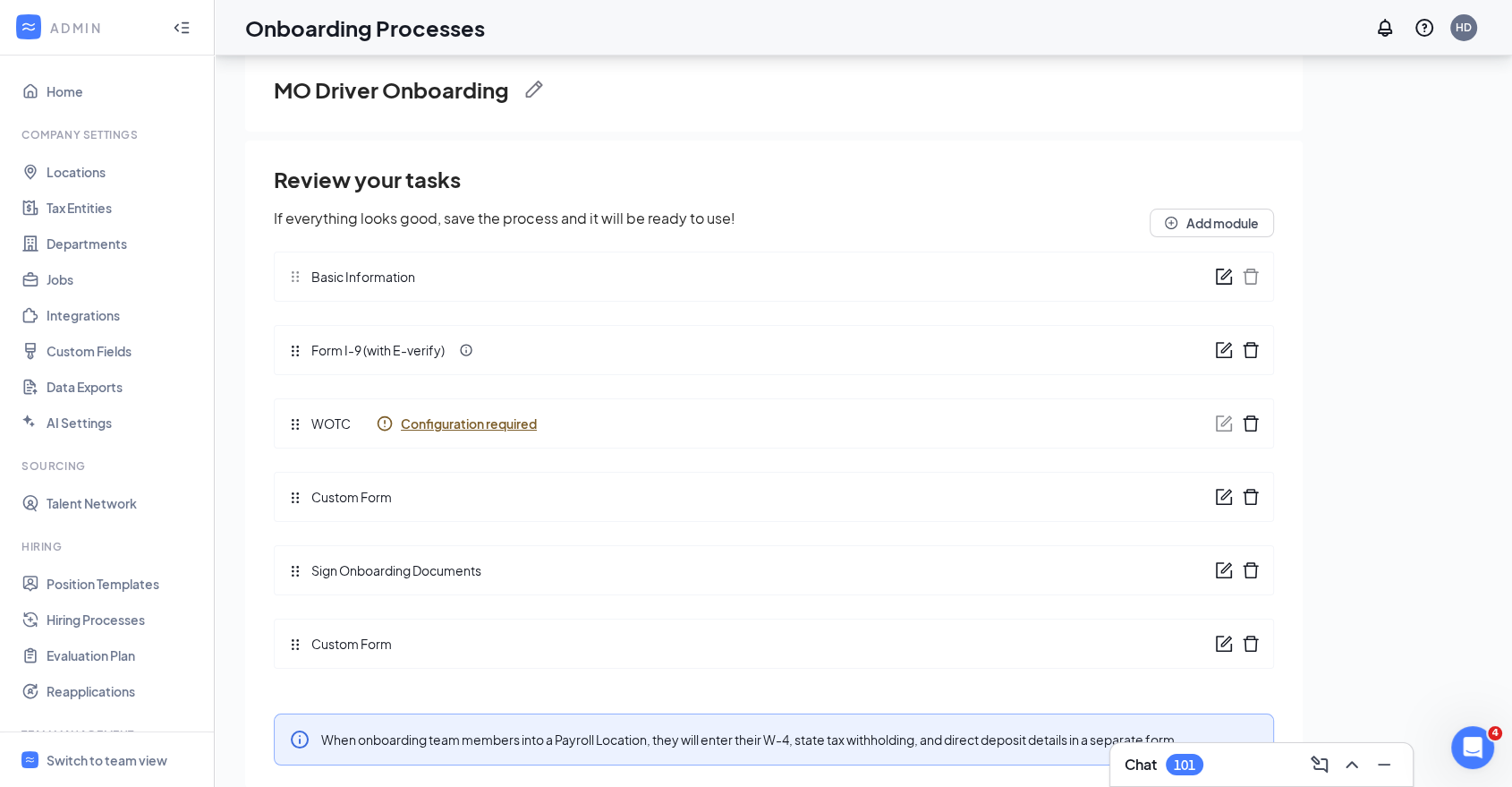
scroll to position [80, 0]
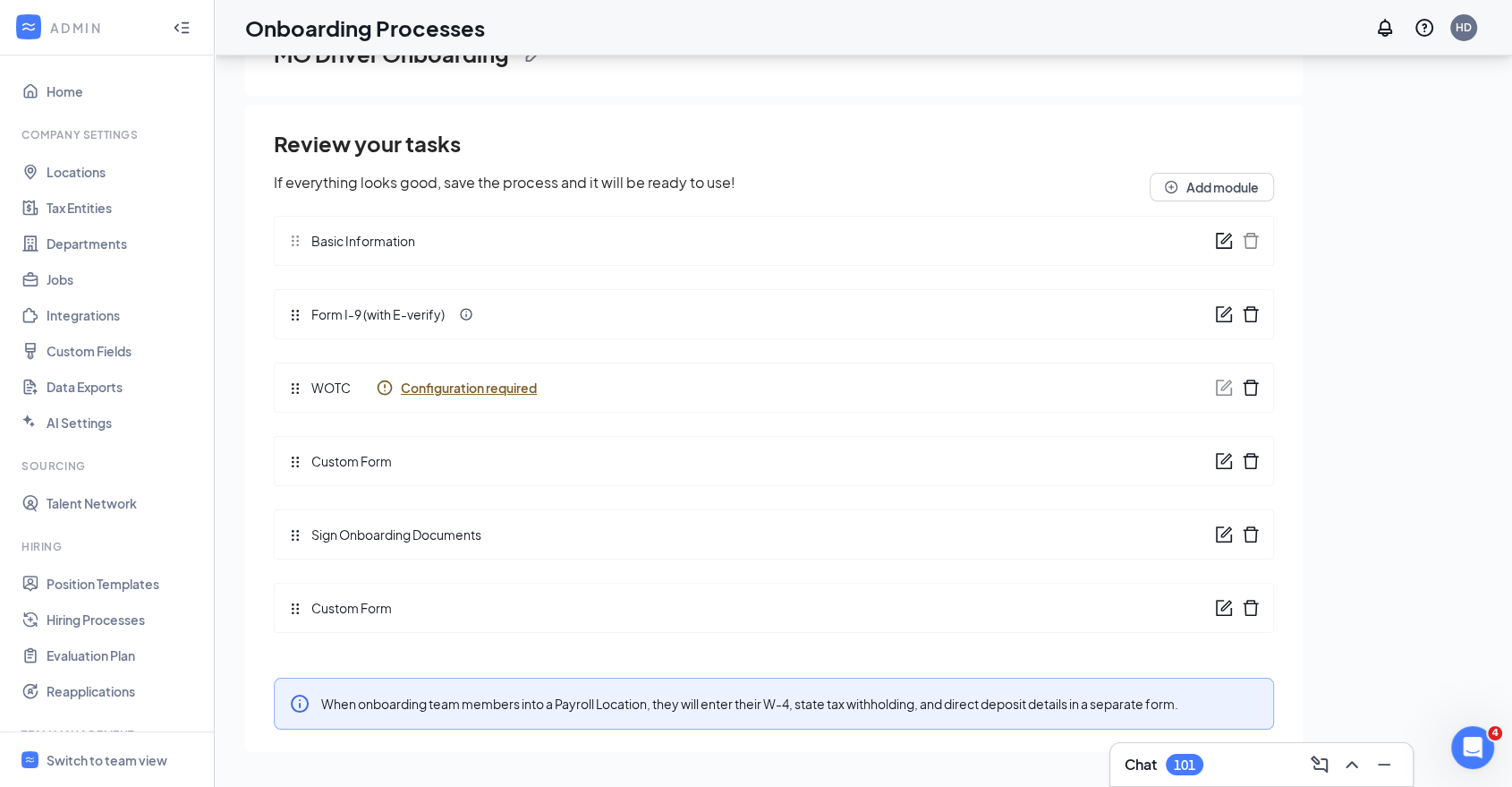
click at [1226, 533] on icon "form" at bounding box center [1226, 531] width 11 height 11
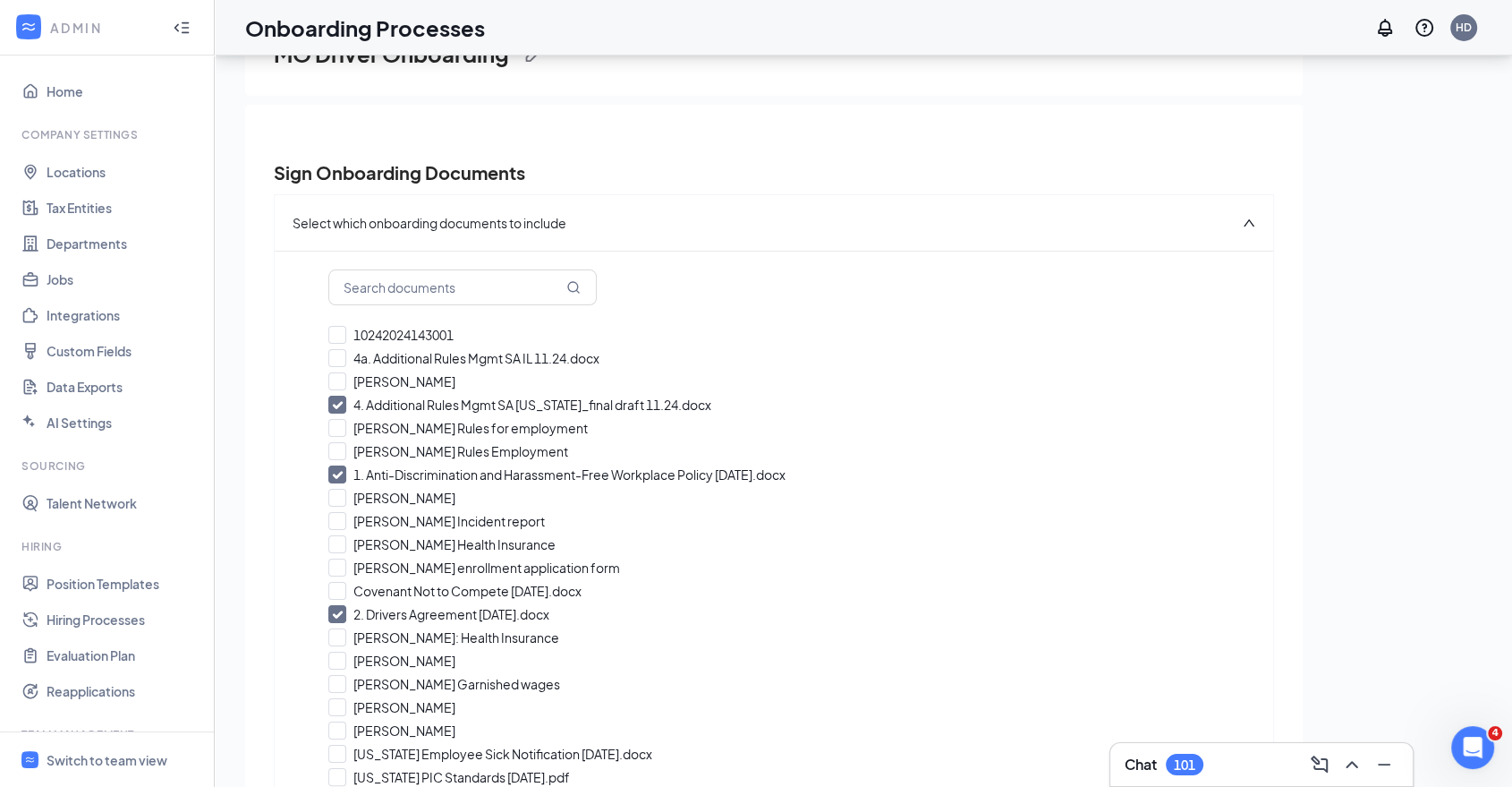
click at [340, 406] on input "4. Additional Rules Mgmt SA [US_STATE]_final draft 11.24.docx" at bounding box center [774, 405] width 891 height 18
checkbox input "false"
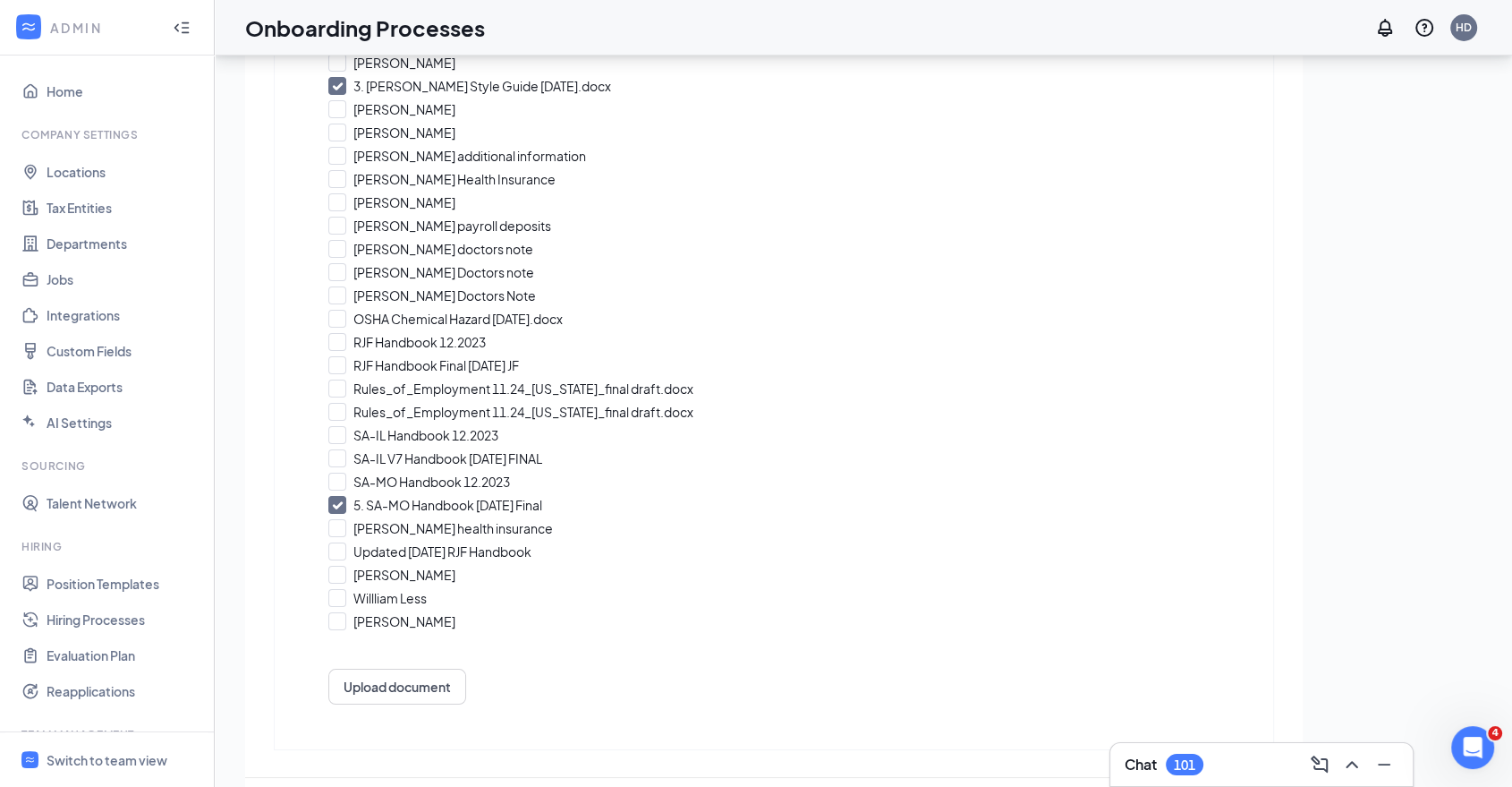
scroll to position [905, 0]
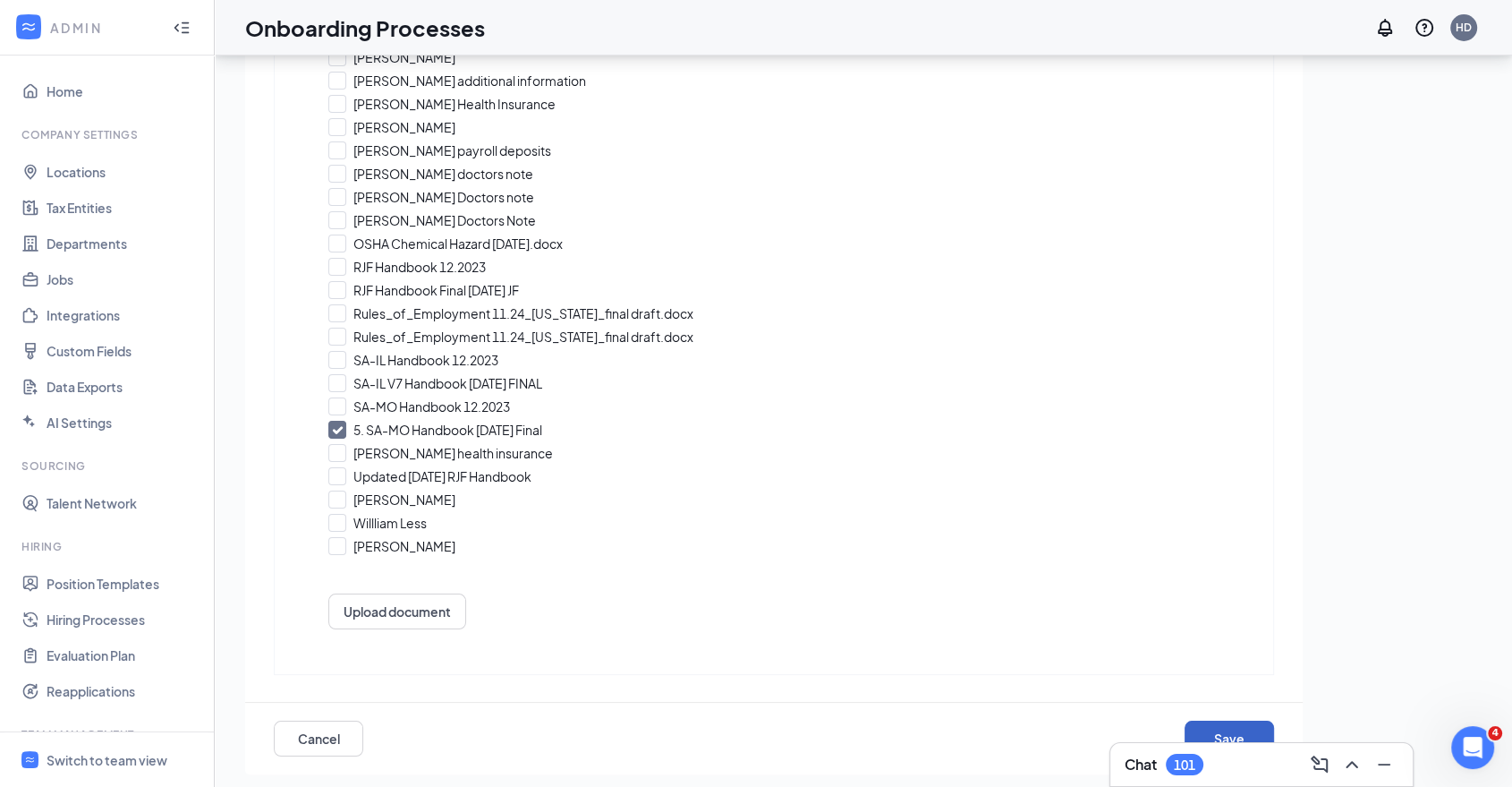
click at [1218, 721] on button "Save" at bounding box center [1229, 738] width 90 height 36
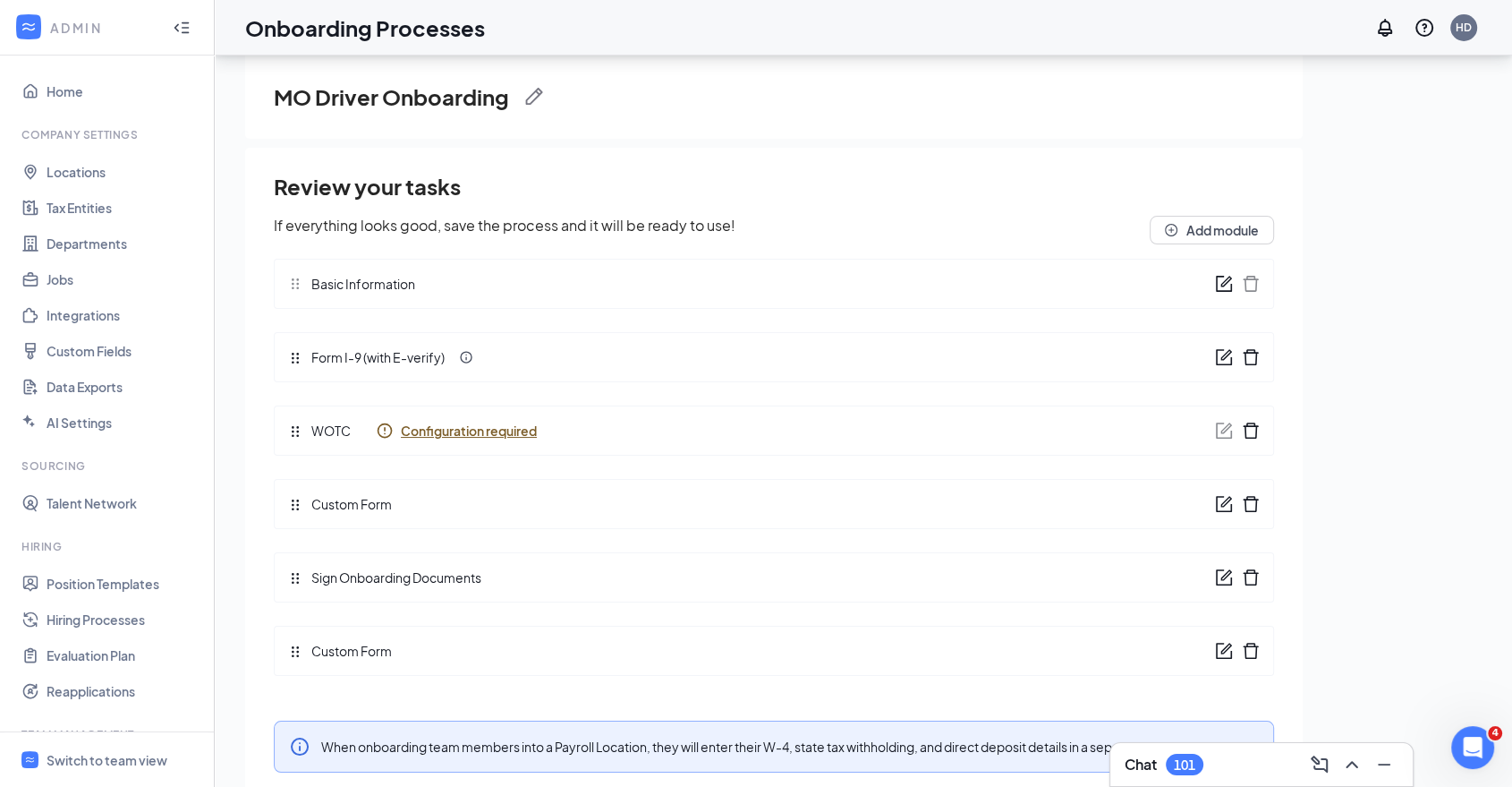
scroll to position [0, 0]
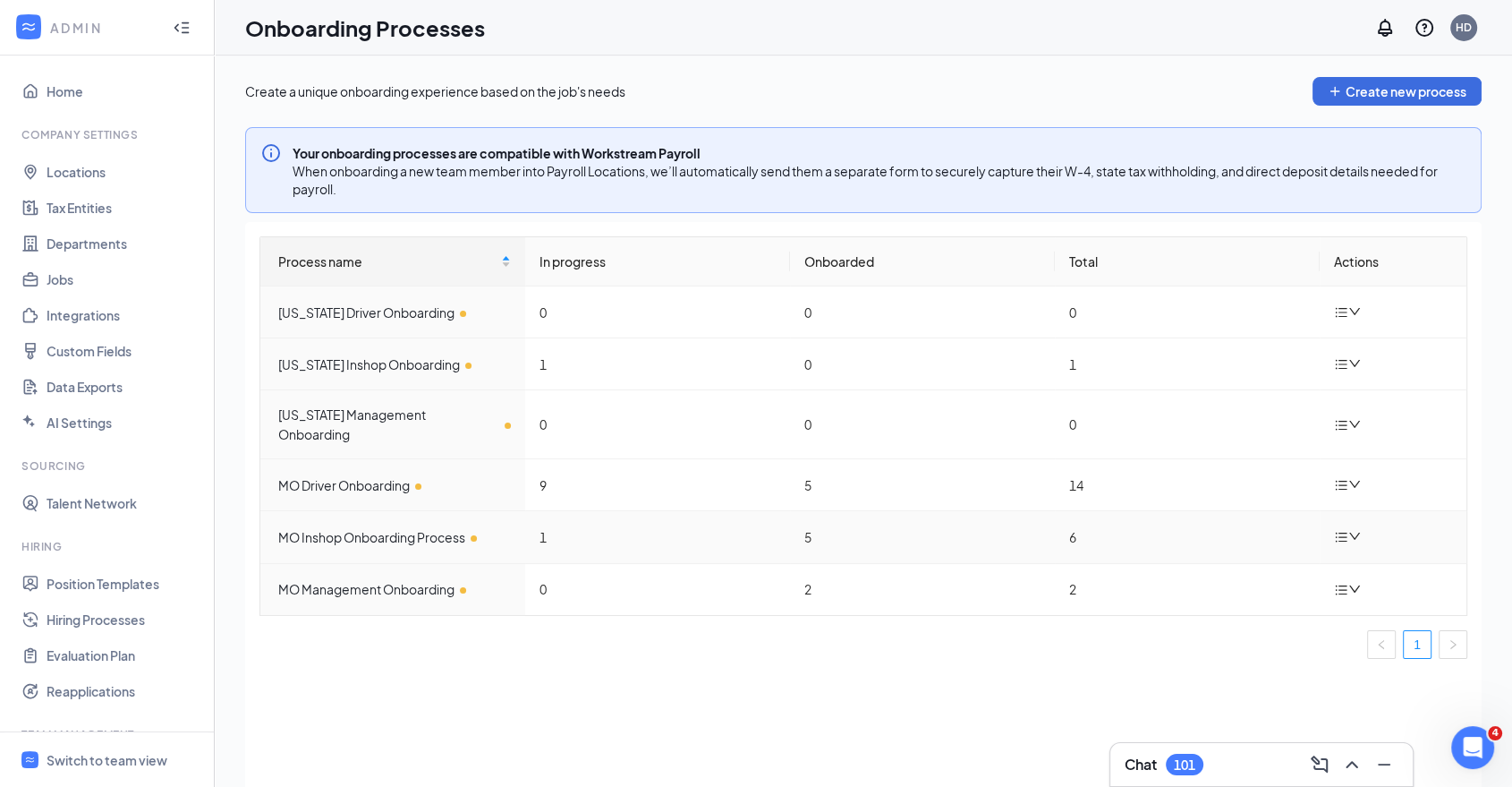
click at [1359, 530] on icon "down" at bounding box center [1355, 536] width 13 height 13
click at [1262, 549] on div "Edit process" at bounding box center [1257, 560] width 193 height 22
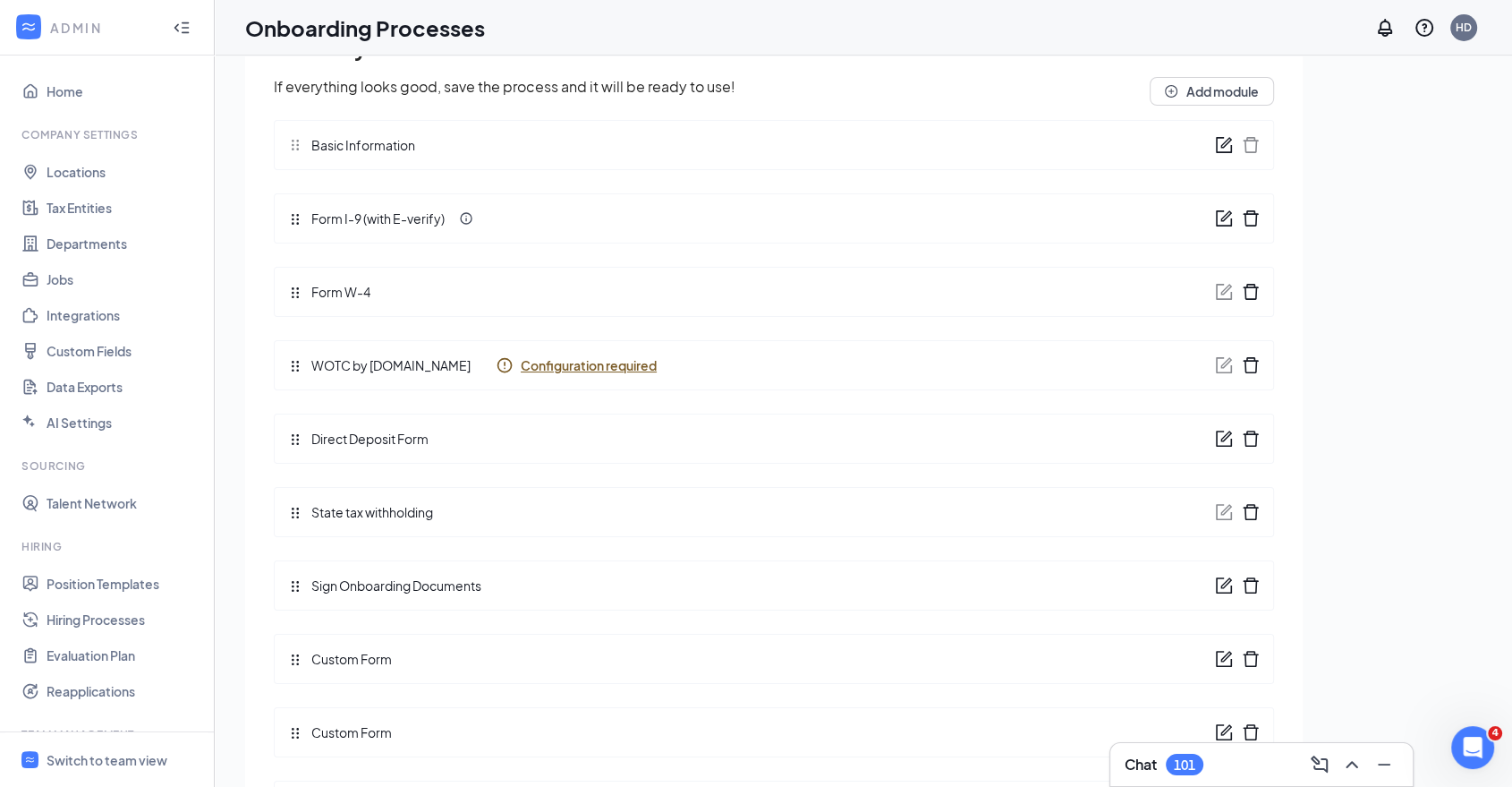
scroll to position [199, 0]
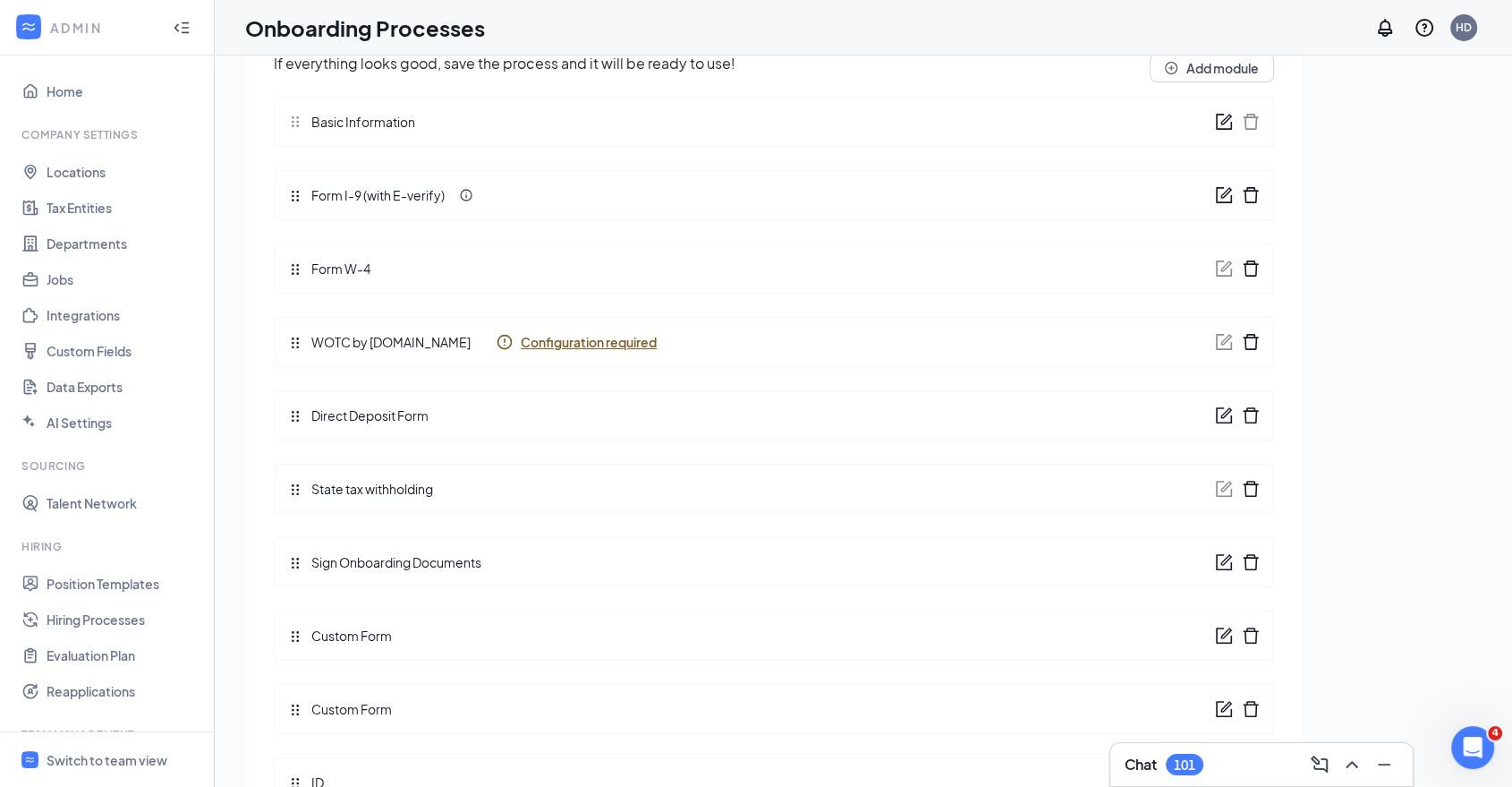
click at [1217, 554] on icon "form" at bounding box center [1225, 562] width 16 height 16
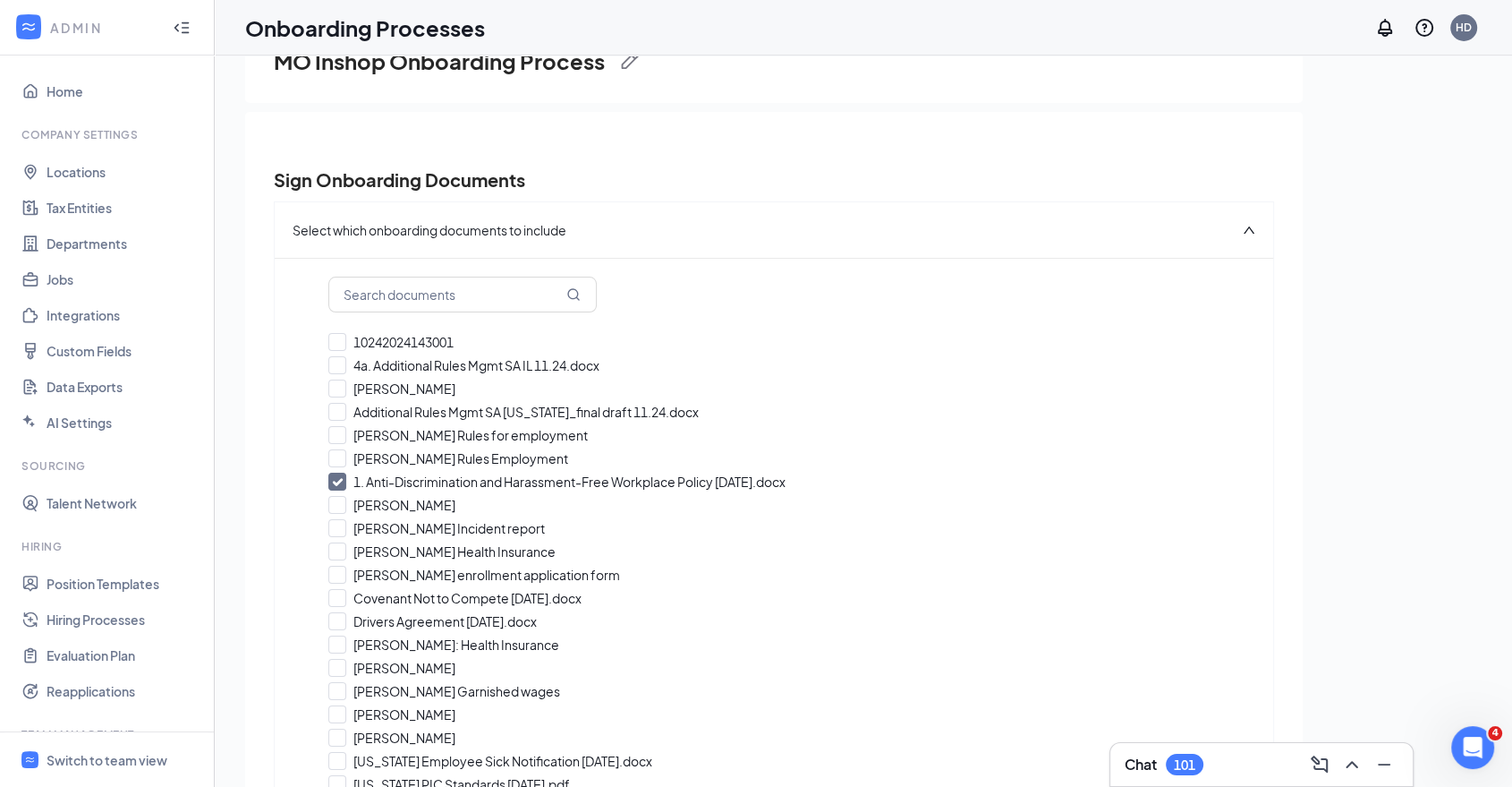
scroll to position [0, 0]
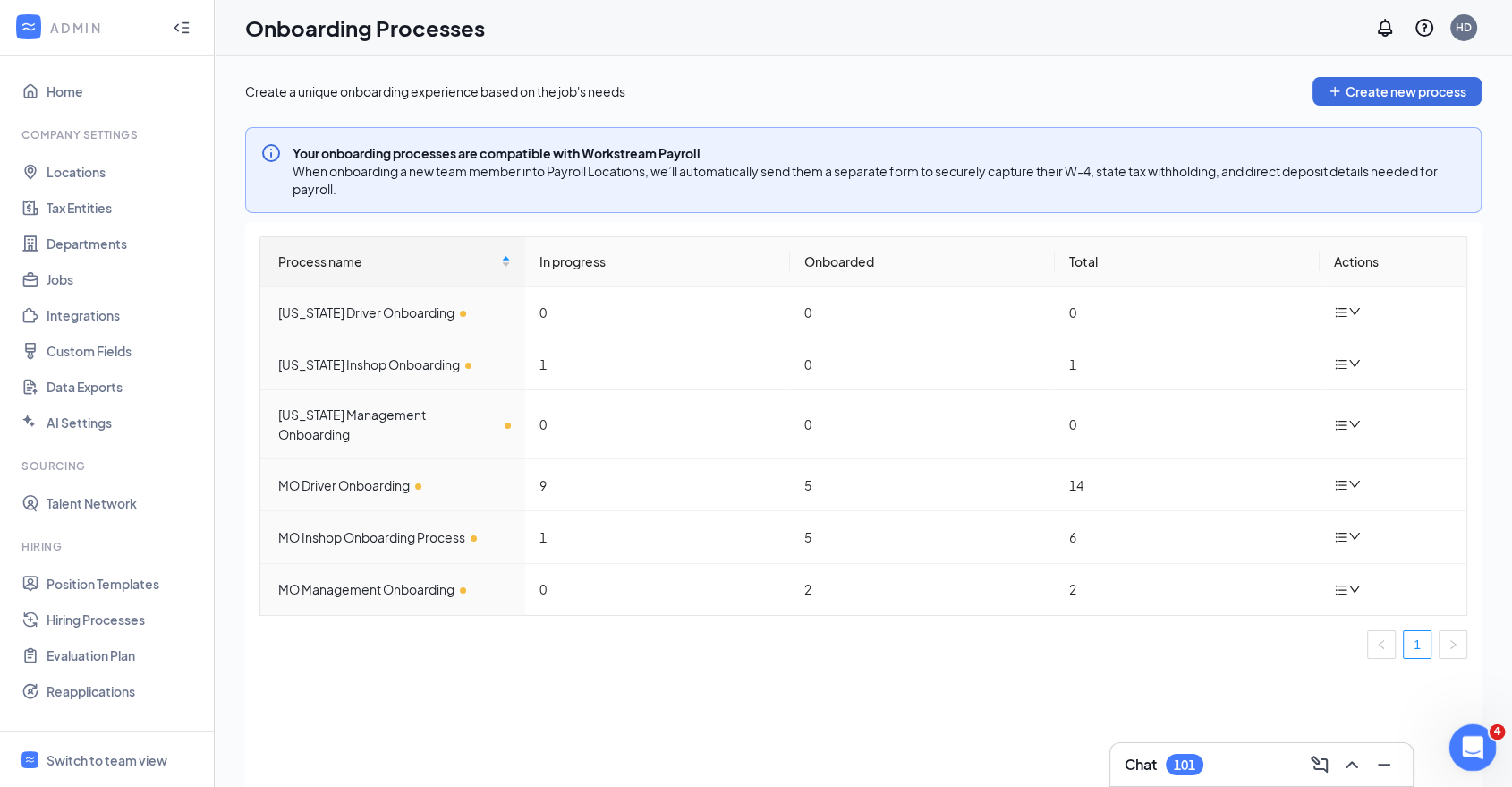
click at [1480, 732] on div "Open Intercom Messenger" at bounding box center [1469, 744] width 59 height 59
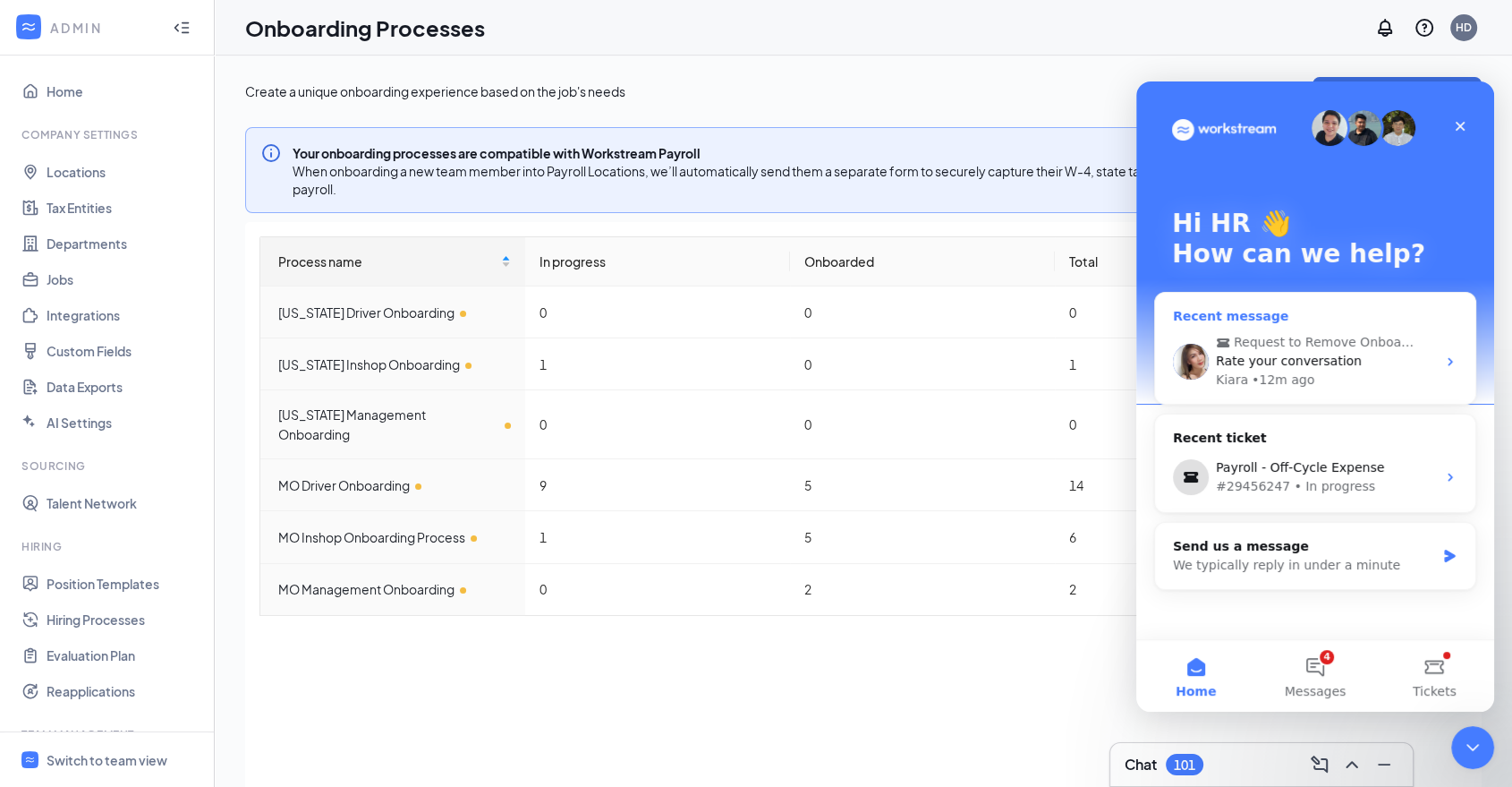
click at [1272, 367] on span "Rate your conversation" at bounding box center [1289, 360] width 146 height 14
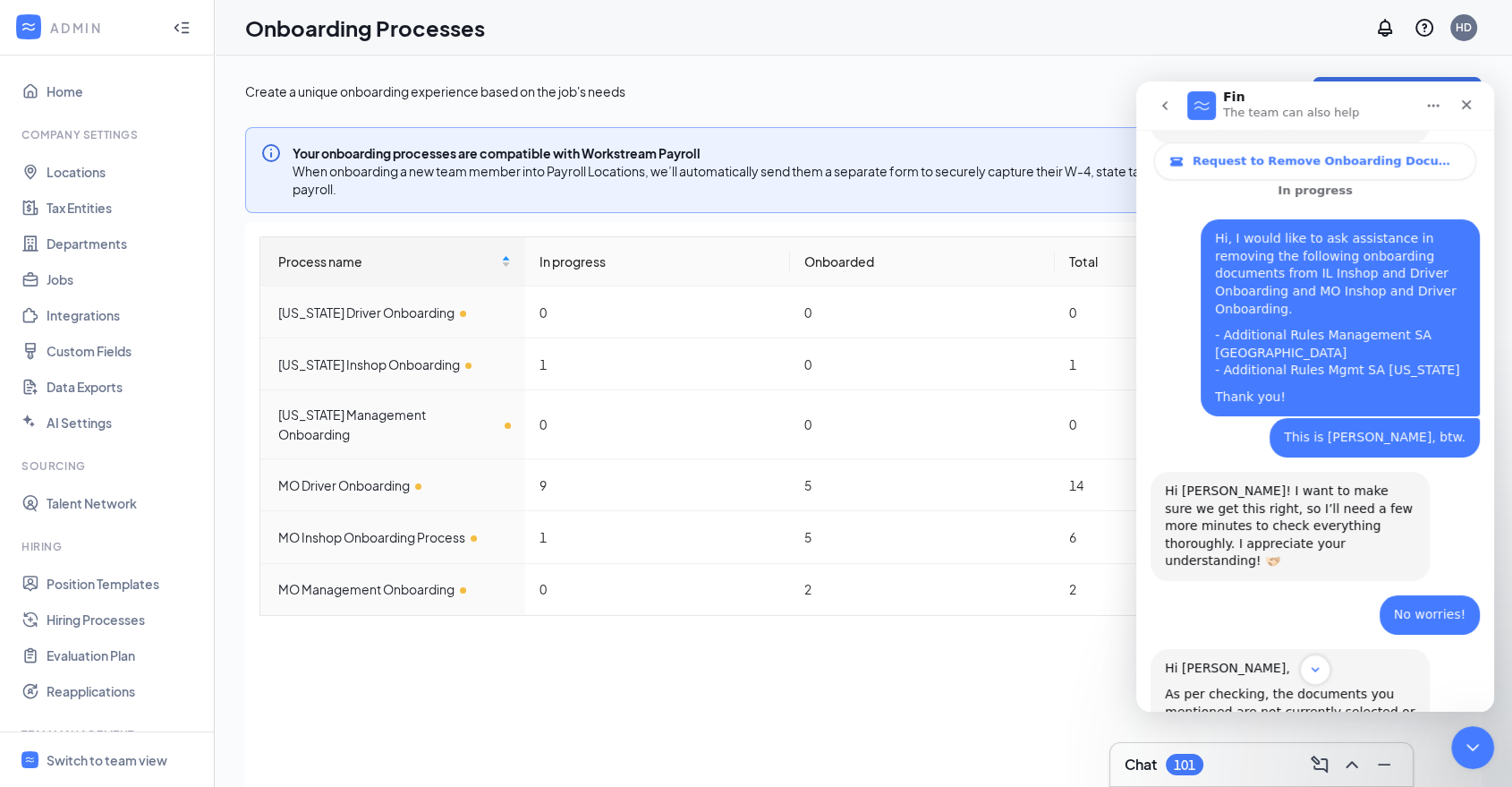
scroll to position [458, 0]
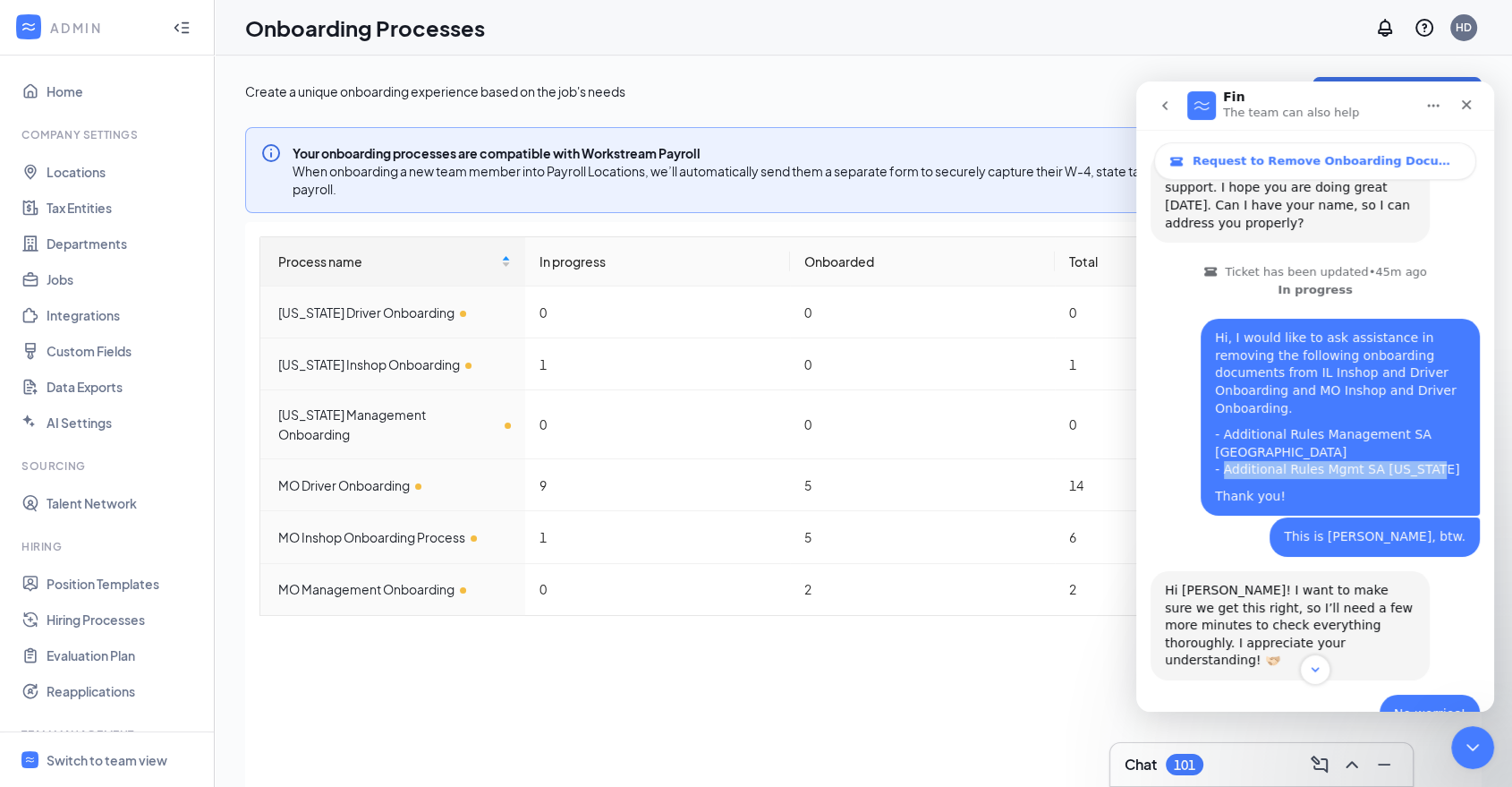
drag, startPoint x: 1216, startPoint y: 419, endPoint x: 1411, endPoint y: 419, distance: 195.0
click at [1411, 426] on div "- Additional Rules Management SA IL - Additional Rules Mgmt SA Missouri" at bounding box center [1341, 452] width 251 height 53
copy div "Additional Rules Mgmt SA Missouri"
click at [104, 747] on span "Switch to team view" at bounding box center [123, 759] width 153 height 55
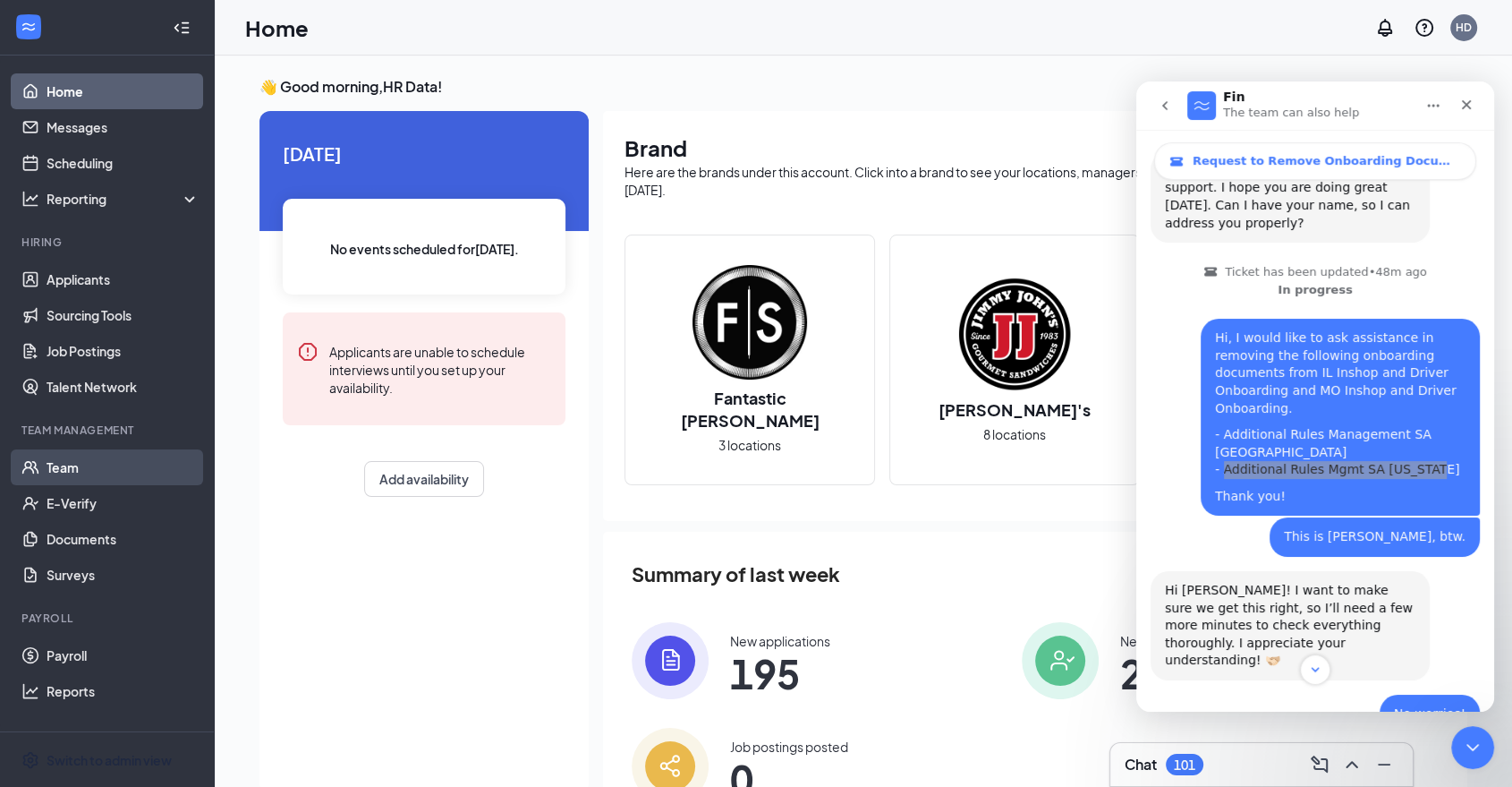
click at [83, 469] on link "Team" at bounding box center [123, 468] width 153 height 36
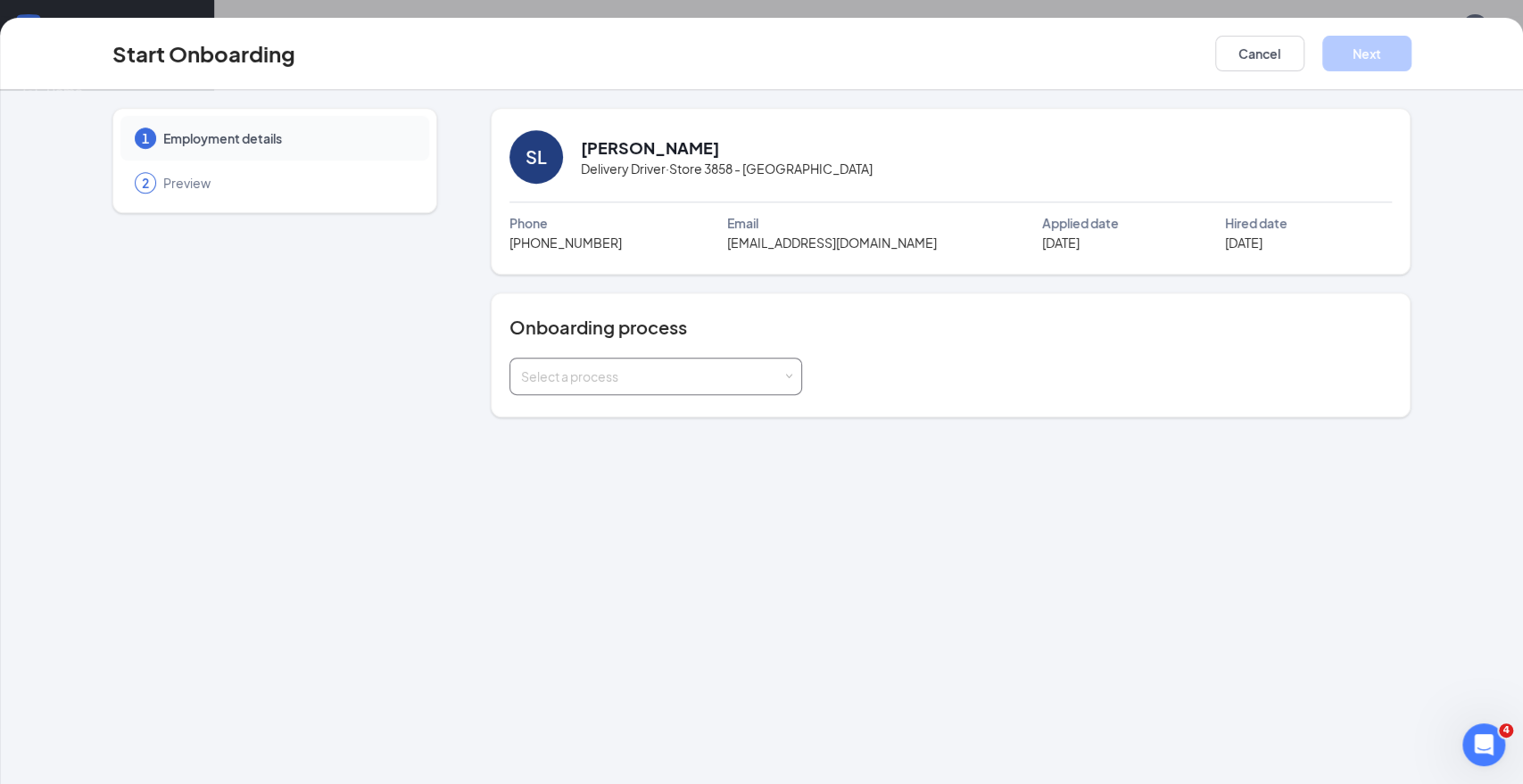
click at [796, 378] on div "Select a process" at bounding box center [655, 377] width 293 height 38
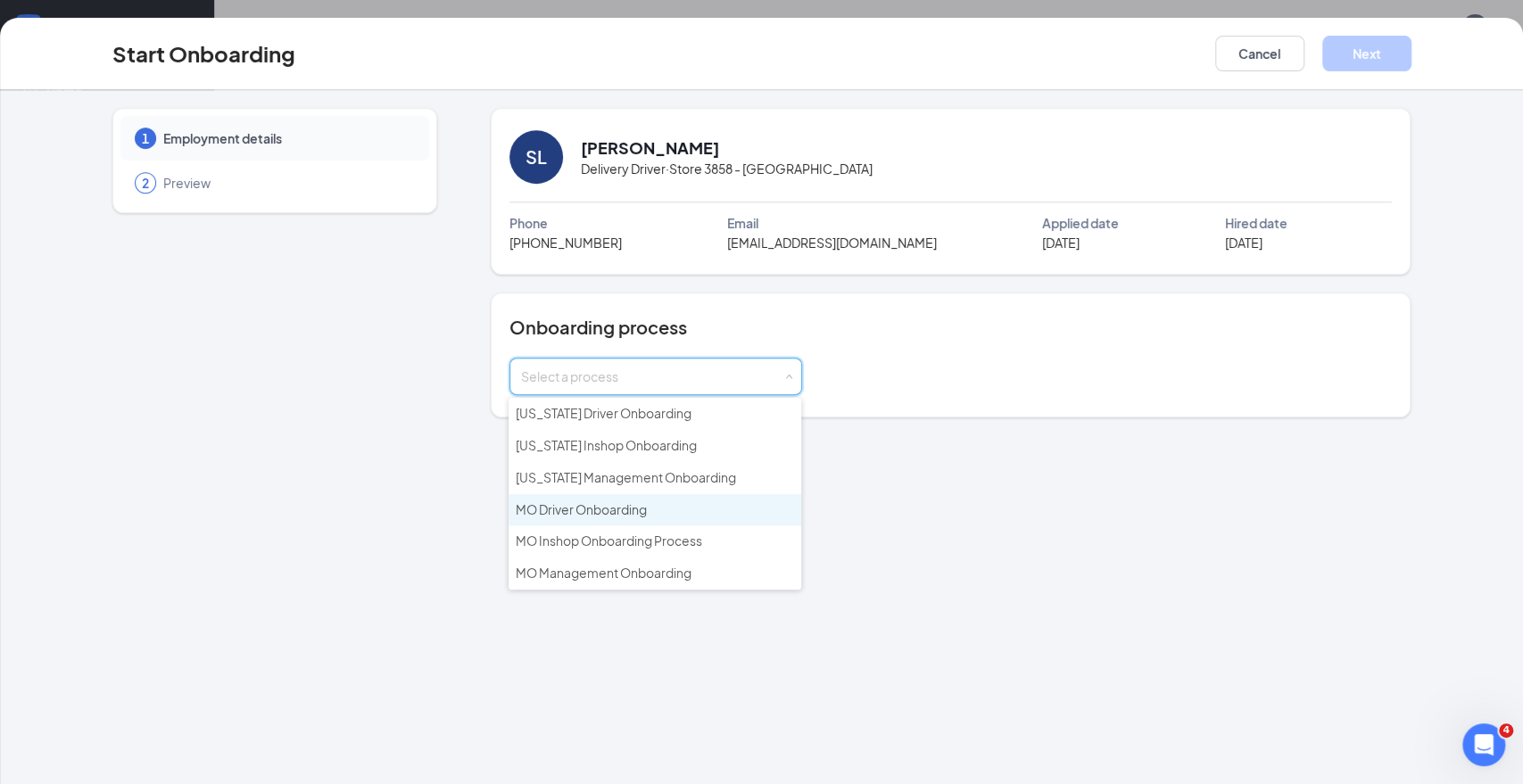
click at [739, 509] on li "MO Driver Onboarding" at bounding box center [654, 509] width 293 height 32
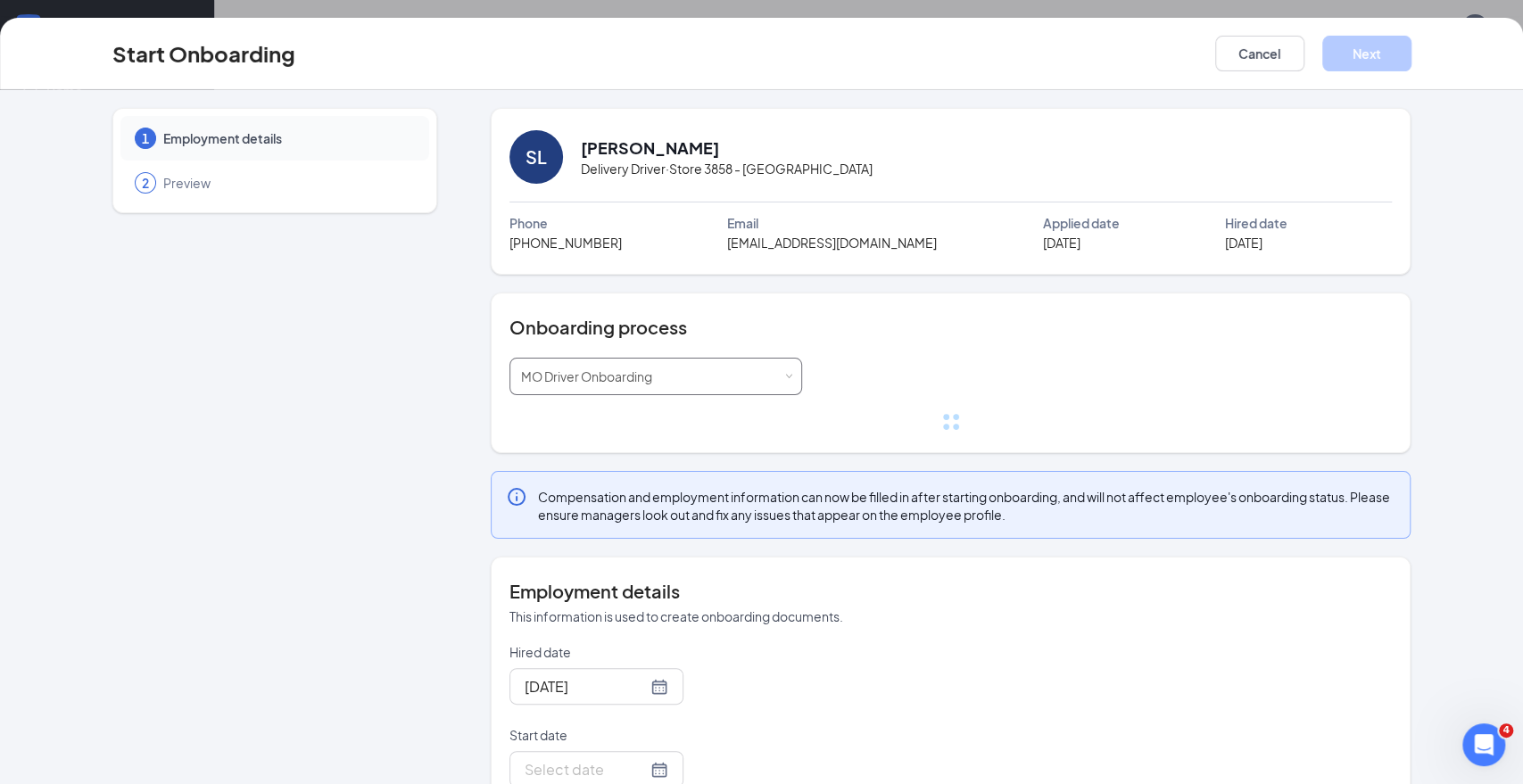
scroll to position [99, 0]
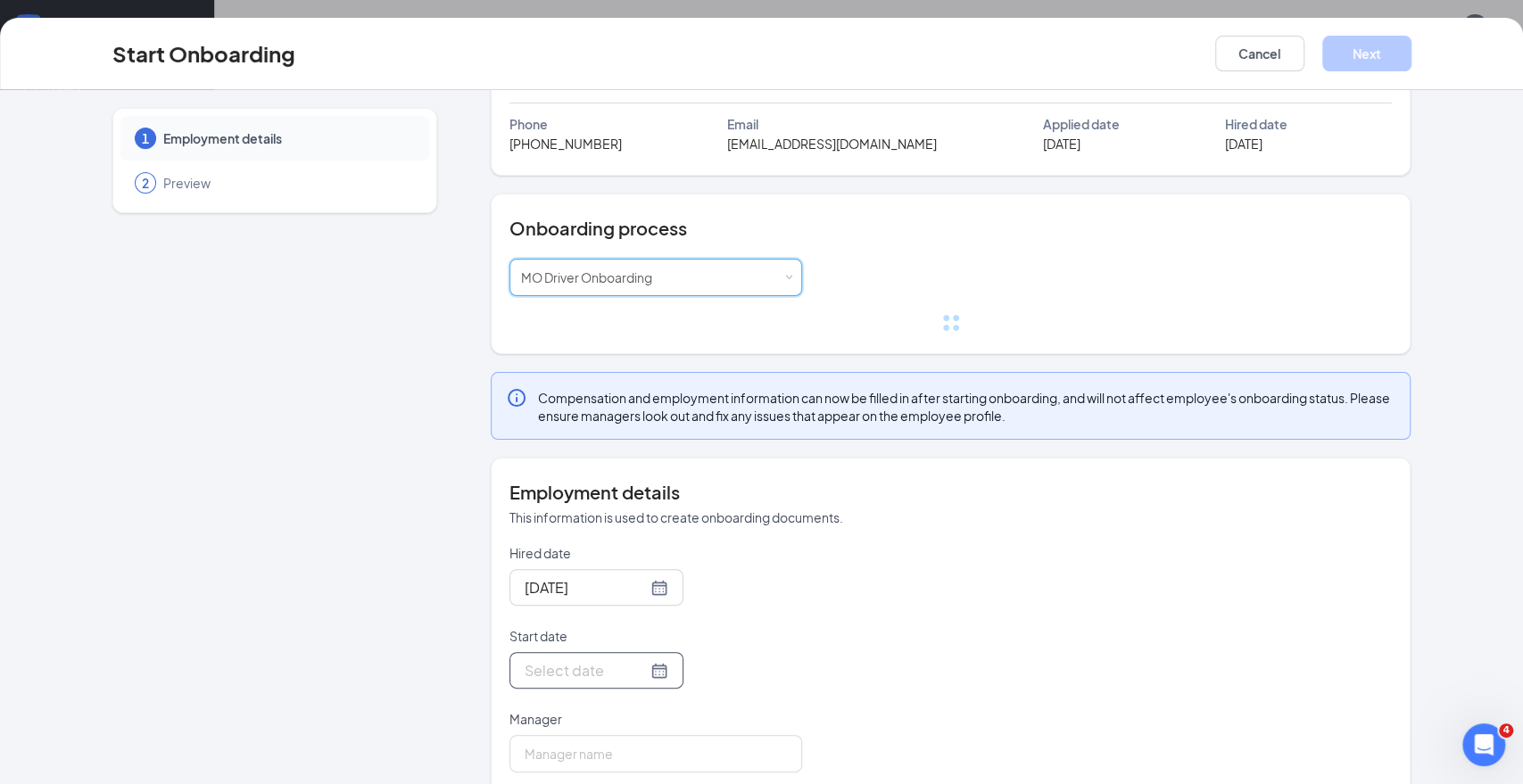
click at [561, 684] on div at bounding box center [596, 670] width 174 height 37
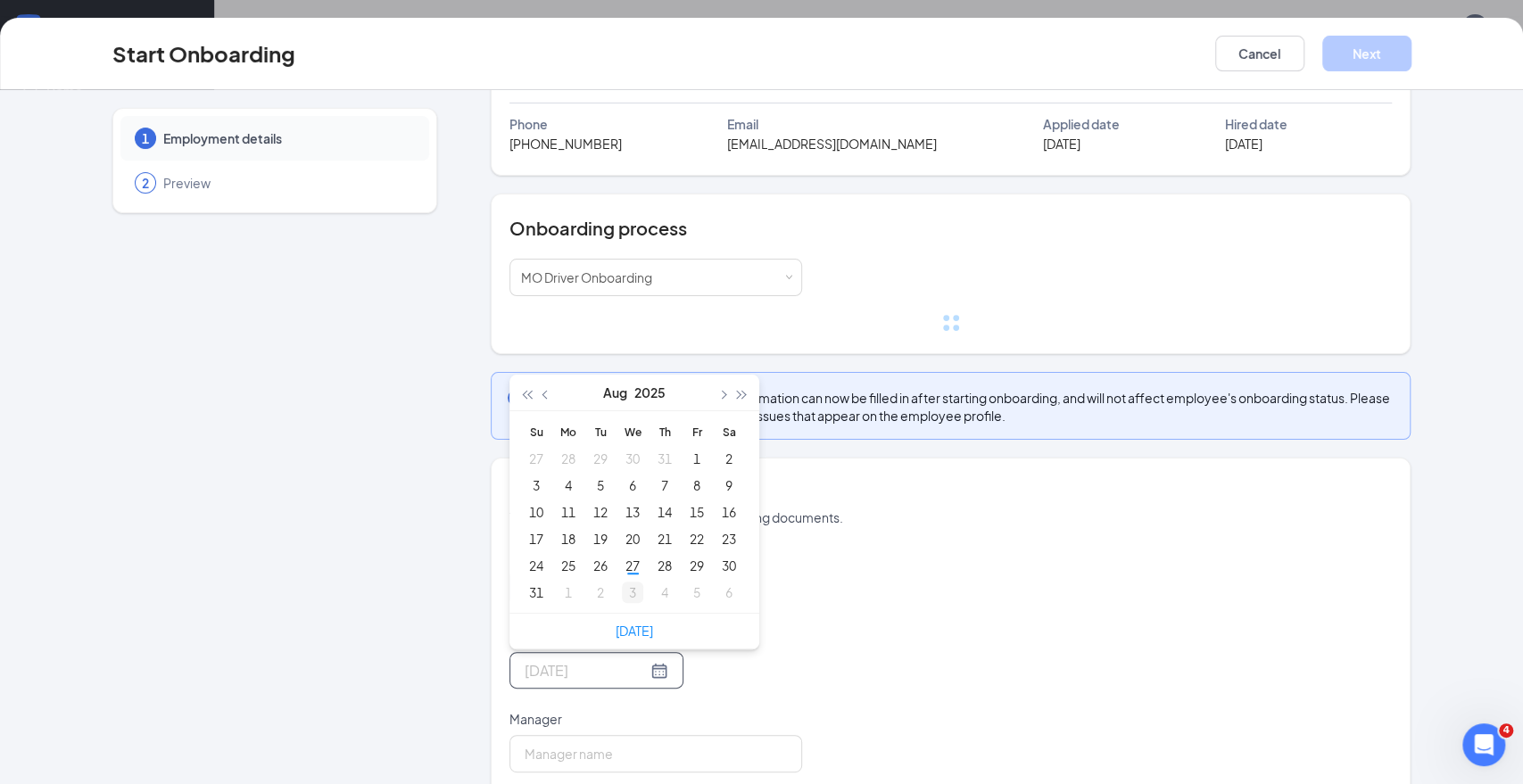
scroll to position [90, 0]
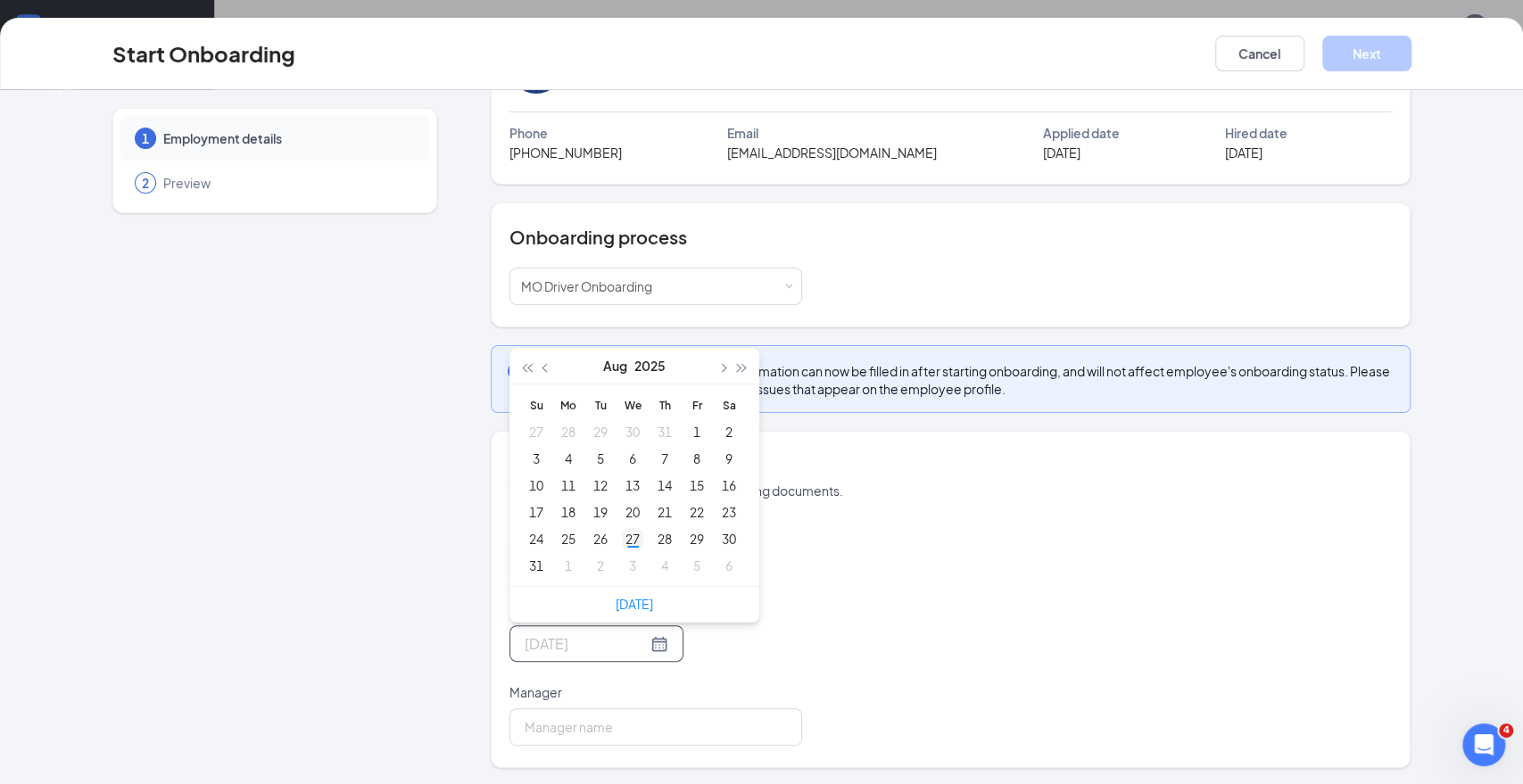
type input "Aug 27, 2025"
click at [628, 540] on div "27" at bounding box center [633, 539] width 22 height 22
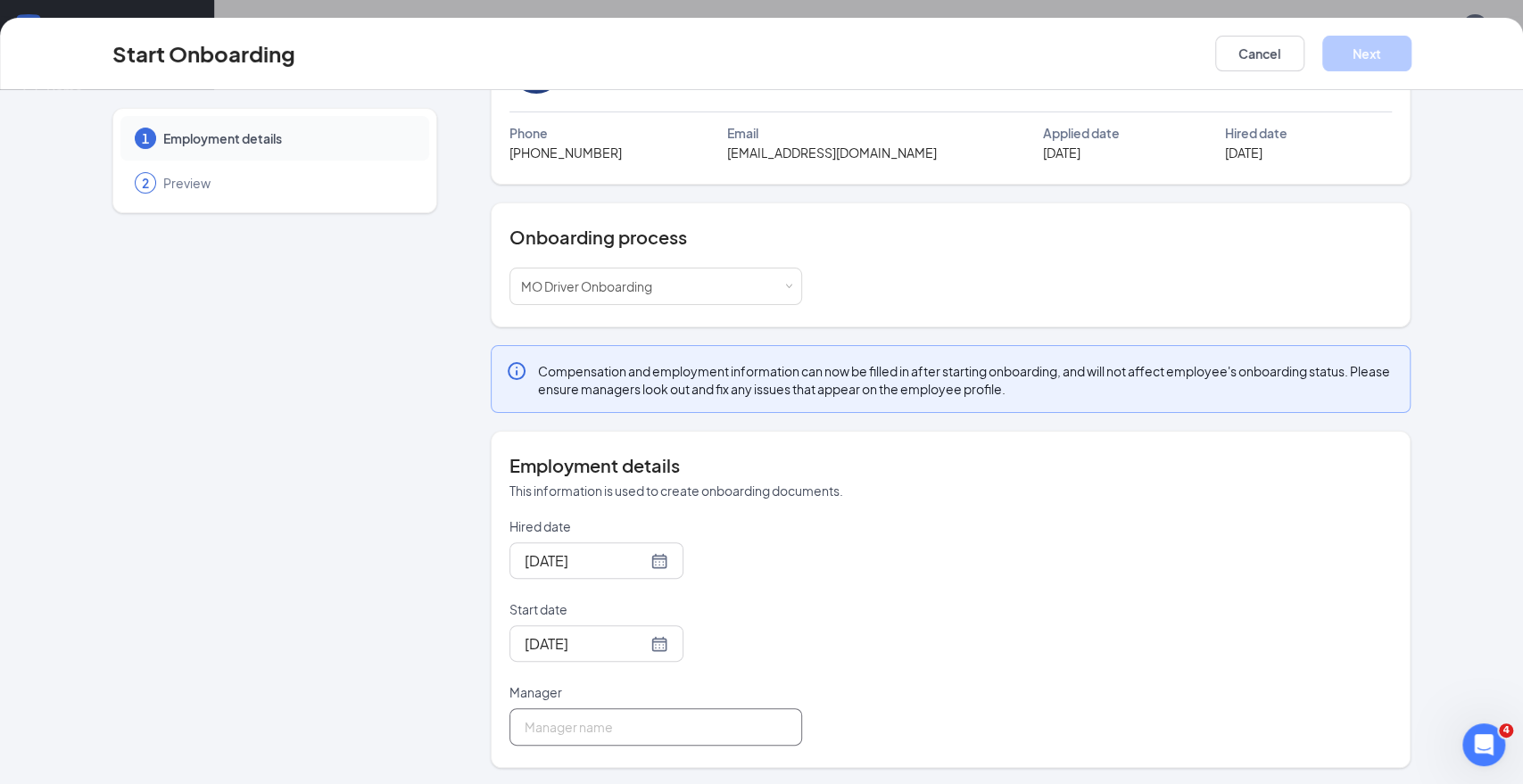
click at [578, 718] on input "Manager" at bounding box center [655, 727] width 293 height 38
type input "Eddie Burke"
click at [1372, 42] on button "Next" at bounding box center [1366, 54] width 89 height 36
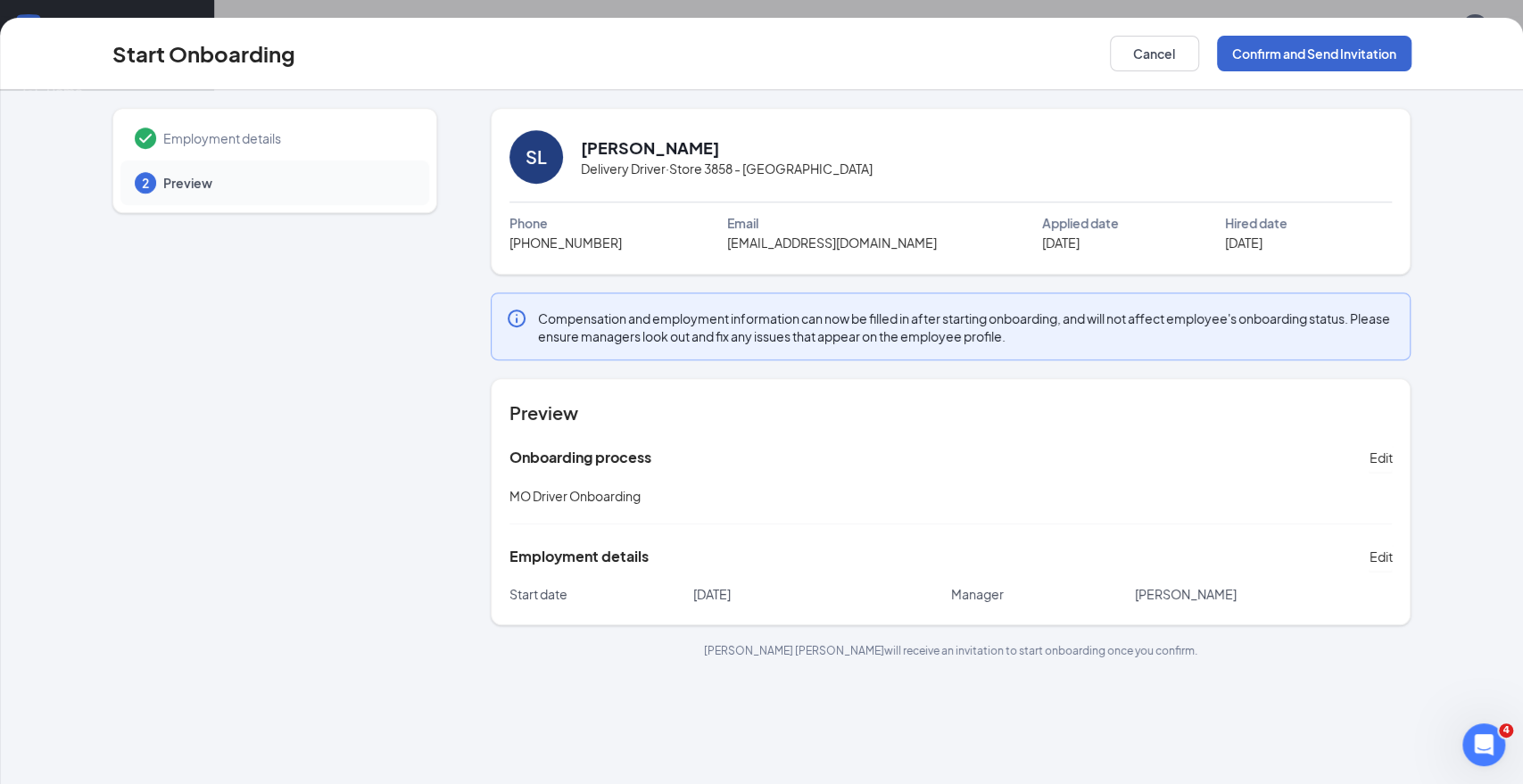
scroll to position [0, 0]
click at [1309, 58] on button "Confirm and Send Invitation" at bounding box center [1314, 54] width 194 height 36
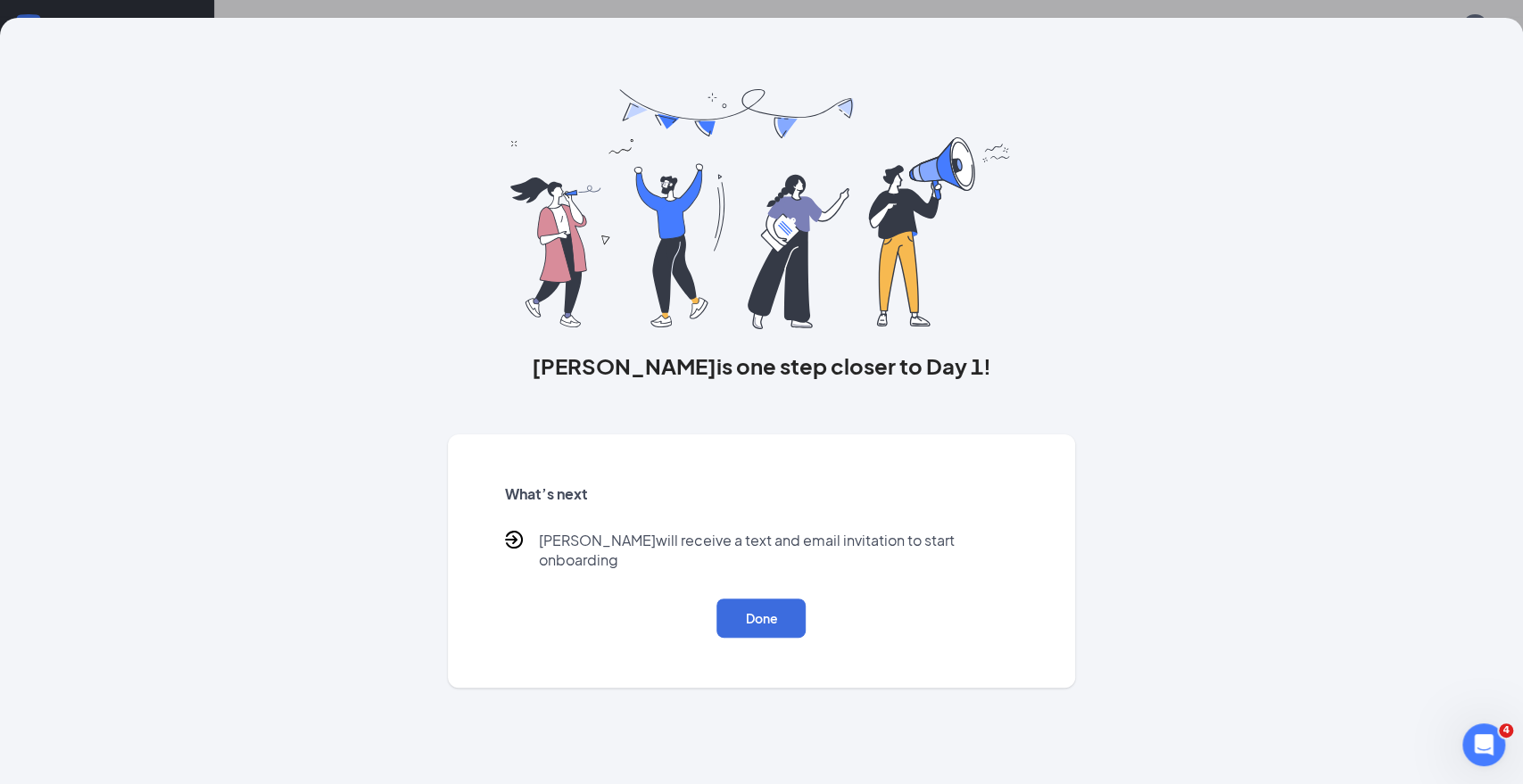
click at [775, 573] on div "What’s next Stephanie will receive a text and email invitation to start onboard…" at bounding box center [762, 561] width 556 height 196
click at [762, 599] on button "Done" at bounding box center [761, 618] width 89 height 40
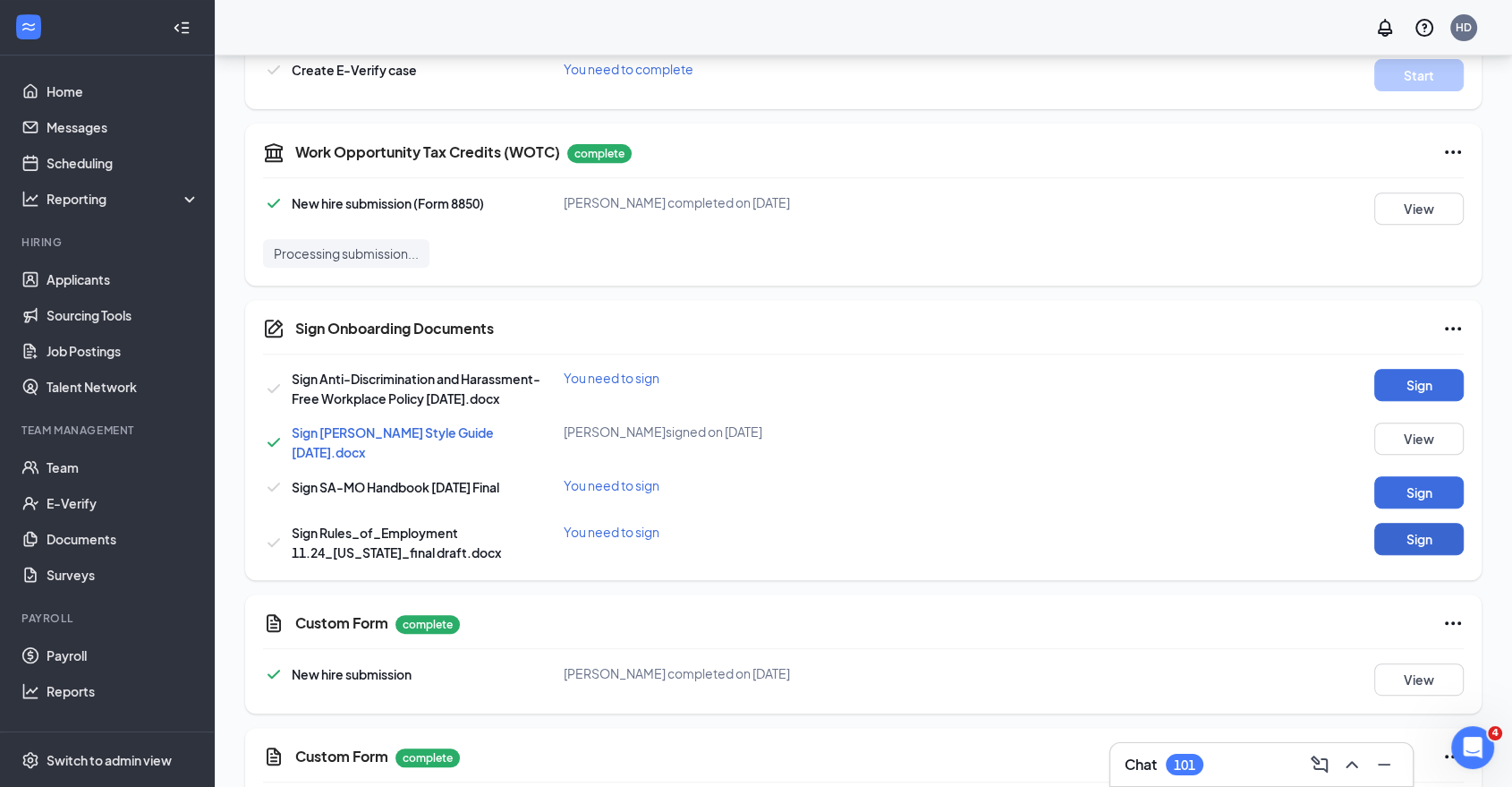
scroll to position [948, 0]
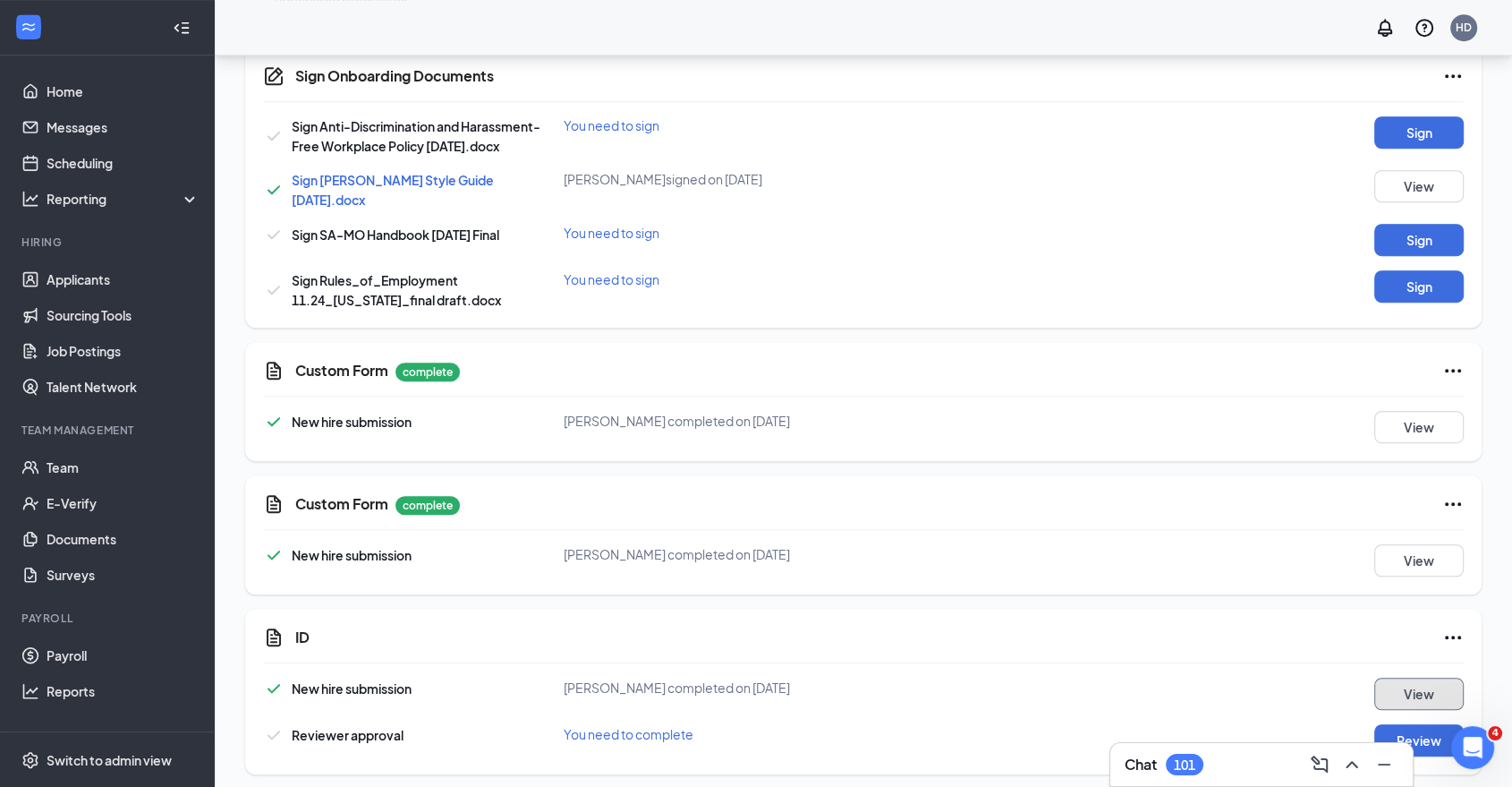
click at [1405, 689] on button "View" at bounding box center [1419, 693] width 90 height 32
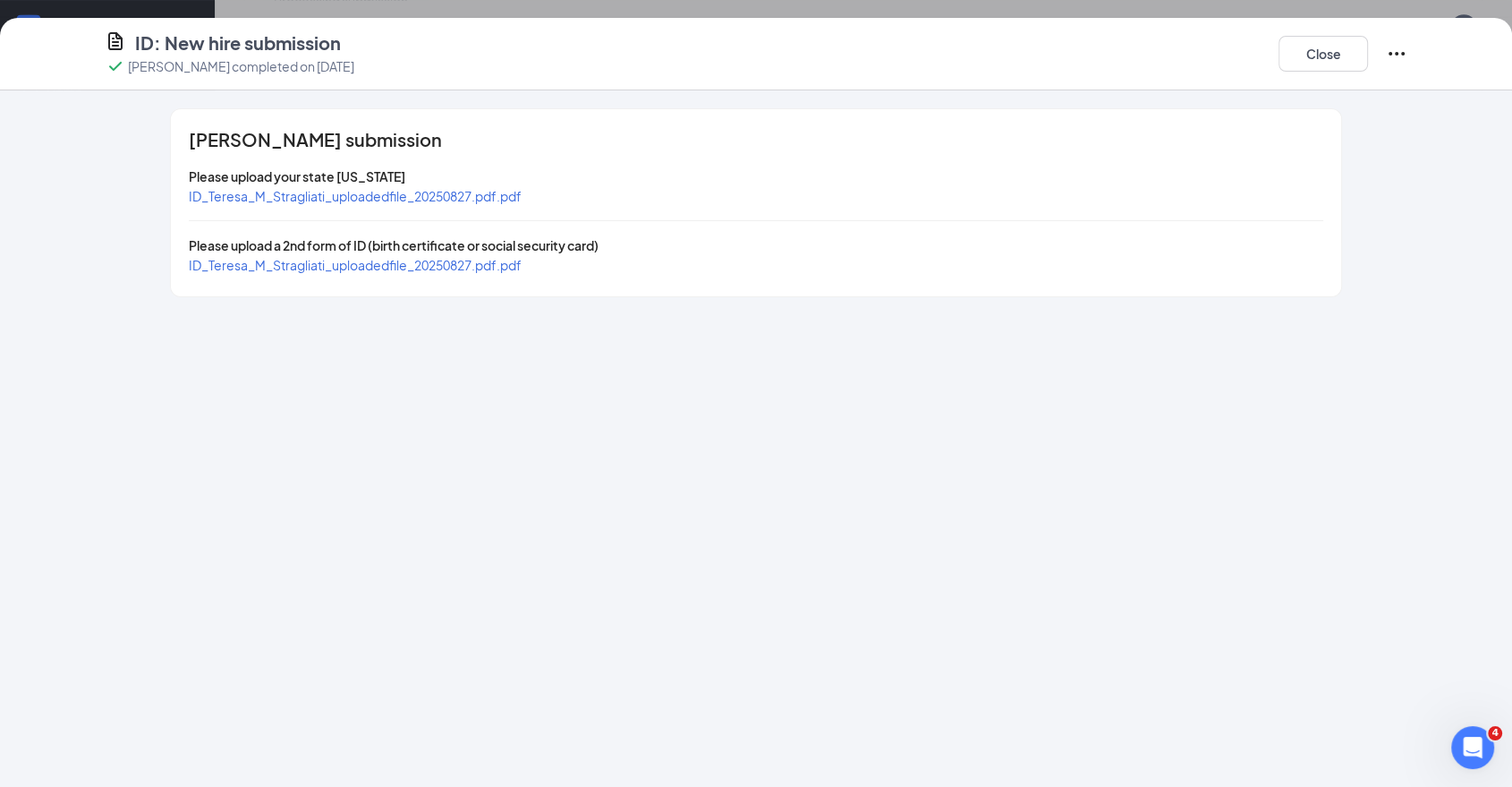
drag, startPoint x: 314, startPoint y: 186, endPoint x: 256, endPoint y: 196, distance: 58.9
click at [1323, 24] on div "ID: New hire submission [PERSON_NAME] completed on [DATE] Close" at bounding box center [756, 54] width 1512 height 73
click at [1317, 56] on button "Close" at bounding box center [1324, 54] width 90 height 36
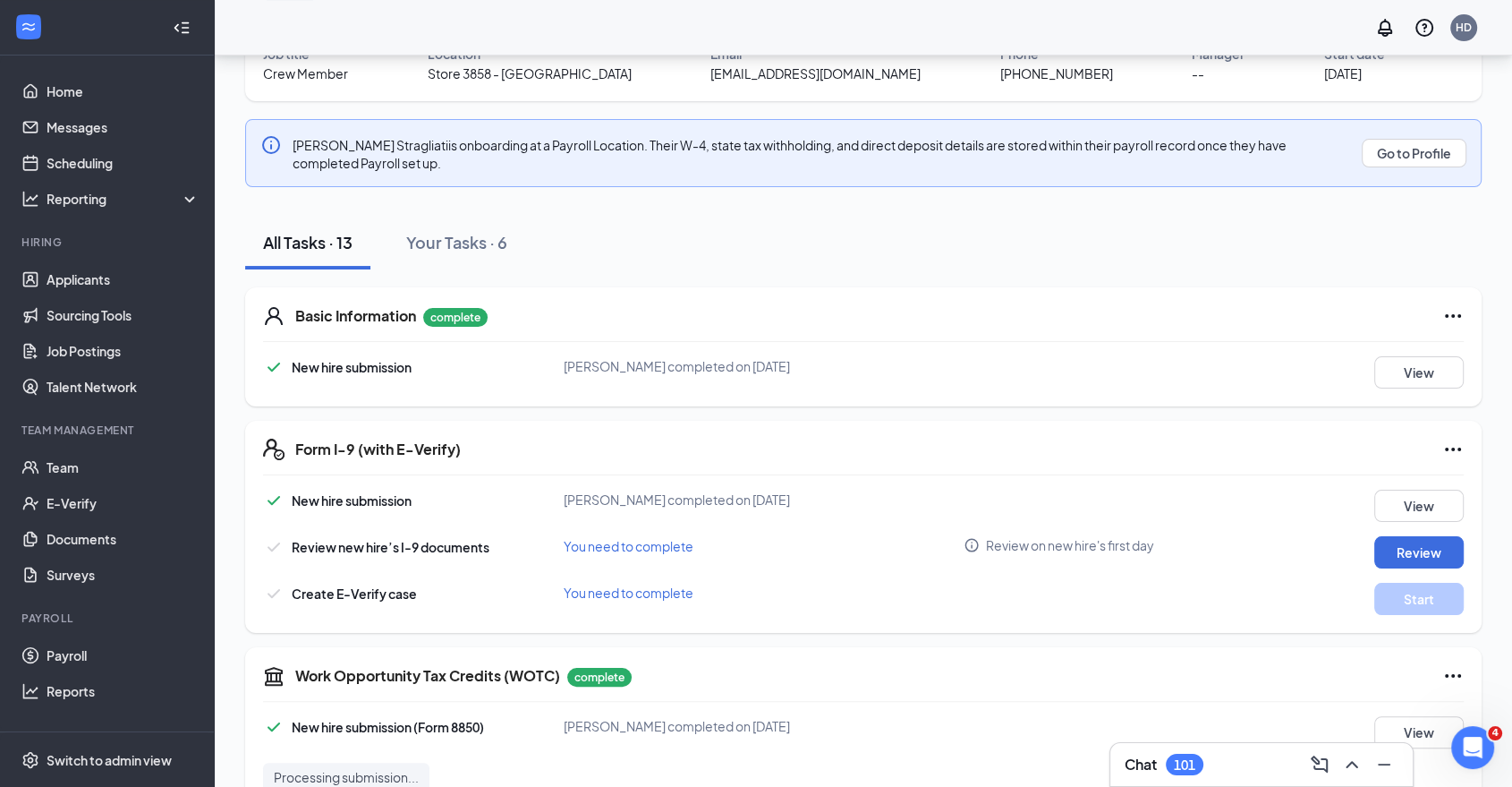
scroll to position [0, 0]
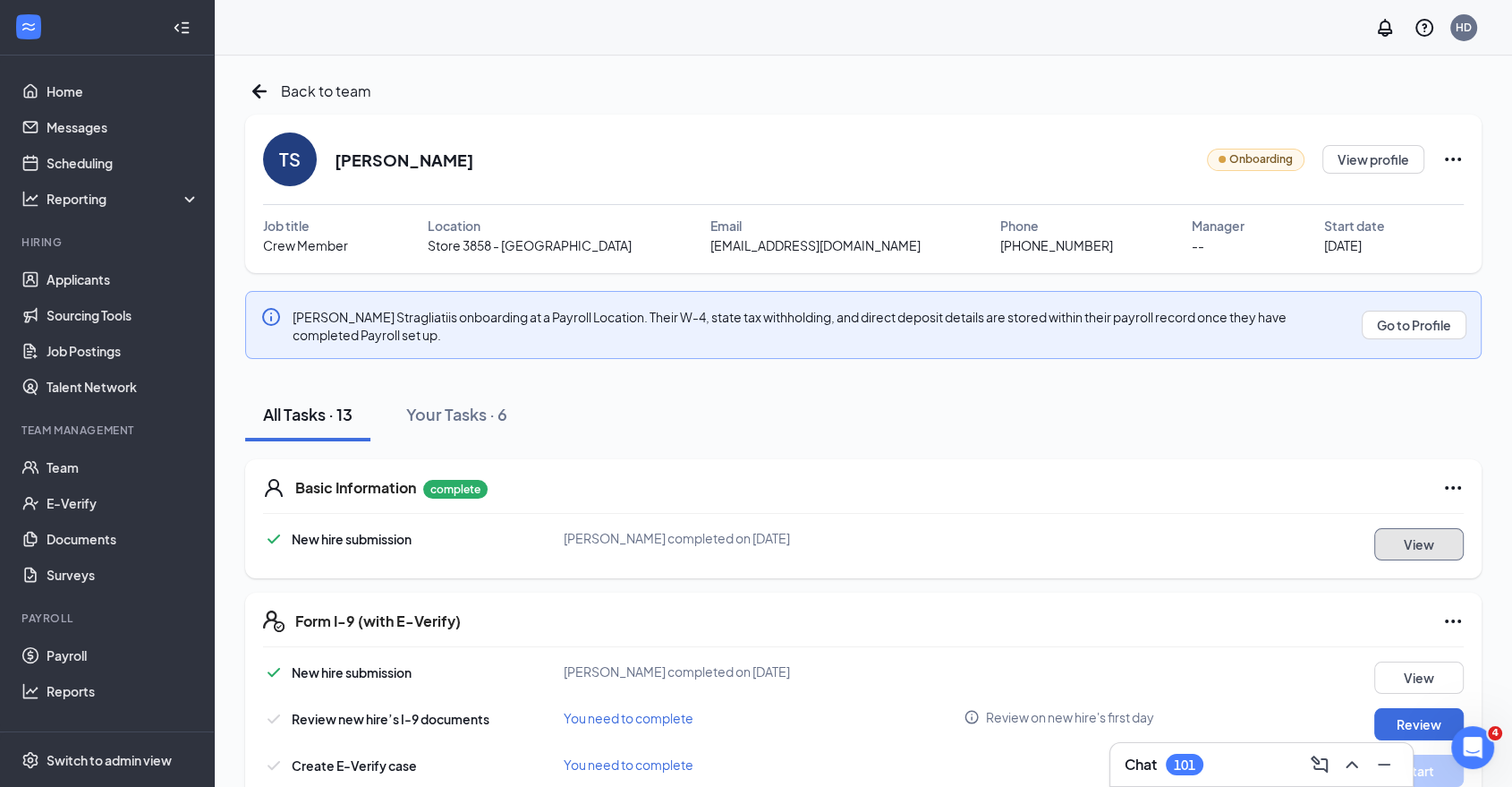
click at [1406, 547] on button "View" at bounding box center [1419, 544] width 90 height 32
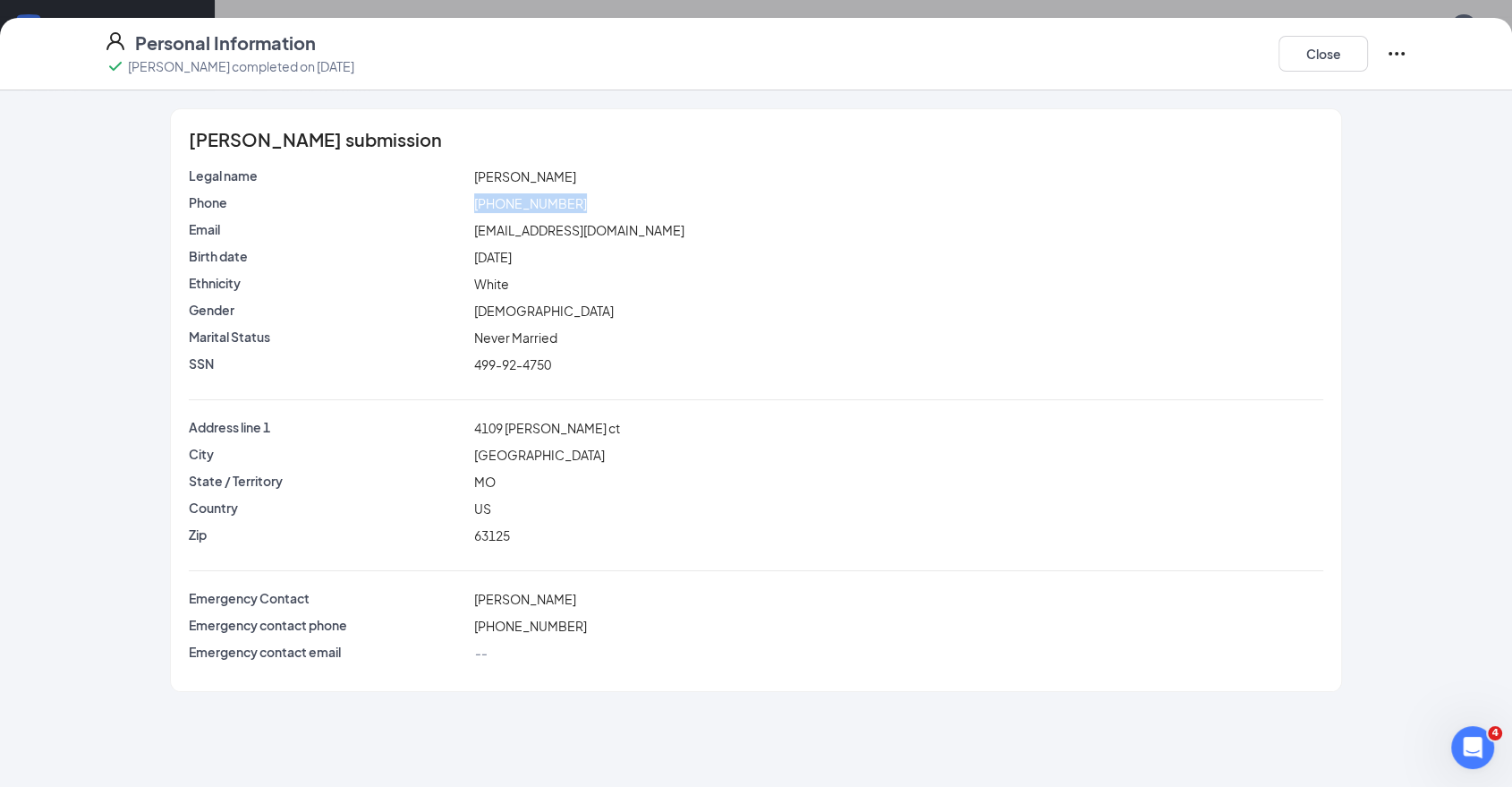
drag, startPoint x: 572, startPoint y: 202, endPoint x: 458, endPoint y: 214, distance: 114.6
click at [458, 214] on div "Phone [PHONE_NUMBER]" at bounding box center [756, 206] width 1135 height 27
copy div "[PHONE_NUMBER]"
click at [1317, 64] on button "Close" at bounding box center [1324, 54] width 90 height 36
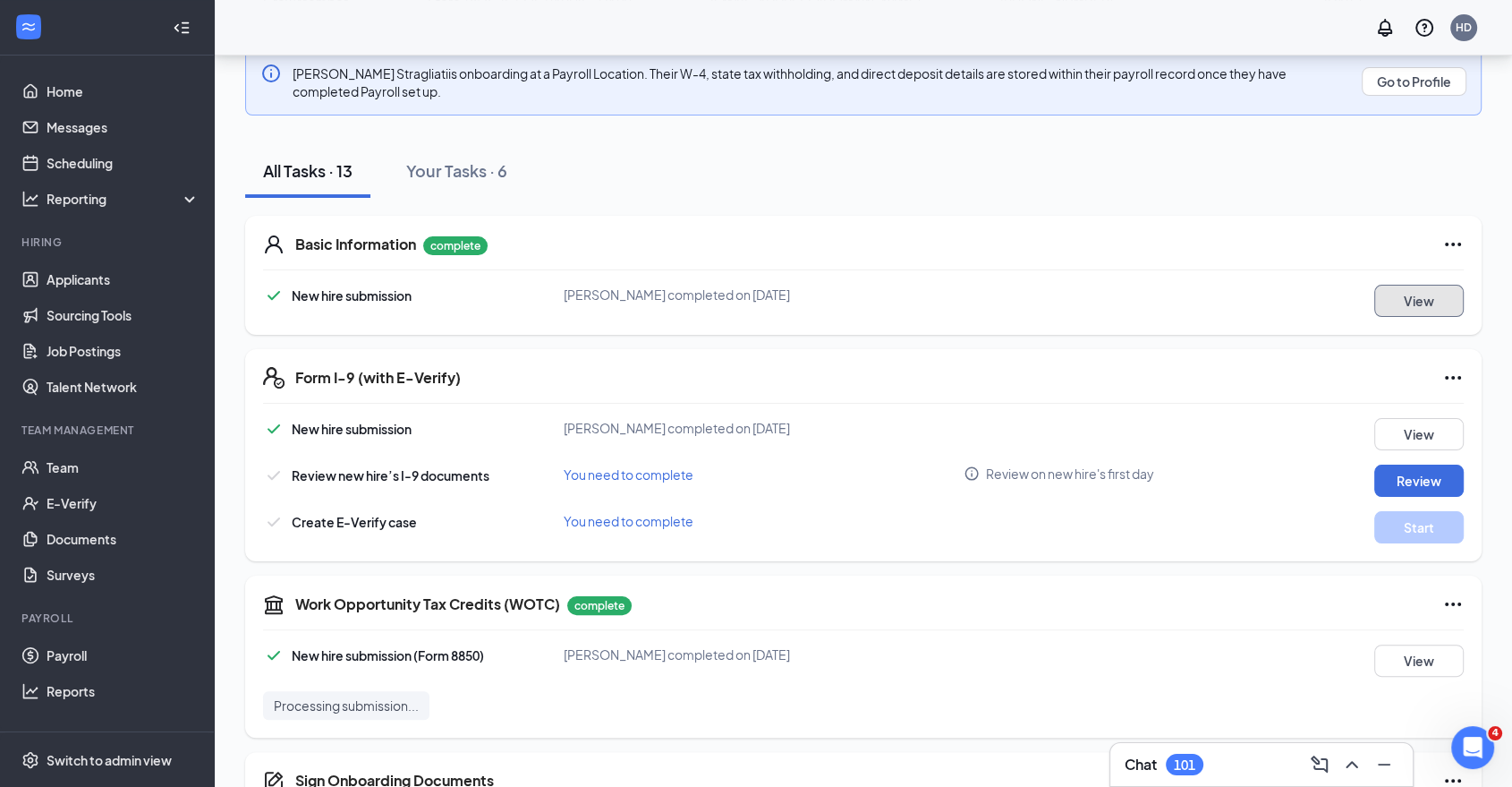
scroll to position [496, 0]
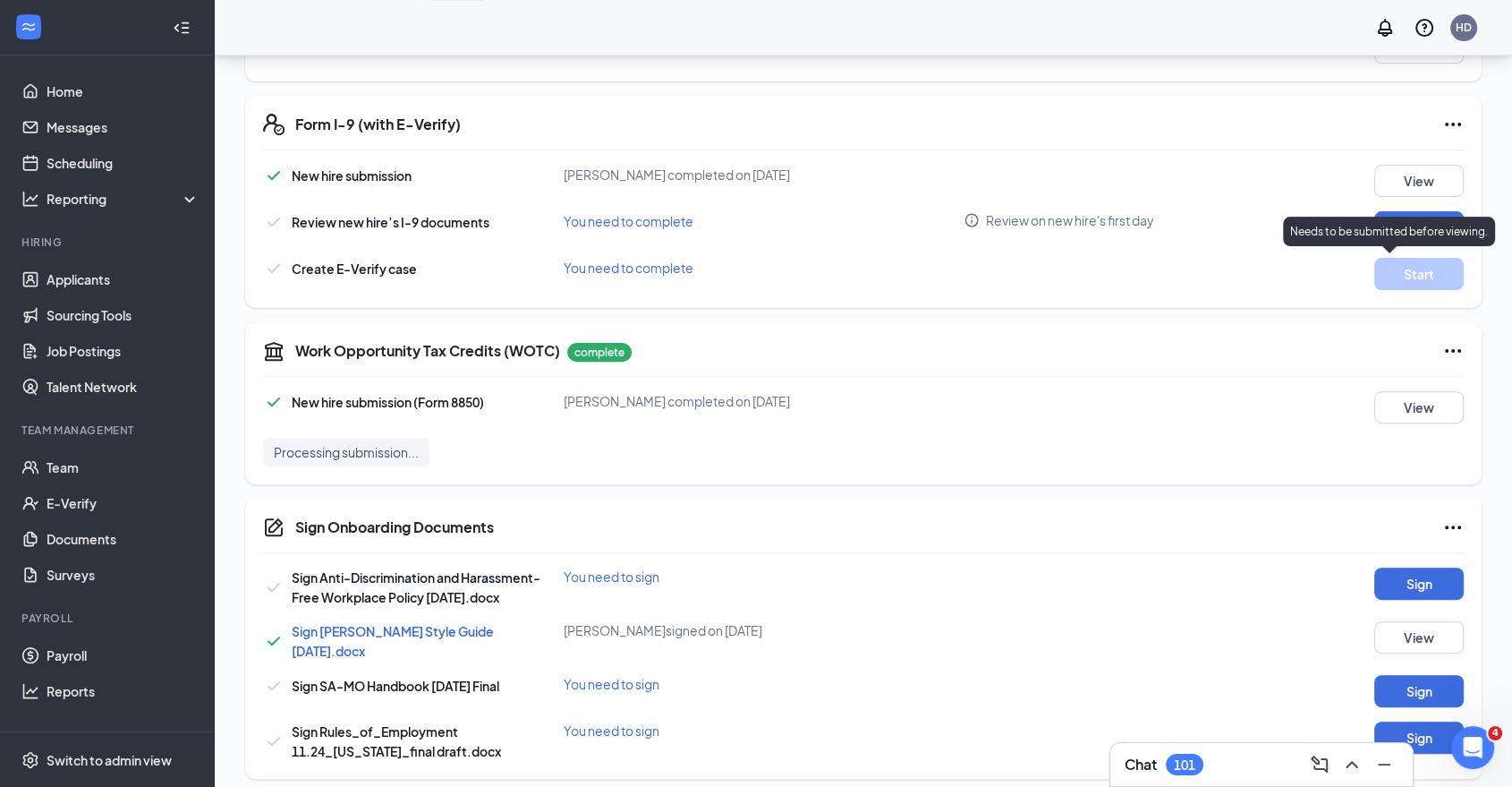
click at [1433, 221] on div "Needs to be submitted before viewing." at bounding box center [1389, 232] width 212 height 30
click at [1405, 234] on button "Review" at bounding box center [1419, 227] width 90 height 32
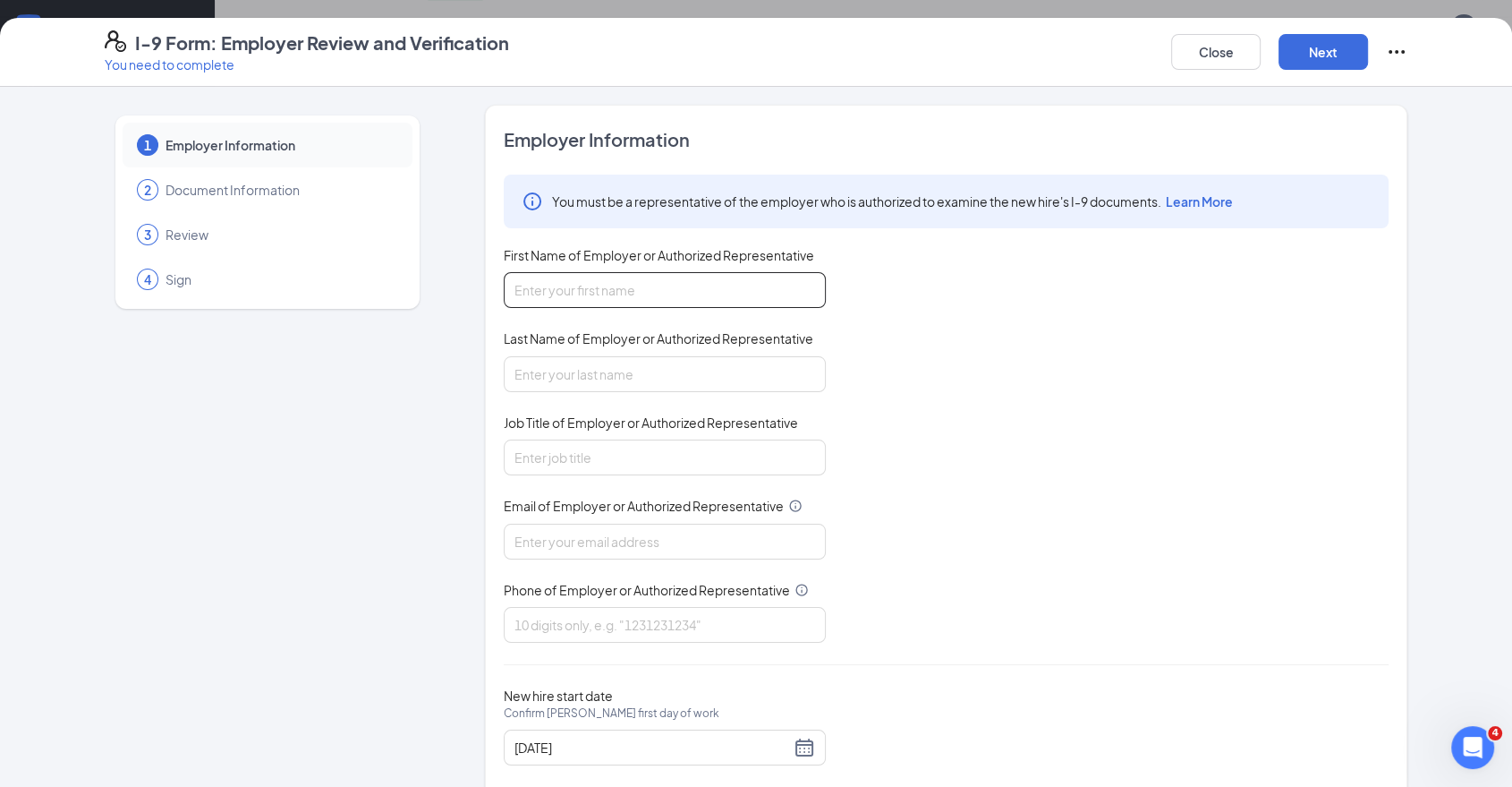
click at [564, 301] on input "First Name of Employer or Authorized Representative" at bounding box center [665, 291] width 322 height 36
type input "[PERSON_NAME]"
type input "Franklin"
type input "CEO"
click at [549, 511] on span "Email of Employer or Authorized Representative" at bounding box center [645, 505] width 281 height 18
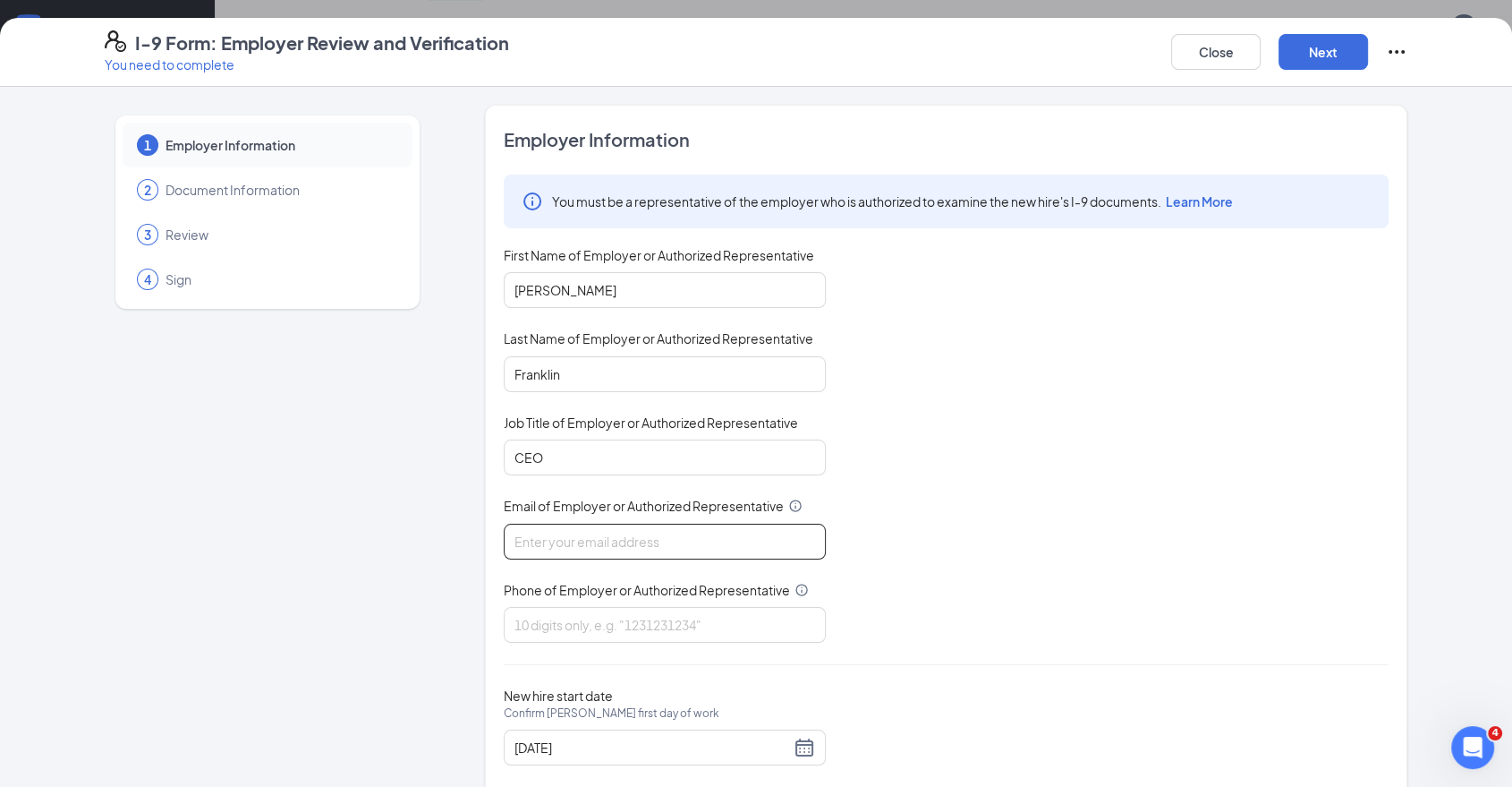
click at [549, 523] on input "Email of Employer or Authorized Representative" at bounding box center [665, 541] width 322 height 36
click at [549, 542] on input "Email of Employer or Authorized Representative" at bounding box center [665, 541] width 322 height 36
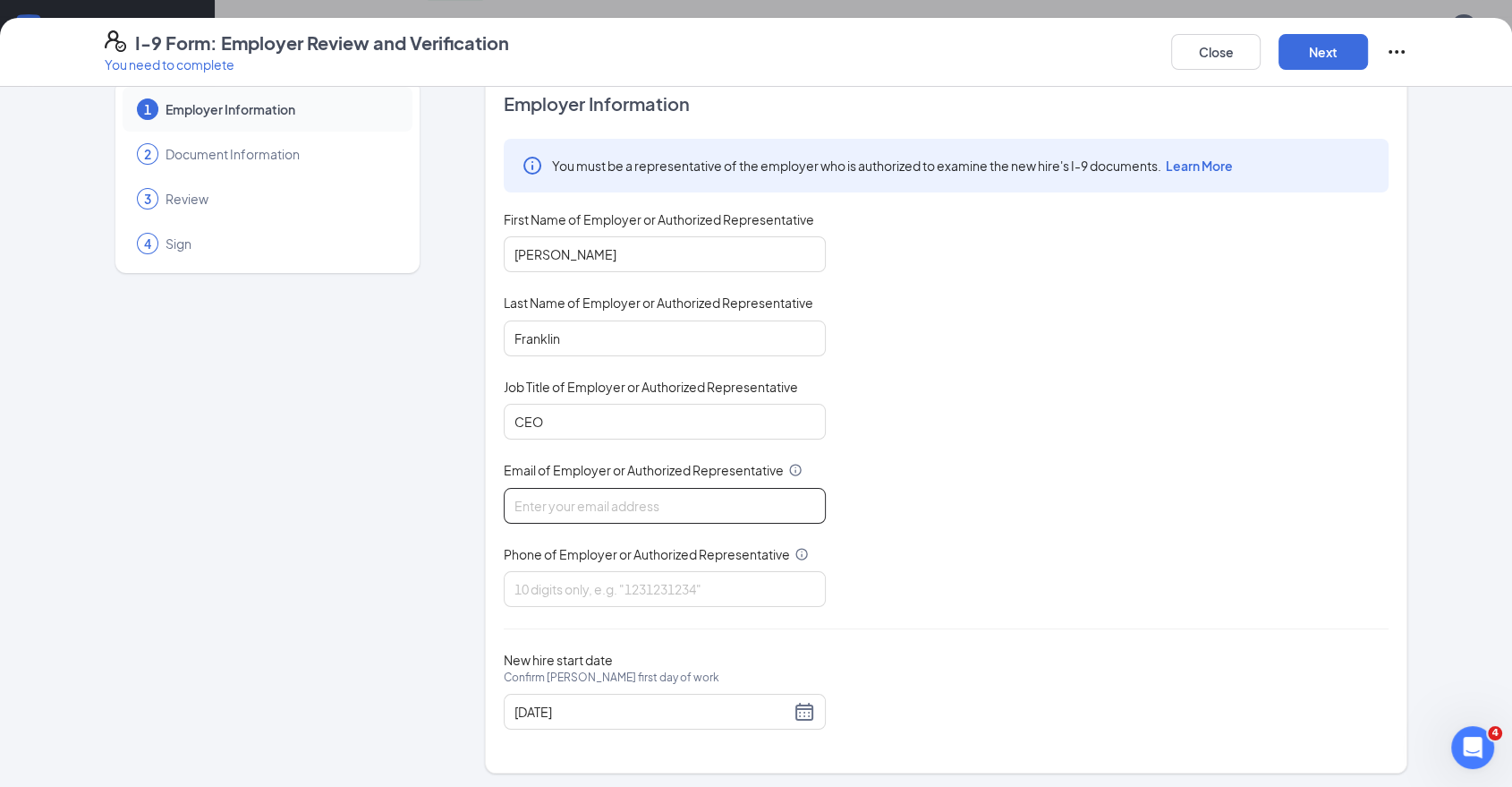
click at [595, 500] on input "Email of Employer or Authorized Representative" at bounding box center [665, 505] width 322 height 36
click at [509, 495] on input "Email of Employer or Authorized Representative" at bounding box center [665, 505] width 322 height 36
paste input "S154062025"
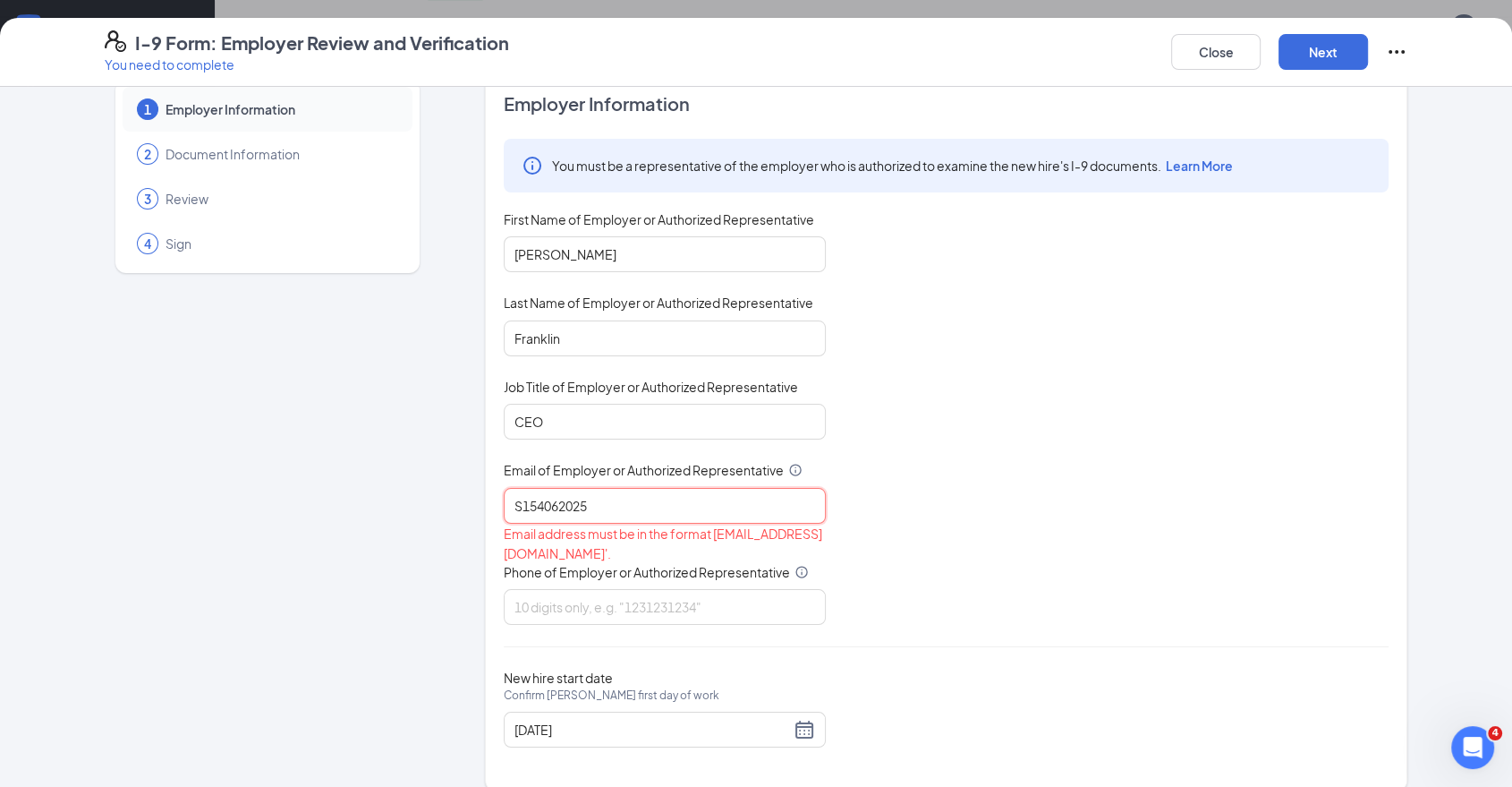
type input "S154062025"
click at [1160, 381] on div "You must be a representative of the employer who is authorized to examine the n…" at bounding box center [947, 381] width 885 height 487
drag, startPoint x: 570, startPoint y: 507, endPoint x: 379, endPoint y: 493, distance: 191.5
click at [396, 507] on div "1 Employer Information 2 Document Information 3 Review 4 Sign Employer Informat…" at bounding box center [756, 430] width 1303 height 722
click at [559, 610] on input "Phone of Employer or Authorized Representative" at bounding box center [665, 607] width 322 height 36
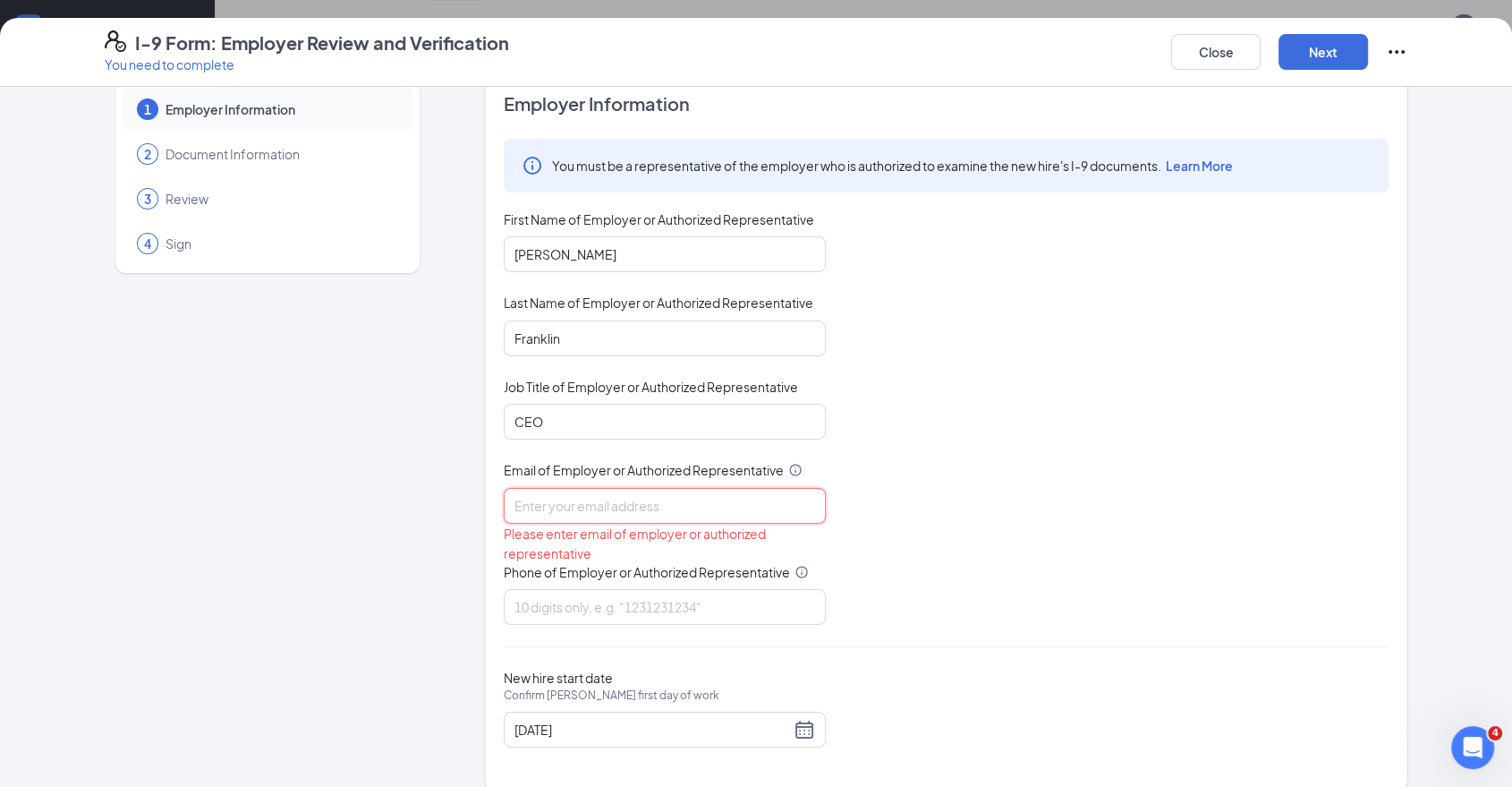
click at [661, 510] on input "Email of Employer or Authorized Representative" at bounding box center [665, 505] width 322 height 36
click at [638, 494] on input "Email of Employer or Authorized Representative" at bounding box center [665, 505] width 322 height 36
paste input "[EMAIL_ADDRESS][DOMAIN_NAME]"
type input "[EMAIL_ADDRESS][DOMAIN_NAME]"
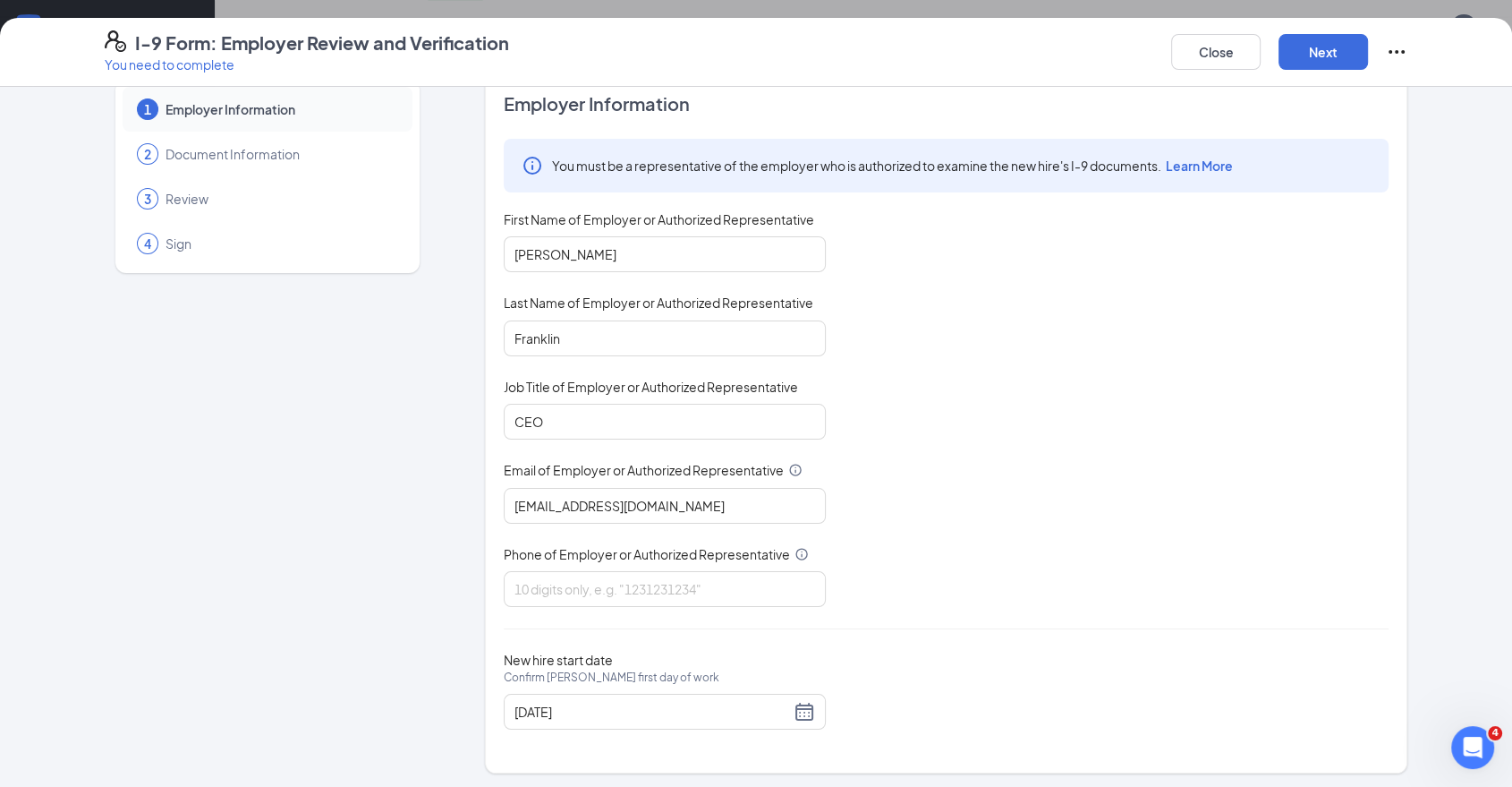
click at [1078, 490] on div "You must be a representative of the employer who is authorized to examine the n…" at bounding box center [947, 372] width 885 height 469
click at [623, 585] on input "Phone of Employer or Authorized Representative" at bounding box center [665, 589] width 322 height 36
click at [635, 592] on input "Phone of Employer or Authorized Representative" at bounding box center [665, 589] width 322 height 36
paste input "3142876092"
type input "3142876092"
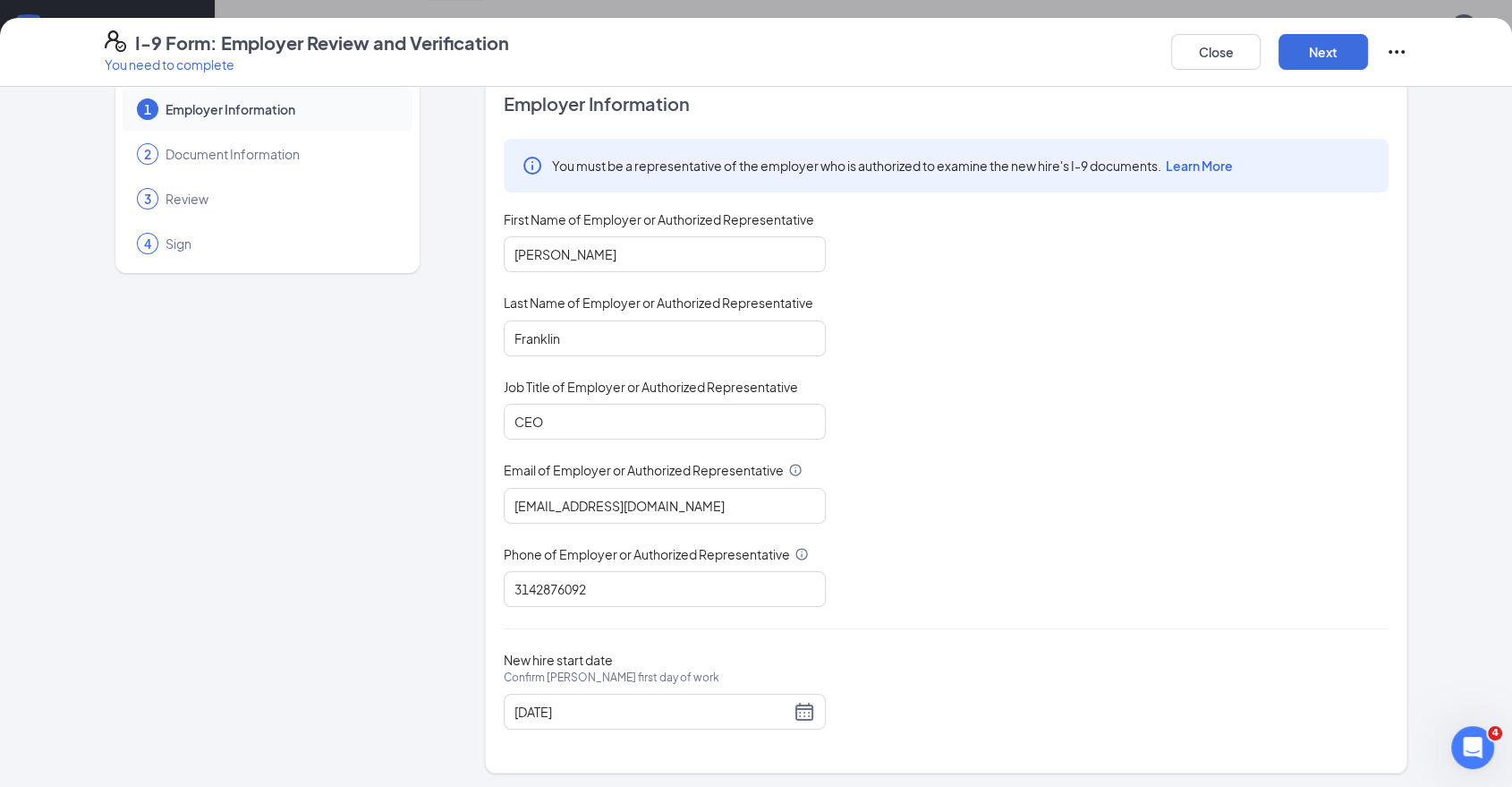
click at [1036, 549] on div "You must be a representative of the employer who is authorized to examine the n…" at bounding box center [947, 372] width 885 height 469
click at [1346, 45] on button "Next" at bounding box center [1324, 52] width 90 height 36
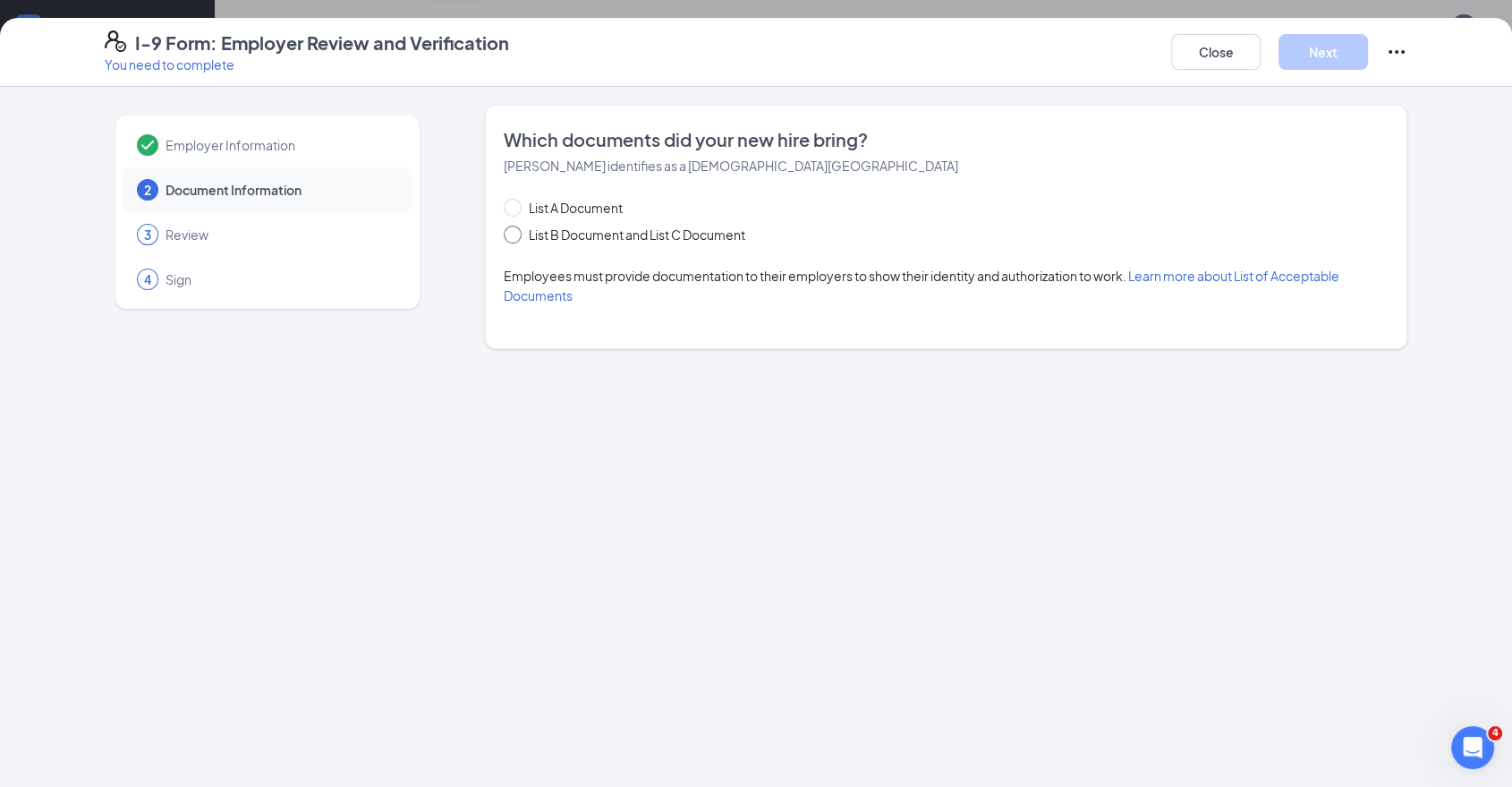
click at [668, 241] on span "List B Document and List C Document" at bounding box center [638, 235] width 231 height 20
click at [516, 238] on input "List B Document and List C Document" at bounding box center [510, 232] width 13 height 13
radio input "true"
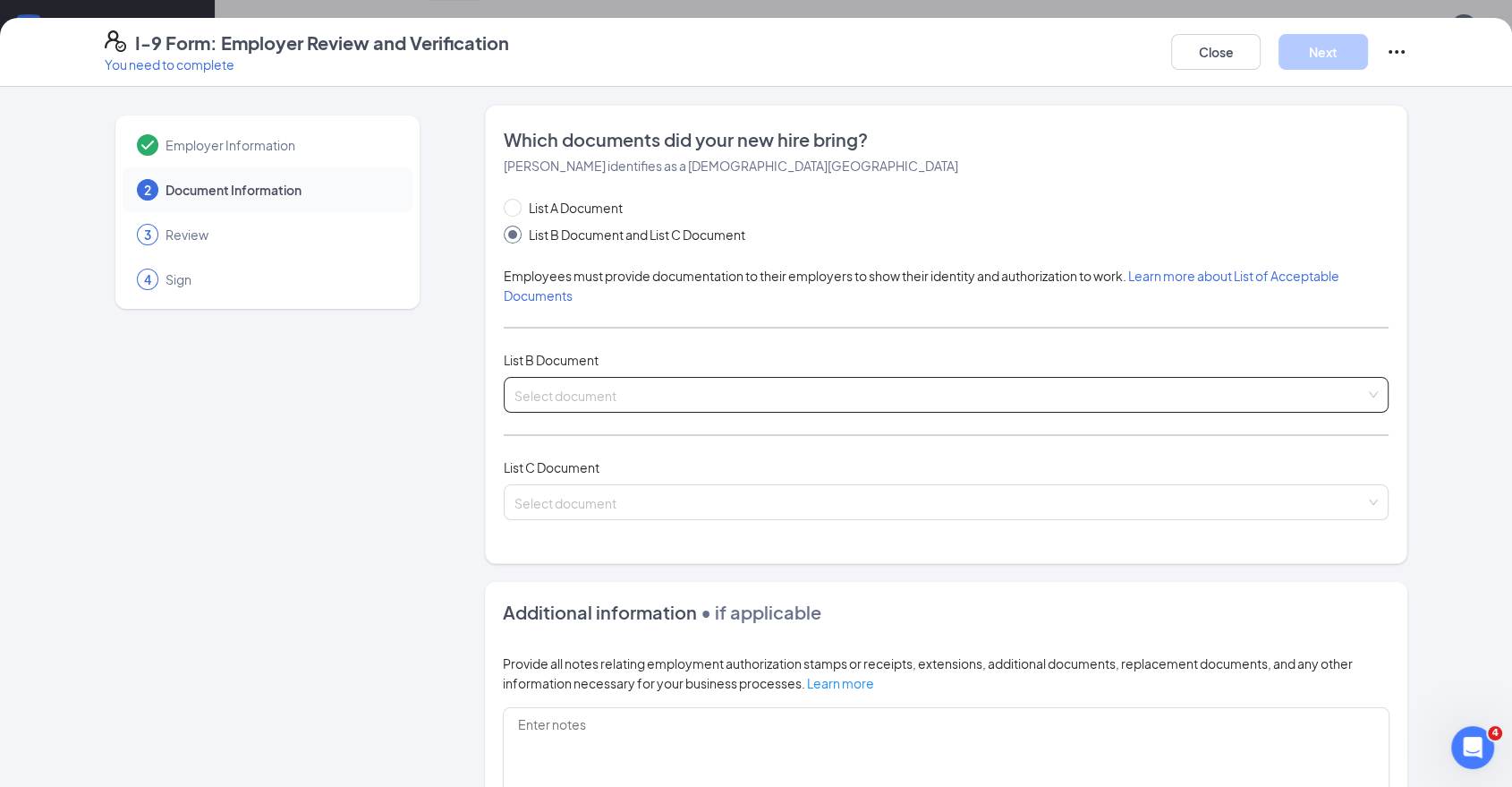
click at [641, 389] on input "search" at bounding box center [940, 391] width 851 height 27
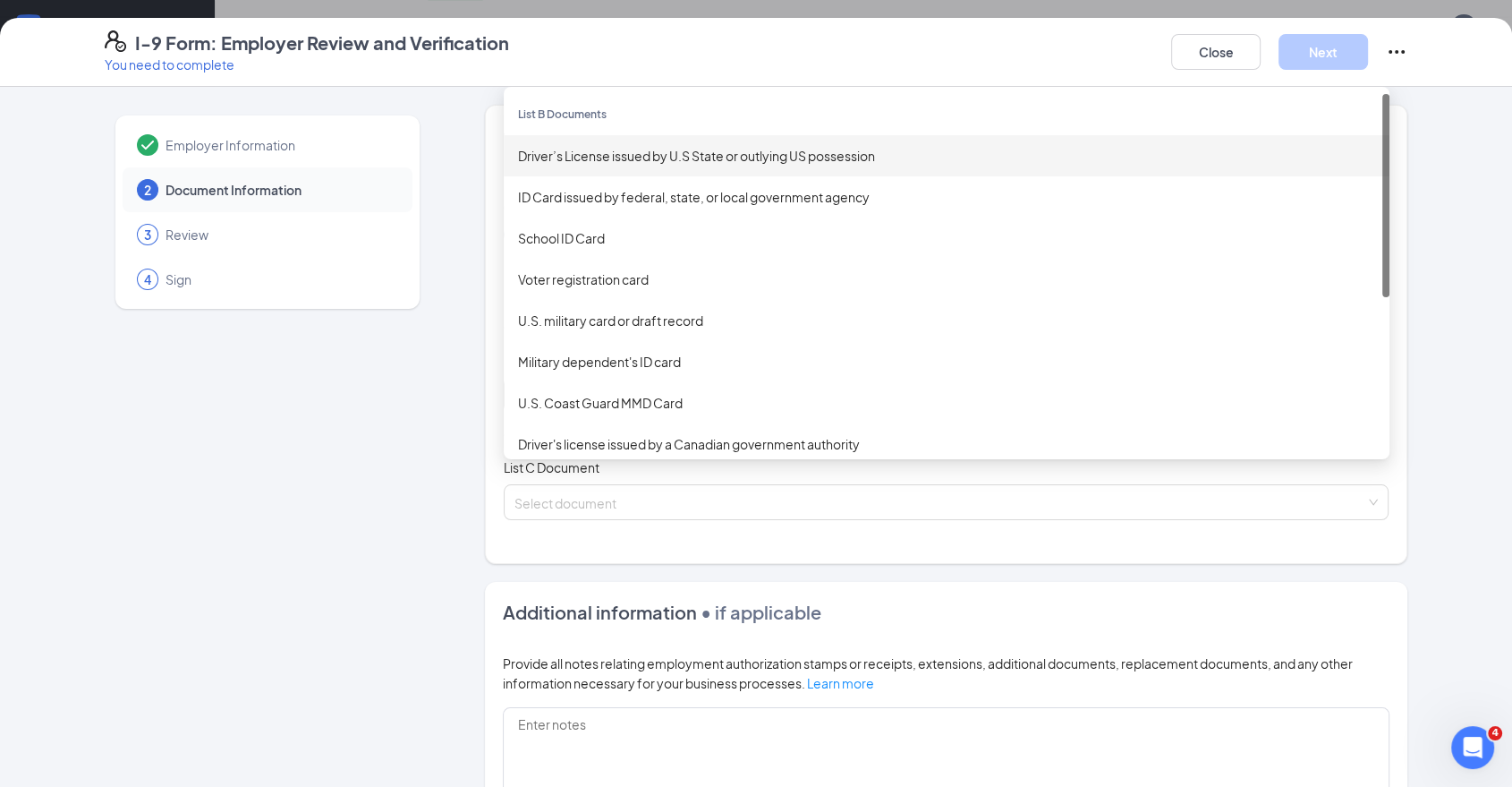
click at [666, 153] on div "Driver’s License issued by U.S State or outlying US possession" at bounding box center [947, 156] width 857 height 20
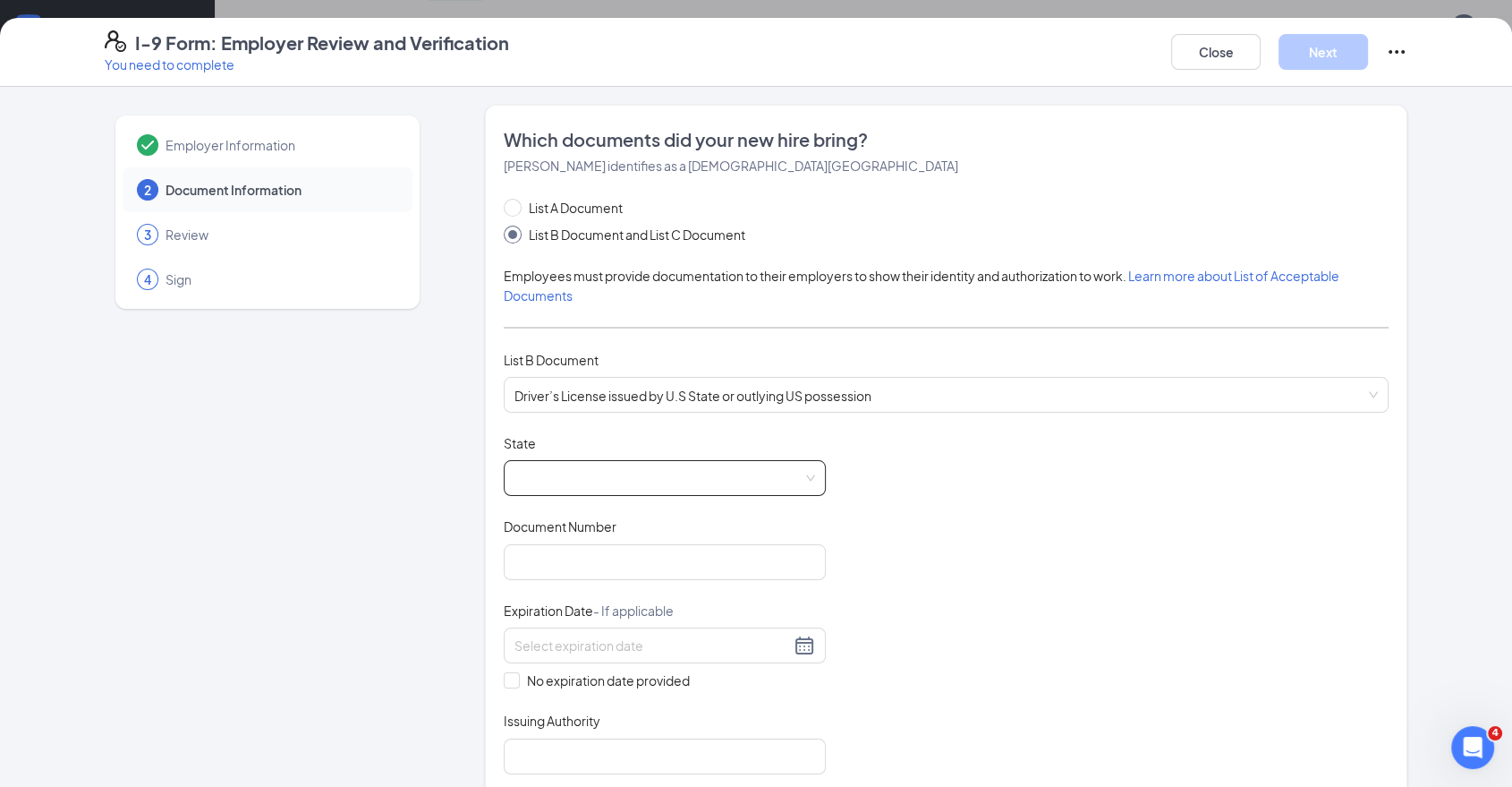
click at [684, 469] on span at bounding box center [664, 478] width 300 height 34
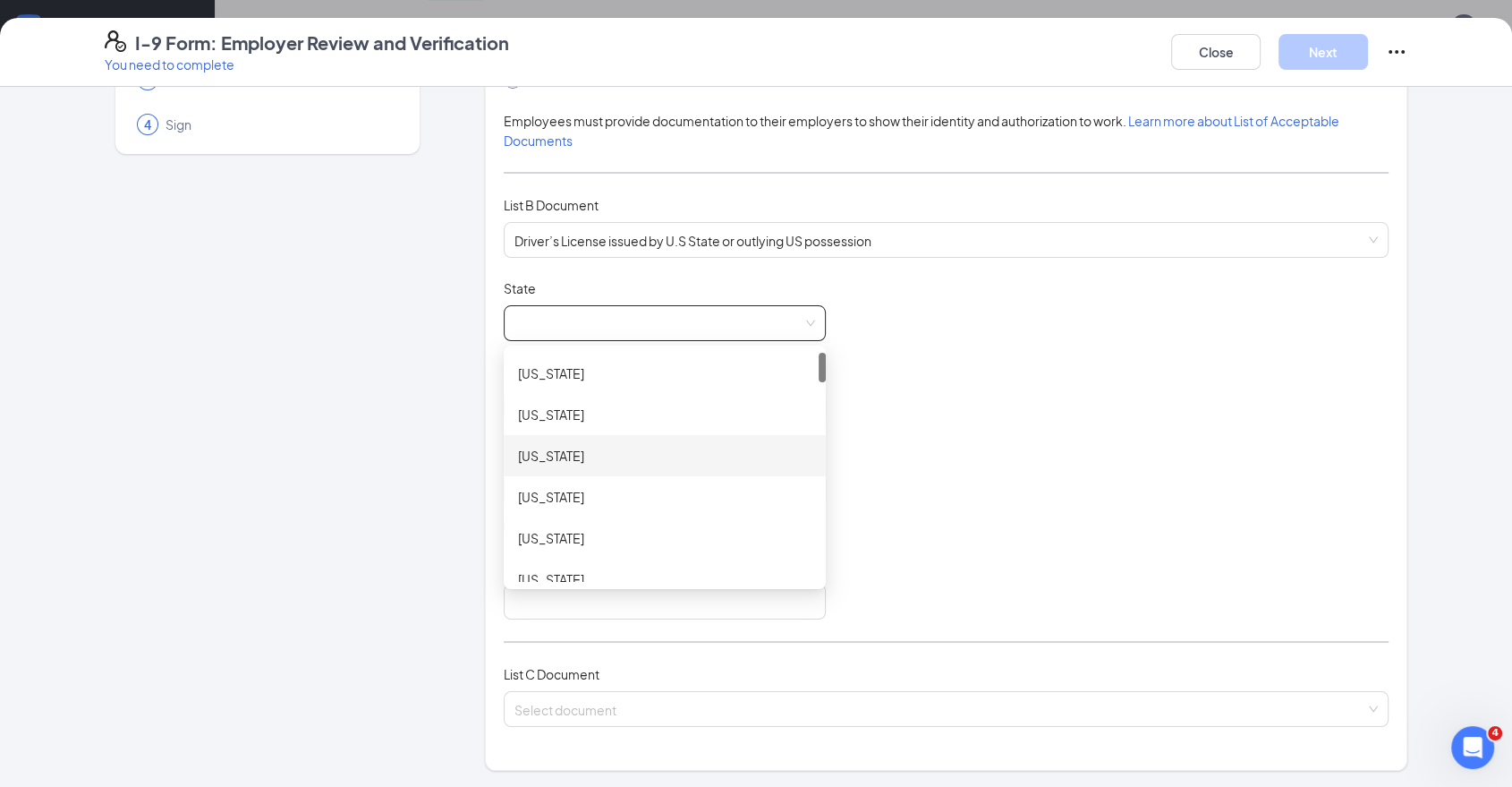
scroll to position [397, 0]
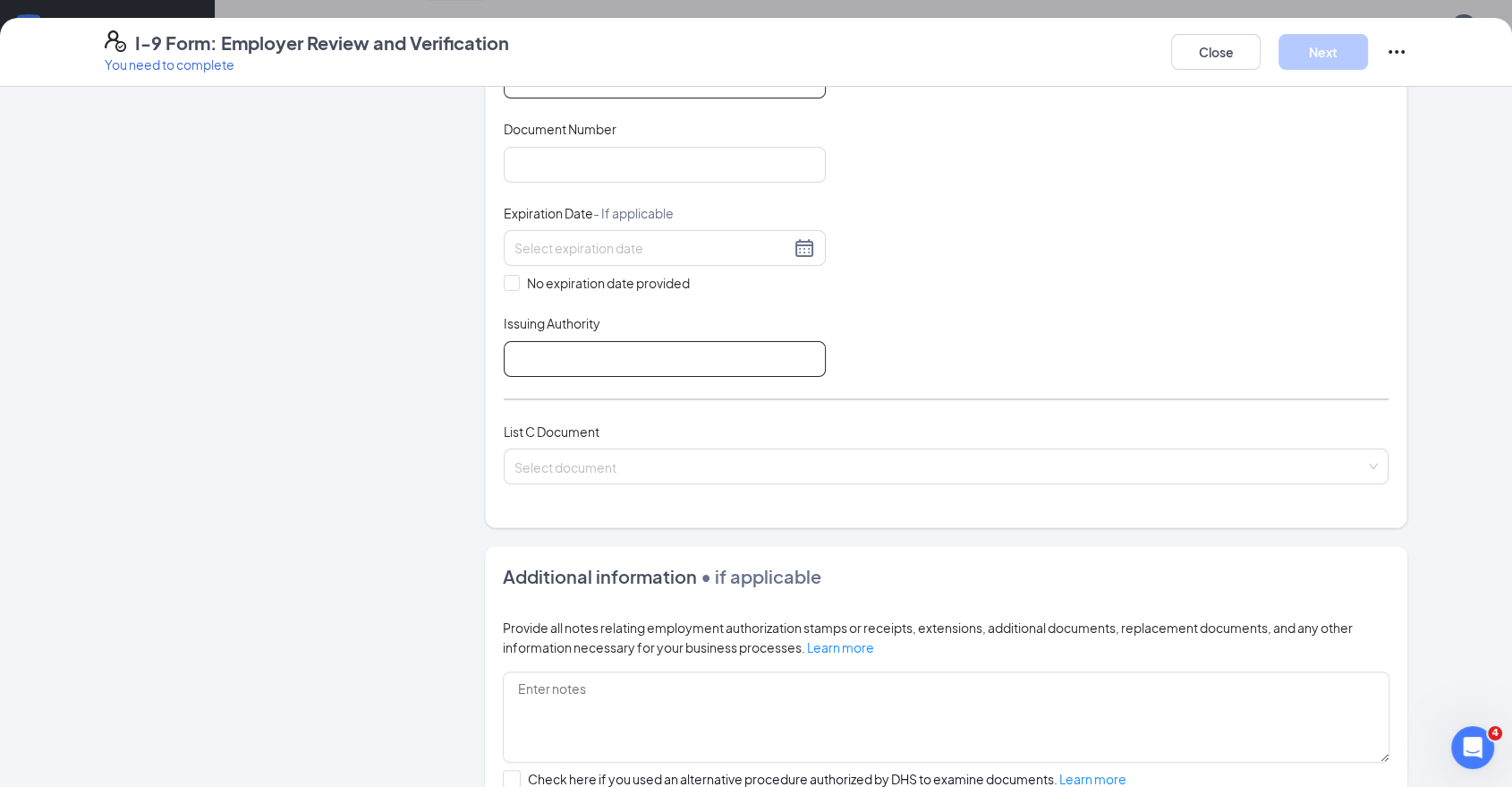
click at [709, 344] on input "Issuing Authority" at bounding box center [665, 359] width 322 height 36
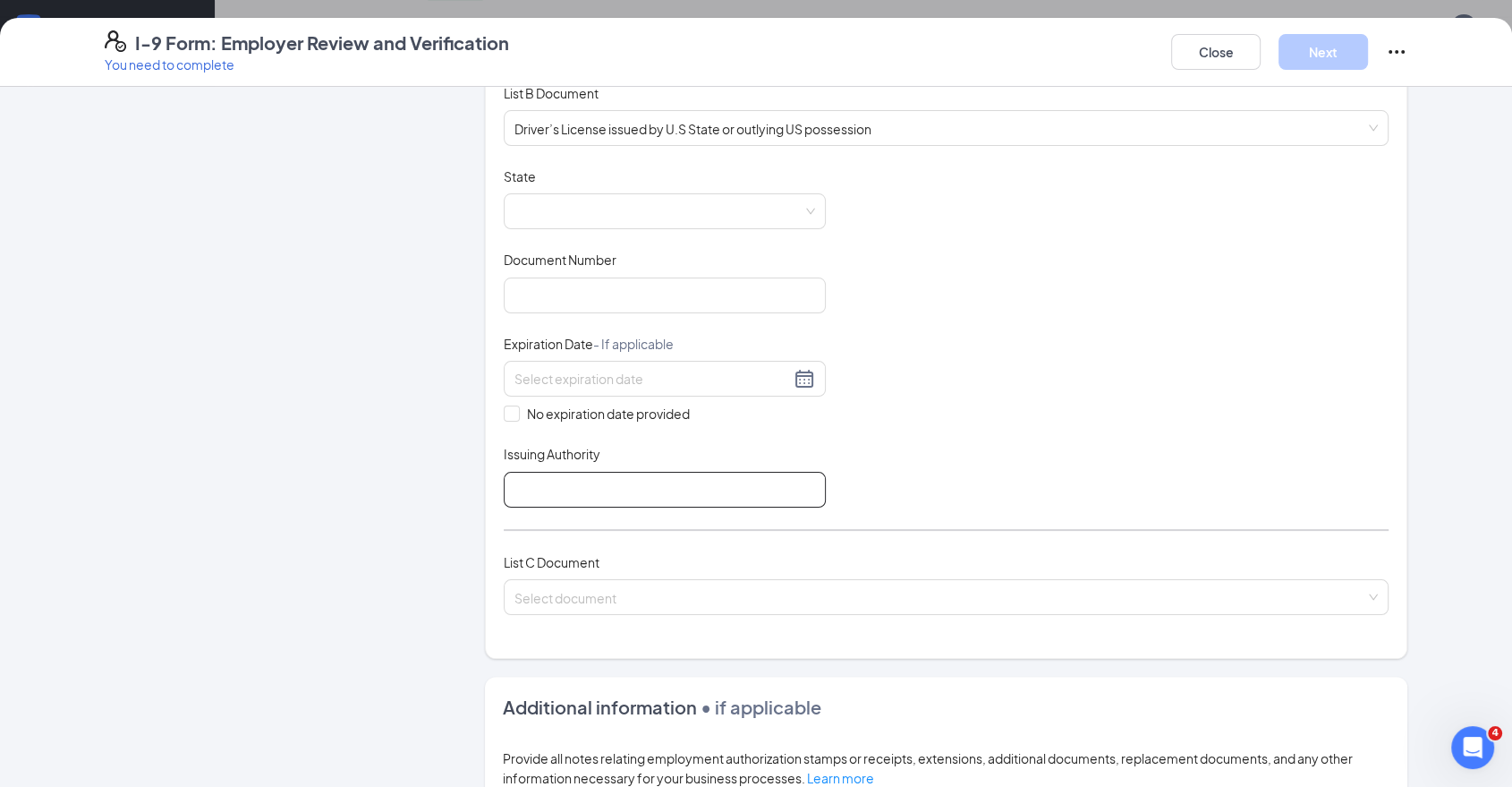
scroll to position [99, 0]
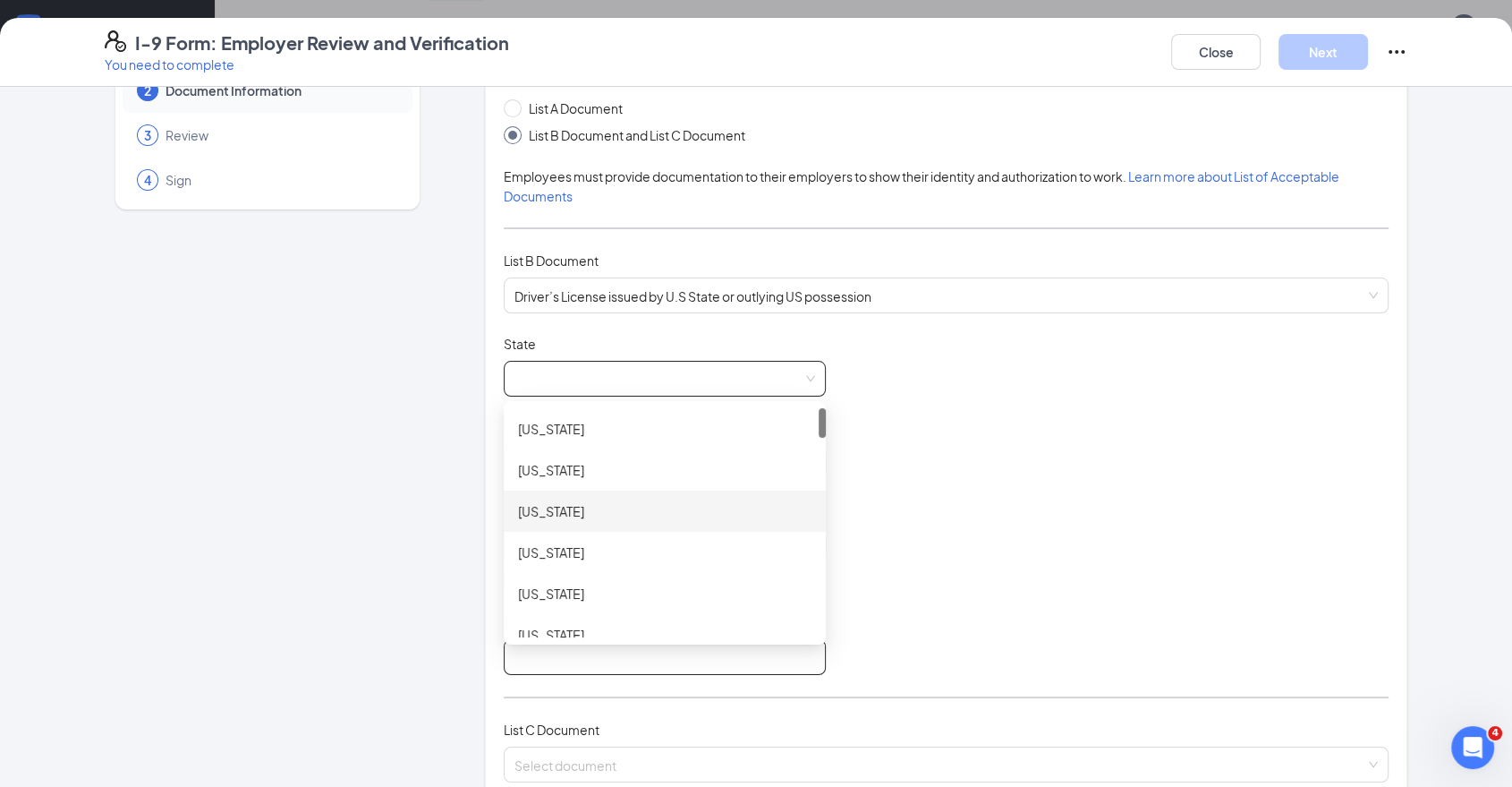
click at [696, 384] on span at bounding box center [664, 378] width 300 height 34
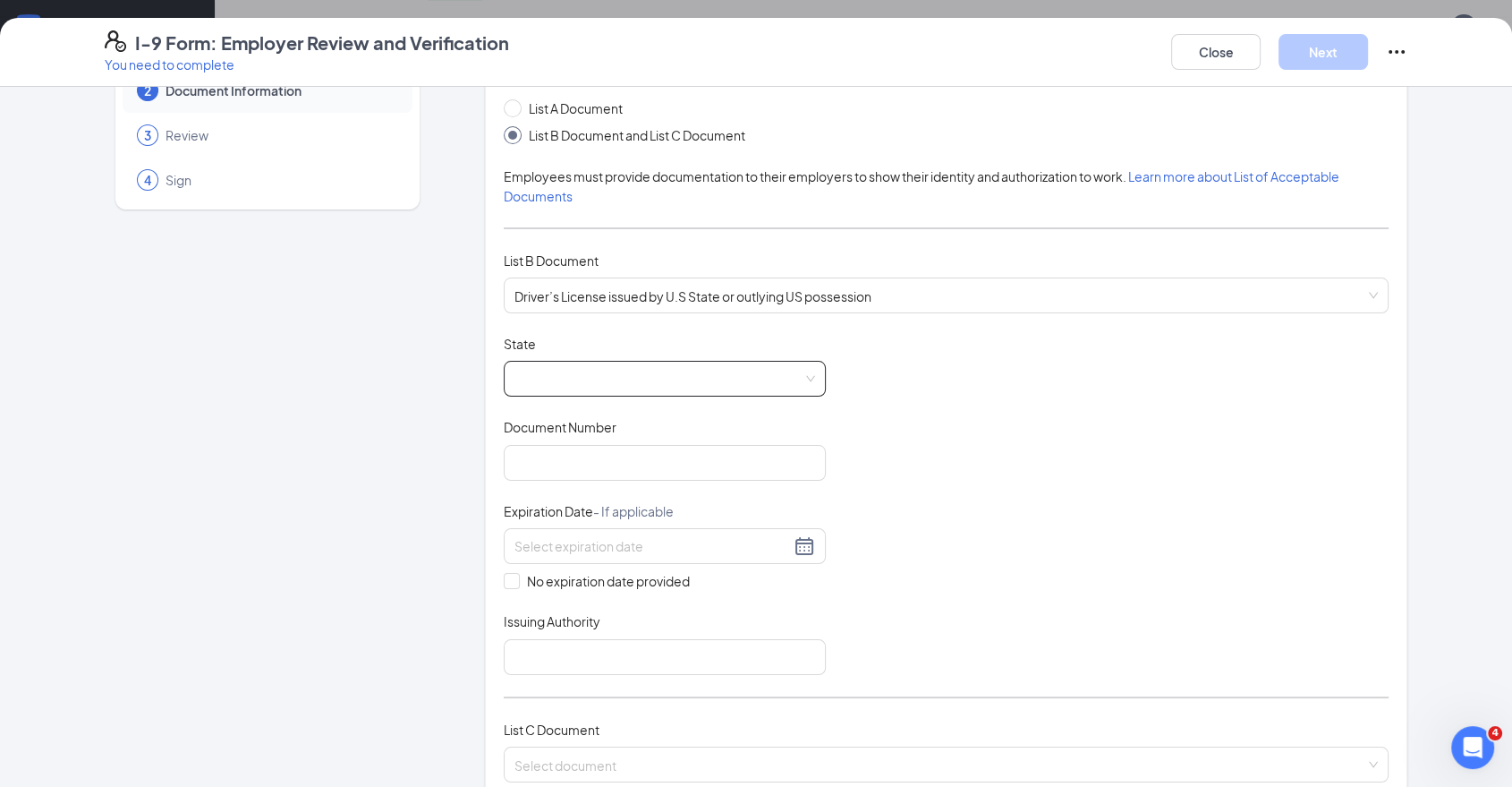
click at [770, 397] on div "Document Title Driver’s License issued by U.S State or outlying US possession S…" at bounding box center [947, 504] width 885 height 340
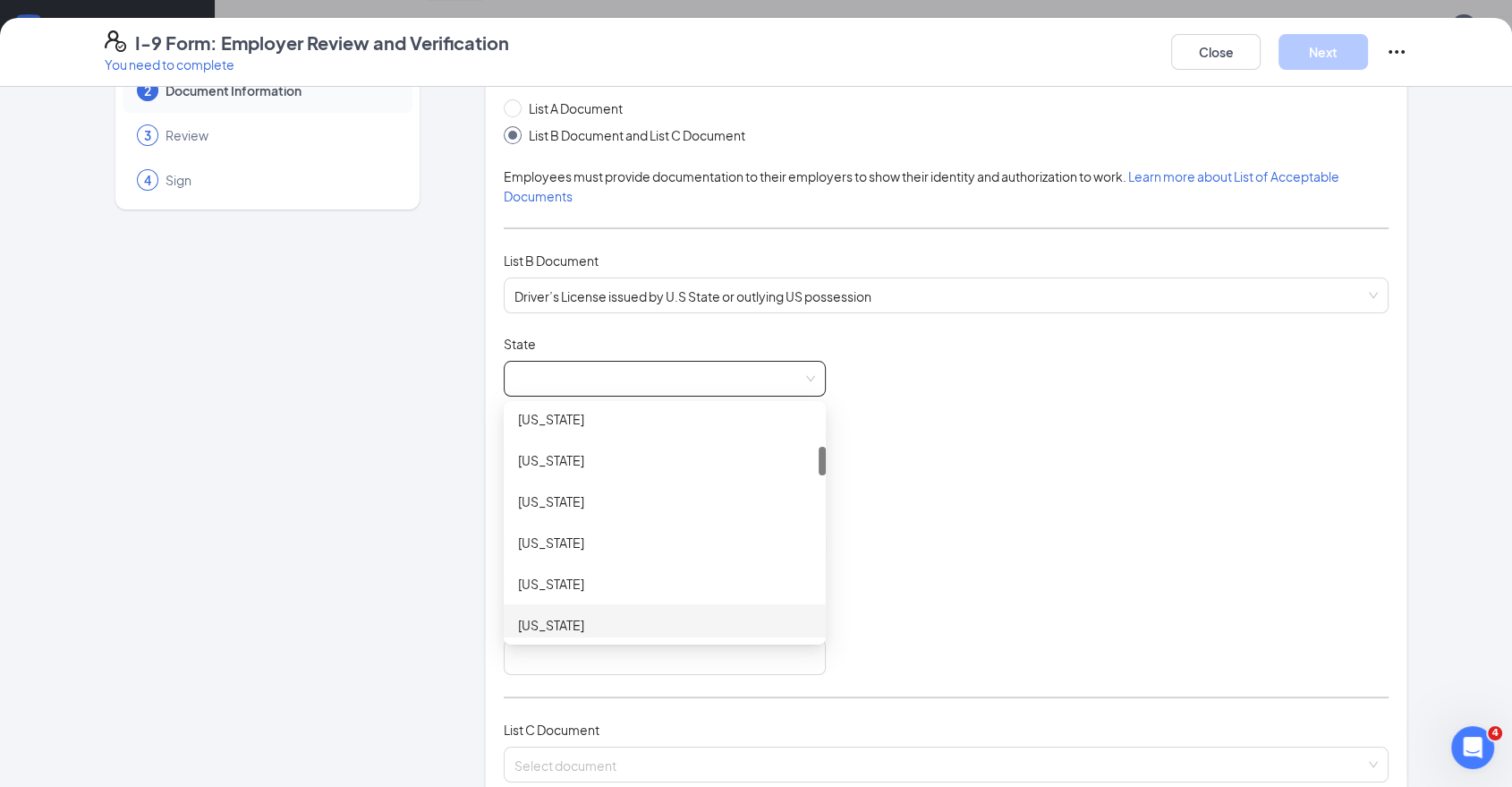
click at [568, 387] on span at bounding box center [664, 378] width 300 height 34
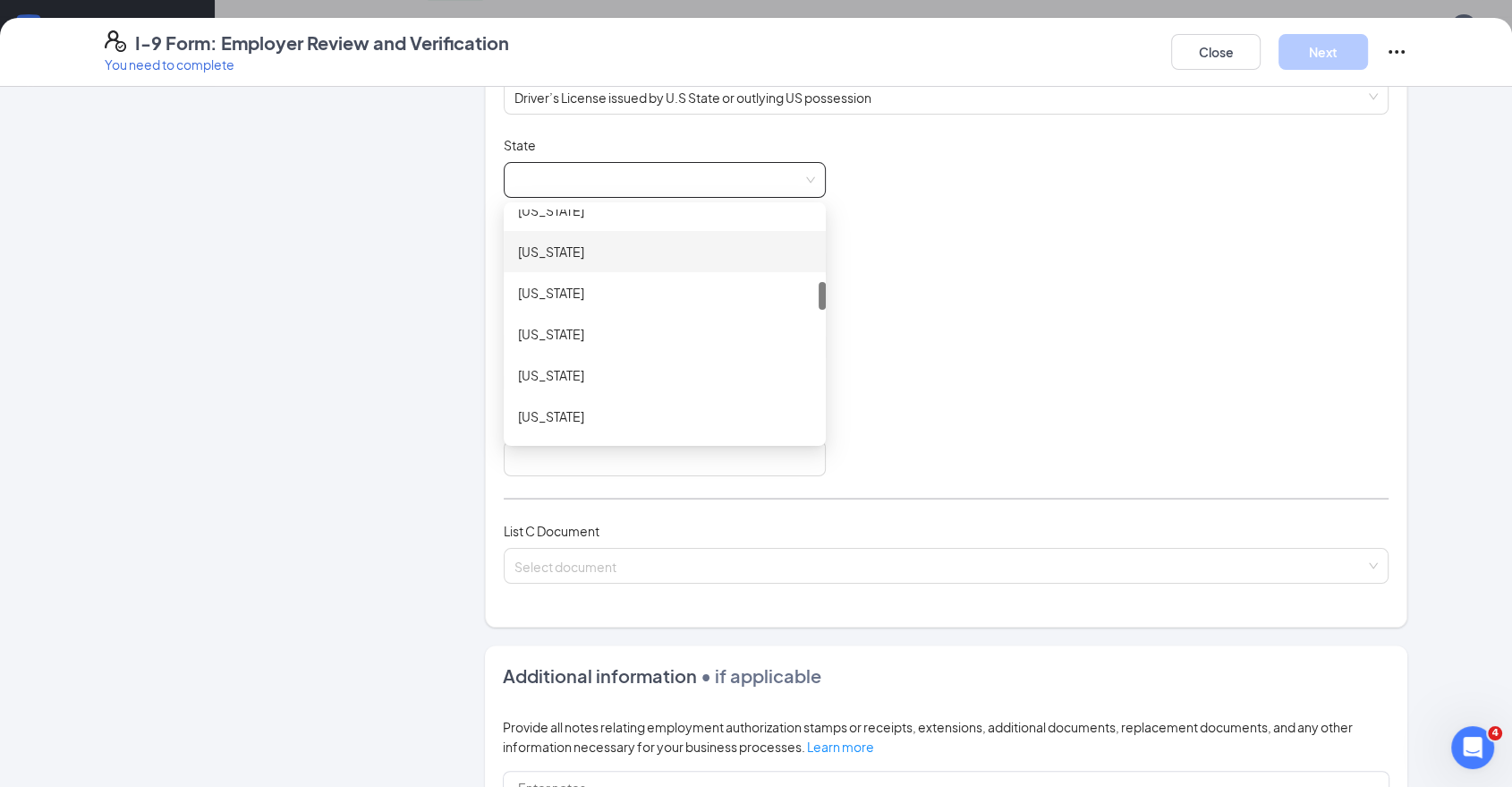
scroll to position [795, 0]
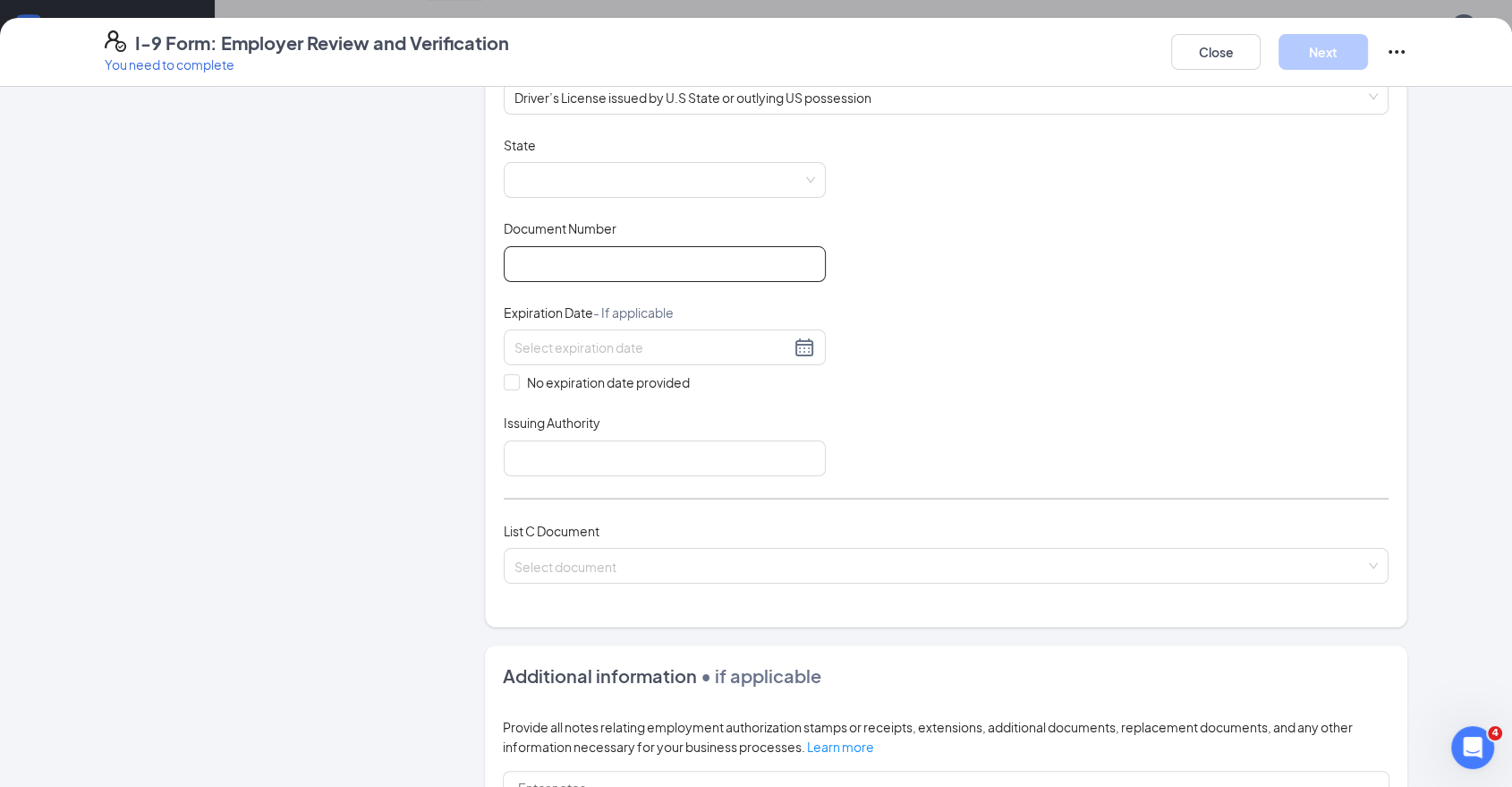
click at [563, 271] on input "Document Number" at bounding box center [665, 264] width 322 height 36
click at [575, 166] on span at bounding box center [664, 180] width 300 height 34
click at [668, 240] on div "Document Number" at bounding box center [665, 232] width 322 height 26
click at [685, 195] on span at bounding box center [664, 180] width 300 height 34
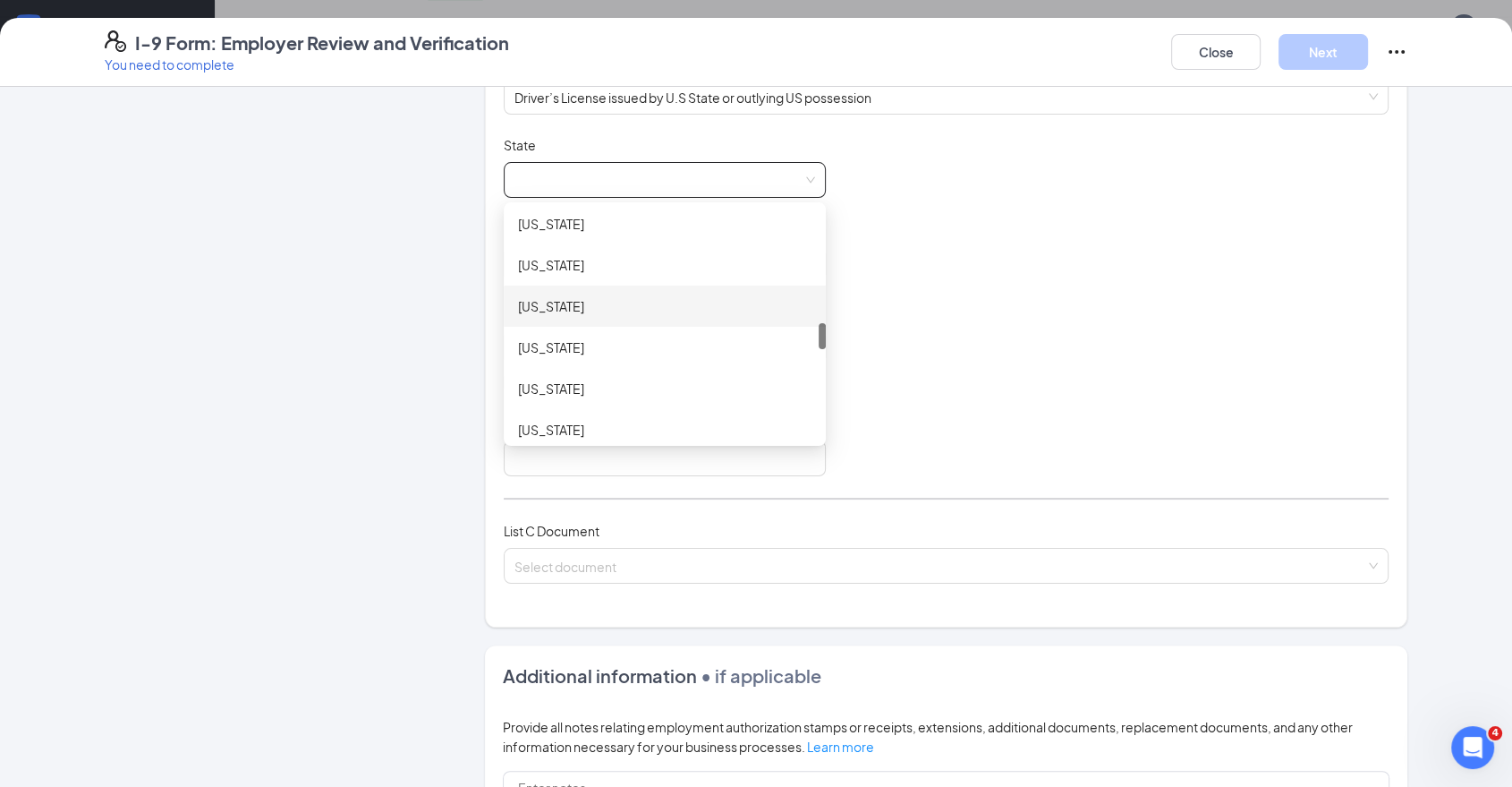
scroll to position [1093, 0]
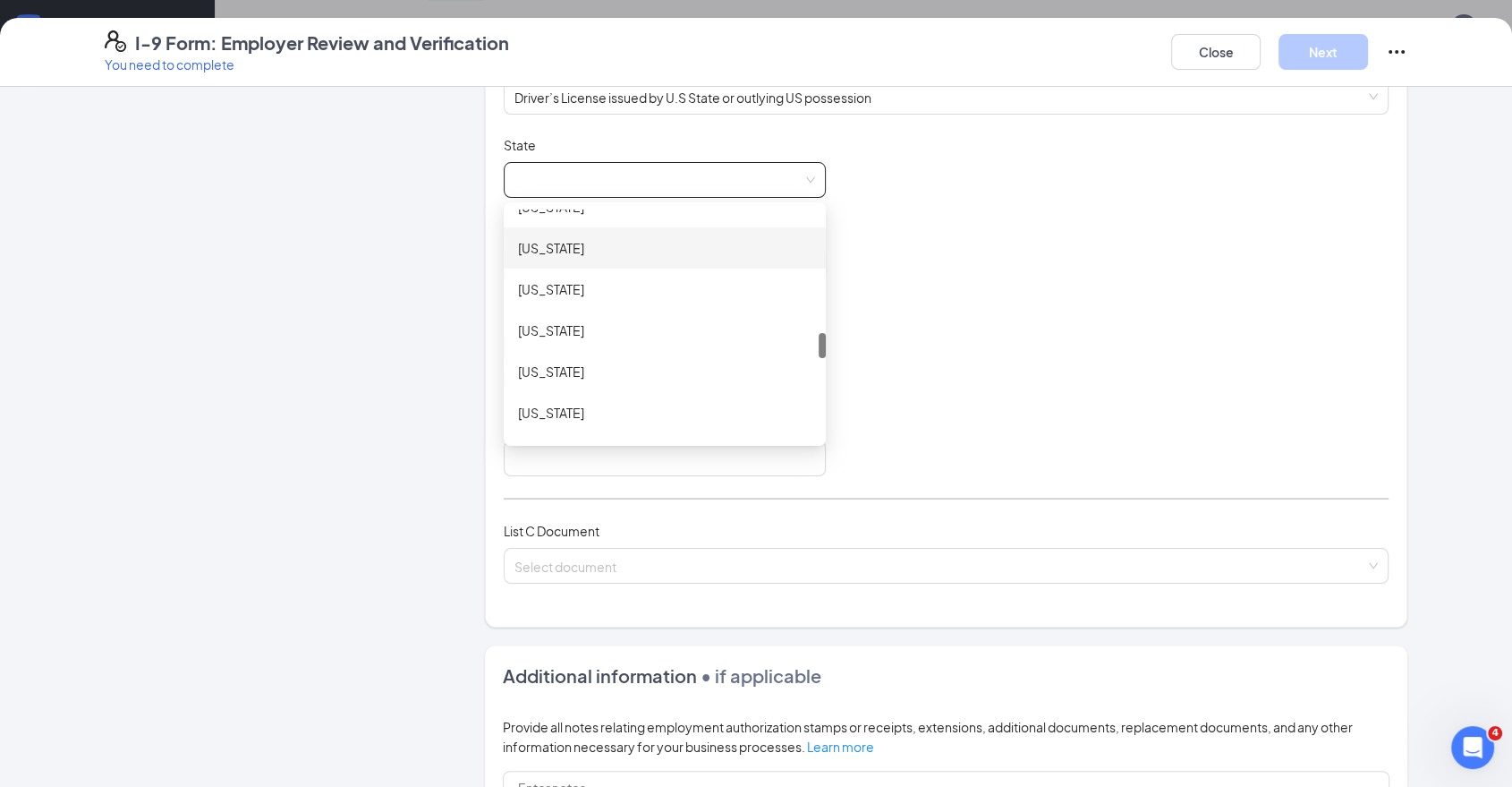
click at [692, 254] on div "[US_STATE]" at bounding box center [664, 248] width 293 height 20
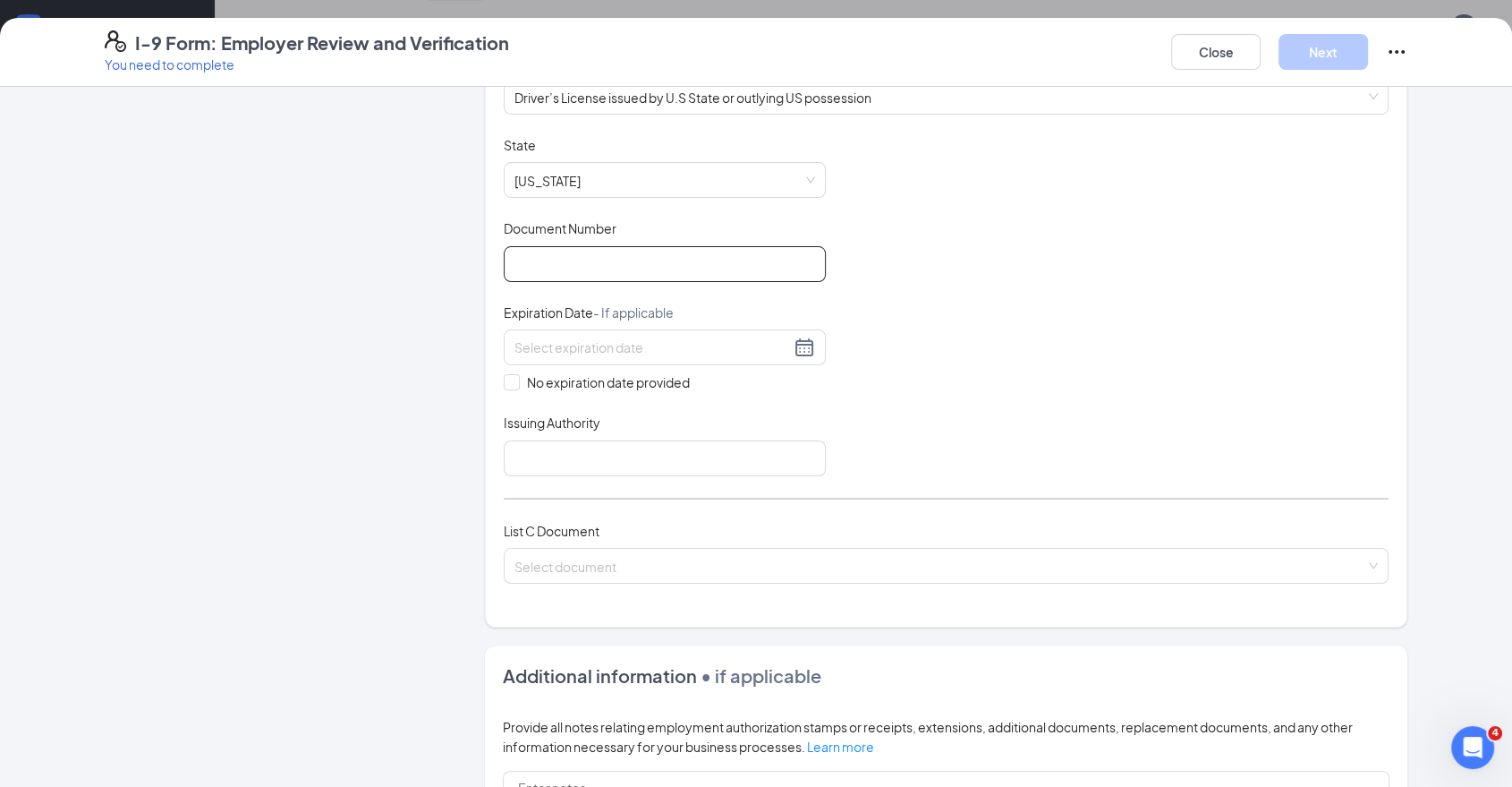
click at [643, 278] on input "Document Number" at bounding box center [665, 264] width 322 height 36
click at [645, 265] on input "Document Number" at bounding box center [665, 264] width 322 height 36
paste input "S154062025"
type input "S154062025"
click at [1060, 134] on div "List A Document List B Document and List C Document Employees must provide docu…" at bounding box center [947, 252] width 885 height 705
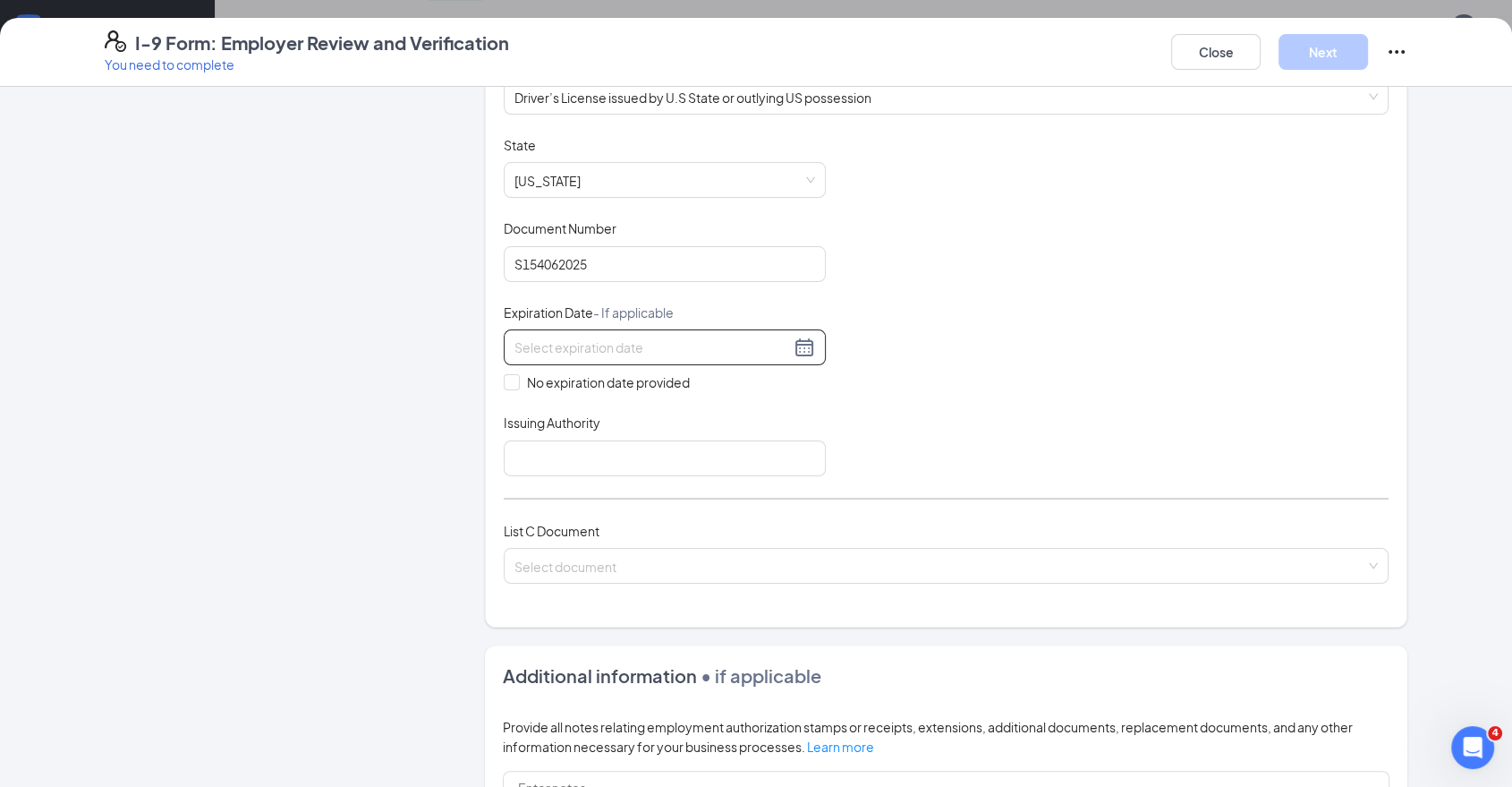
click at [662, 349] on input at bounding box center [652, 347] width 276 height 20
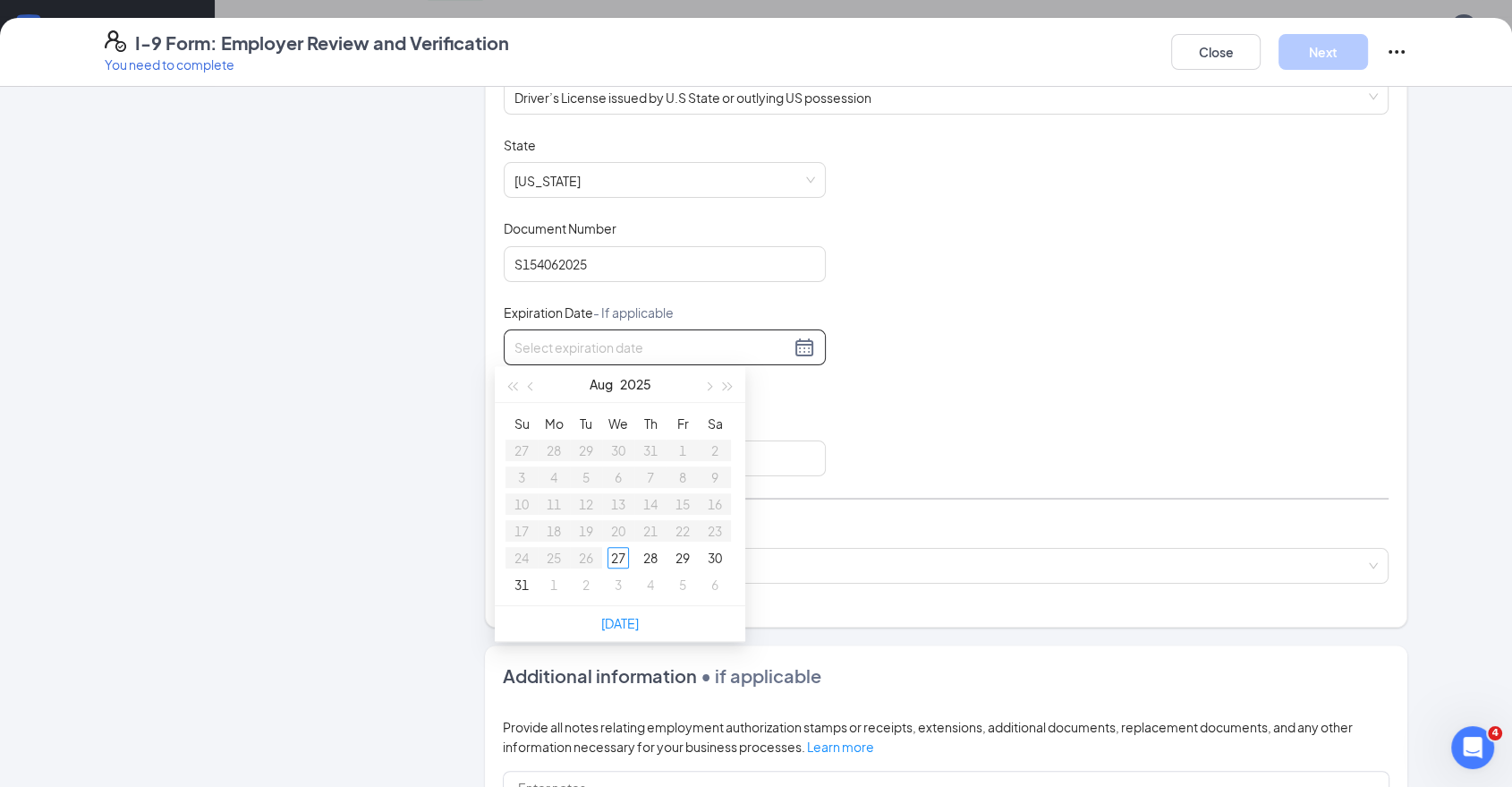
click at [687, 343] on input at bounding box center [652, 347] width 276 height 20
type input "[DATE]"
click at [593, 343] on input at bounding box center [652, 347] width 276 height 20
click at [1138, 120] on div "List A Document List B Document and List C Document Employees must provide docu…" at bounding box center [947, 252] width 885 height 705
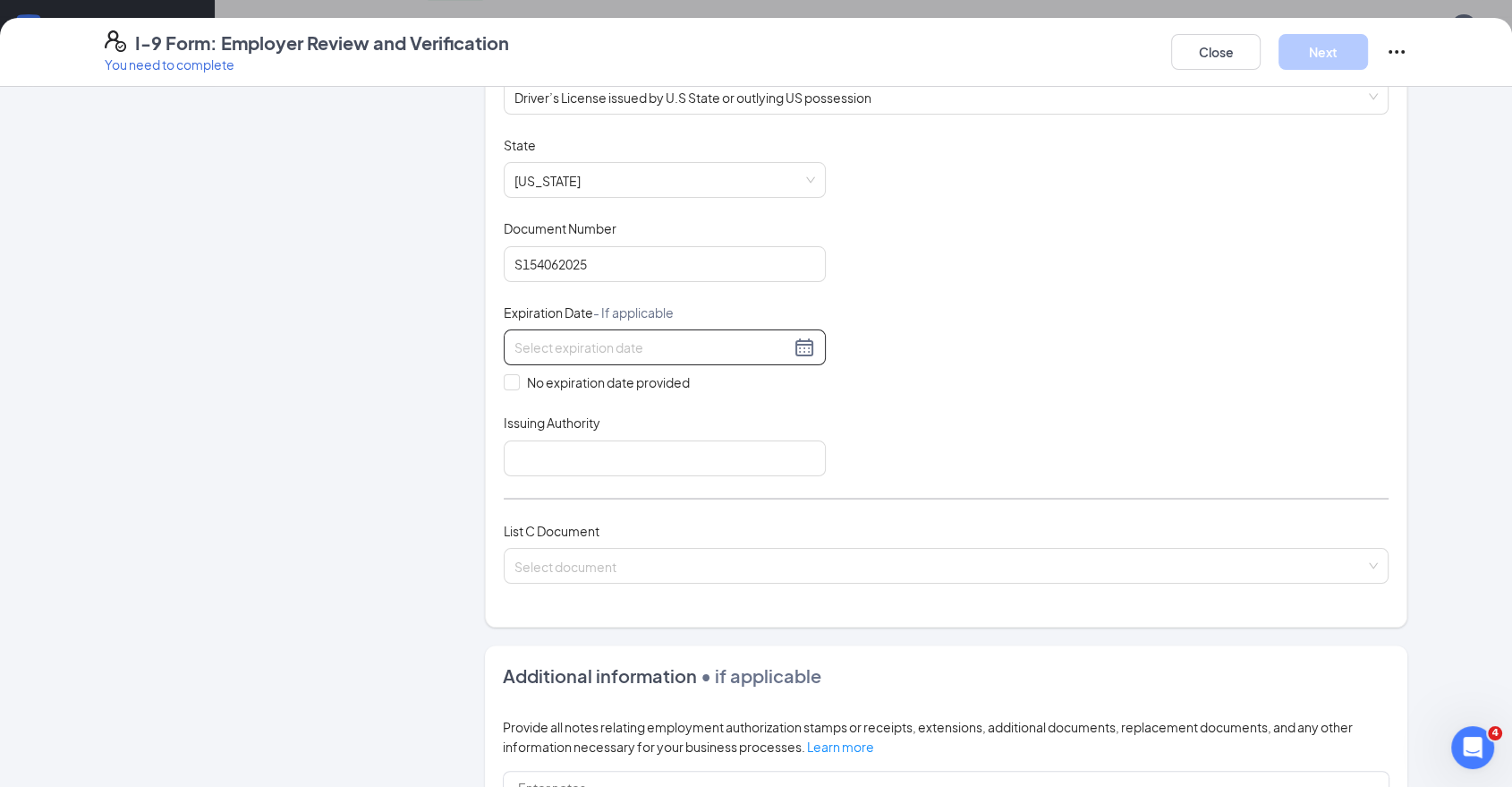
click at [655, 346] on input at bounding box center [652, 347] width 276 height 20
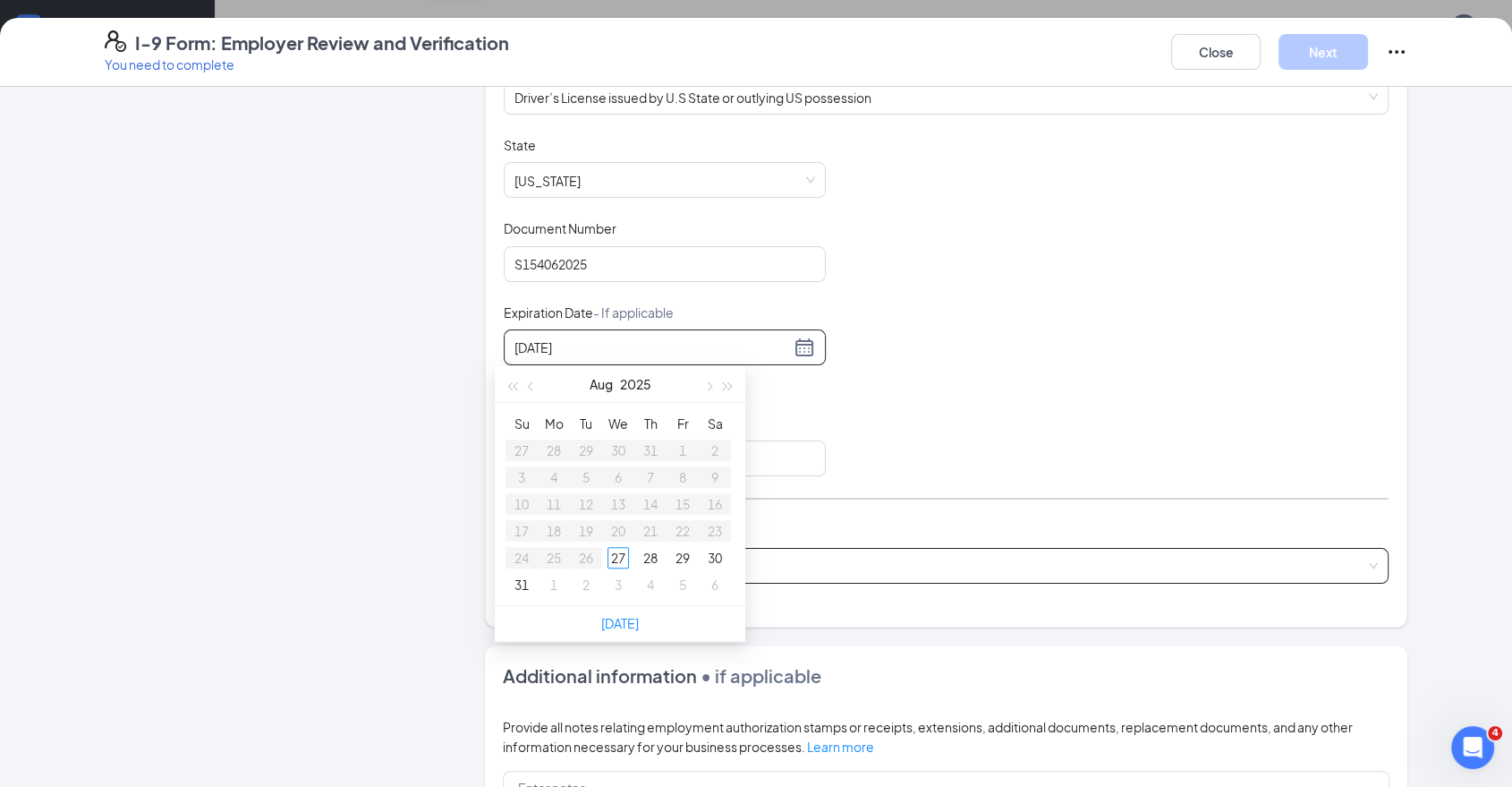
type input "[DATE]"
type input "06/"
click at [801, 336] on div "06/" at bounding box center [664, 347] width 300 height 22
click at [799, 343] on div "06/" at bounding box center [664, 347] width 300 height 22
click at [1013, 310] on div "Document Title Driver’s License issued by U.S State or outlying US possession S…" at bounding box center [947, 306] width 885 height 340
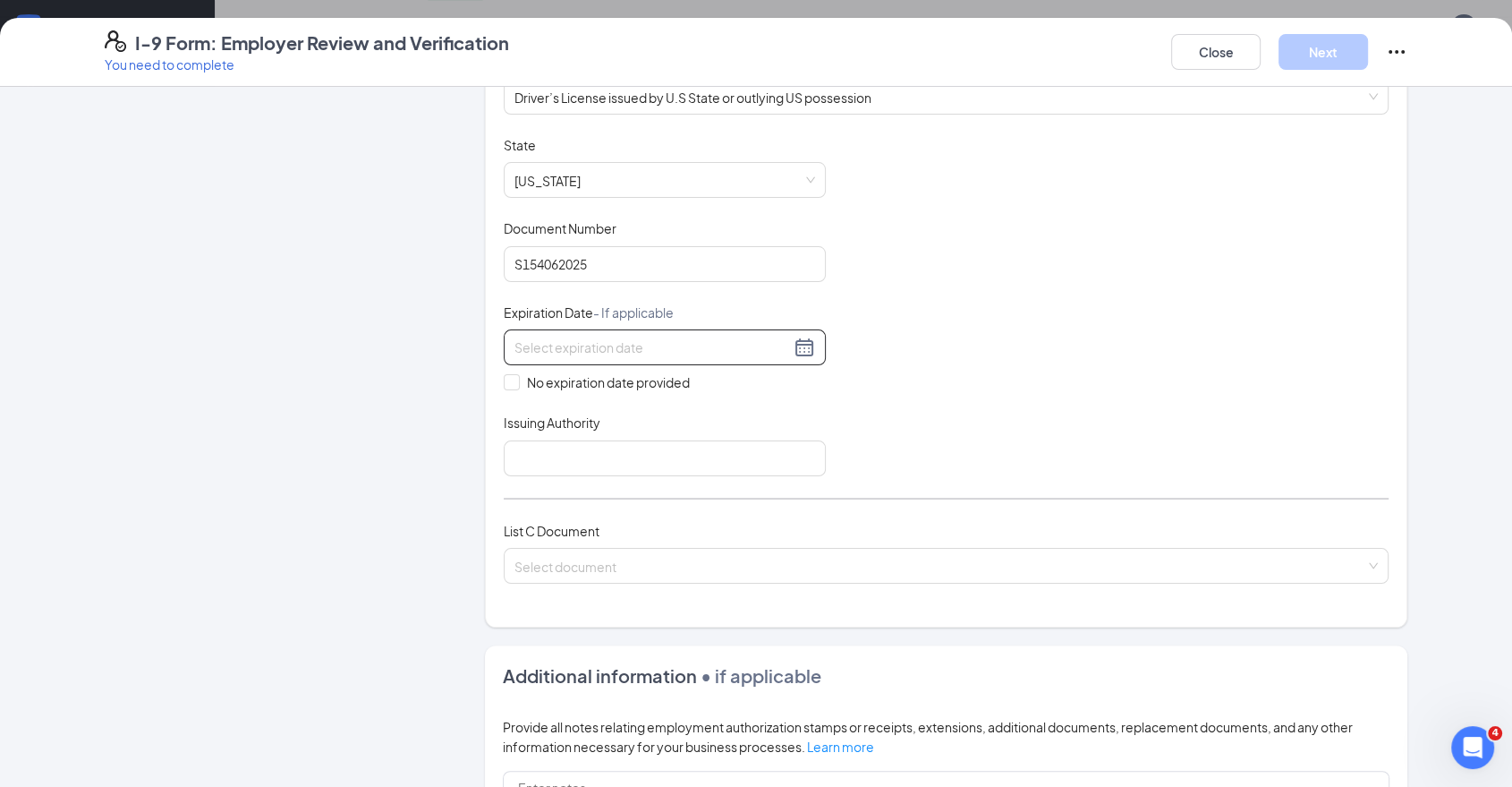
click at [799, 349] on div at bounding box center [664, 347] width 300 height 22
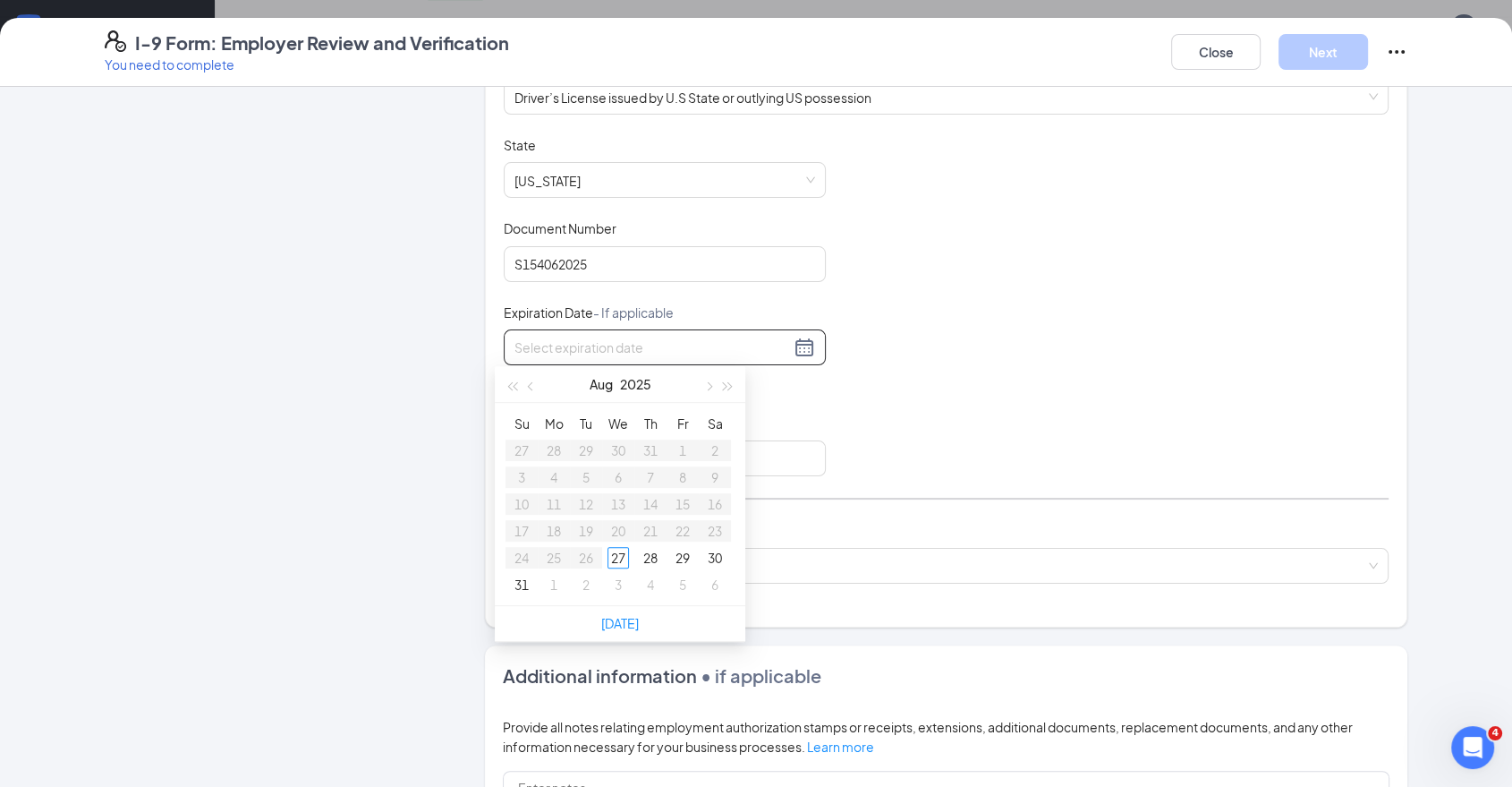
click at [615, 379] on div "[DATE]" at bounding box center [620, 384] width 156 height 36
click at [608, 386] on button "Aug" at bounding box center [601, 384] width 23 height 36
type input "[DATE]"
click at [616, 336] on div at bounding box center [664, 347] width 300 height 22
click at [618, 340] on input at bounding box center [652, 347] width 276 height 20
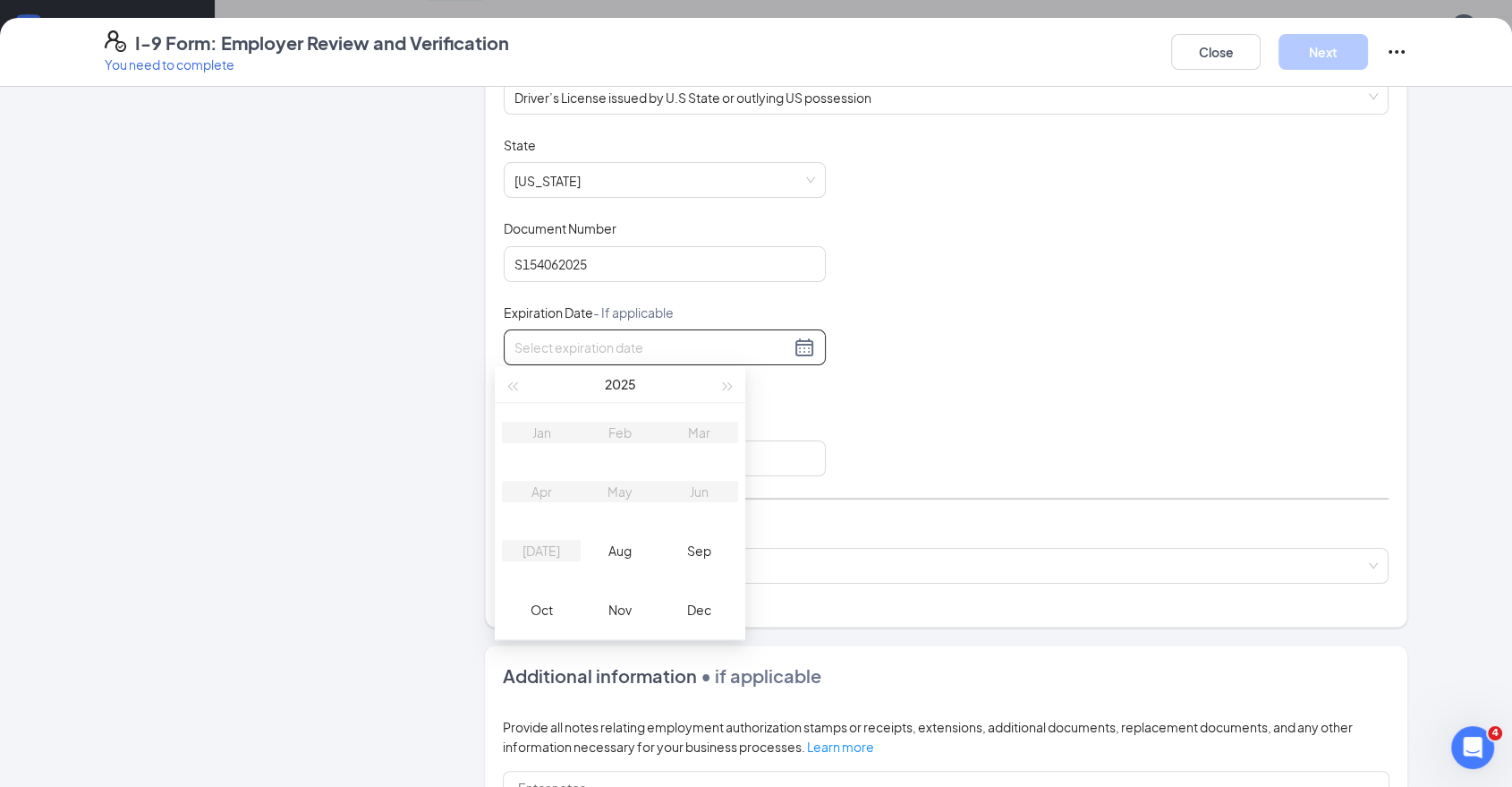
type input "6"
click at [690, 495] on div "Jun" at bounding box center [699, 492] width 54 height 22
type input "[DATE]"
click at [1033, 308] on div "Document Title Driver’s License issued by U.S State or outlying US possession S…" at bounding box center [947, 306] width 885 height 340
click at [730, 354] on div at bounding box center [664, 347] width 300 height 22
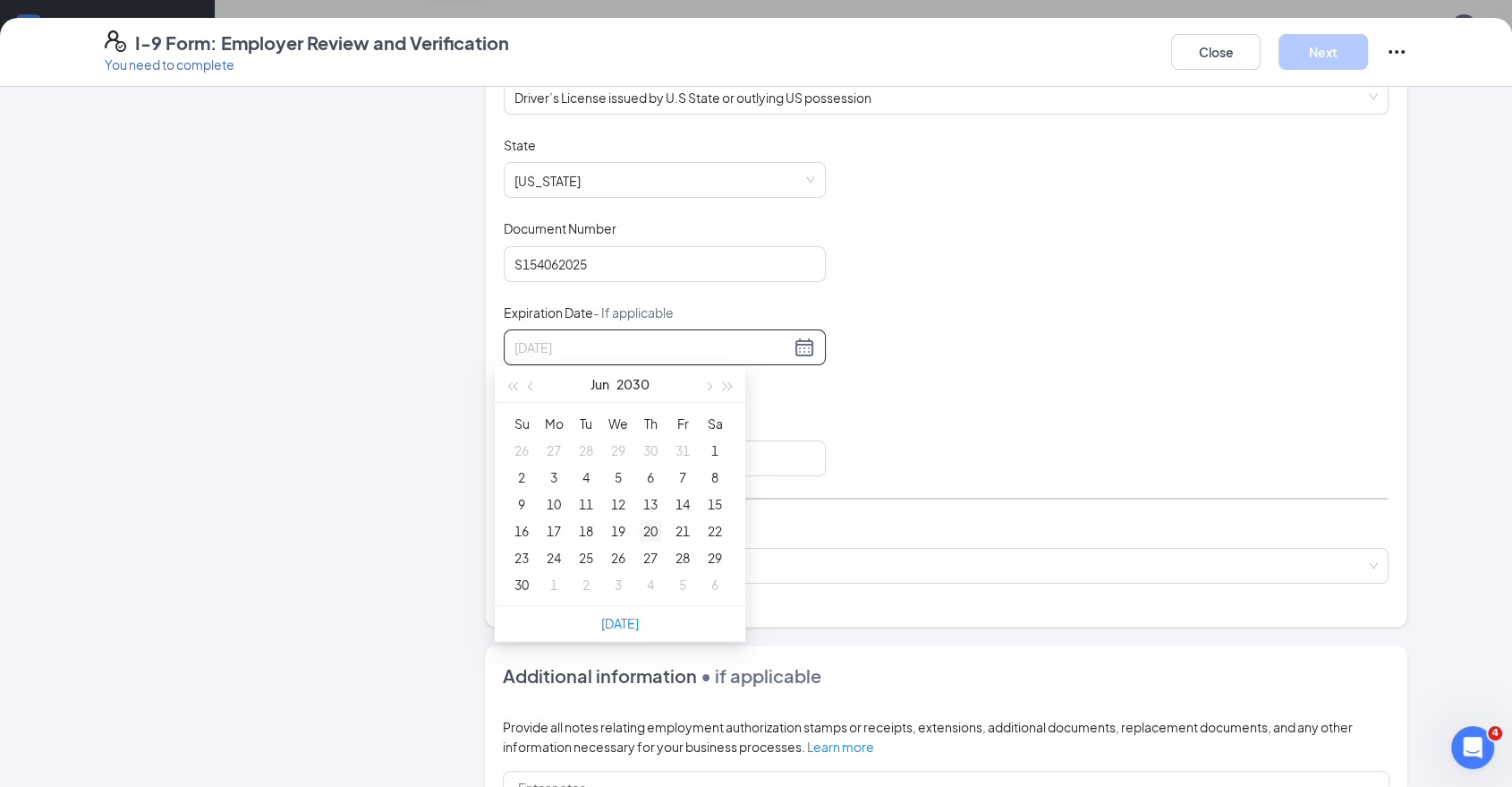
type input "[DATE]"
click at [656, 528] on div "20" at bounding box center [651, 531] width 22 height 22
click at [1039, 413] on div "Document Title Driver’s License issued by U.S State or outlying US possession S…" at bounding box center [947, 306] width 885 height 340
click at [770, 459] on input "Issuing Authority" at bounding box center [665, 459] width 322 height 36
type input "MO"
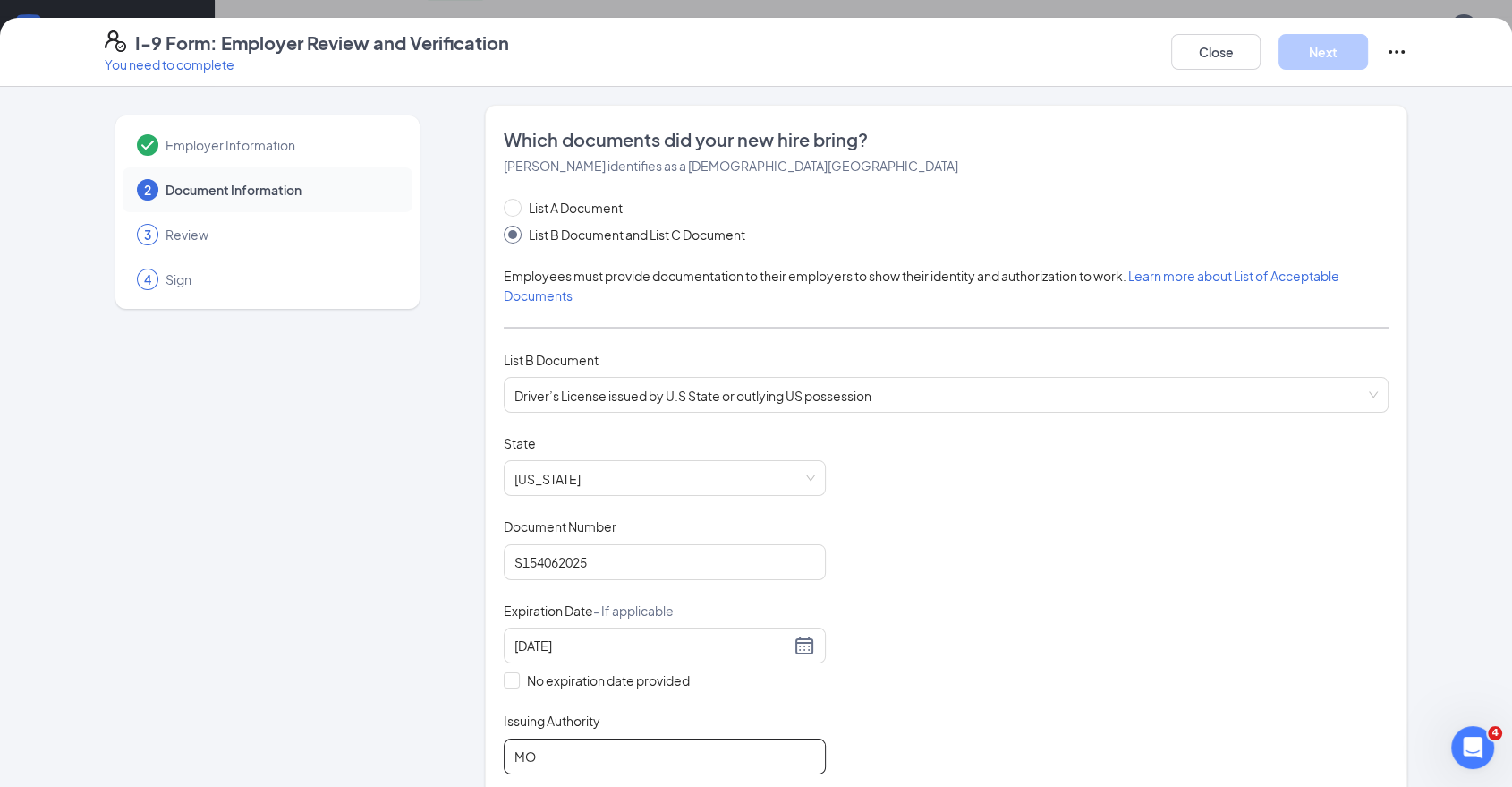
scroll to position [397, 0]
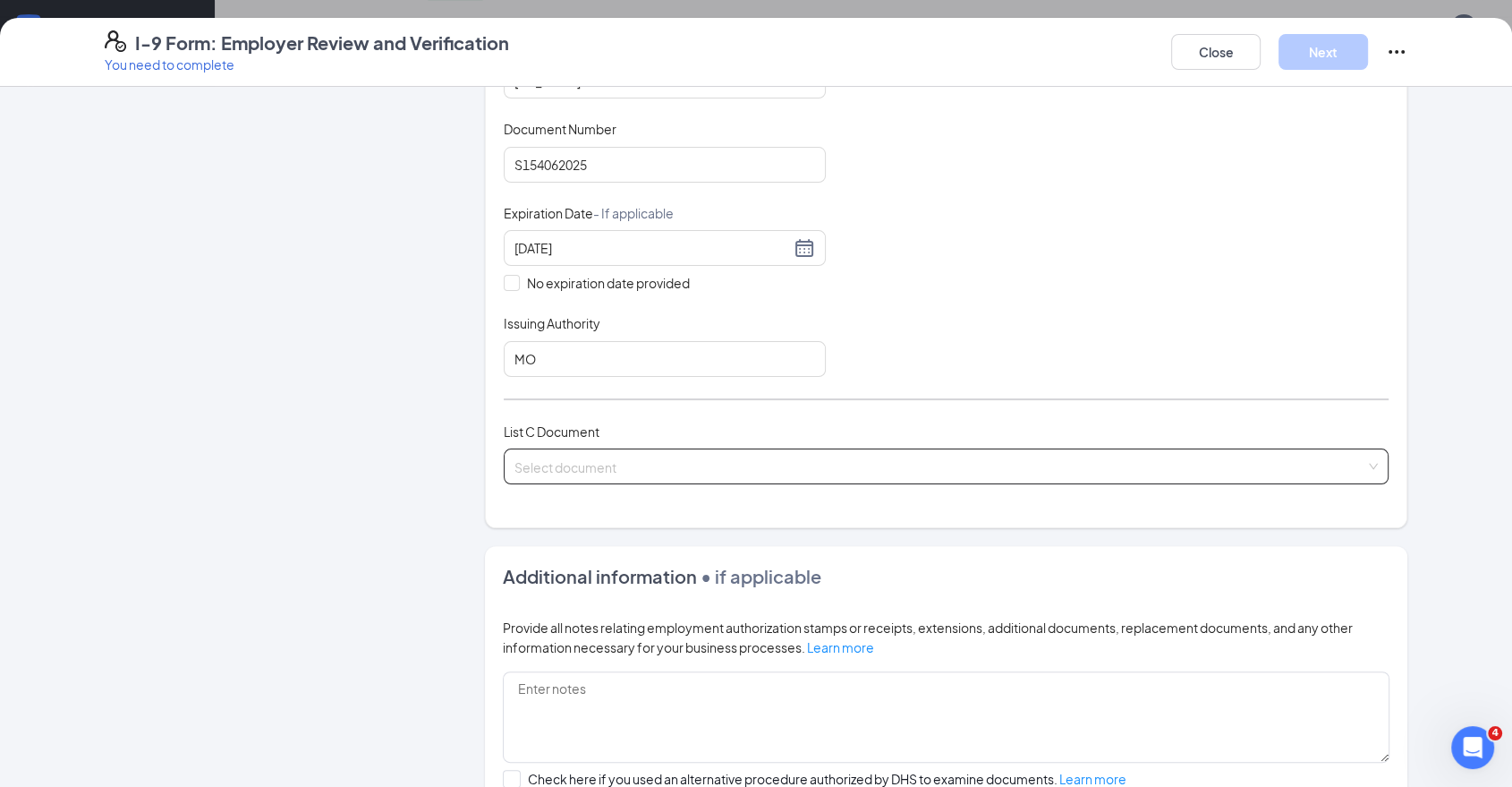
click at [652, 459] on input "search" at bounding box center [940, 463] width 851 height 27
drag, startPoint x: 579, startPoint y: 459, endPoint x: 601, endPoint y: 442, distance: 27.8
click at [578, 459] on input "search" at bounding box center [940, 463] width 851 height 27
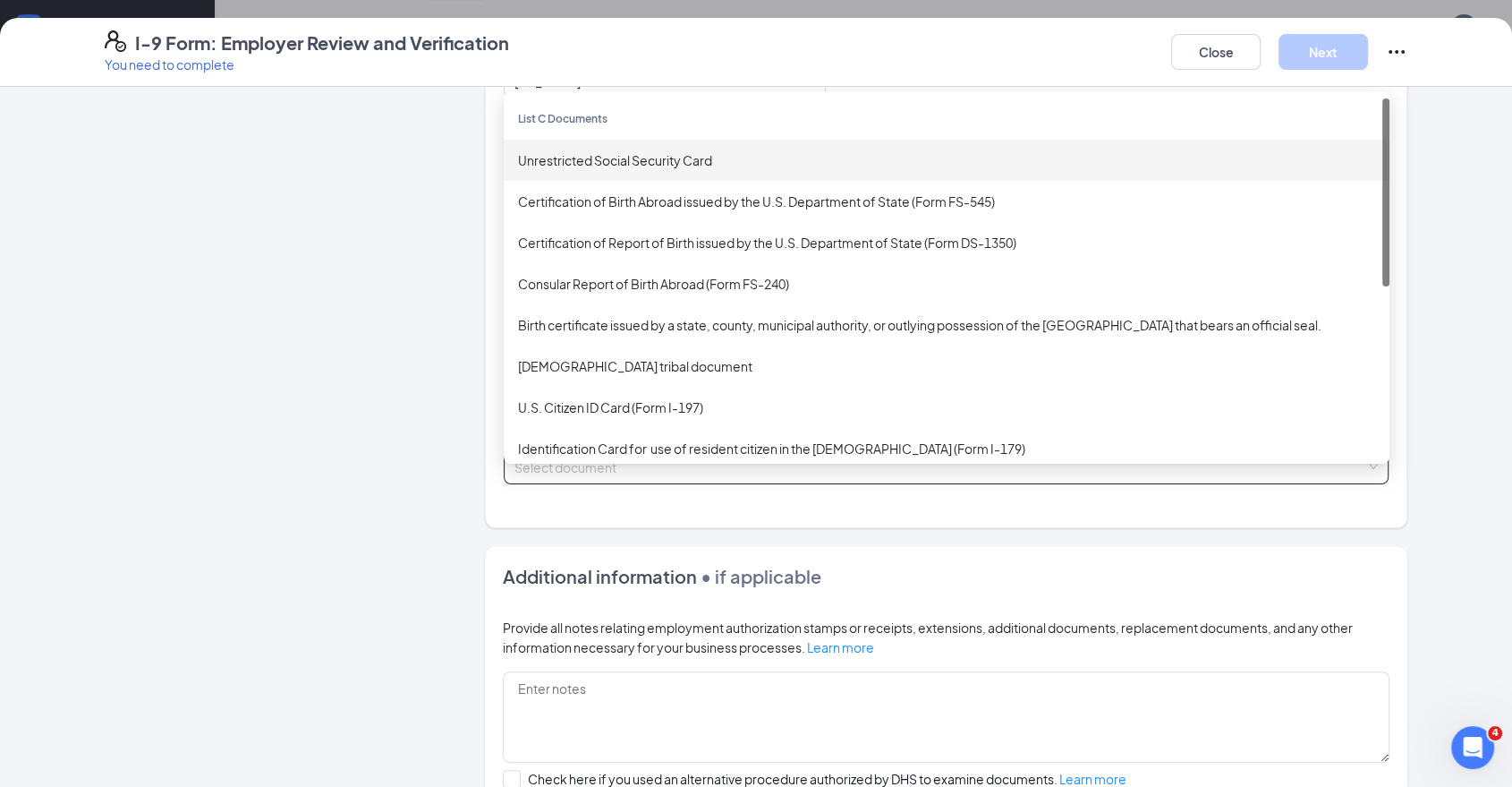
click at [769, 159] on div "Unrestricted Social Security Card" at bounding box center [947, 160] width 857 height 20
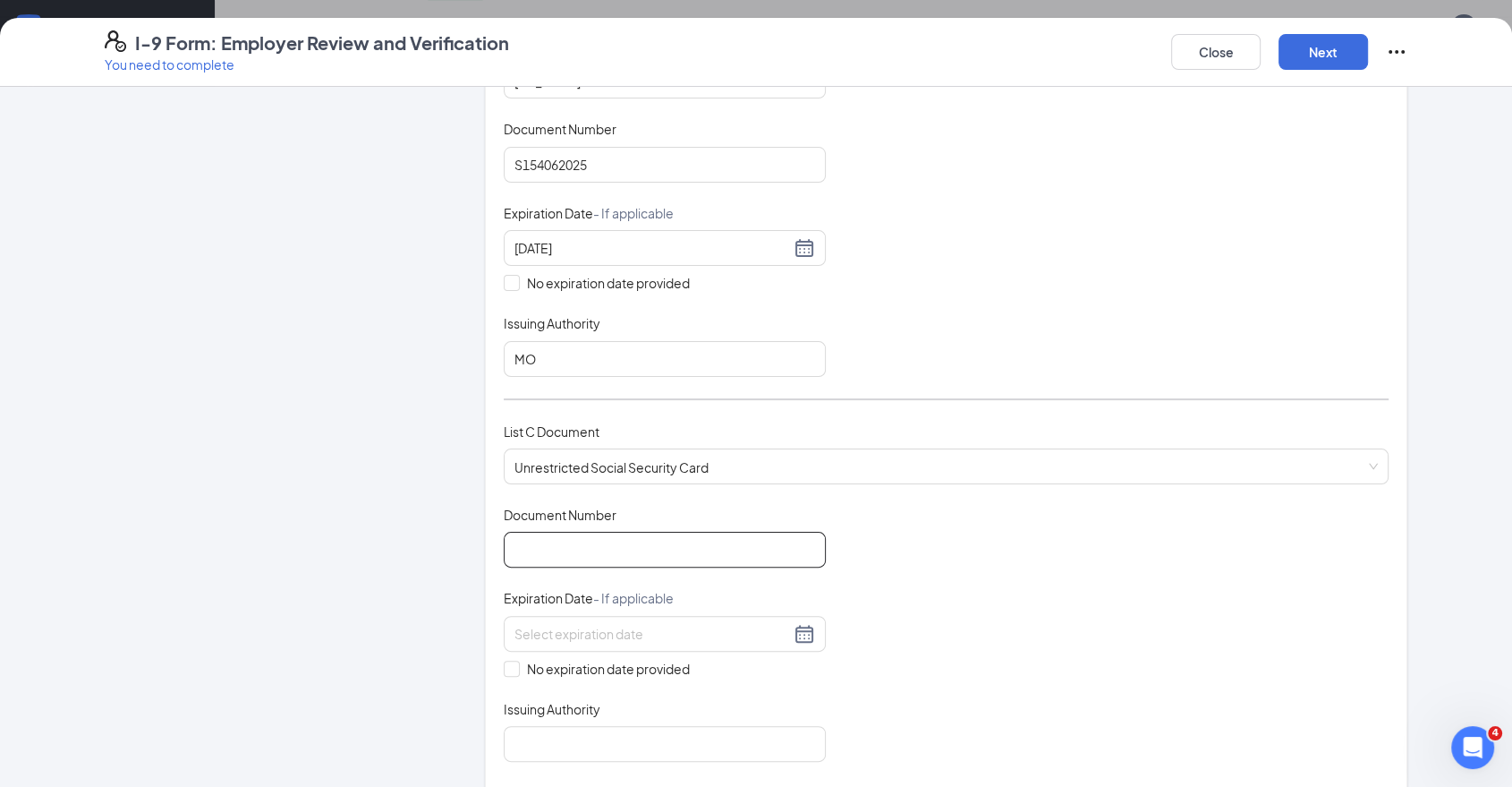
drag, startPoint x: 728, startPoint y: 550, endPoint x: 727, endPoint y: 535, distance: 15.0
click at [727, 550] on input "Document Number" at bounding box center [665, 549] width 322 height 36
paste input "499924750"
type input "499924750"
click at [609, 674] on div "Document Title Unrestricted Social Security Card Document Number 499924750 Expi…" at bounding box center [947, 633] width 885 height 256
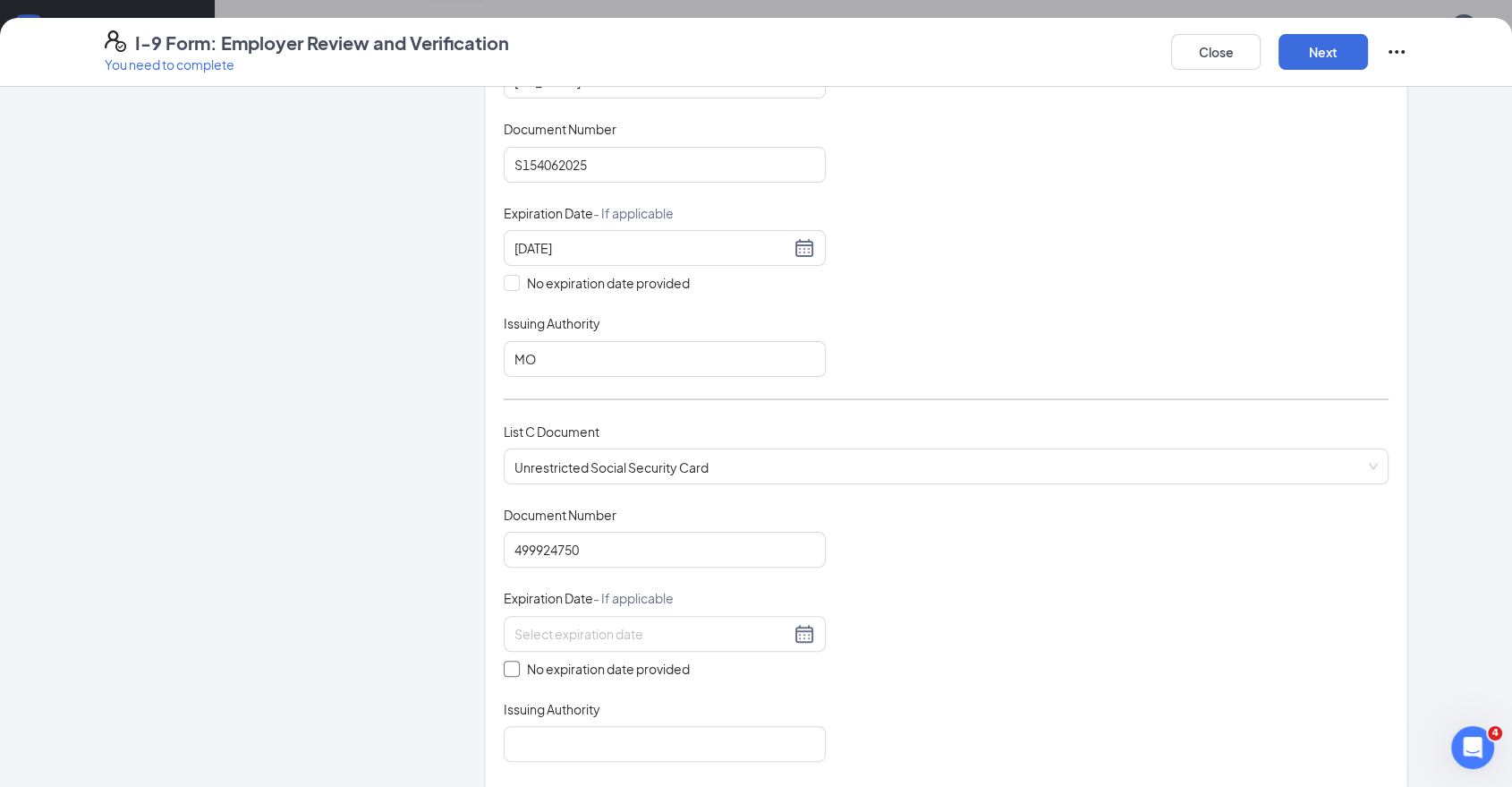
click at [611, 670] on span "No expiration date provided" at bounding box center [609, 669] width 177 height 20
click at [516, 670] on input "No expiration date provided" at bounding box center [510, 667] width 13 height 13
checkbox input "true"
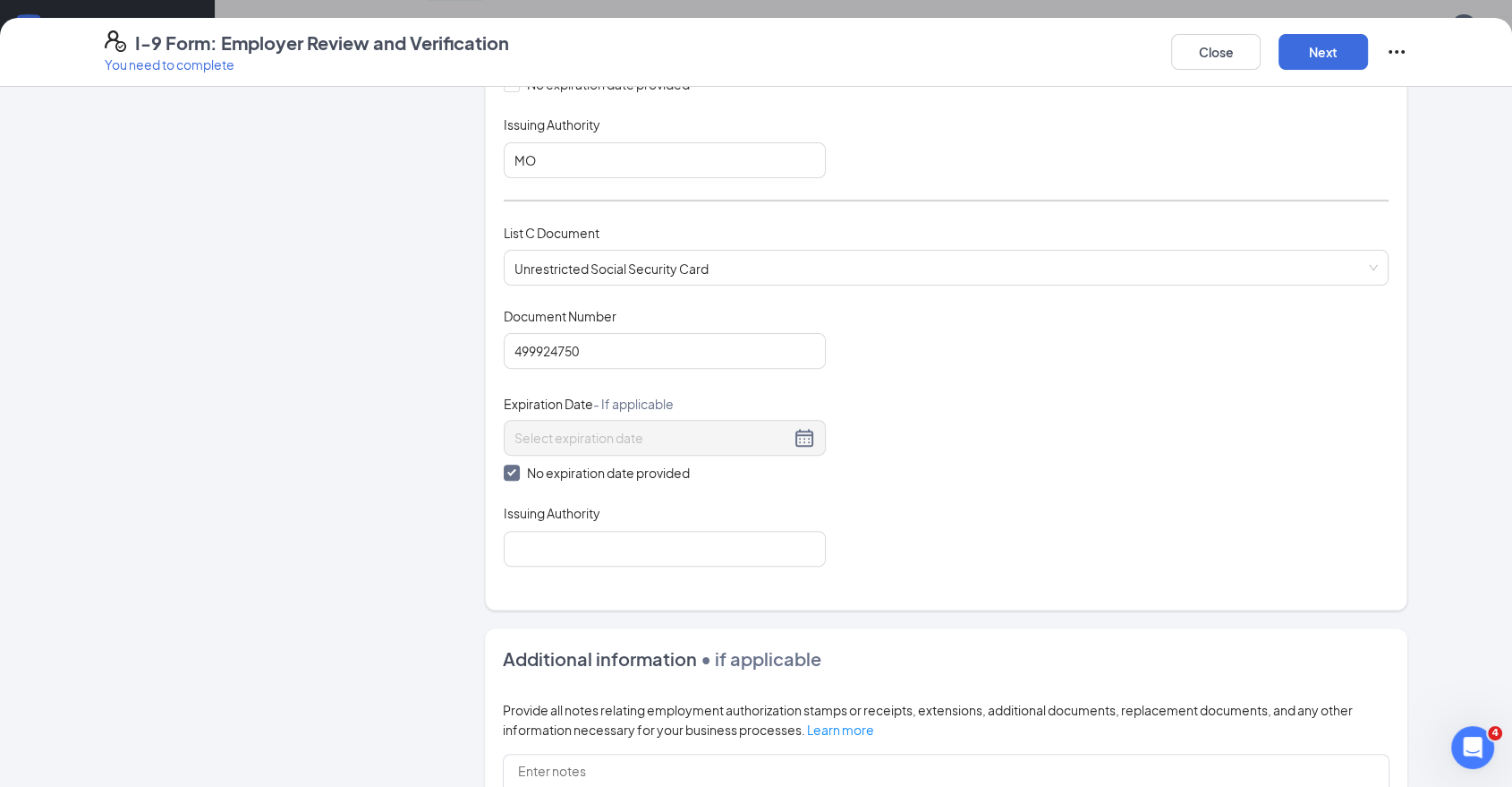
click at [659, 520] on div "Issuing Authority" at bounding box center [665, 517] width 322 height 26
click at [653, 546] on input "Issuing Authority" at bounding box center [665, 549] width 322 height 36
type input "[GEOGRAPHIC_DATA]"
click at [1366, 31] on div "Close Next" at bounding box center [1290, 52] width 237 height 43
click at [1343, 49] on button "Next" at bounding box center [1324, 52] width 90 height 36
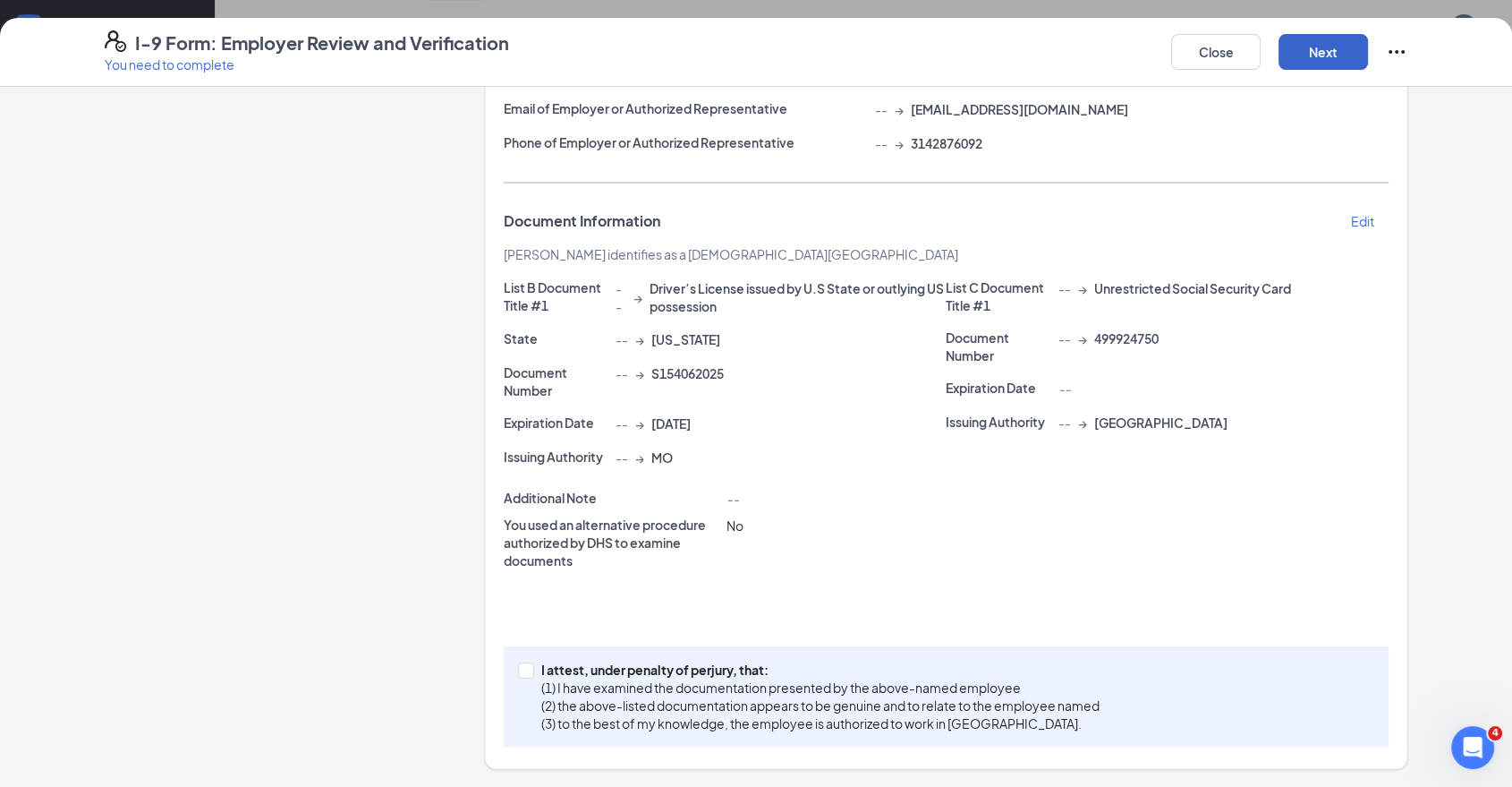
scroll to position [250, 0]
click at [520, 679] on label "I attest, under penalty of [PERSON_NAME], that: (1) I have examined the documen…" at bounding box center [813, 698] width 589 height 72
click at [520, 677] on input "I attest, under penalty of [PERSON_NAME], that: (1) I have examined the documen…" at bounding box center [524, 671] width 13 height 13
checkbox input "true"
click at [1323, 48] on button "Next" at bounding box center [1324, 52] width 90 height 36
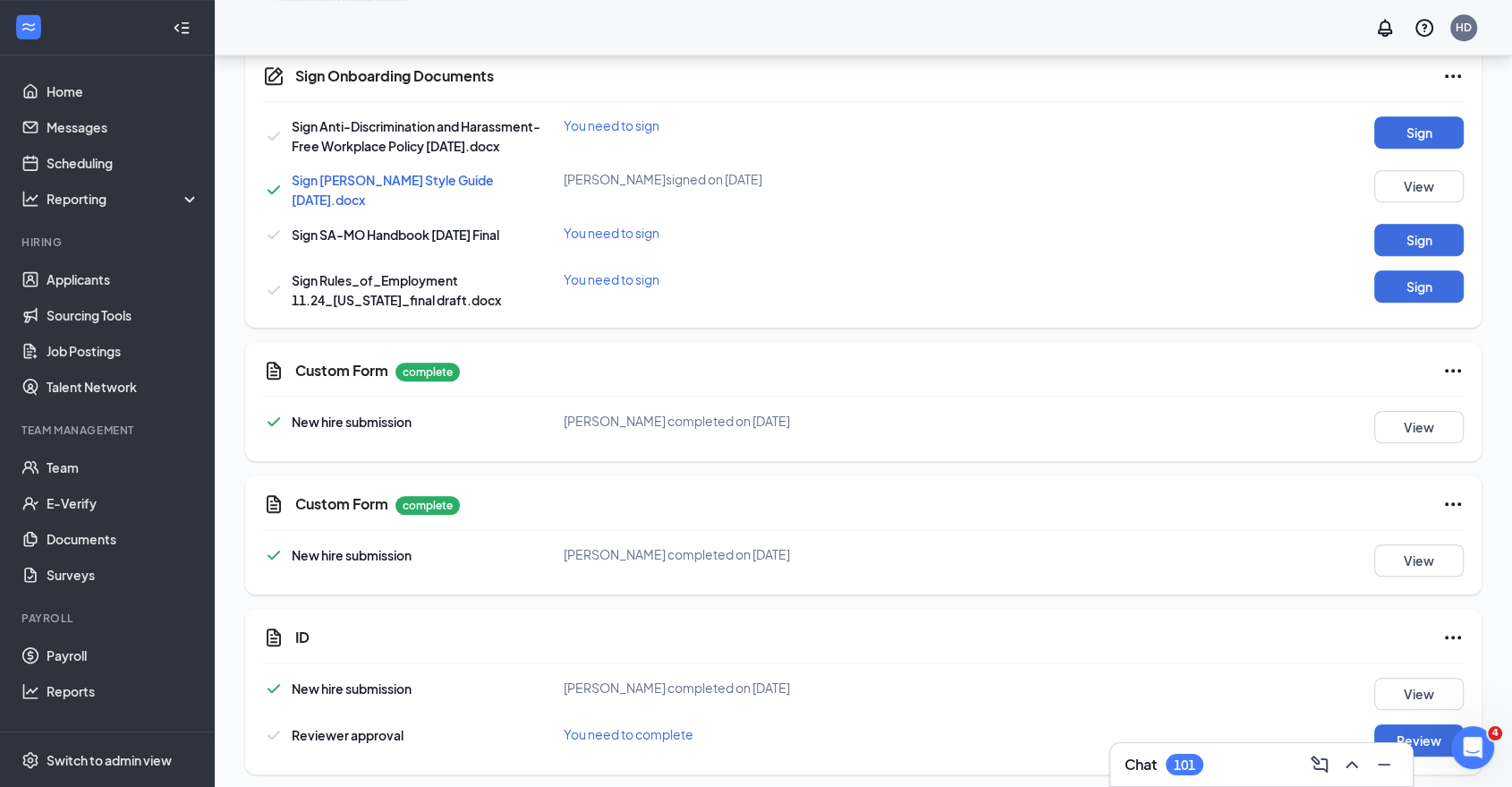
scroll to position [329, 0]
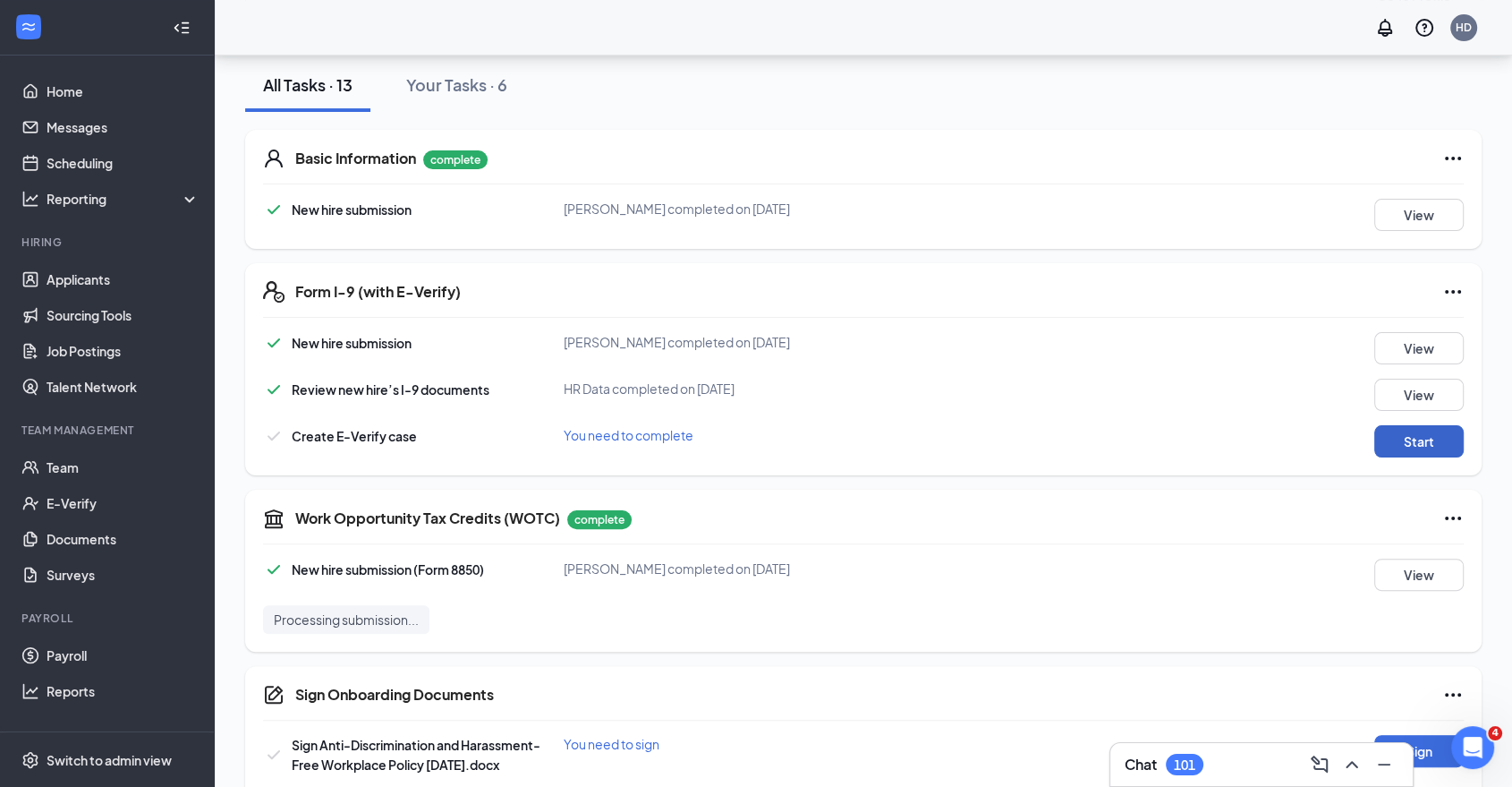
click at [1449, 450] on button "Start" at bounding box center [1419, 441] width 90 height 32
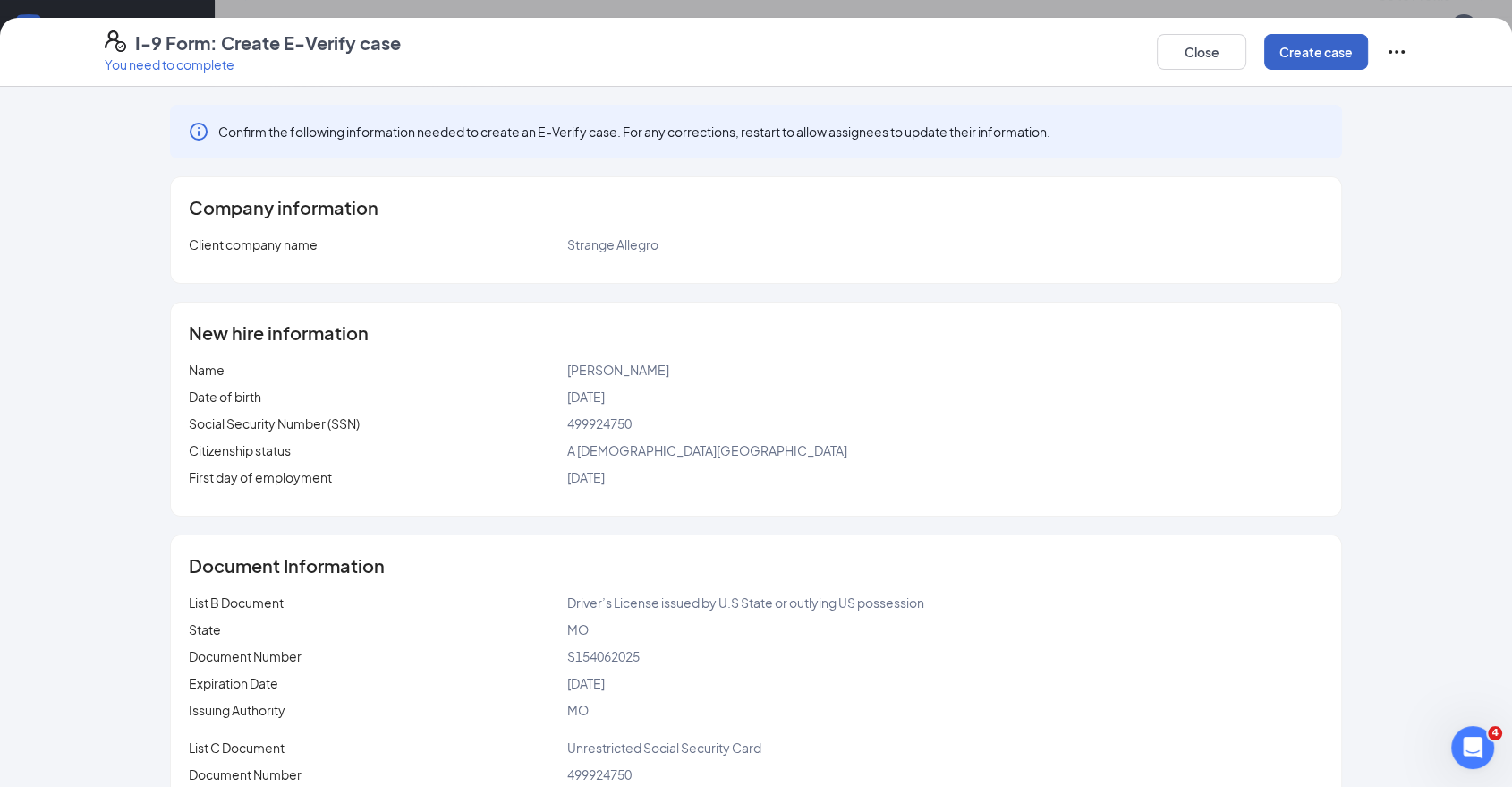
click at [1278, 57] on button "Create case" at bounding box center [1316, 52] width 103 height 36
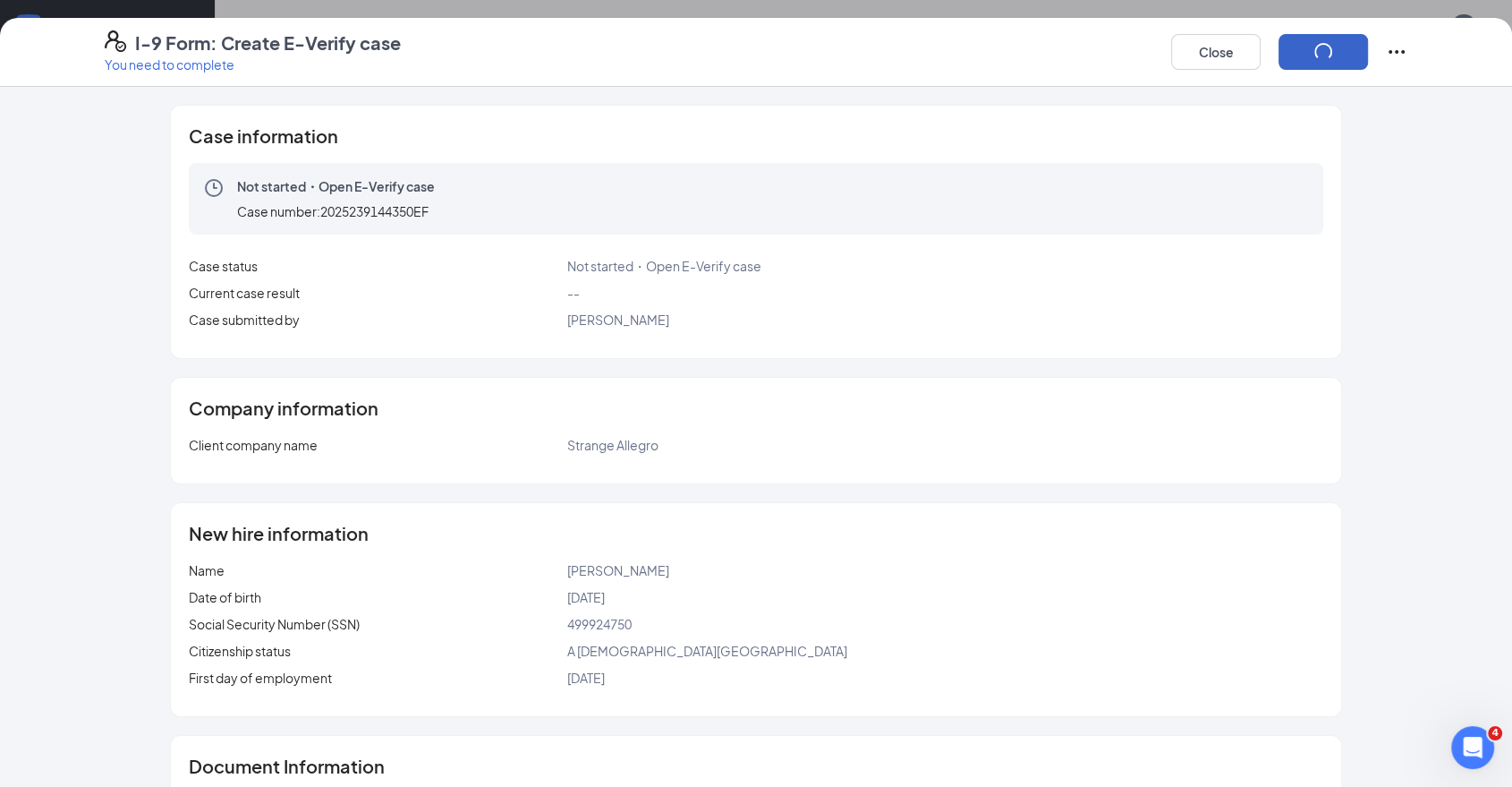
scroll to position [130, 0]
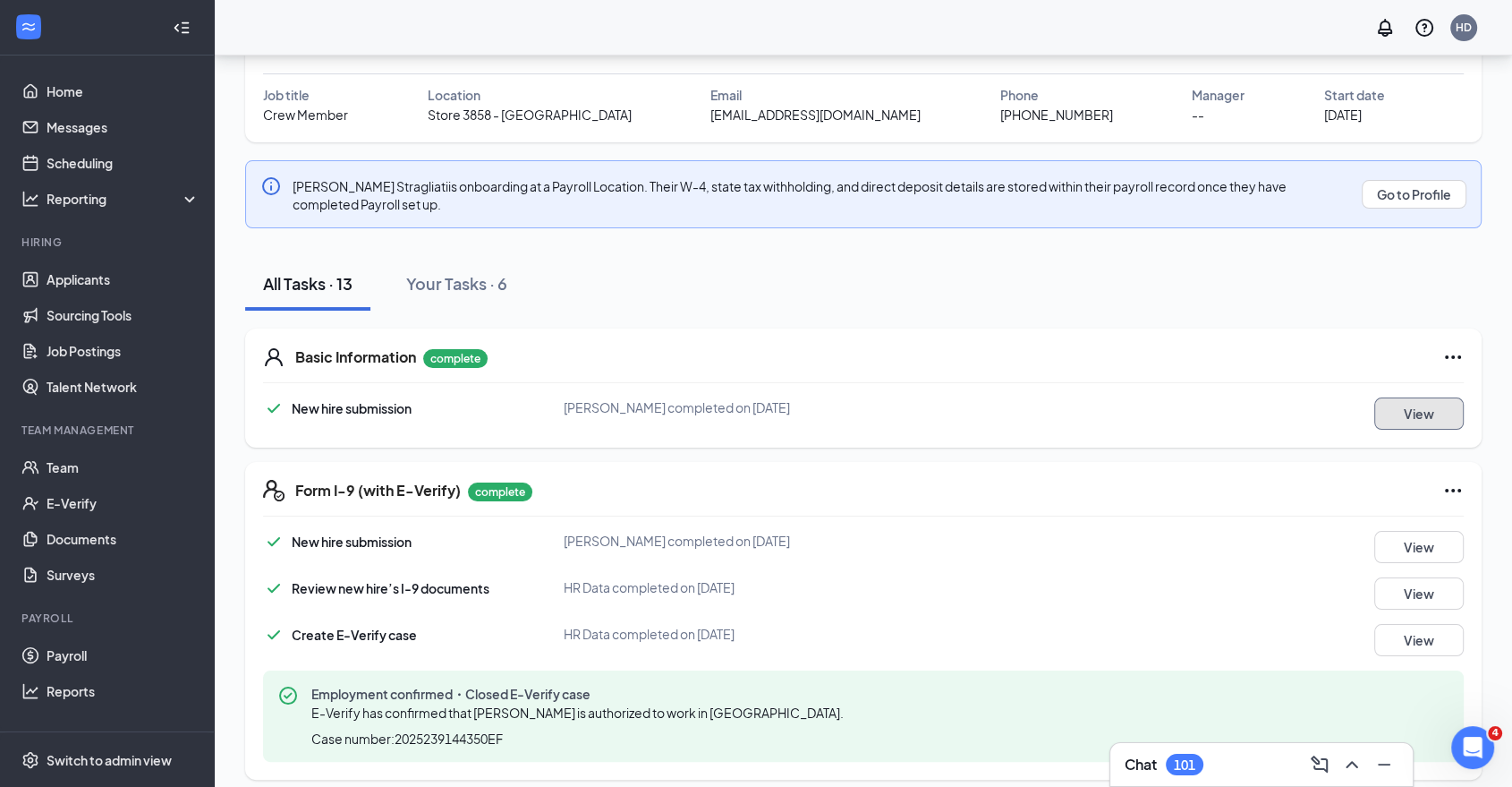
click at [1442, 403] on button "View" at bounding box center [1419, 413] width 90 height 32
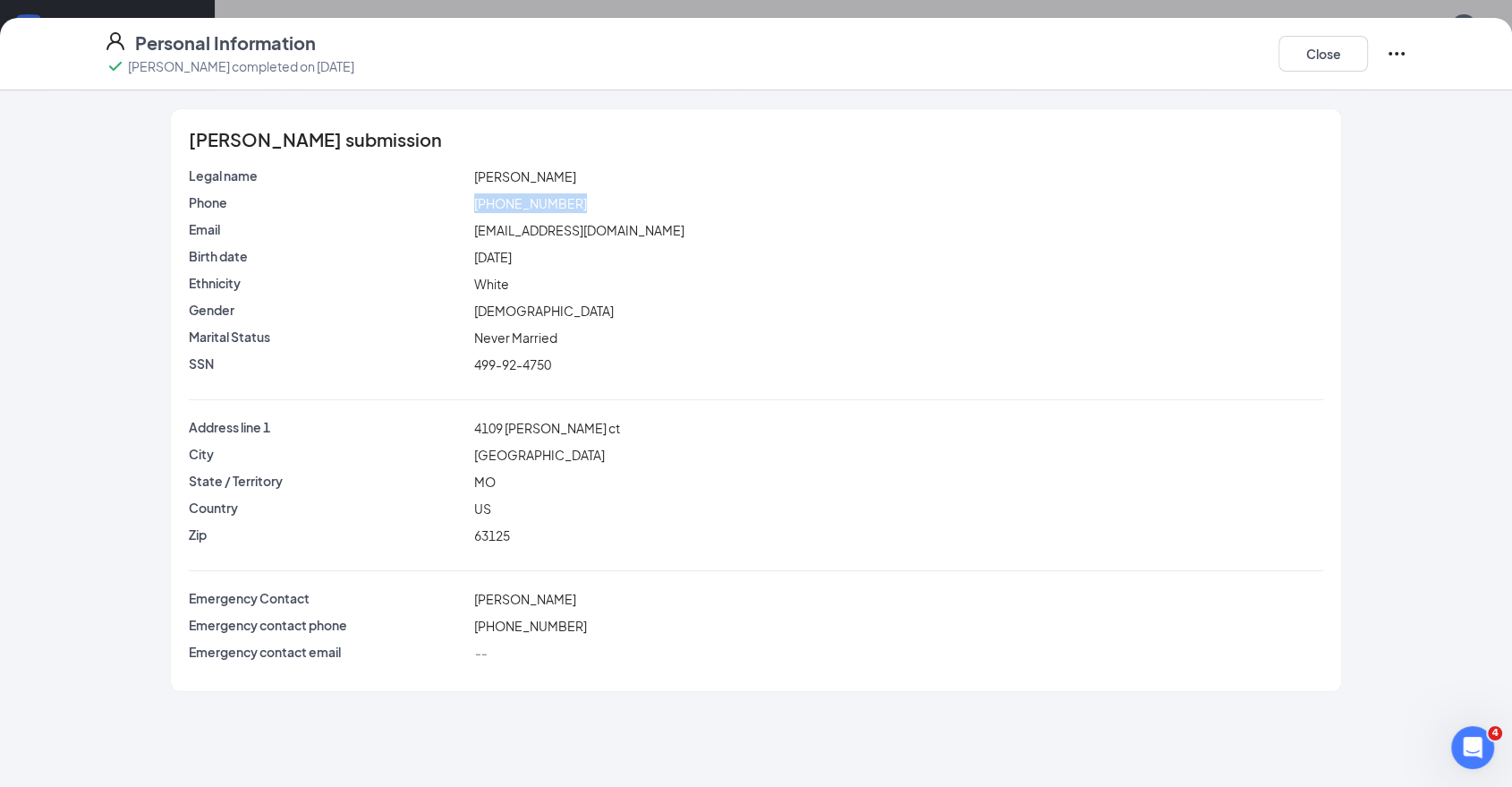
drag, startPoint x: 570, startPoint y: 193, endPoint x: 458, endPoint y: 205, distance: 112.6
click at [458, 205] on div "Phone [PHONE_NUMBER]" at bounding box center [756, 203] width 1142 height 20
copy div "[PHONE_NUMBER]"
drag, startPoint x: 594, startPoint y: 587, endPoint x: 430, endPoint y: 545, distance: 169.3
click at [433, 615] on div "Legal name [PERSON_NAME] Phone [PHONE_NUMBER] Email [EMAIL_ADDRESS][DOMAIN_NAME…" at bounding box center [756, 418] width 1135 height 503
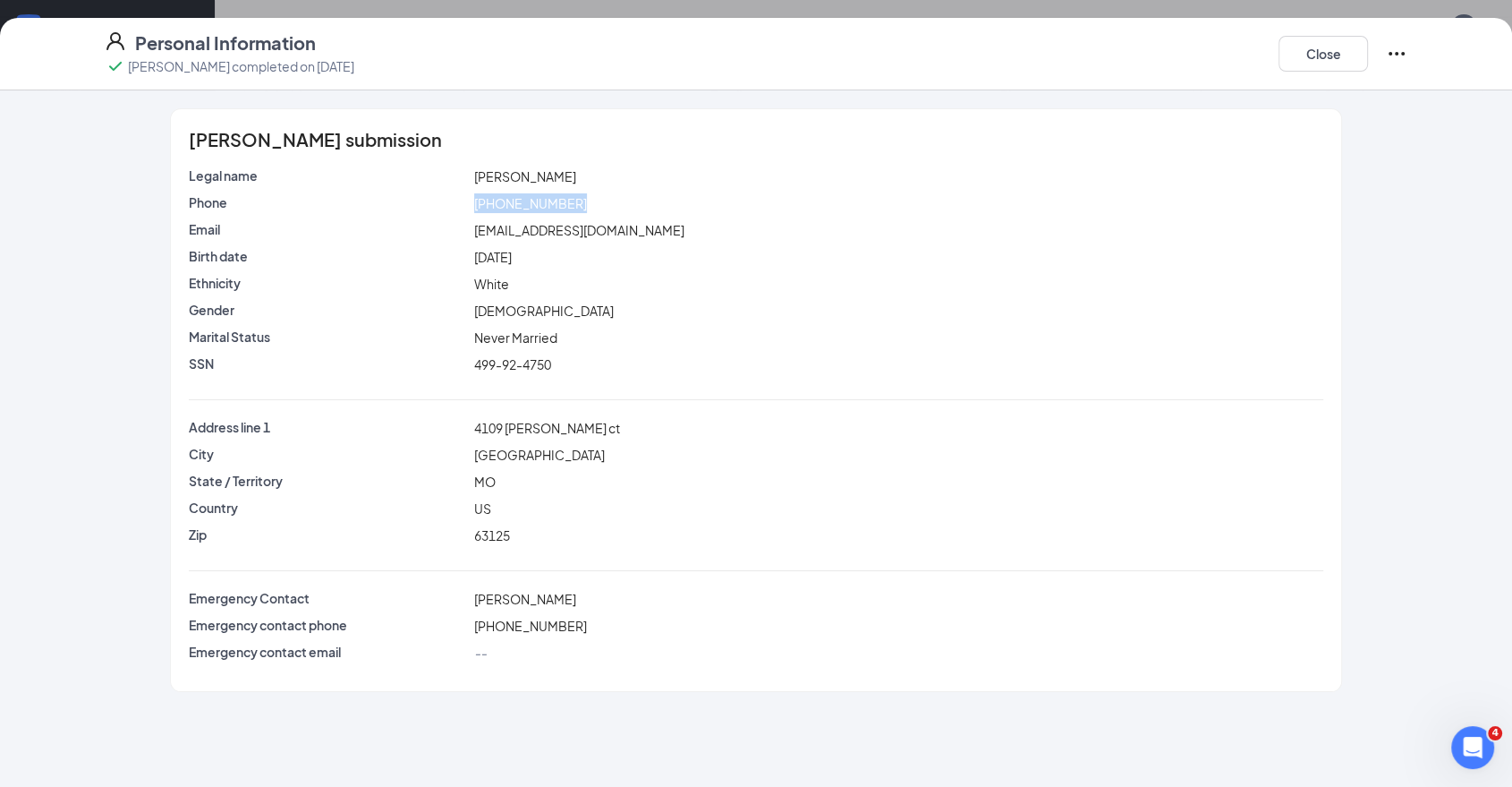
copy div "[PERSON_NAME]"
click at [561, 600] on span "[PERSON_NAME]" at bounding box center [525, 599] width 102 height 16
drag, startPoint x: 577, startPoint y: 600, endPoint x: 473, endPoint y: 603, distance: 104.0
click at [471, 604] on div "[PERSON_NAME]" at bounding box center [898, 599] width 856 height 20
copy span "[PERSON_NAME]"
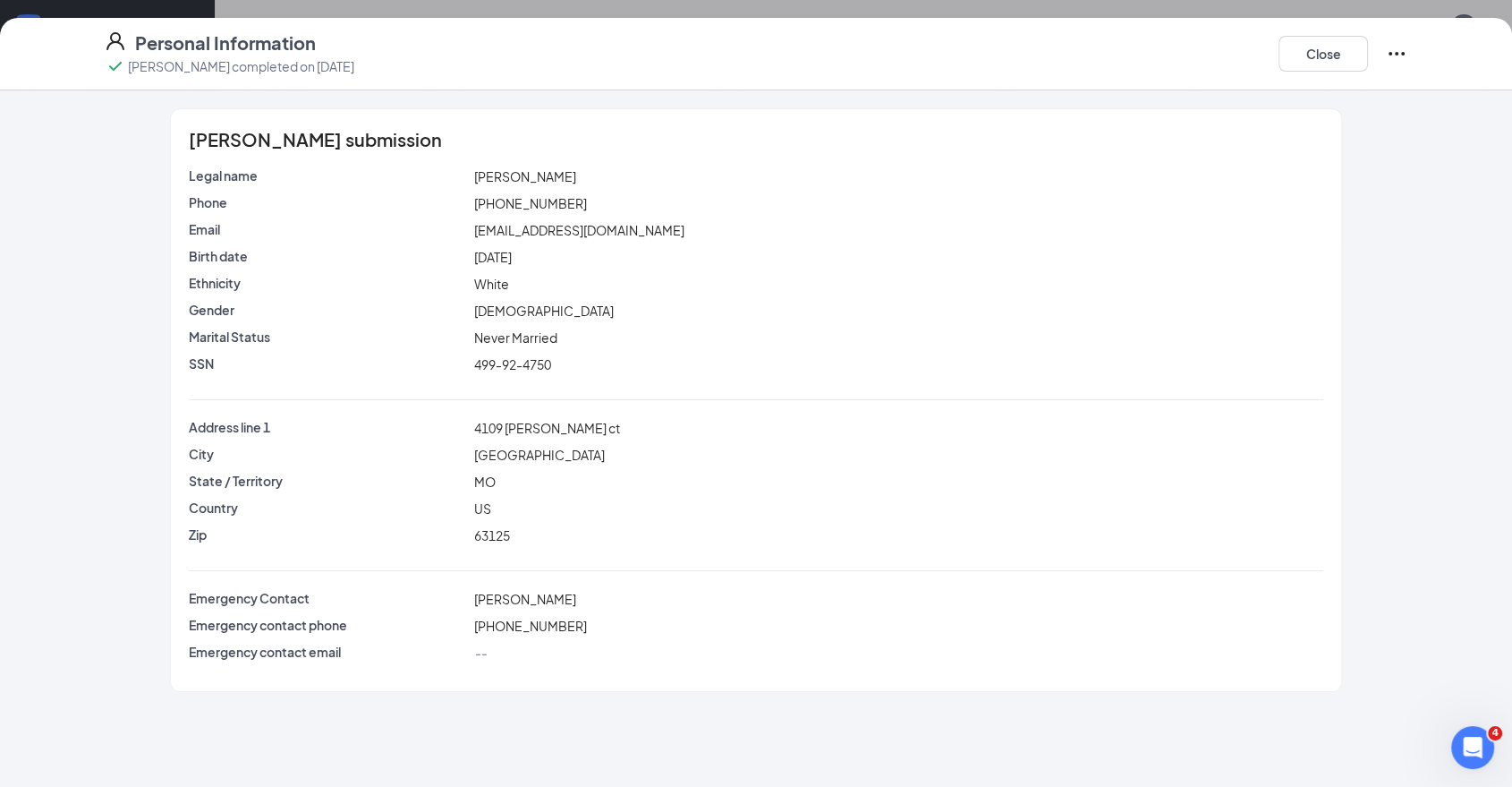
click at [534, 612] on div "Emergency Contact [PERSON_NAME]" at bounding box center [756, 602] width 1135 height 27
drag, startPoint x: 562, startPoint y: 629, endPoint x: 424, endPoint y: 638, distance: 138.3
click at [424, 637] on div "Emergency contact phone [PHONE_NUMBER]" at bounding box center [756, 629] width 1135 height 27
copy div "[PHONE_NUMBER]"
drag, startPoint x: 616, startPoint y: 688, endPoint x: 629, endPoint y: 545, distance: 143.6
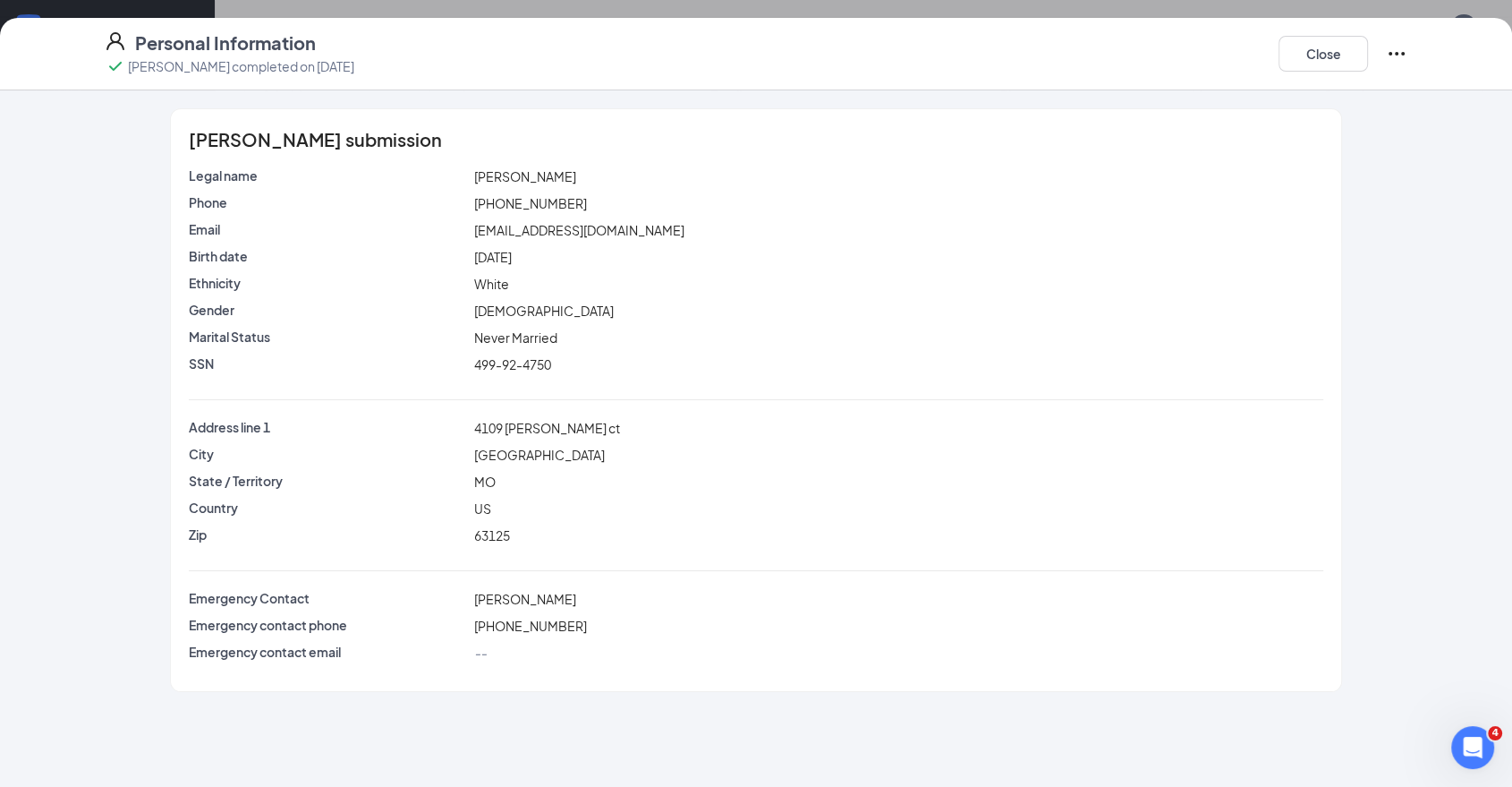
click at [622, 688] on div "[PERSON_NAME] submission Legal name [PERSON_NAME] Phone [PHONE_NUMBER] Email [E…" at bounding box center [756, 400] width 1171 height 582
drag, startPoint x: 585, startPoint y: 421, endPoint x: 407, endPoint y: 427, distance: 178.1
click at [408, 428] on div "Address line 1 4109 [PERSON_NAME] ct" at bounding box center [756, 428] width 1142 height 20
copy div "4109 [PERSON_NAME] ct"
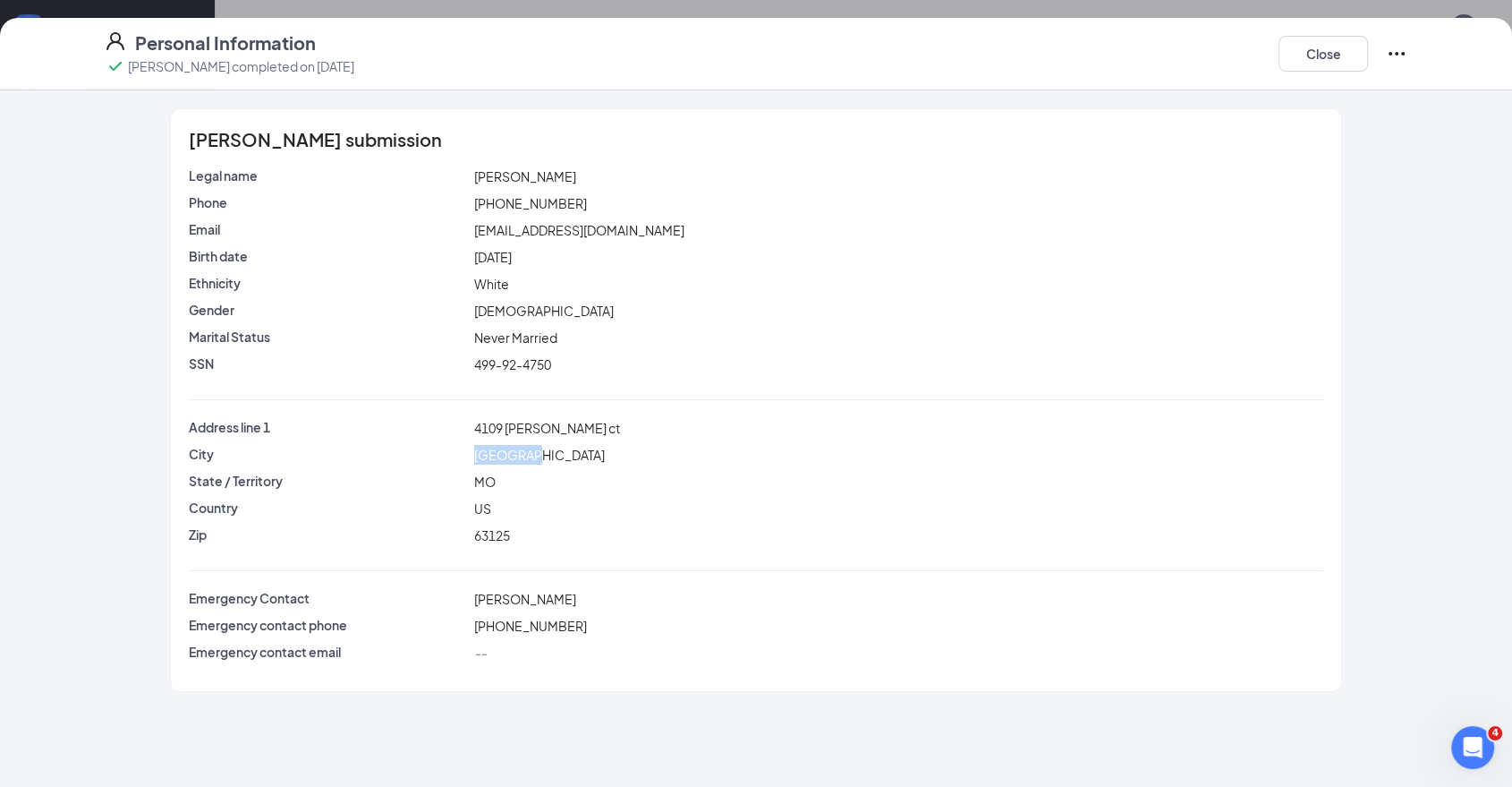
drag, startPoint x: 505, startPoint y: 453, endPoint x: 462, endPoint y: 444, distance: 43.9
click at [462, 460] on div "City [GEOGRAPHIC_DATA]" at bounding box center [756, 455] width 1142 height 20
copy div "[GEOGRAPHIC_DATA]"
click at [521, 519] on div "Country US" at bounding box center [756, 511] width 1135 height 27
drag, startPoint x: 521, startPoint y: 527, endPoint x: 472, endPoint y: 188, distance: 342.5
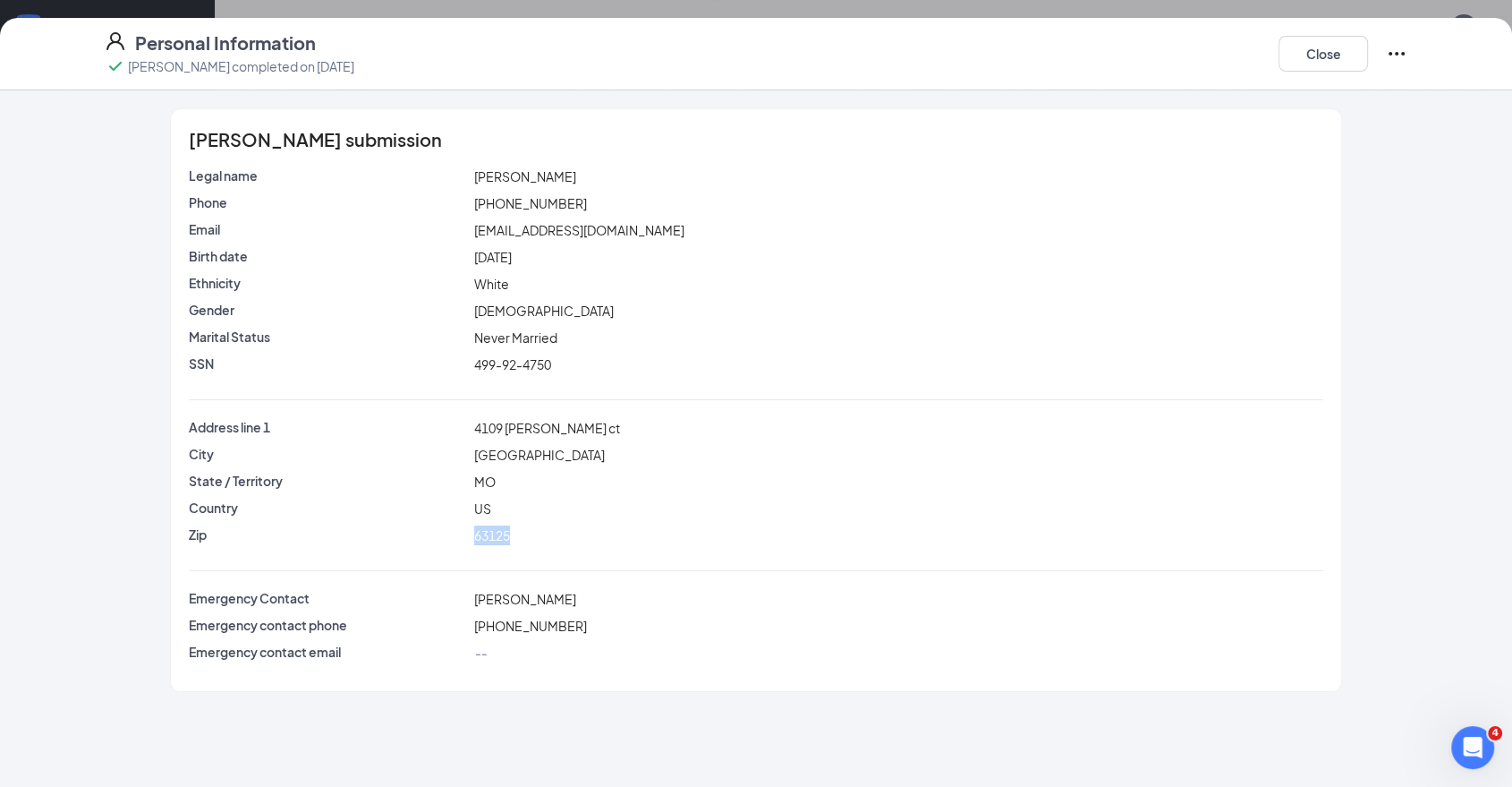
click at [429, 544] on div "Zip 63125" at bounding box center [756, 535] width 1142 height 20
copy div "63125"
click at [659, 347] on div "Marital Status [DEMOGRAPHIC_DATA]" at bounding box center [756, 340] width 1135 height 27
drag, startPoint x: 723, startPoint y: 201, endPoint x: 548, endPoint y: 233, distance: 177.9
click at [547, 233] on div "Legal name [PERSON_NAME] Phone [PHONE_NUMBER] Email [EMAIL_ADDRESS][DOMAIN_NAME…" at bounding box center [756, 274] width 1135 height 215
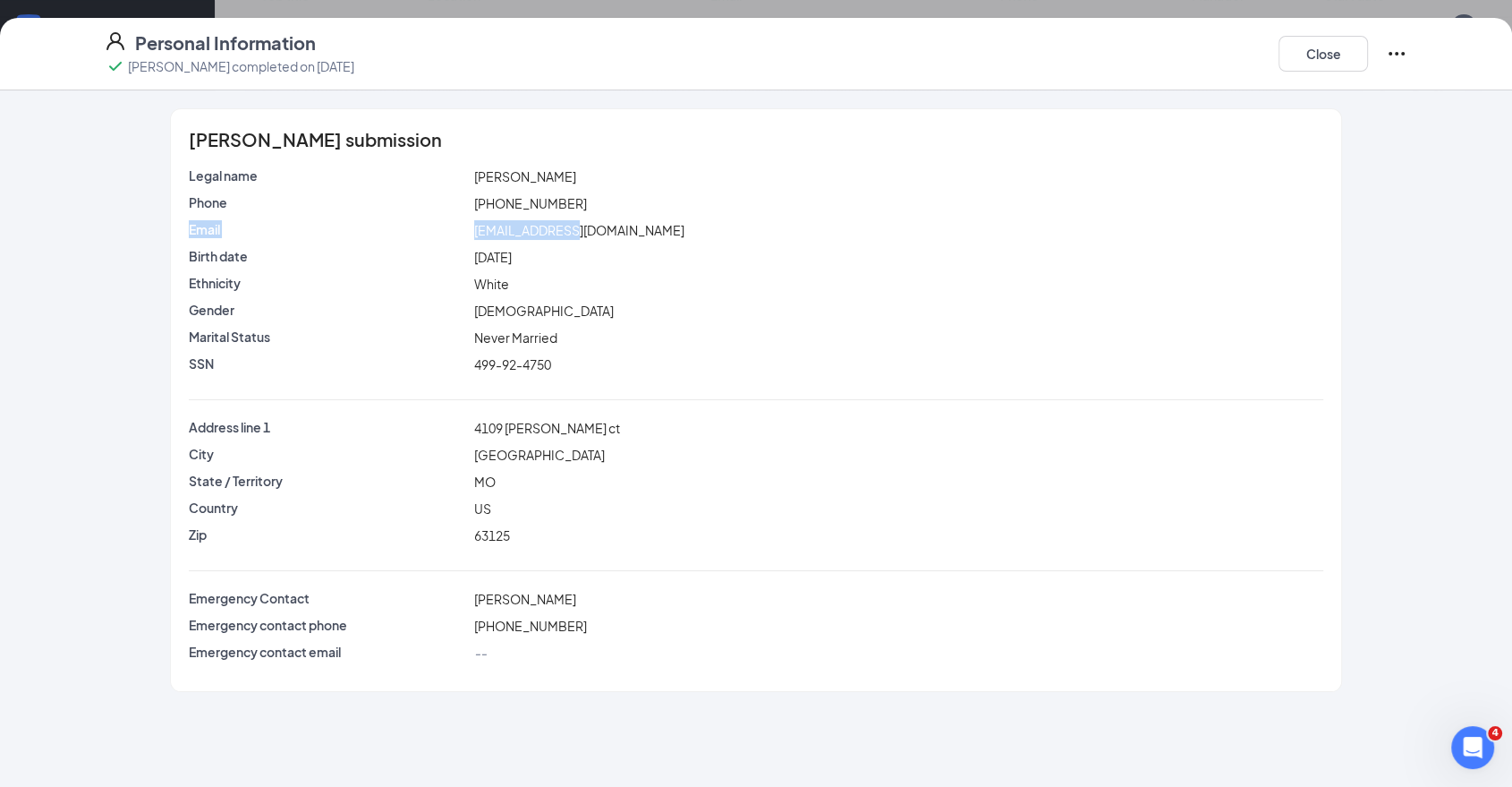
click at [701, 211] on div "[PHONE_NUMBER]" at bounding box center [898, 203] width 856 height 20
drag, startPoint x: 707, startPoint y: 225, endPoint x: 434, endPoint y: 67, distance: 315.4
click at [376, 235] on div "Email [EMAIL_ADDRESS][DOMAIN_NAME]" at bounding box center [756, 230] width 1142 height 20
copy div "[EMAIL_ADDRESS][DOMAIN_NAME]"
click at [1338, 56] on button "Close" at bounding box center [1324, 54] width 90 height 36
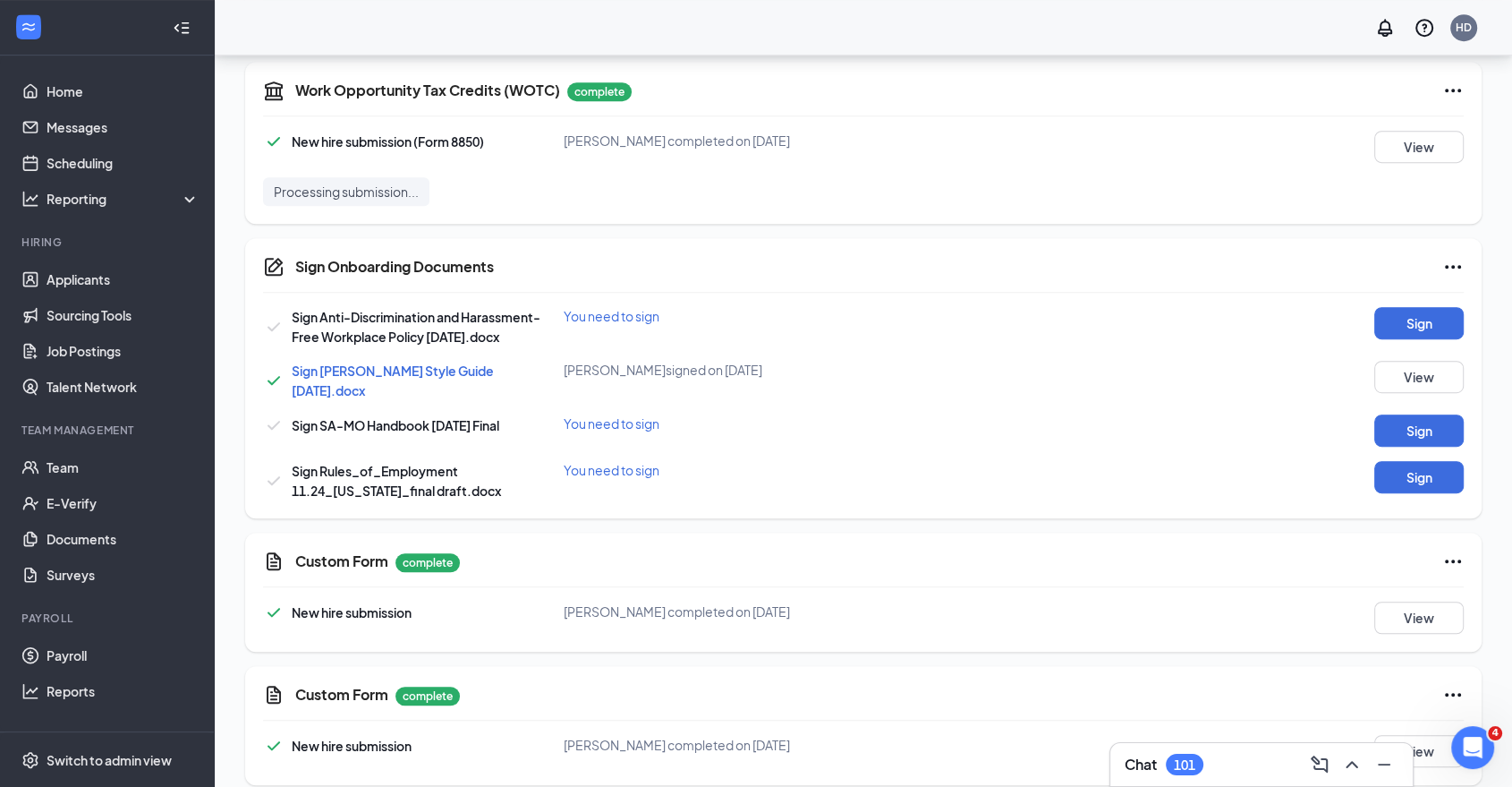
scroll to position [926, 0]
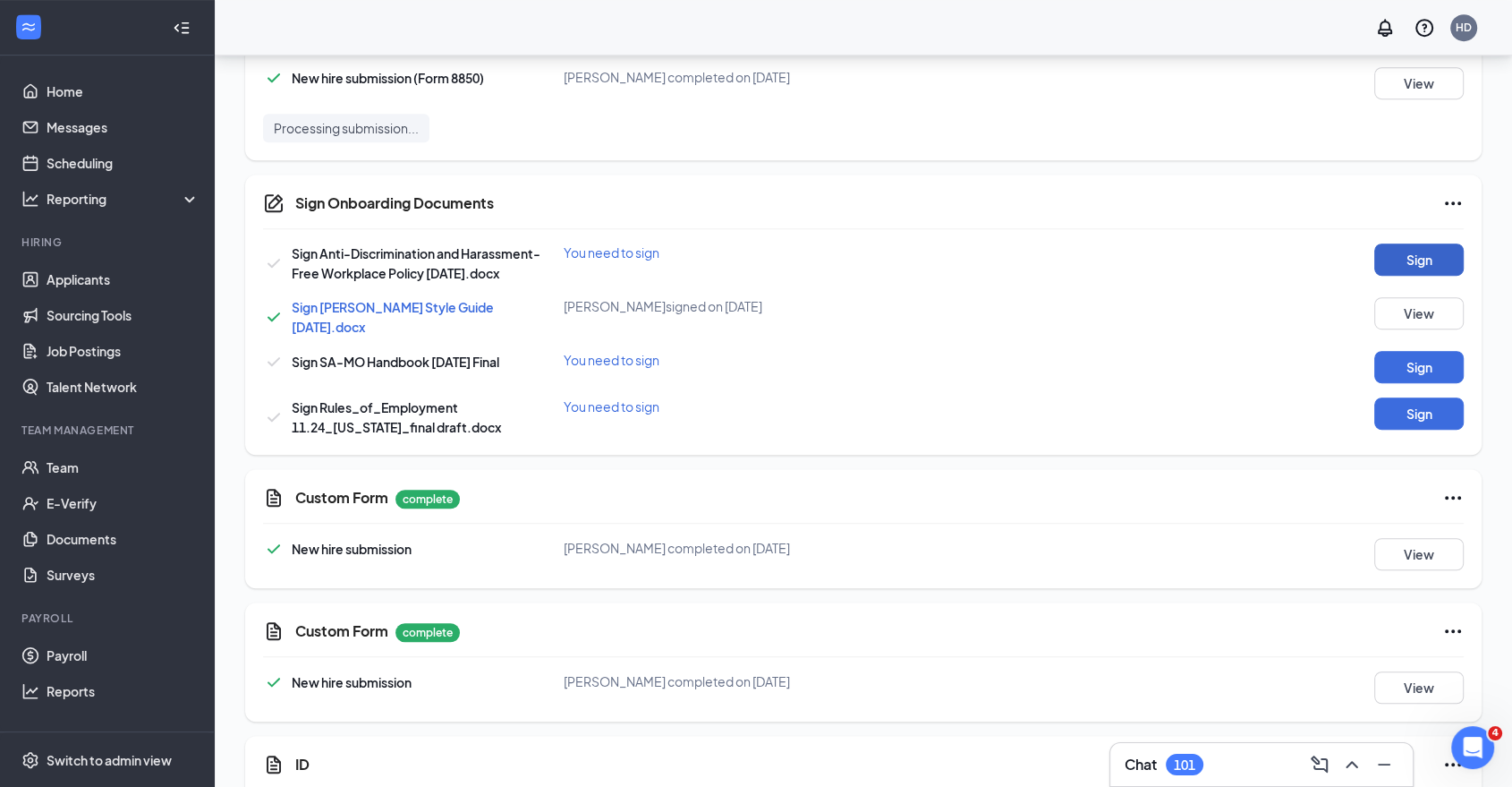
click at [1420, 254] on button "Sign" at bounding box center [1419, 260] width 90 height 32
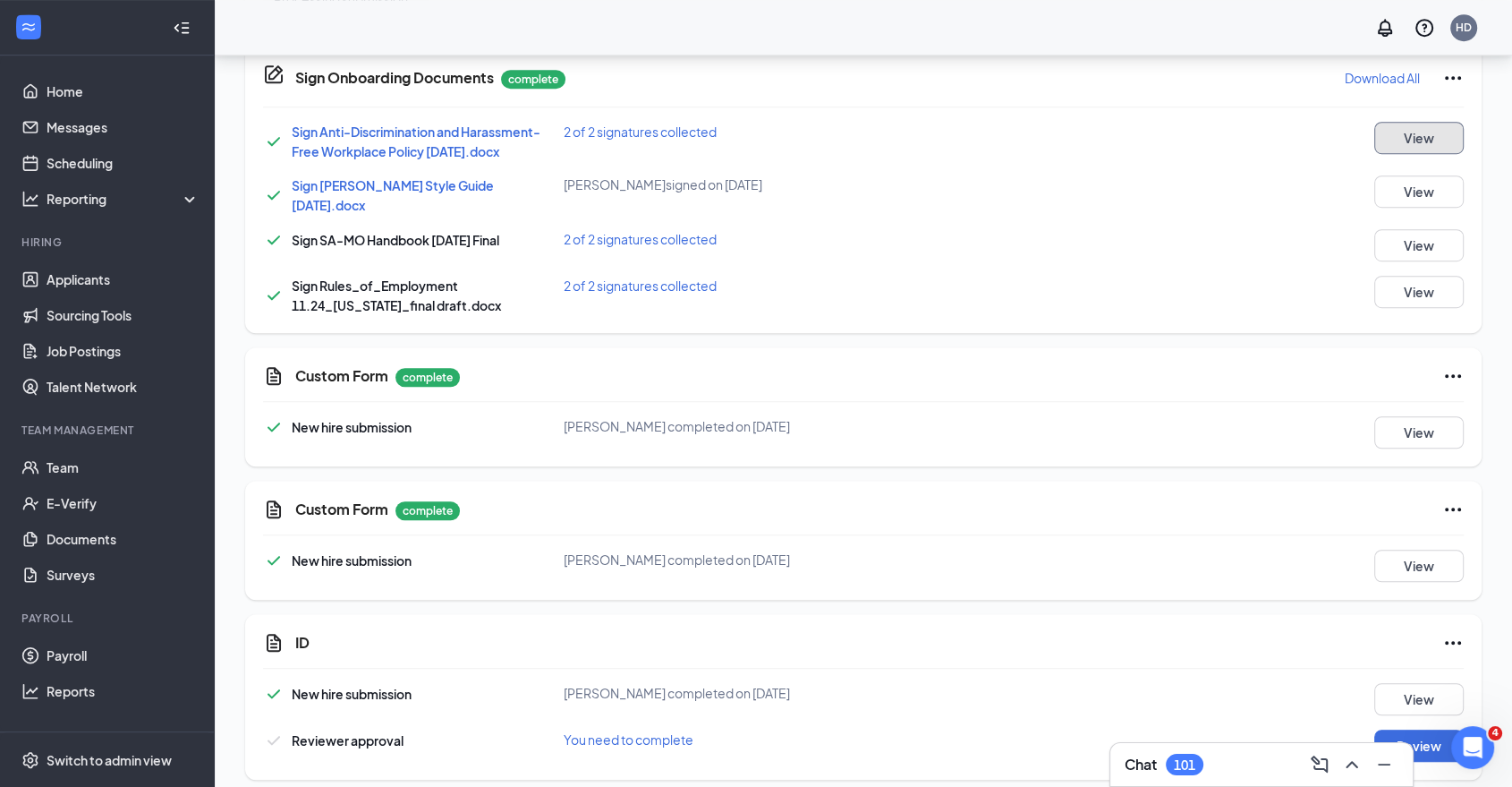
scroll to position [1068, 0]
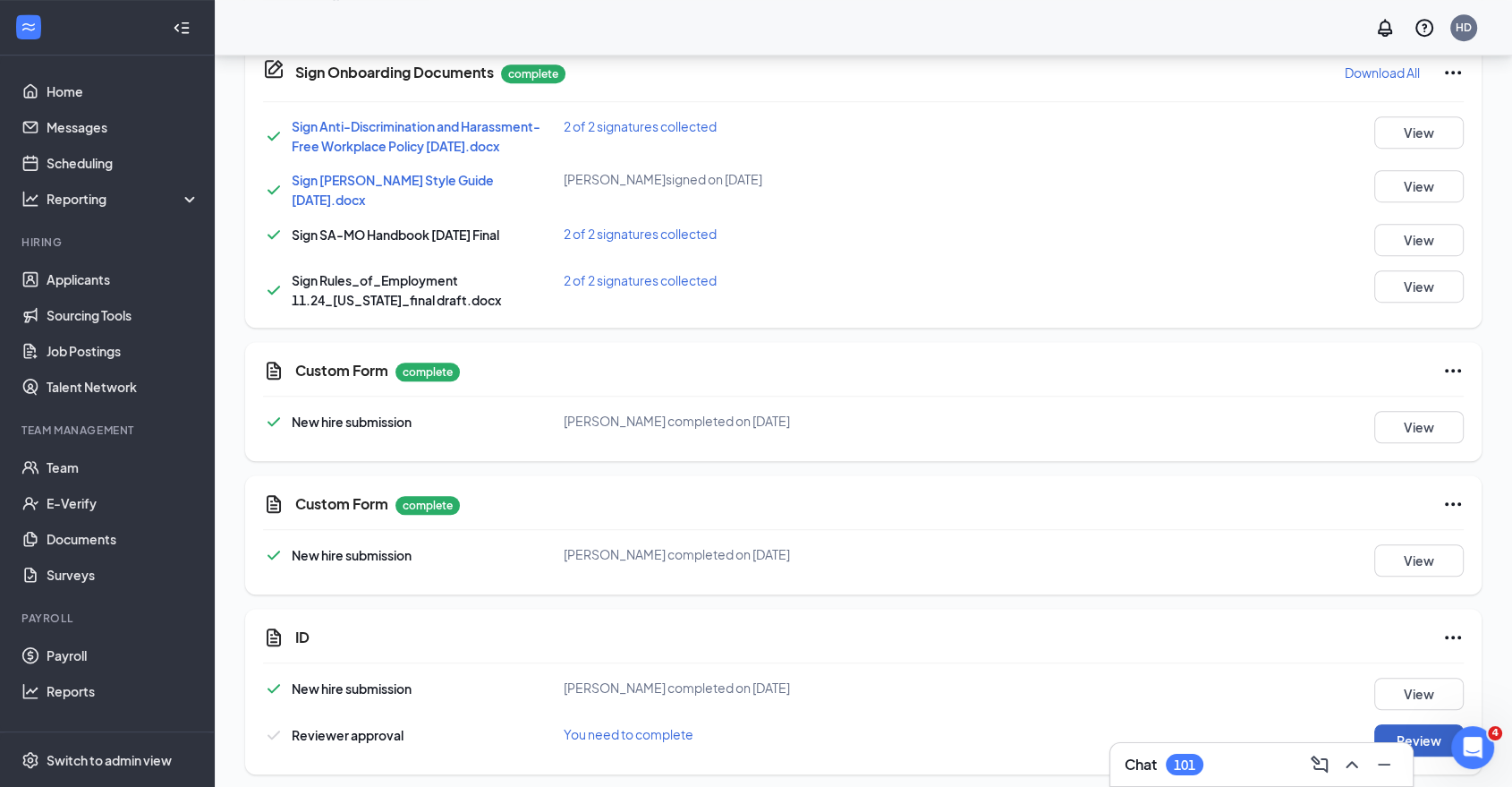
click at [1423, 727] on button "Review" at bounding box center [1419, 740] width 90 height 32
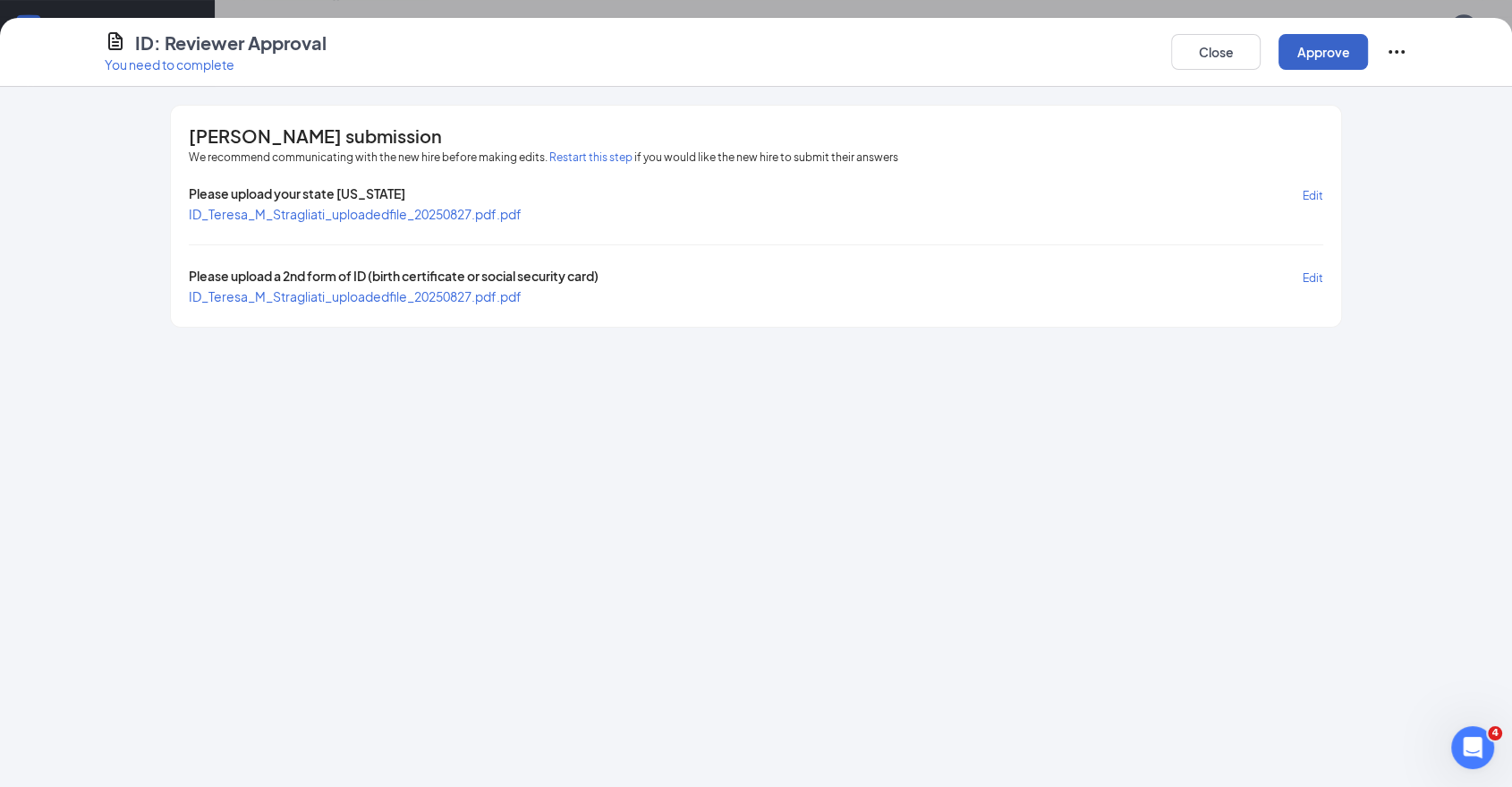
click at [1334, 49] on button "Approve" at bounding box center [1324, 52] width 90 height 36
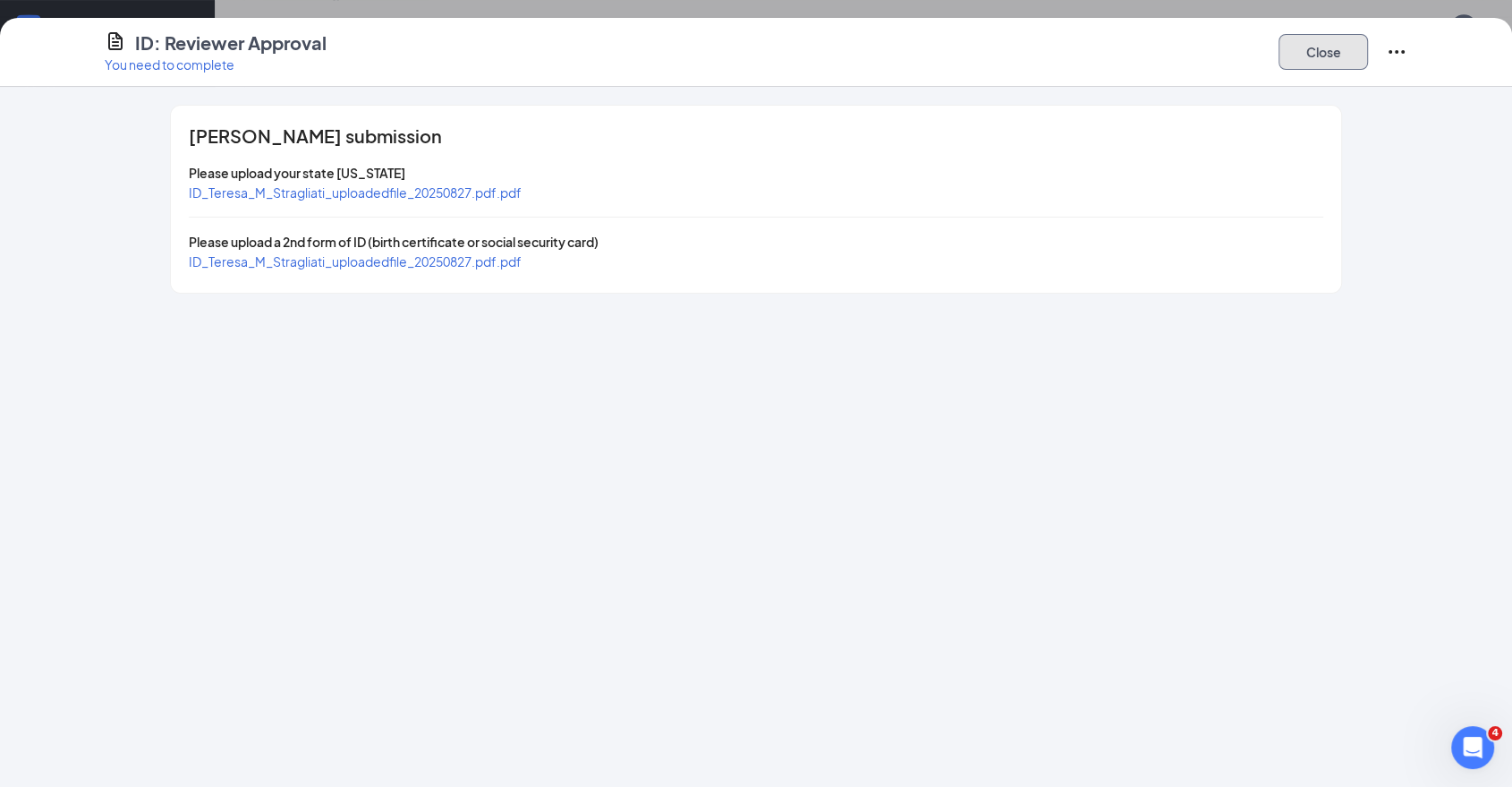
click at [1316, 67] on button "Close" at bounding box center [1324, 52] width 90 height 36
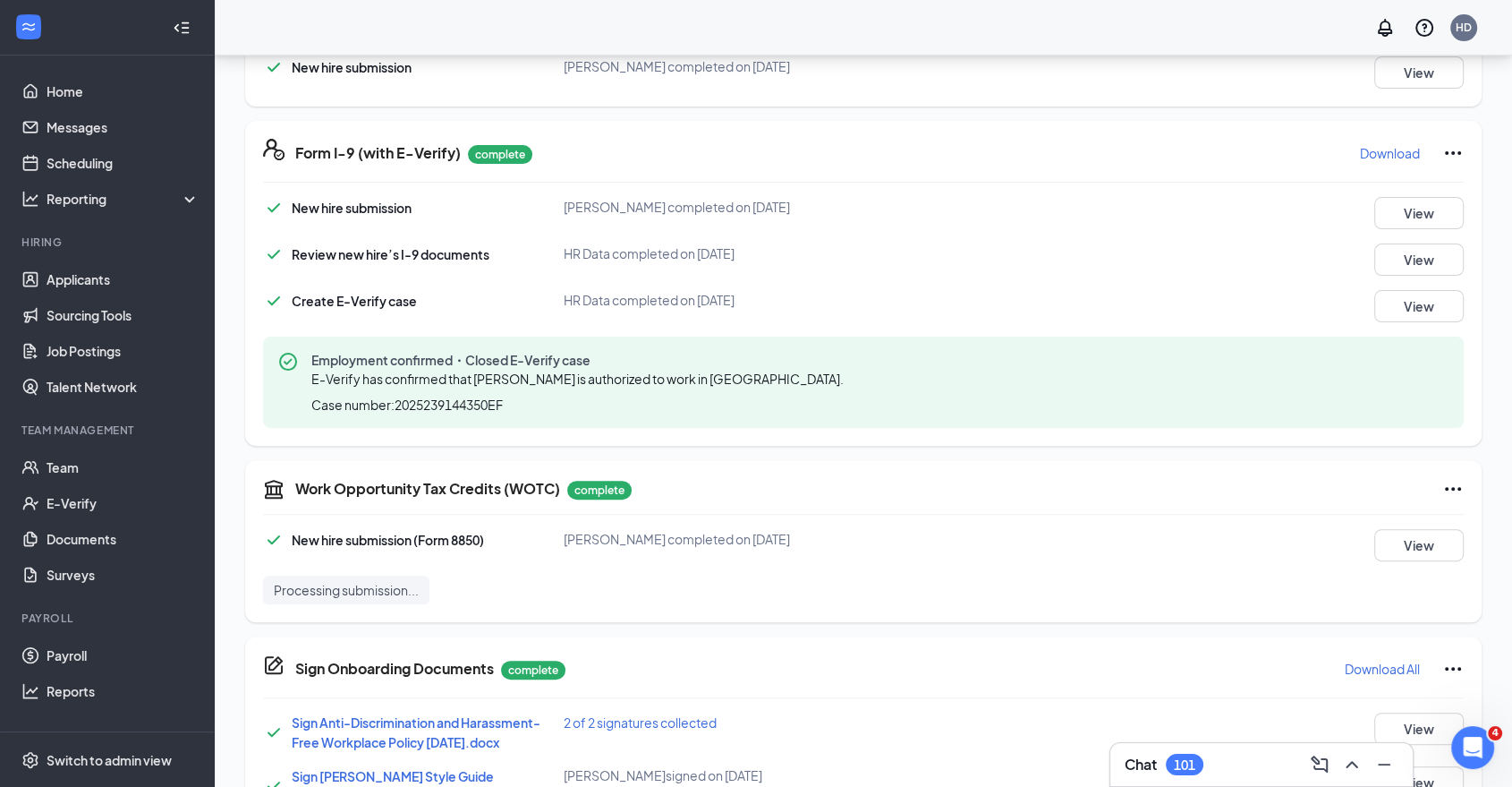
scroll to position [0, 0]
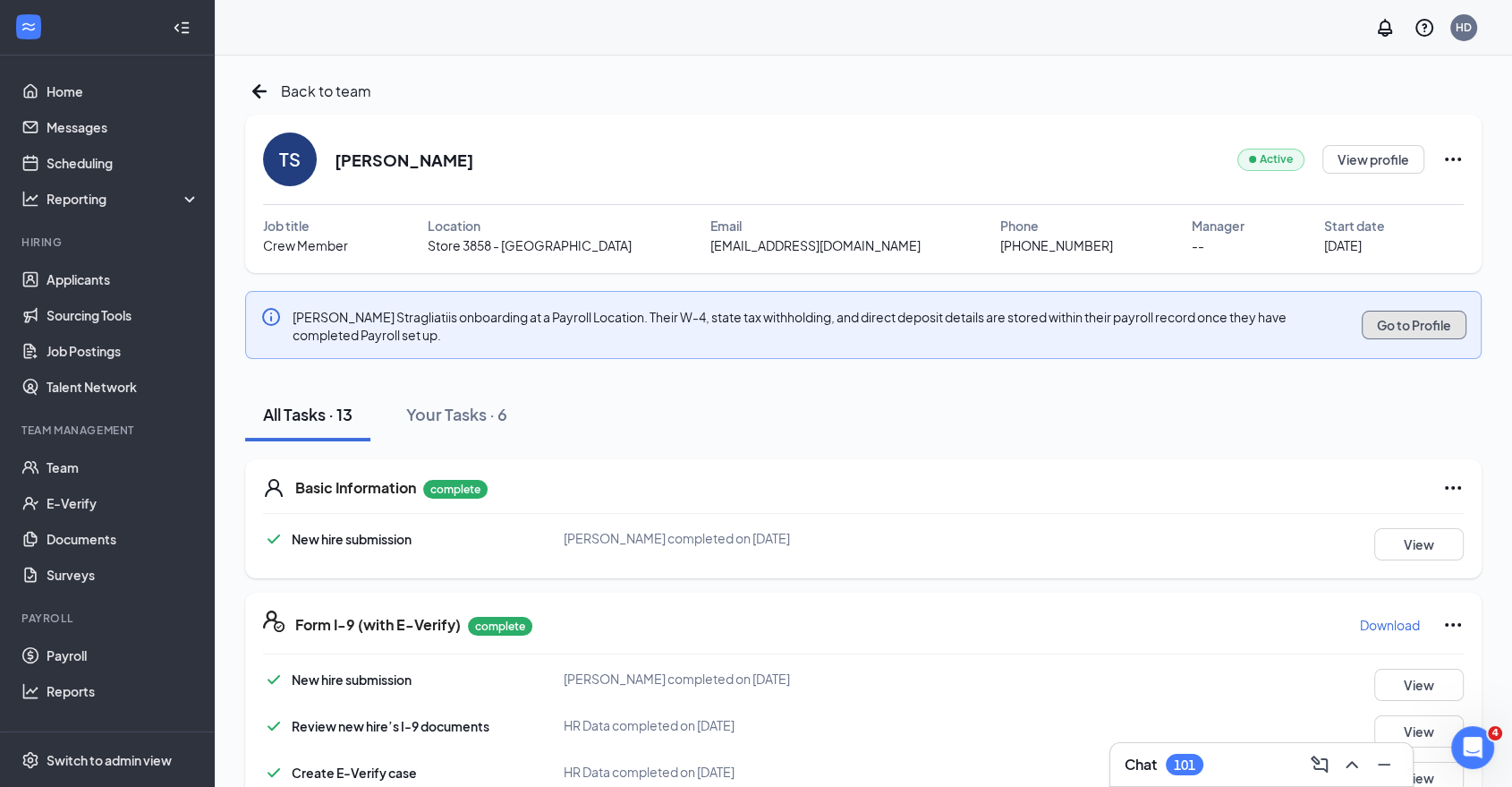
click at [1409, 319] on button "Go to Profile" at bounding box center [1414, 324] width 104 height 29
